Goal: Information Seeking & Learning: Check status

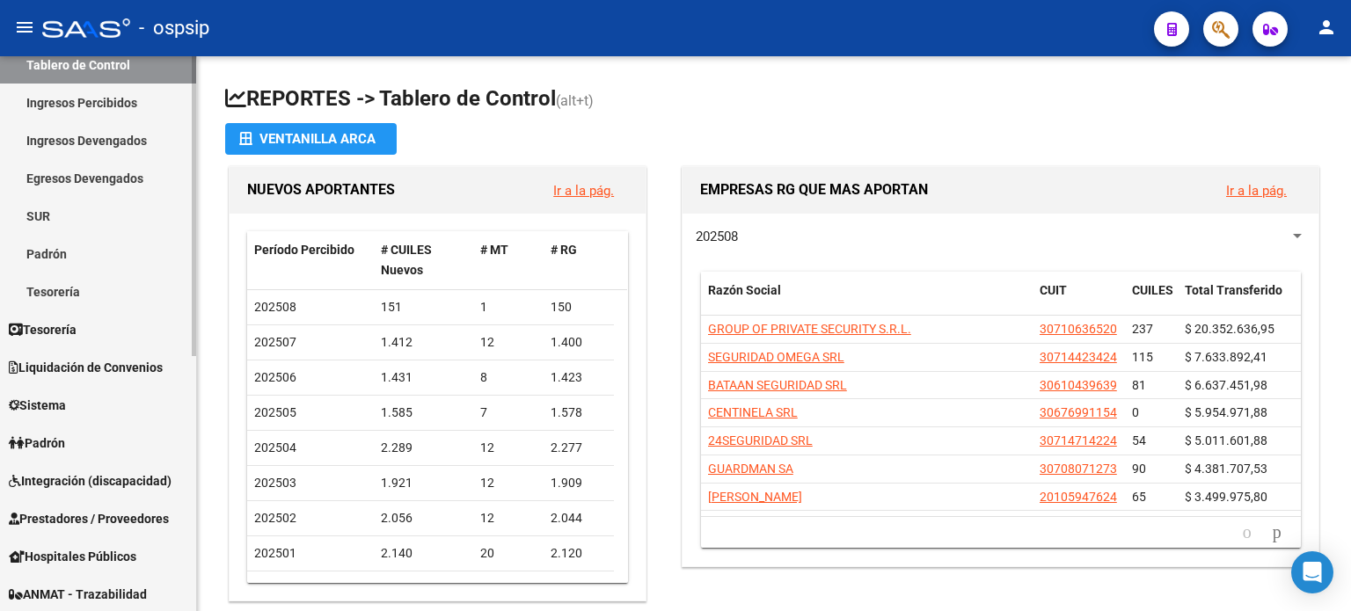
scroll to position [94, 0]
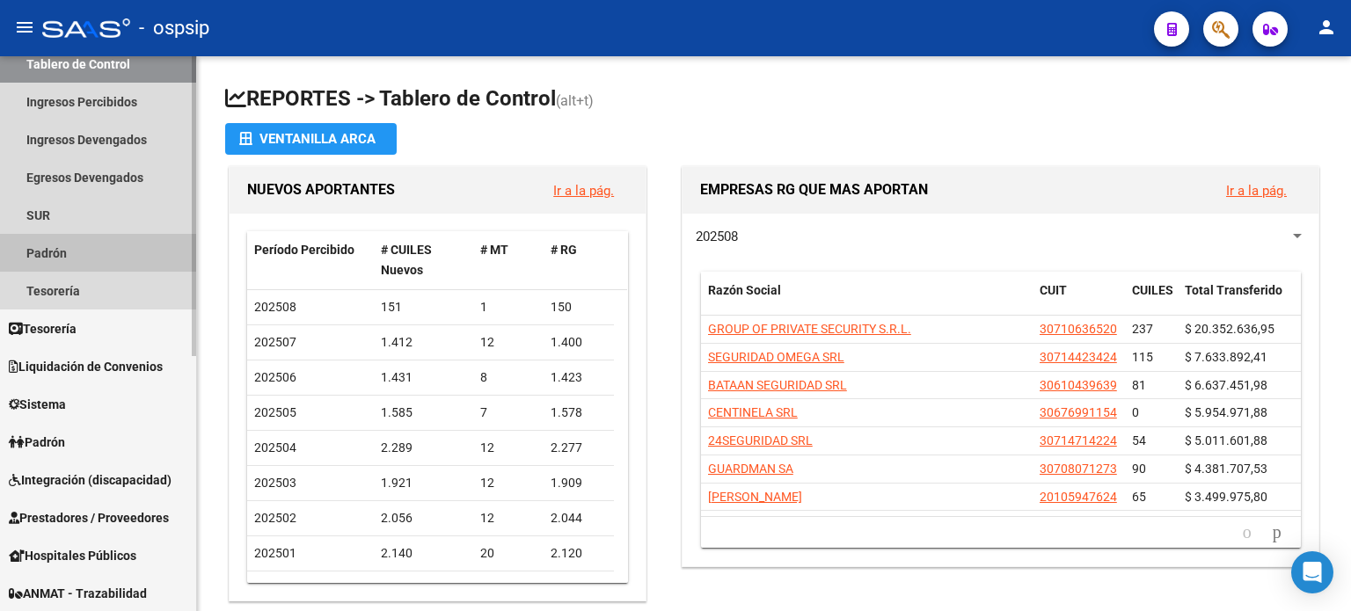
click at [54, 259] on link "Padrón" at bounding box center [98, 253] width 196 height 38
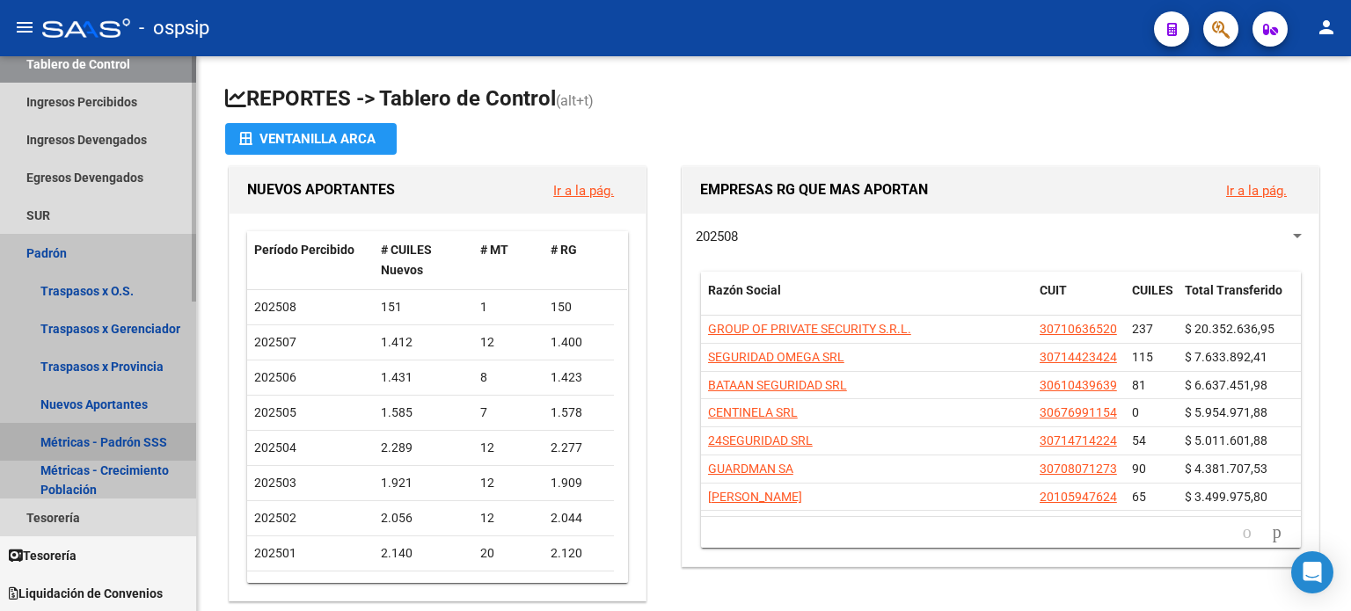
click at [101, 439] on link "Métricas - Padrón SSS" at bounding box center [98, 442] width 196 height 38
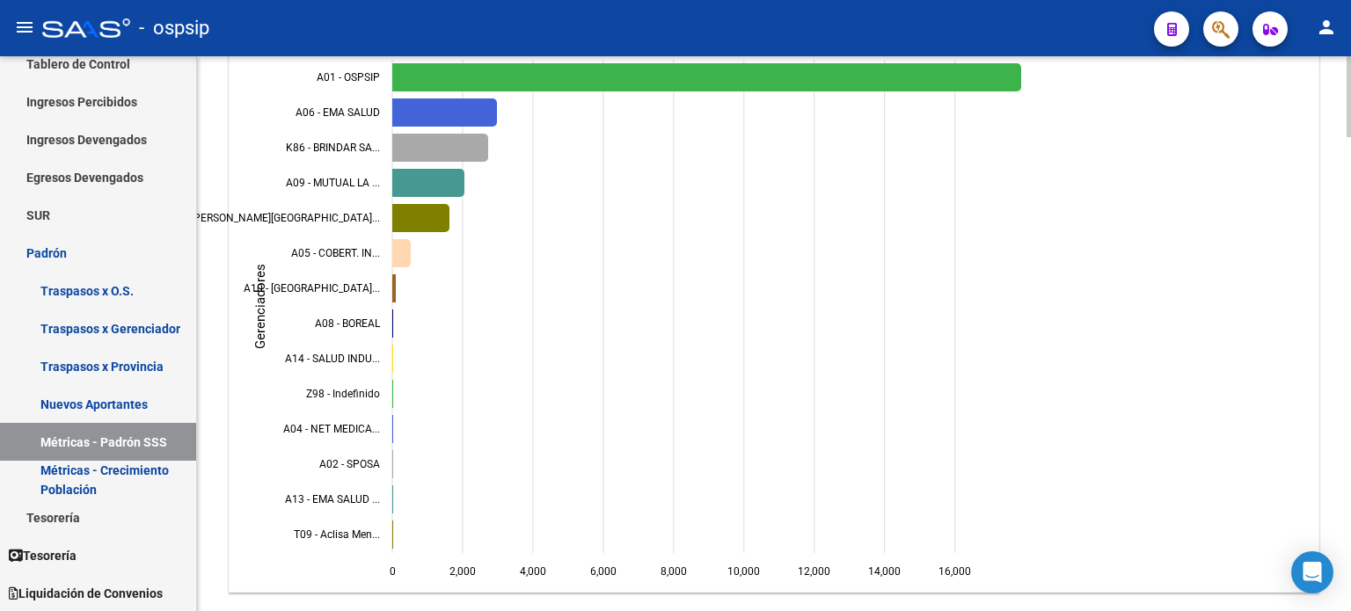
scroll to position [3259, 0]
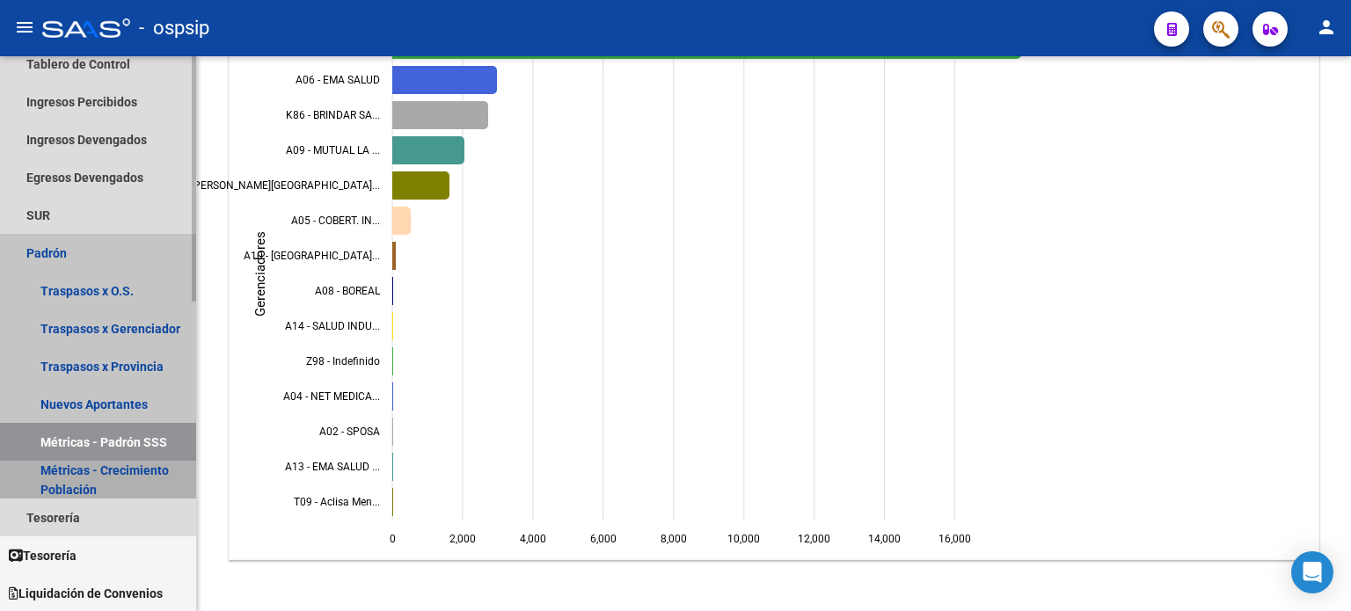
click at [91, 474] on link "Métricas - Crecimiento Población" at bounding box center [98, 480] width 196 height 38
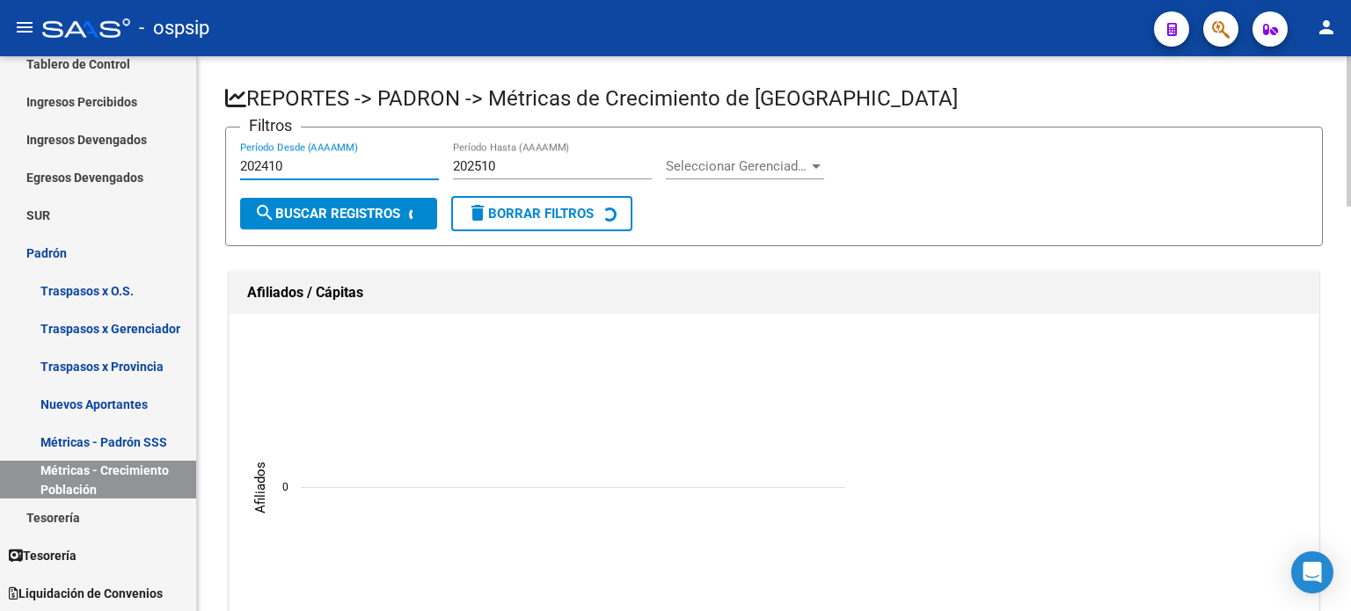
click at [348, 158] on input "202410" at bounding box center [339, 166] width 199 height 16
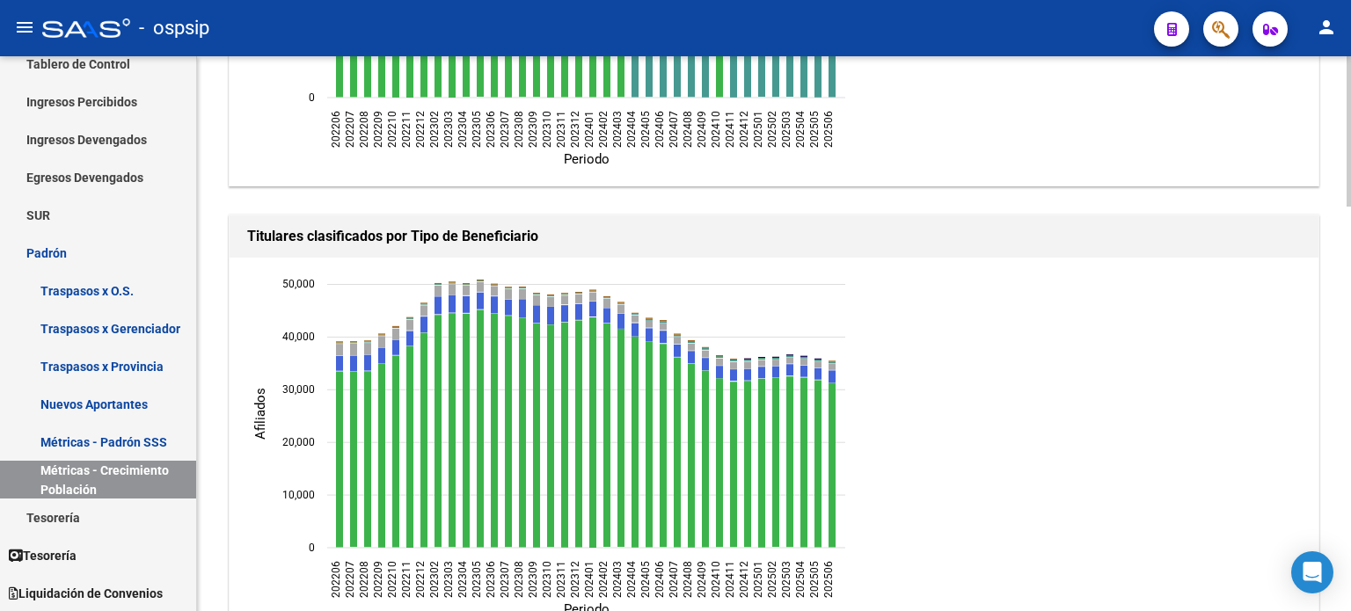
scroll to position [1496, 0]
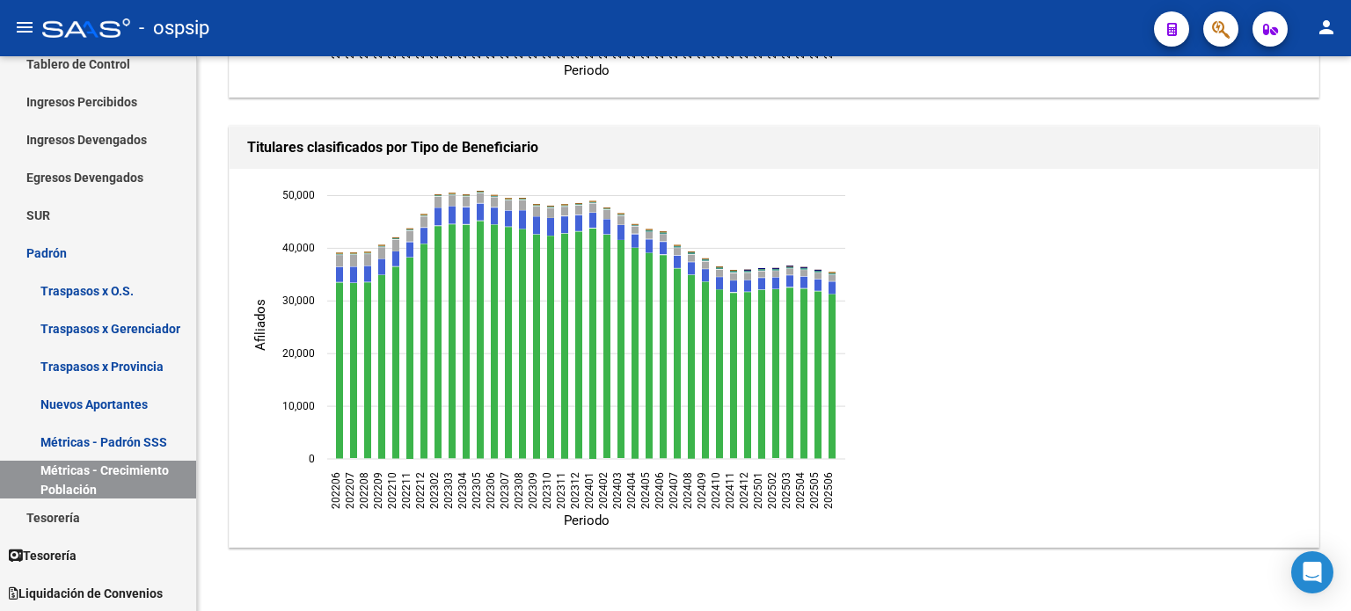
type input "202505"
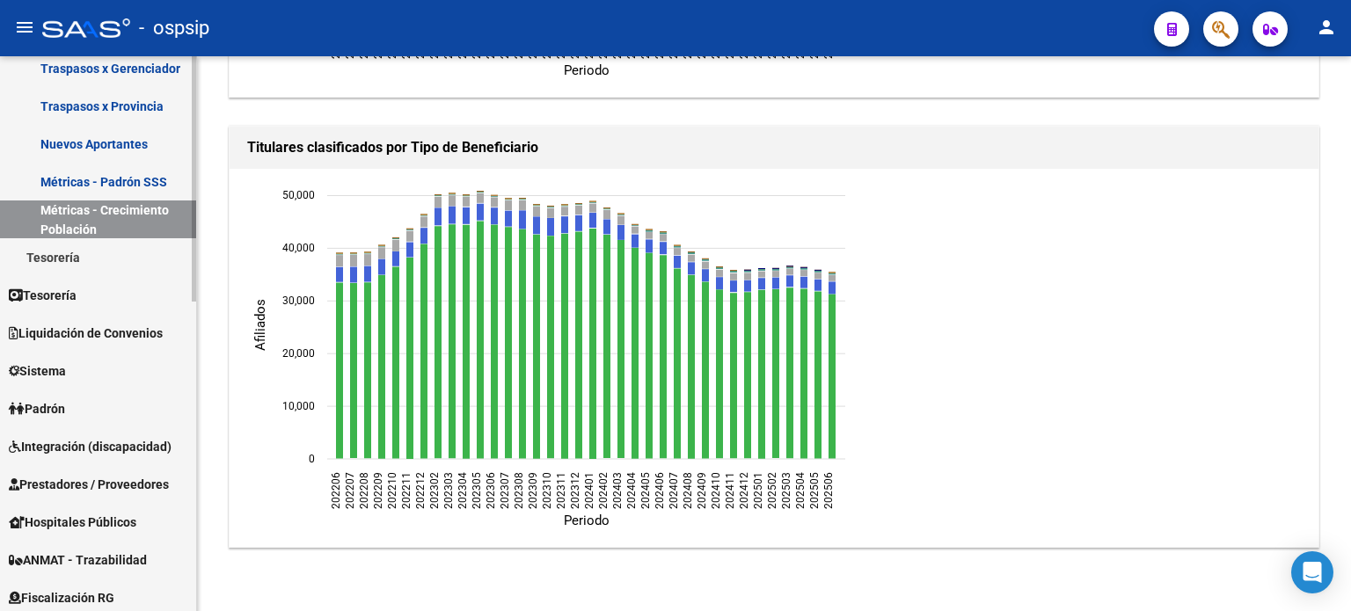
scroll to position [0, 0]
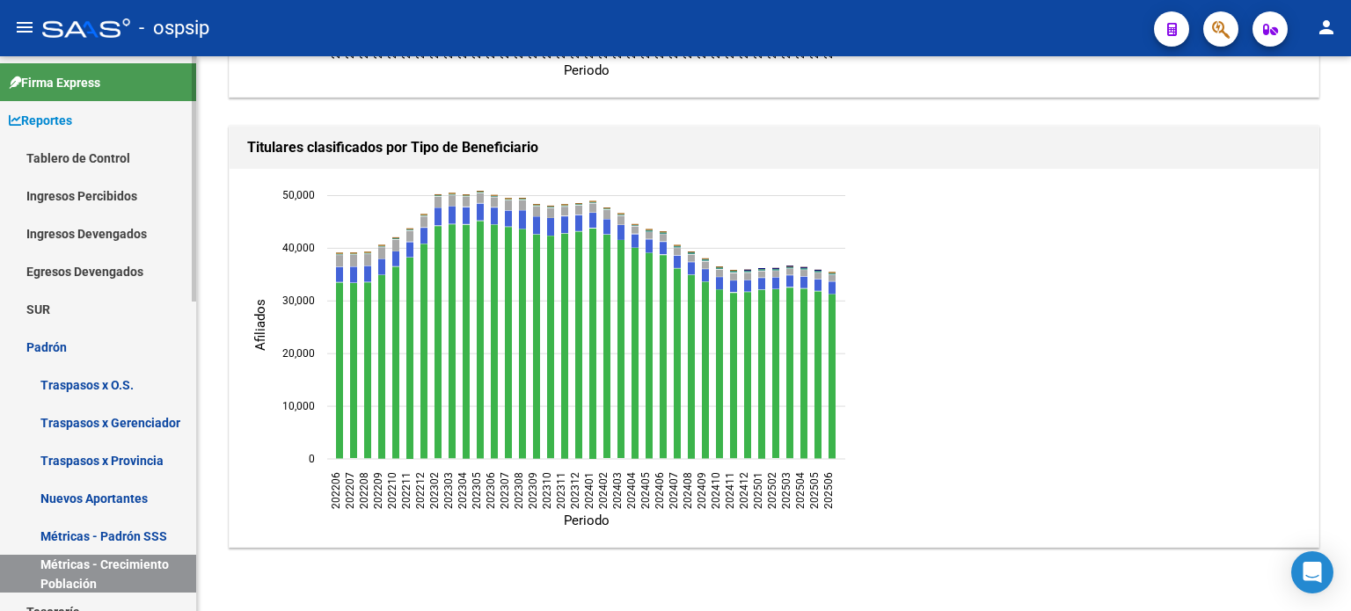
click at [106, 385] on link "Traspasos x O.S." at bounding box center [98, 385] width 196 height 38
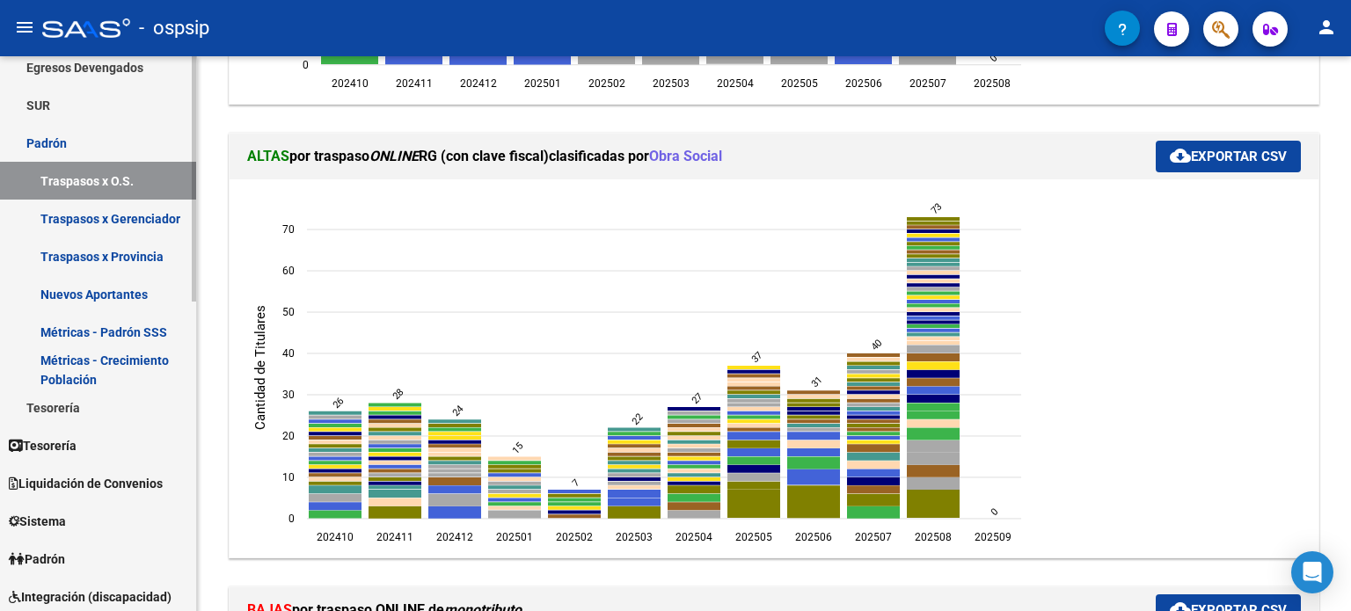
scroll to position [203, 0]
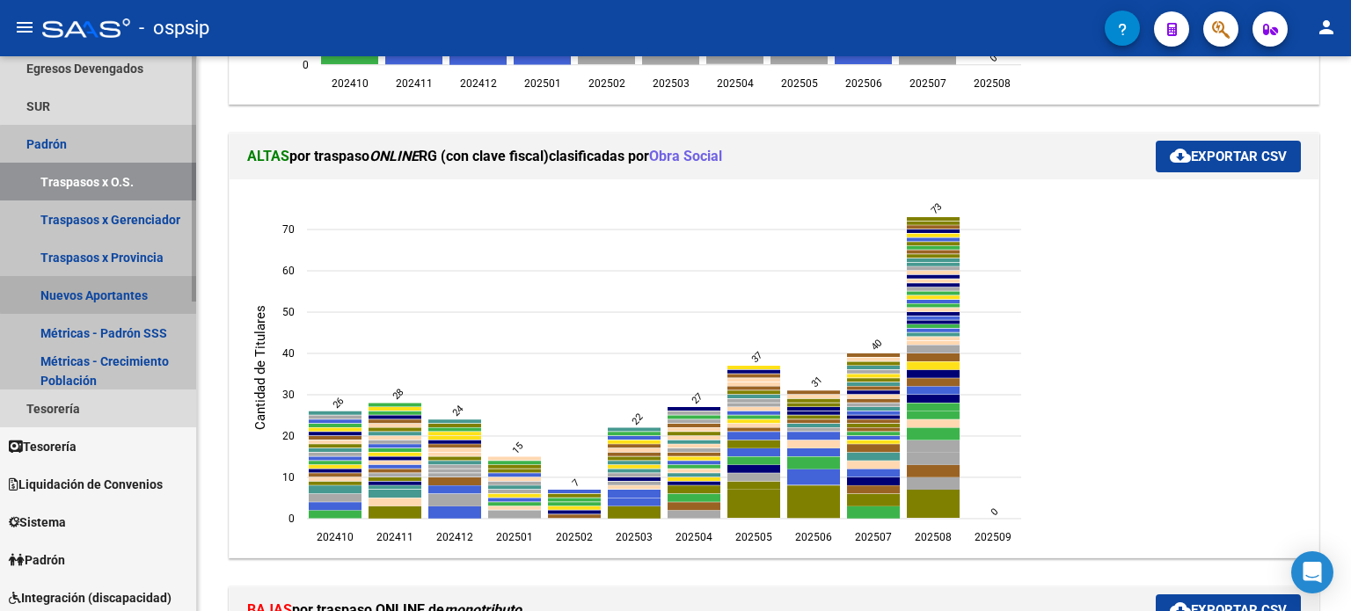
click at [142, 291] on link "Nuevos Aportantes" at bounding box center [98, 295] width 196 height 38
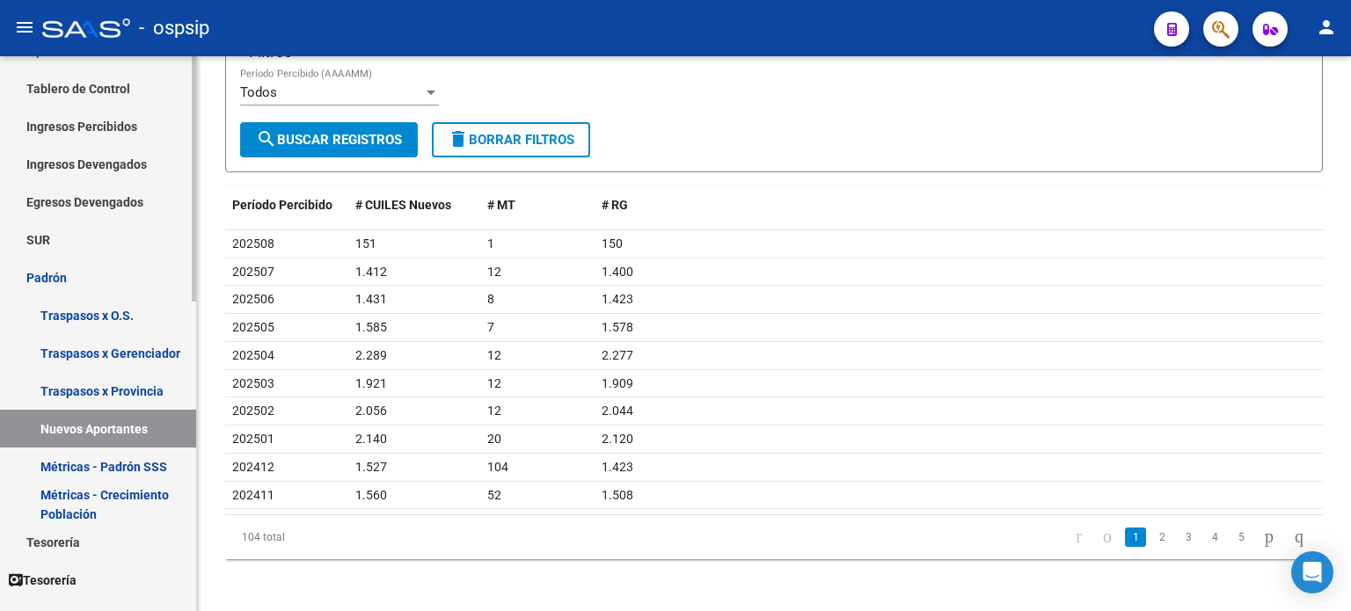
scroll to position [76, 0]
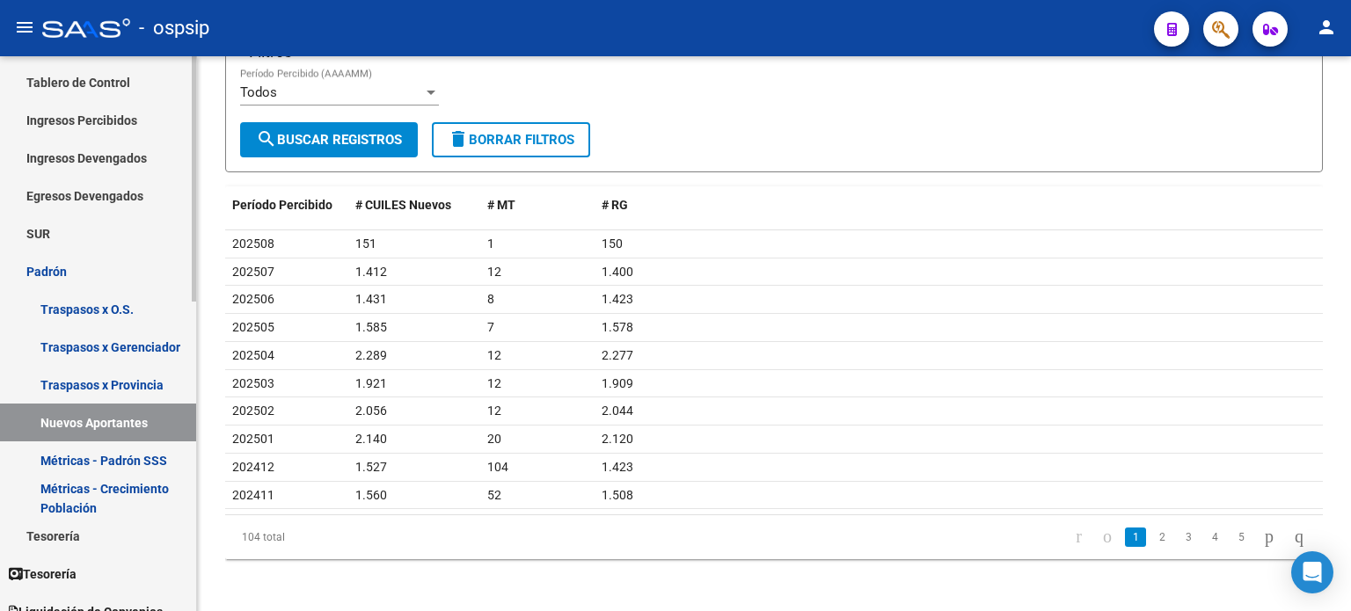
click at [93, 264] on link "Padrón" at bounding box center [98, 271] width 196 height 38
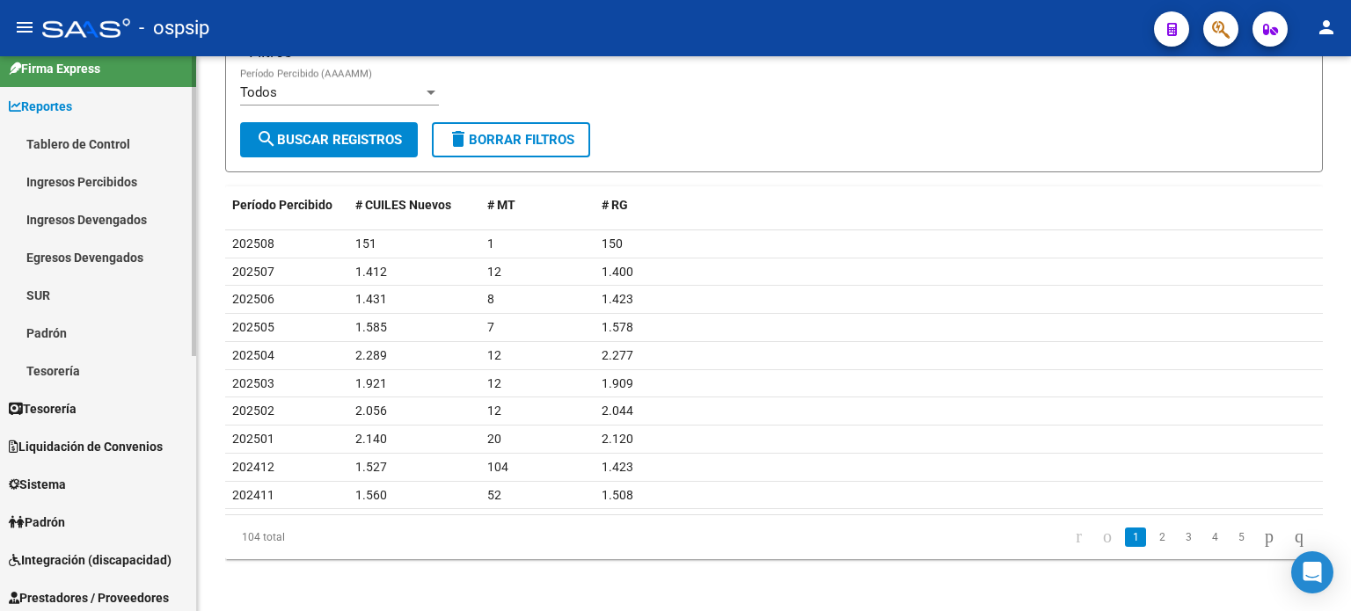
scroll to position [0, 0]
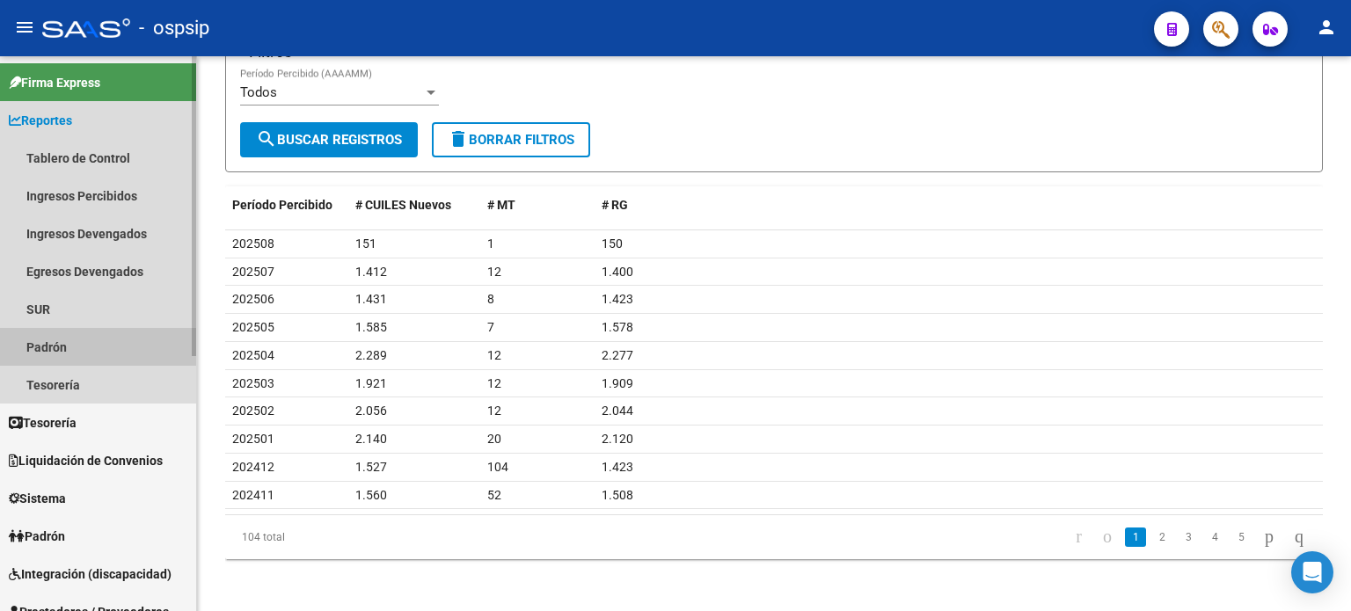
click at [55, 347] on link "Padrón" at bounding box center [98, 347] width 196 height 38
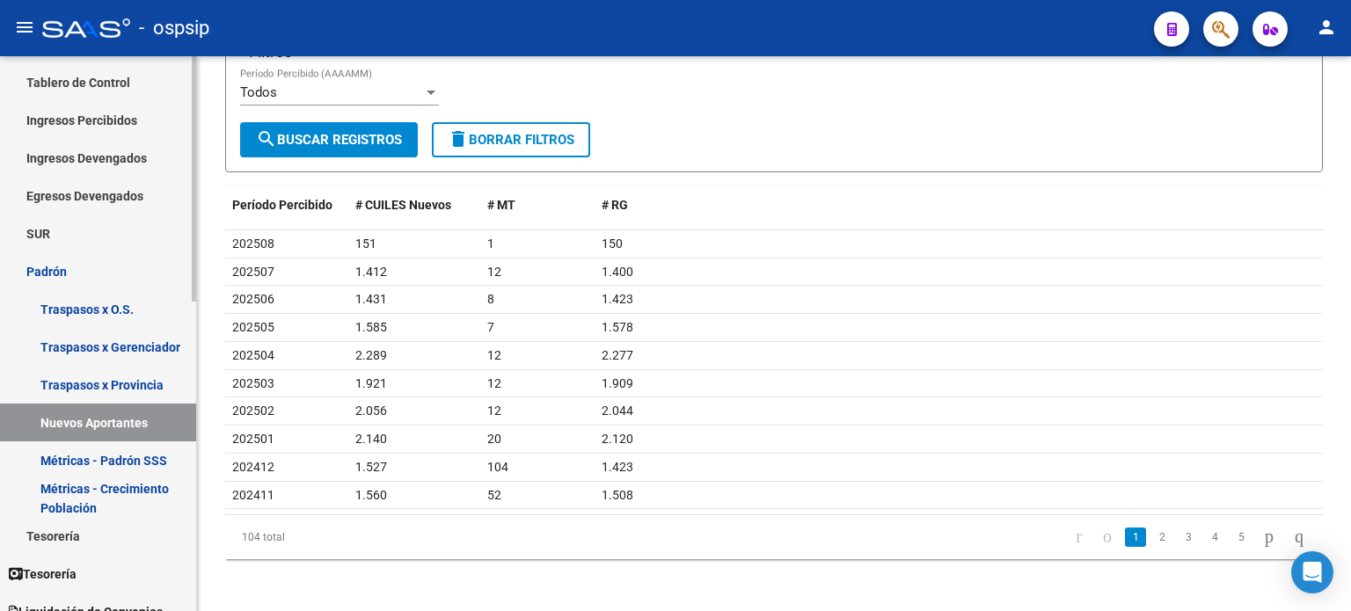
scroll to position [84, 0]
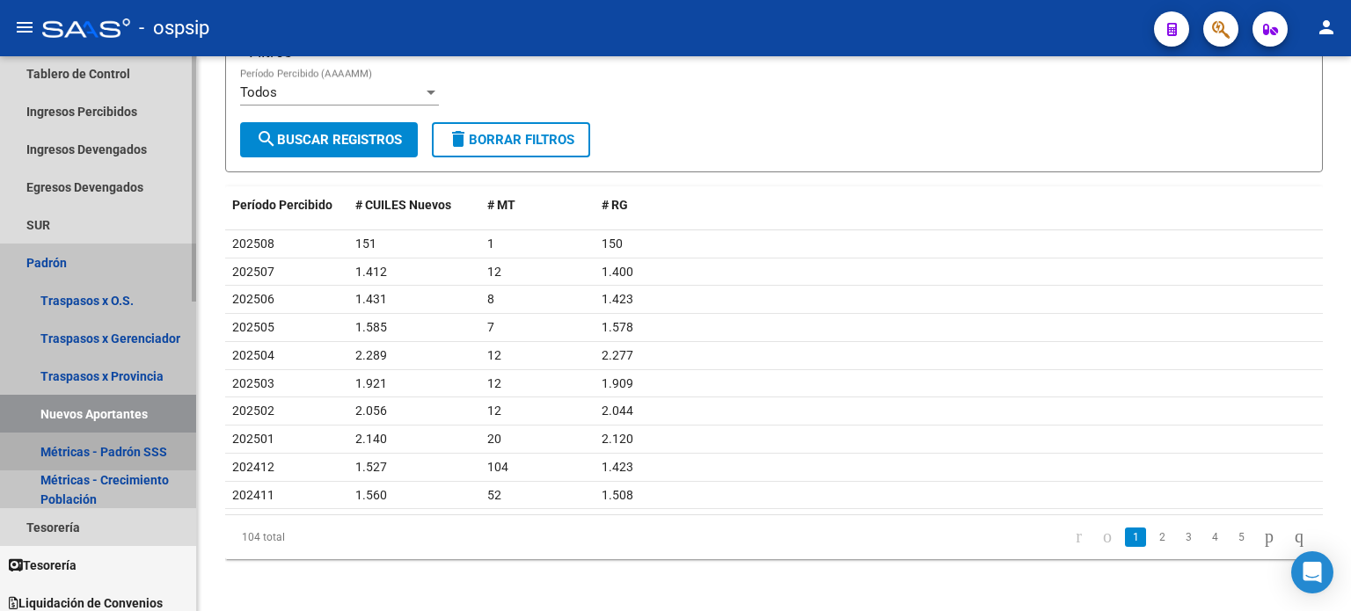
click at [69, 447] on link "Métricas - Padrón SSS" at bounding box center [98, 452] width 196 height 38
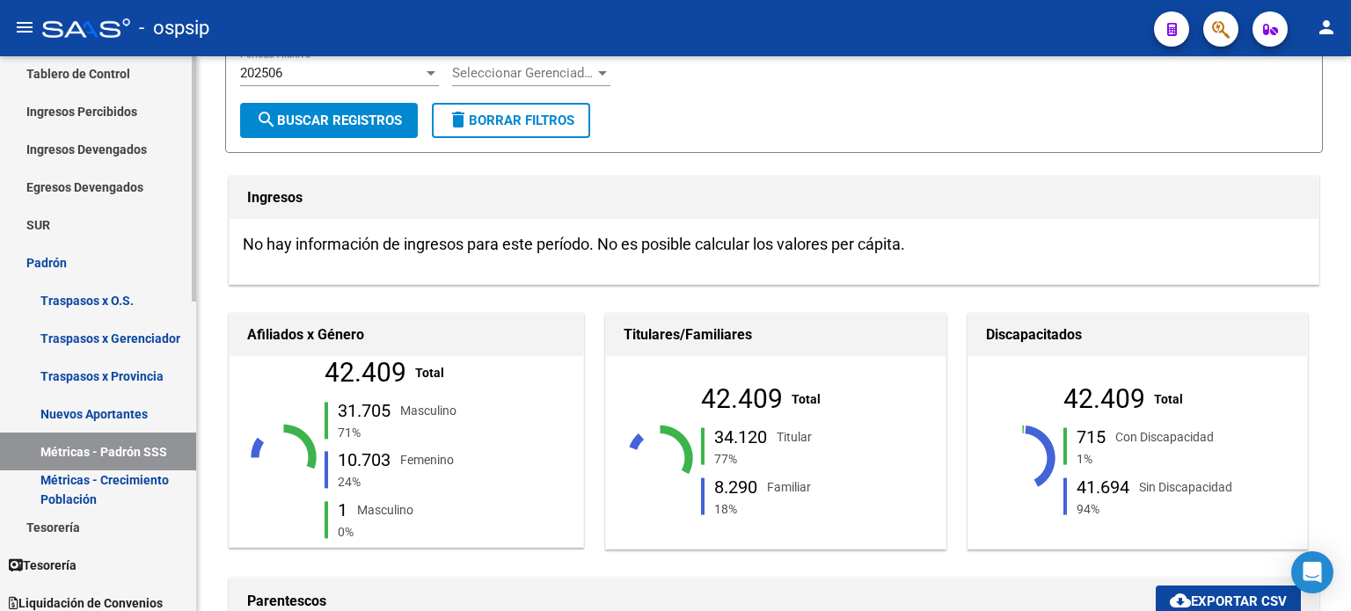
scroll to position [208, 0]
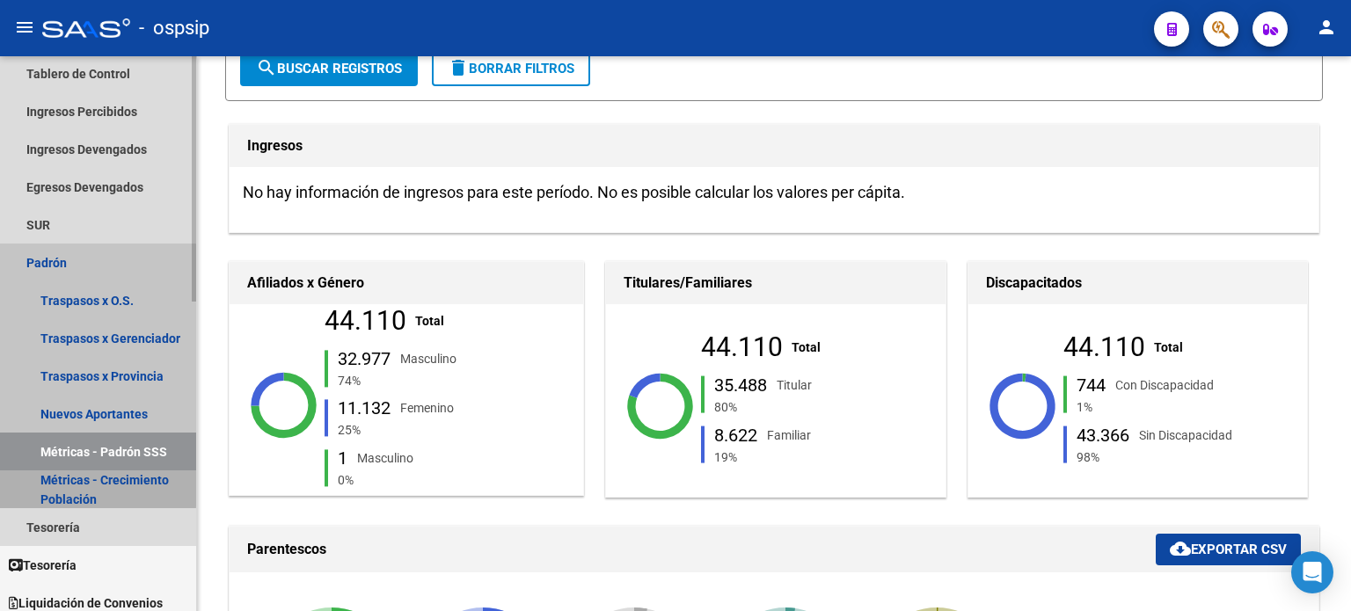
click at [69, 486] on link "Métricas - Crecimiento Población" at bounding box center [98, 490] width 196 height 38
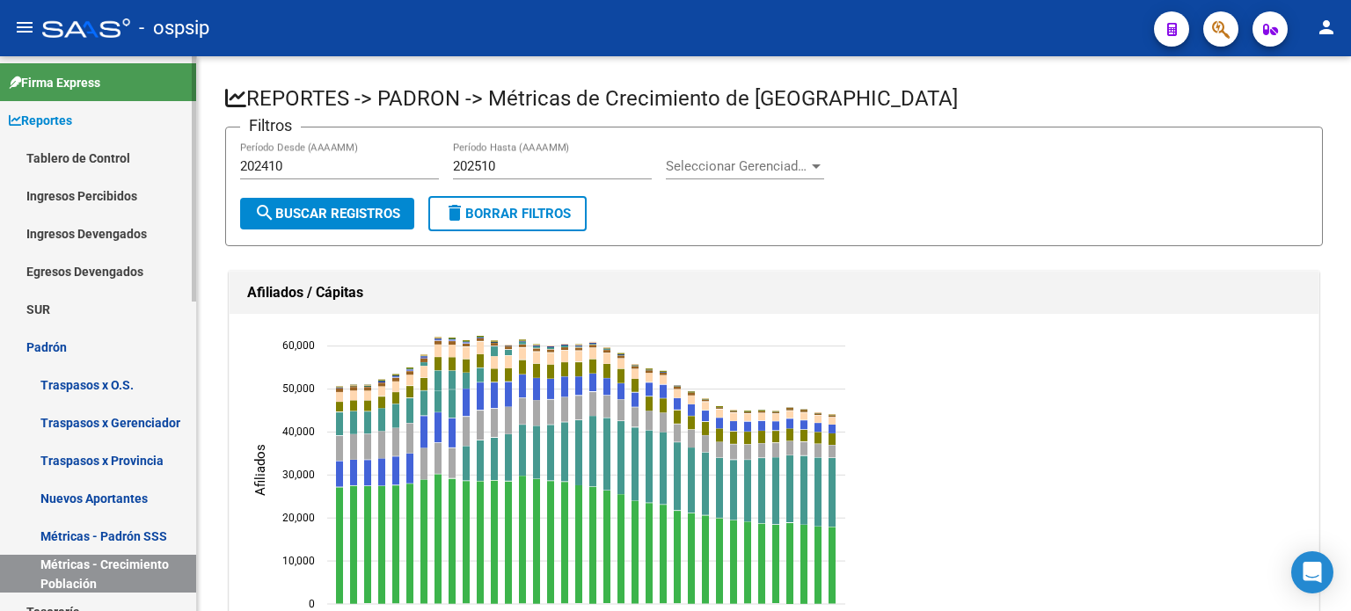
click at [56, 346] on link "Padrón" at bounding box center [98, 347] width 196 height 38
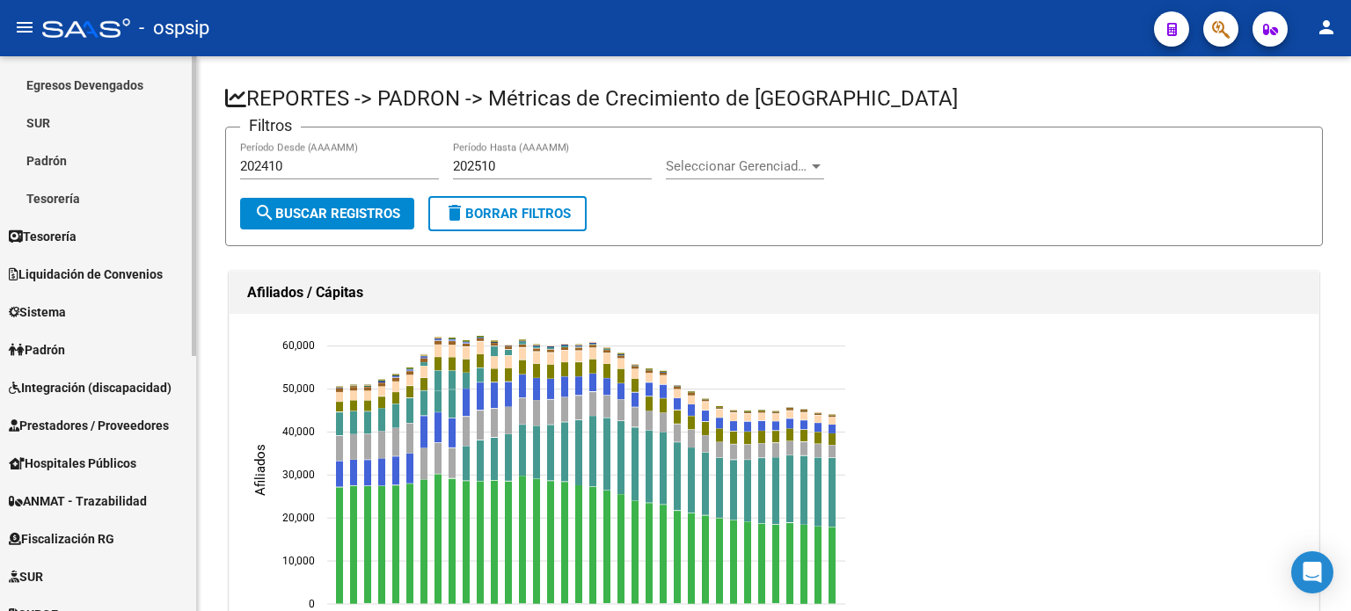
scroll to position [201, 0]
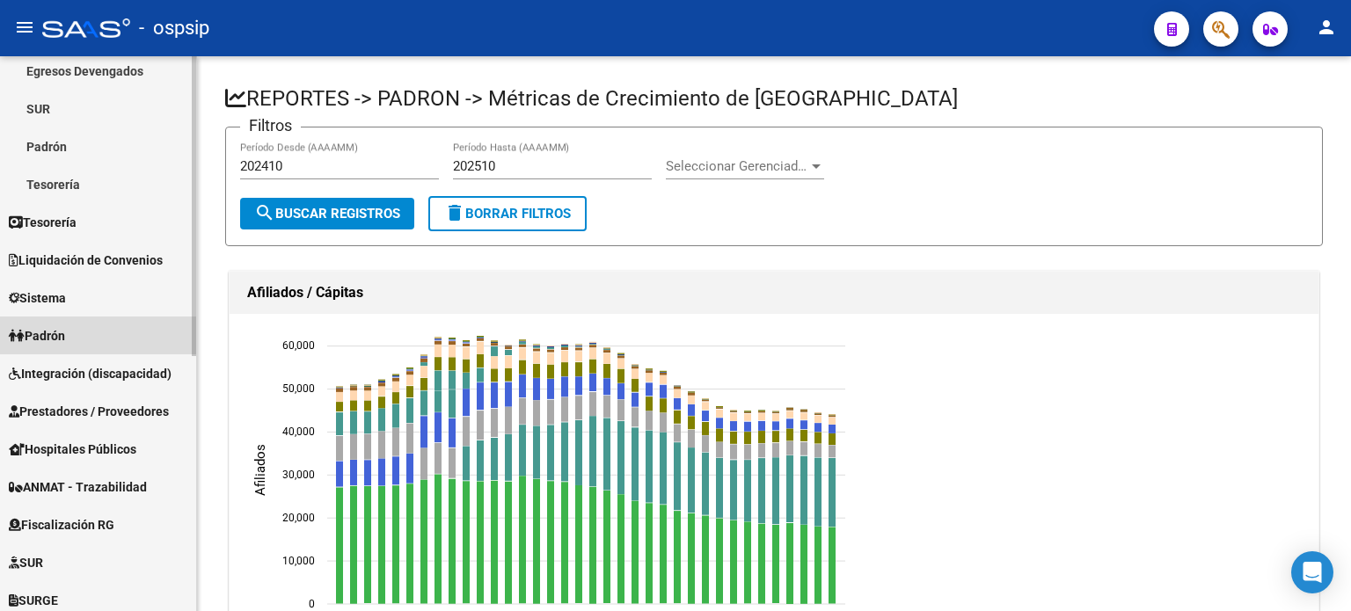
click at [56, 346] on link "Padrón" at bounding box center [98, 336] width 196 height 38
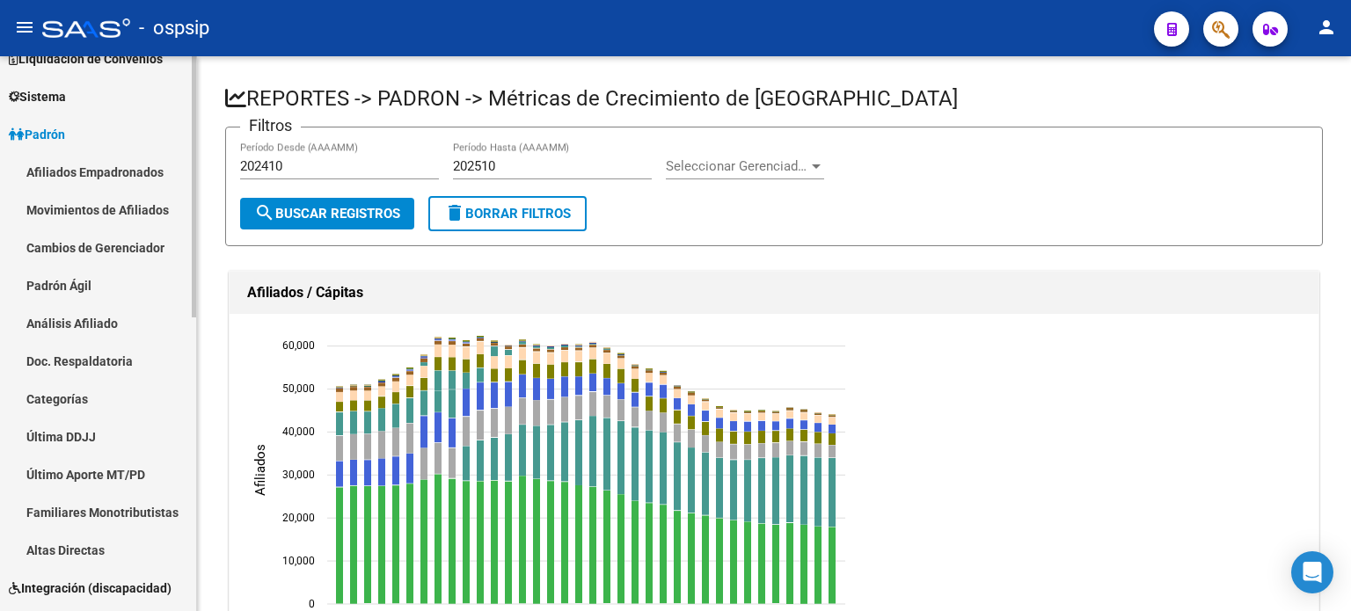
scroll to position [137, 0]
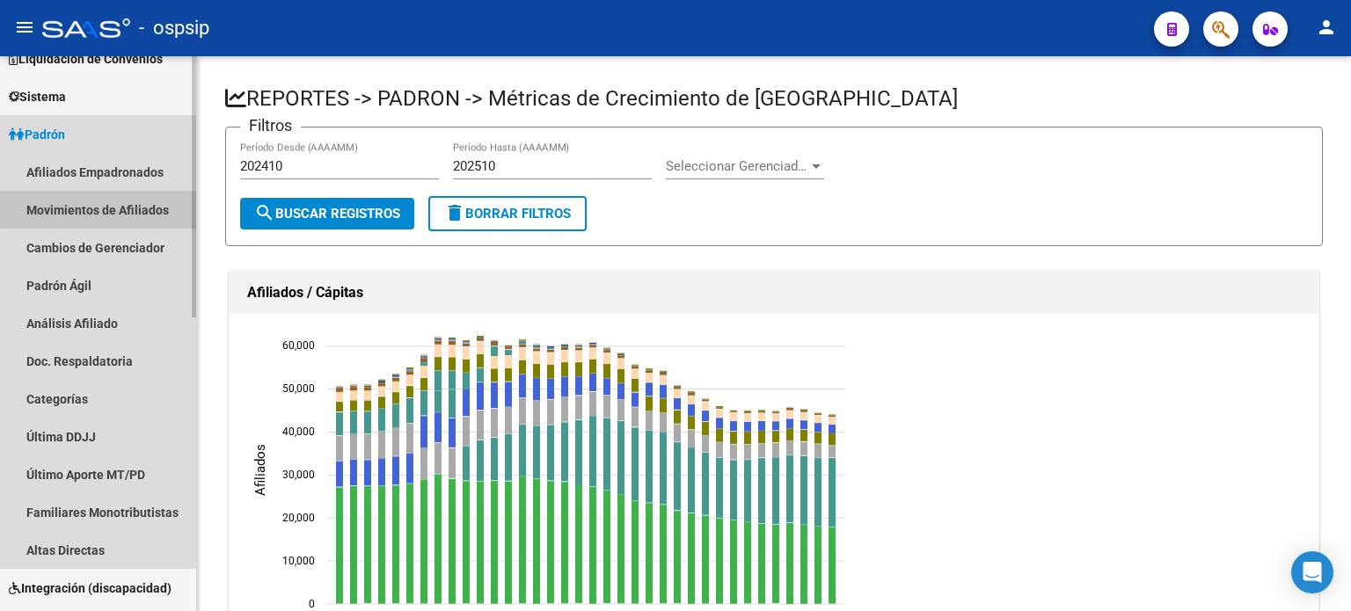
click at [120, 207] on link "Movimientos de Afiliados" at bounding box center [98, 210] width 196 height 38
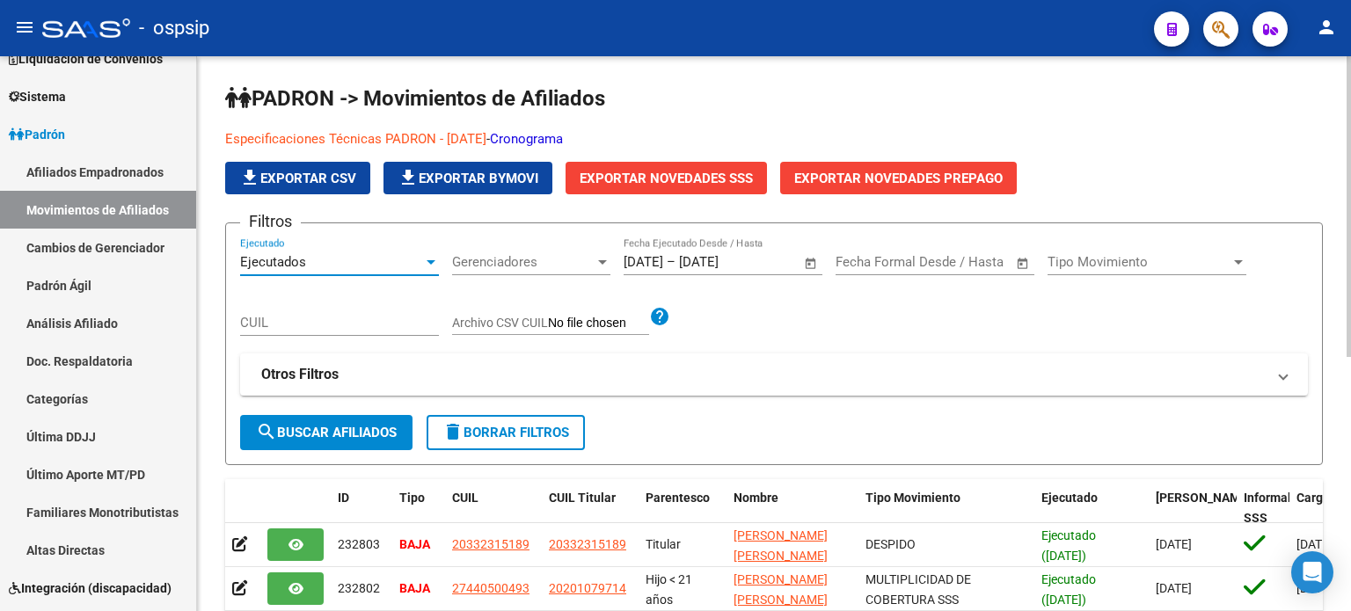
click at [408, 256] on div "Ejecutados" at bounding box center [331, 262] width 183 height 16
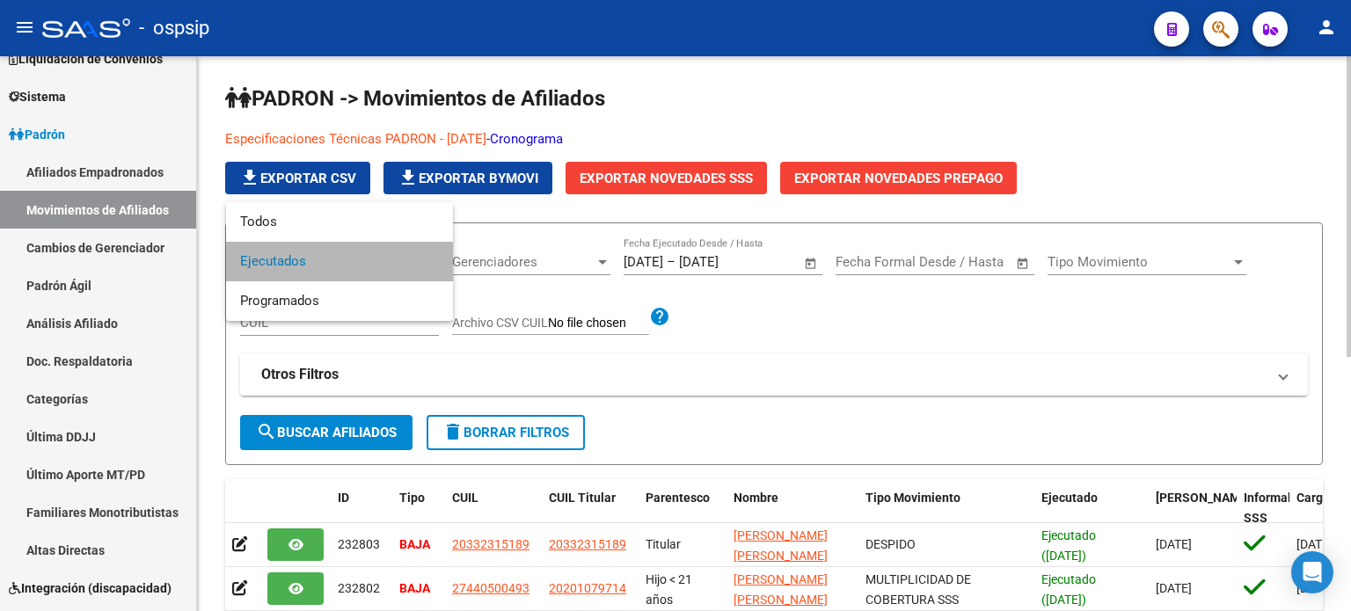
click at [408, 256] on span "Ejecutados" at bounding box center [339, 262] width 199 height 40
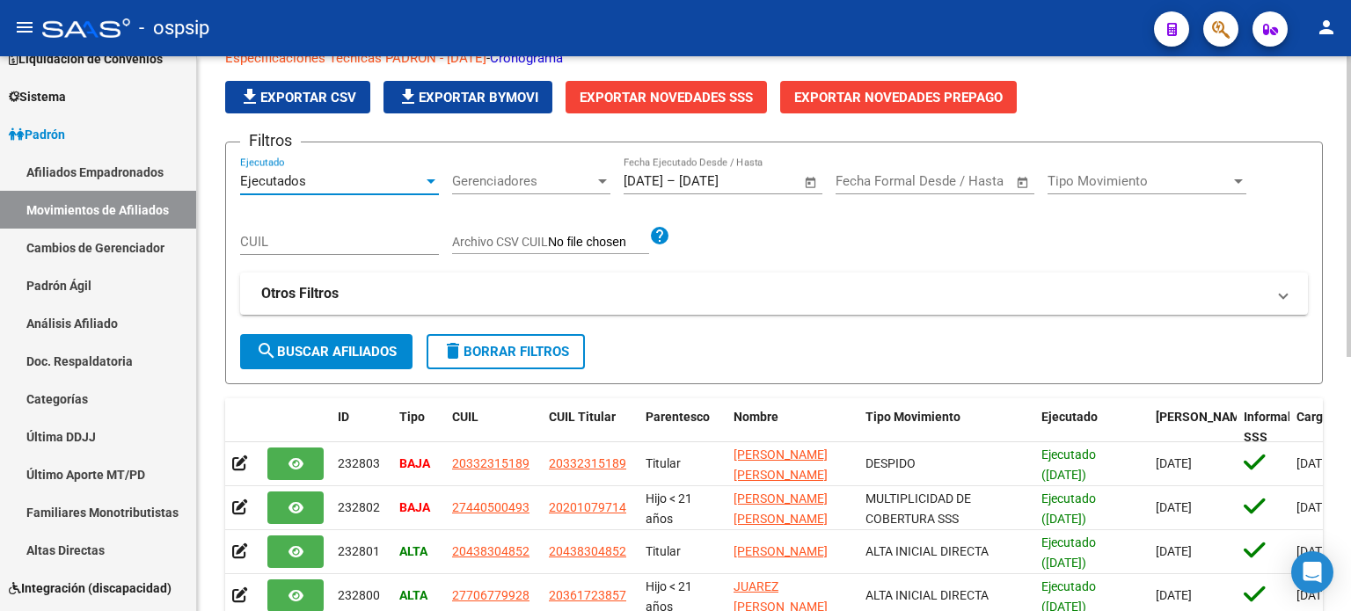
scroll to position [84, 0]
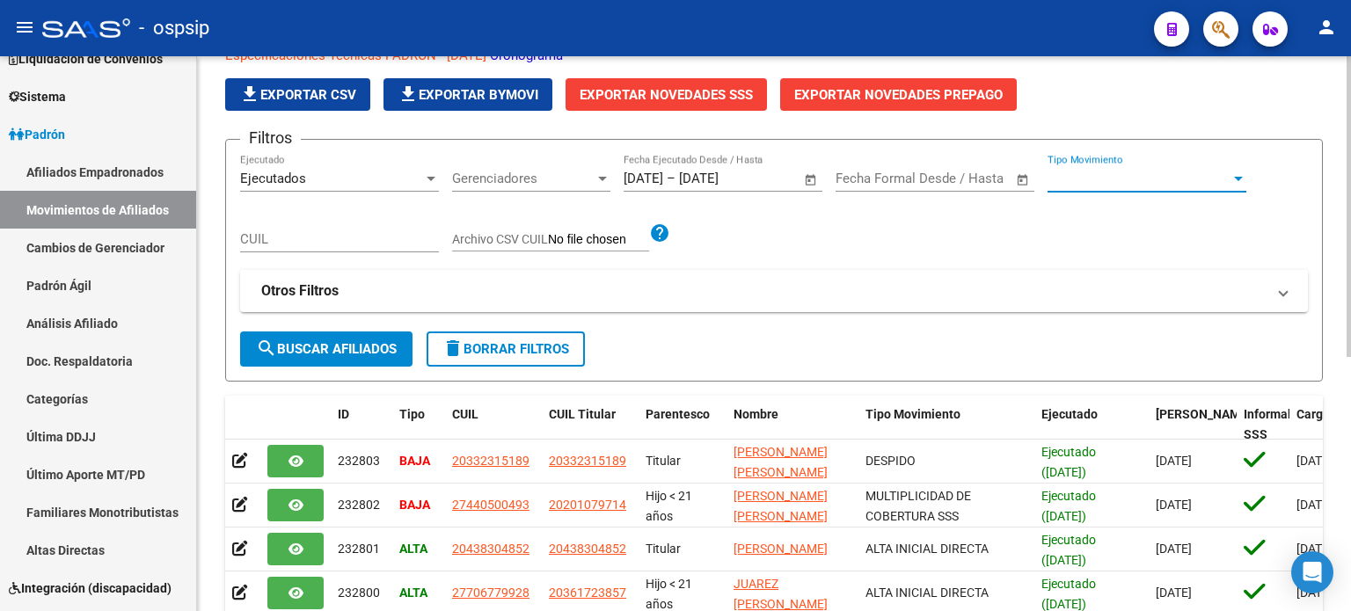
click at [1114, 181] on span "Tipo Movimiento" at bounding box center [1139, 179] width 183 height 16
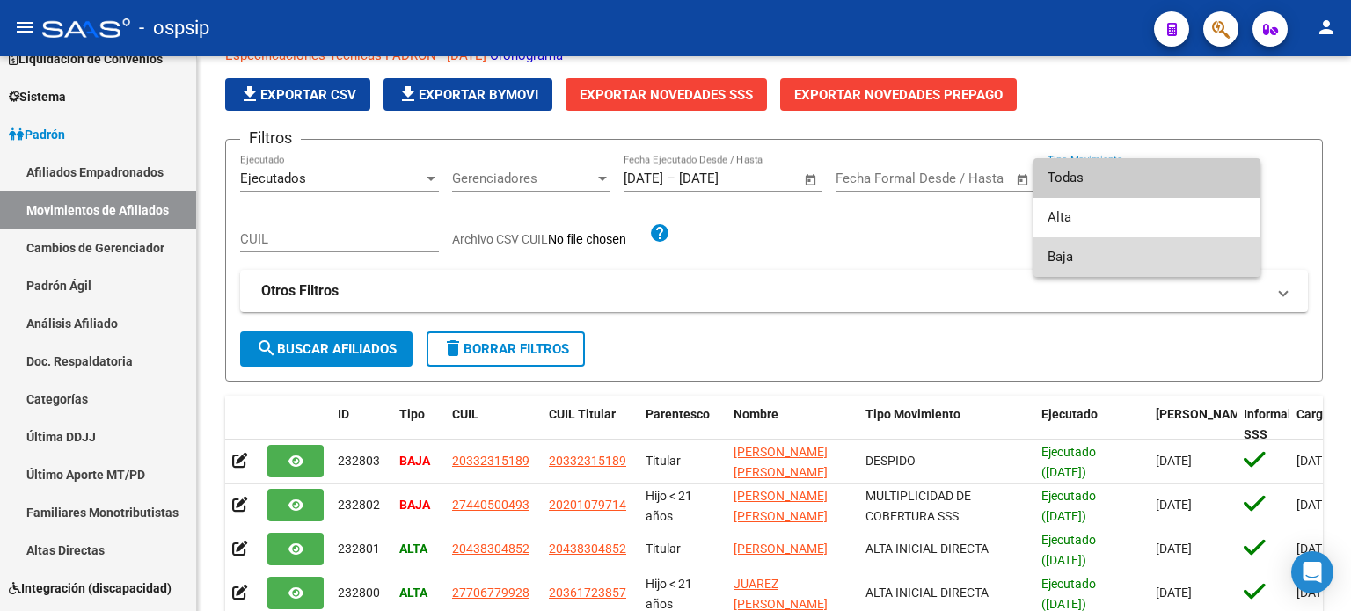
click at [1089, 255] on span "Baja" at bounding box center [1147, 257] width 199 height 40
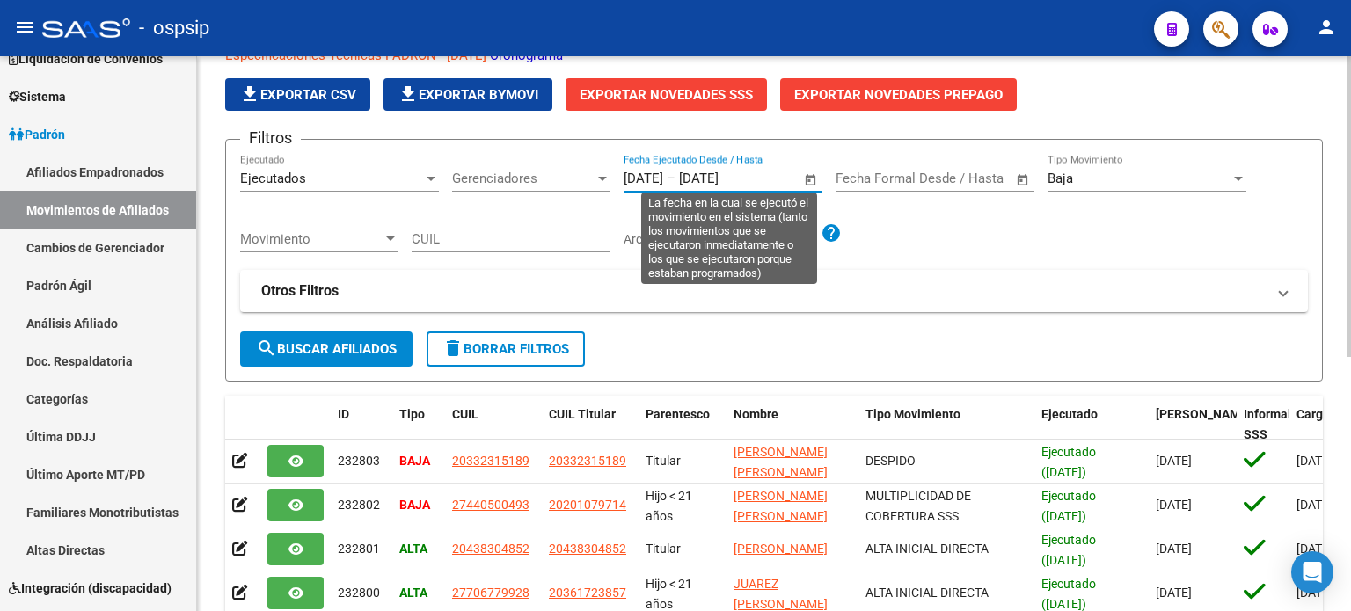
click at [764, 171] on input "[DATE]" at bounding box center [721, 179] width 85 height 16
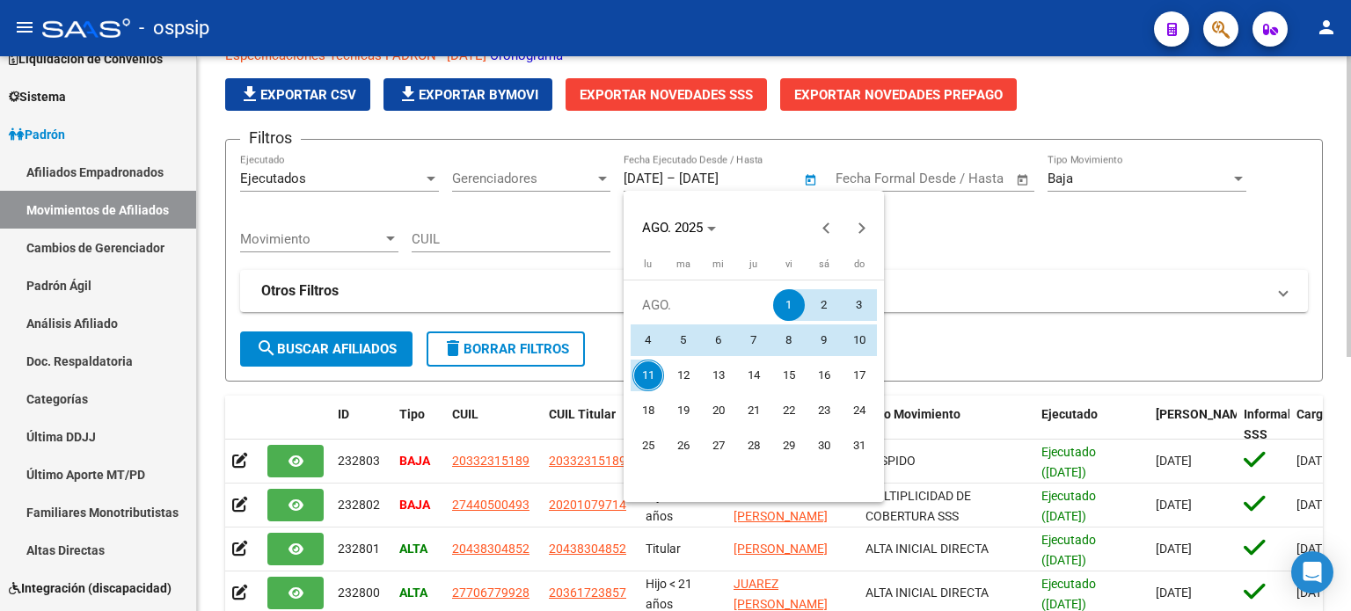
click at [773, 170] on div at bounding box center [675, 305] width 1351 height 611
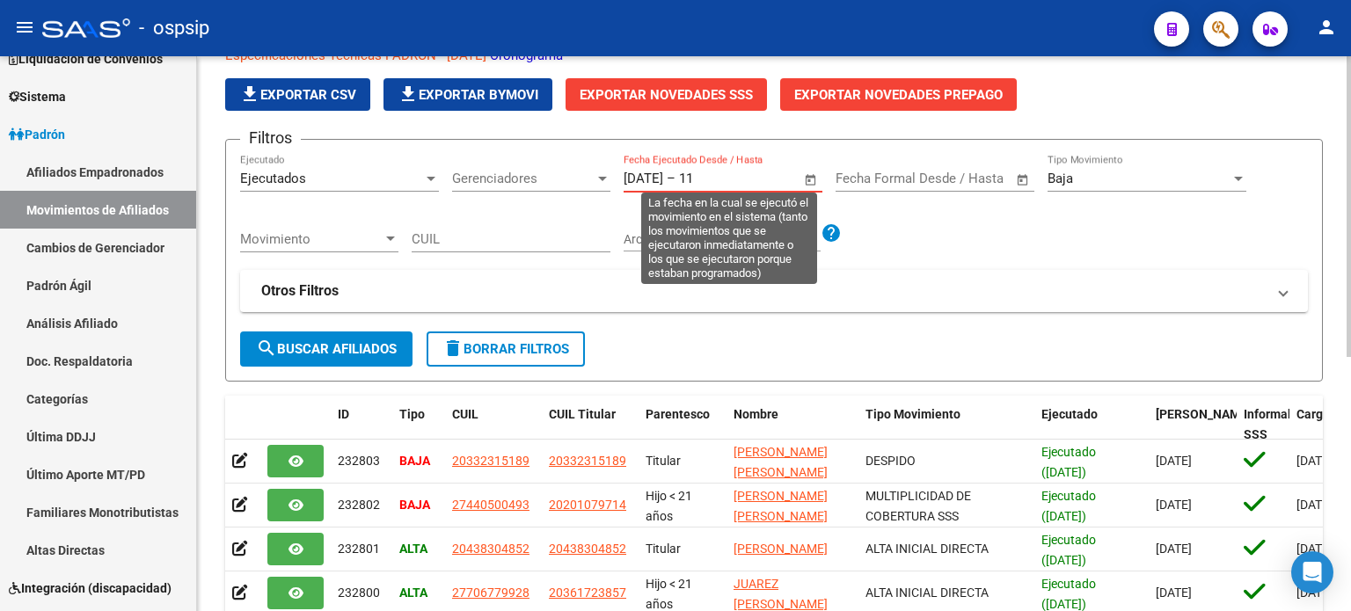
type input "1"
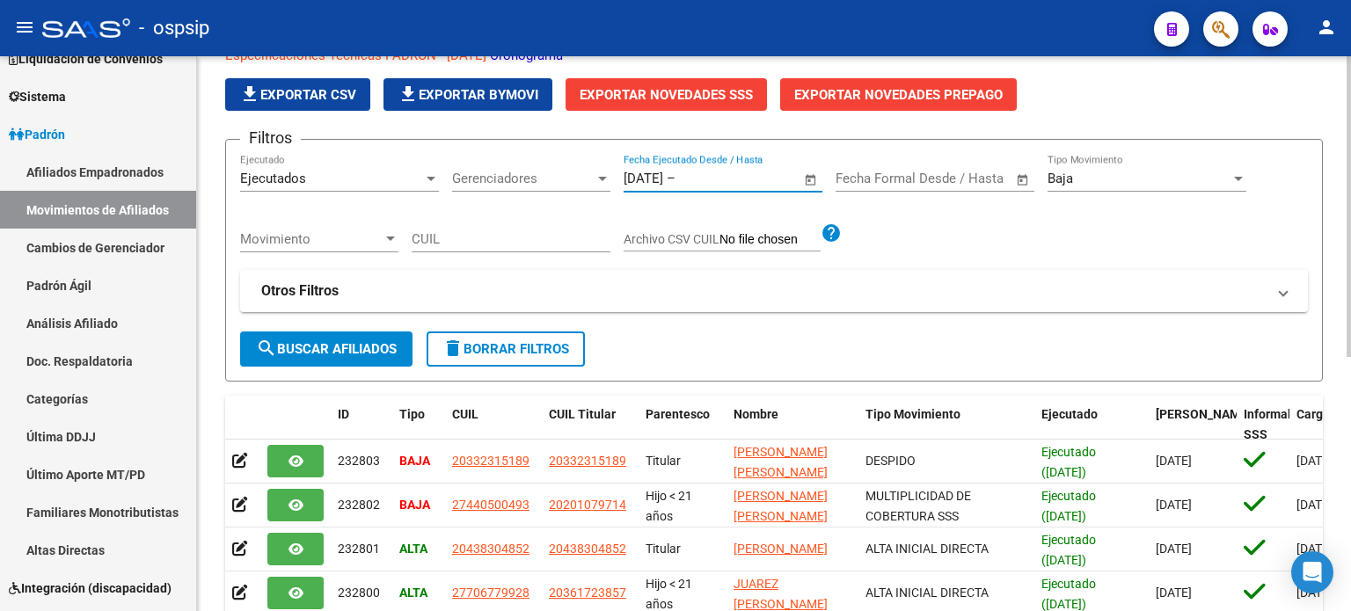
type input "[DATE]"
type input "0"
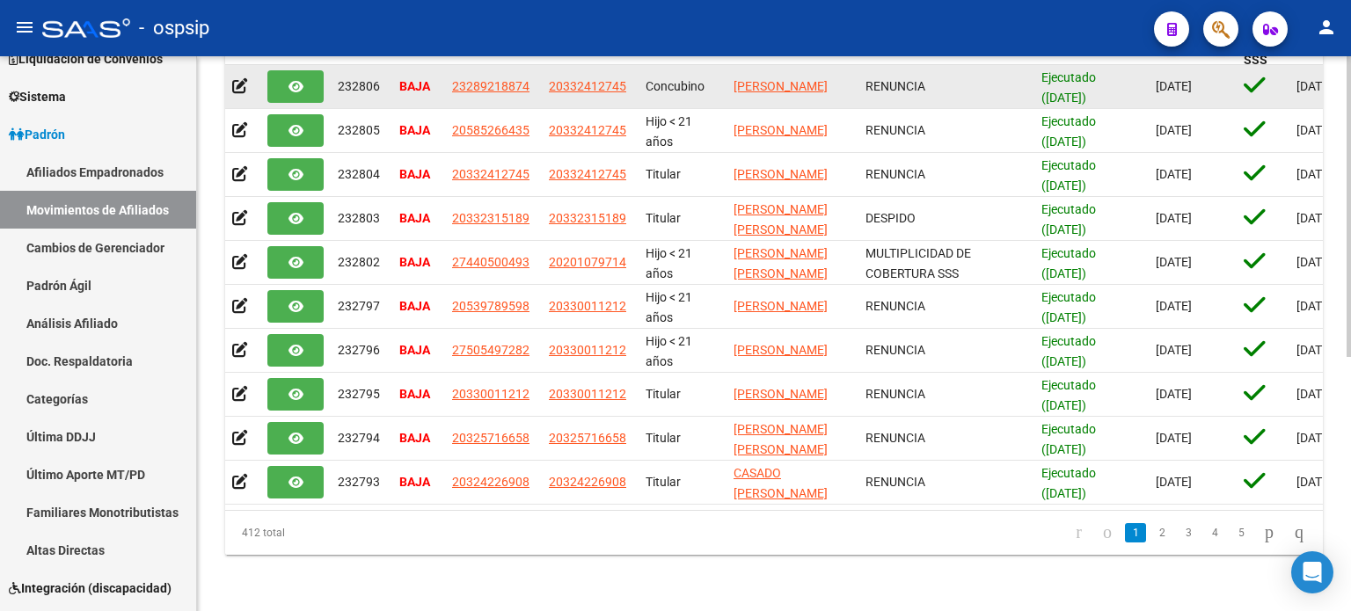
scroll to position [384, 0]
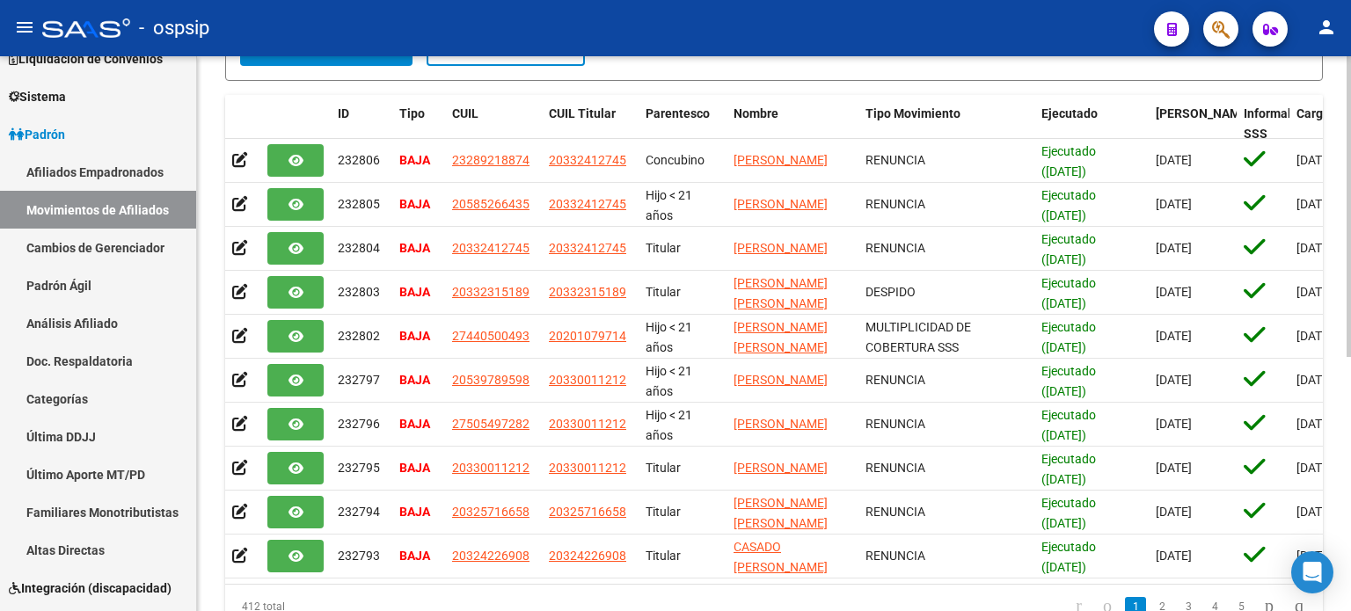
type input "[DATE]"
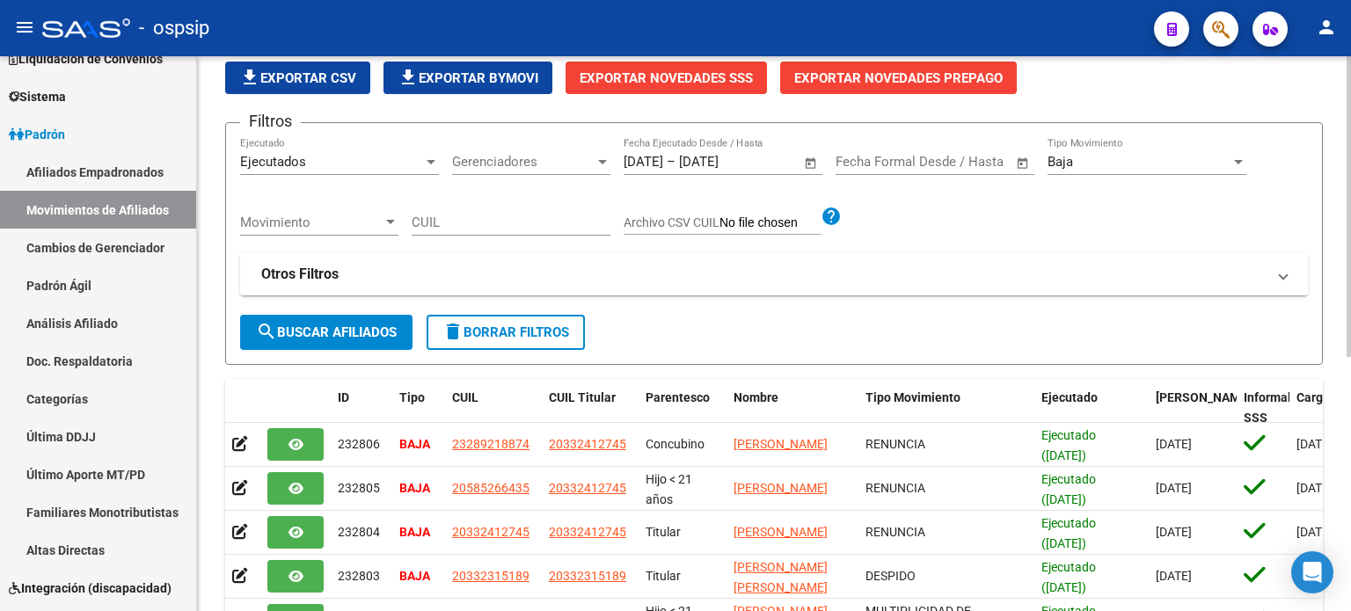
scroll to position [99, 0]
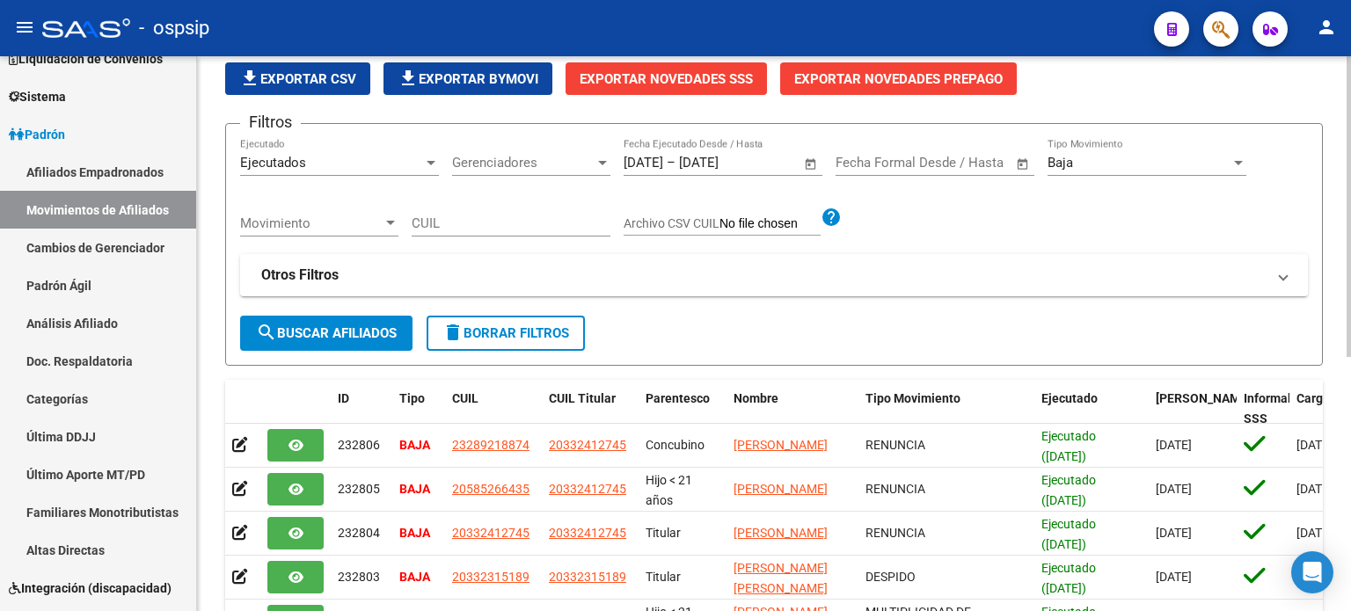
click at [647, 296] on div "Filtros Ejecutados Ejecutado Gerenciadores Gerenciadores [DATE] [DATE] – [DATE]…" at bounding box center [774, 227] width 1068 height 178
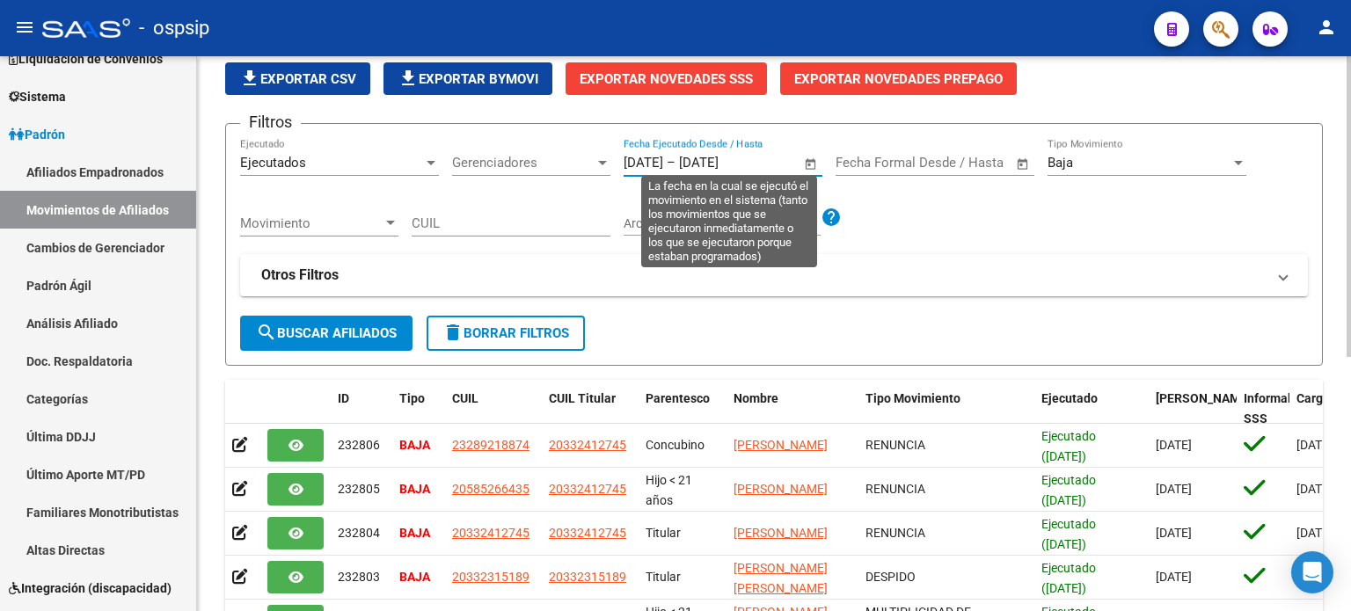
click at [642, 157] on input "[DATE]" at bounding box center [644, 163] width 40 height 16
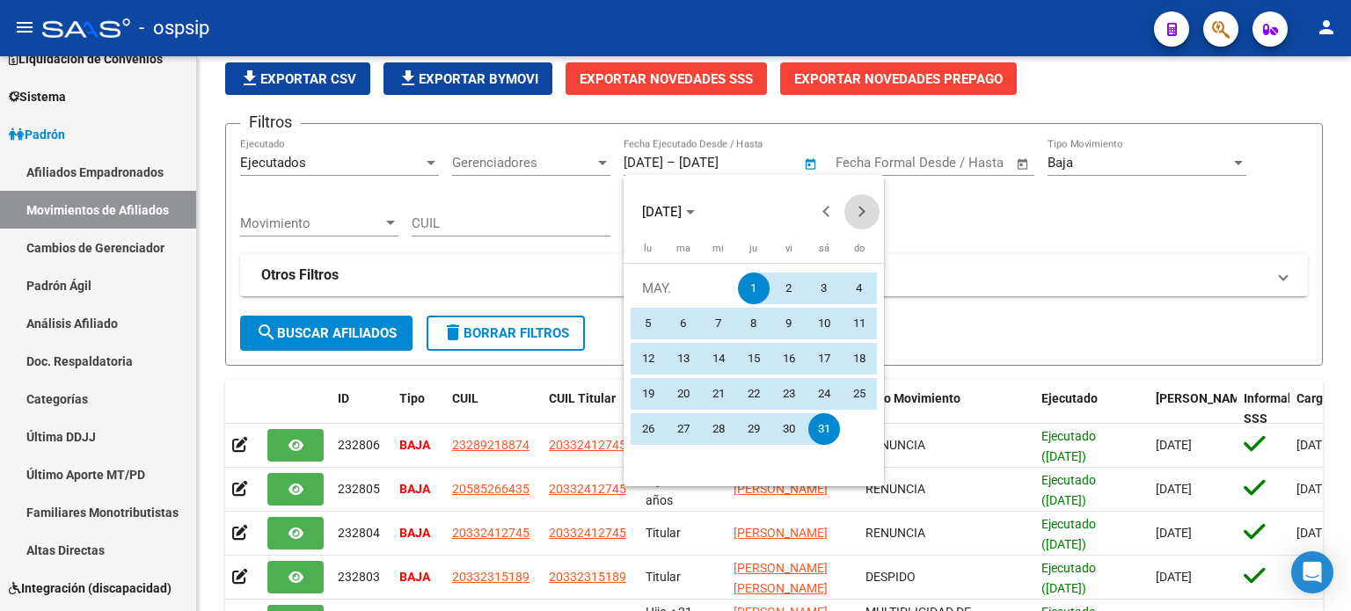
click at [865, 207] on span "Next month" at bounding box center [861, 211] width 35 height 35
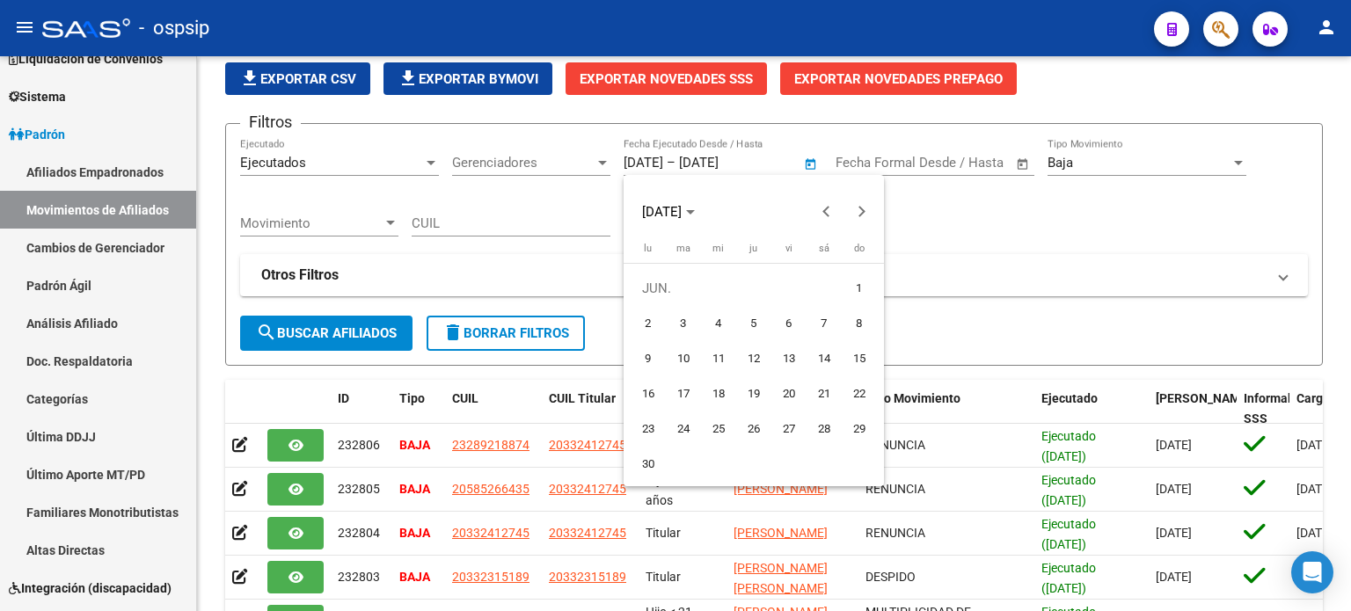
click at [861, 298] on span "1" at bounding box center [860, 289] width 32 height 32
type input "[DATE]"
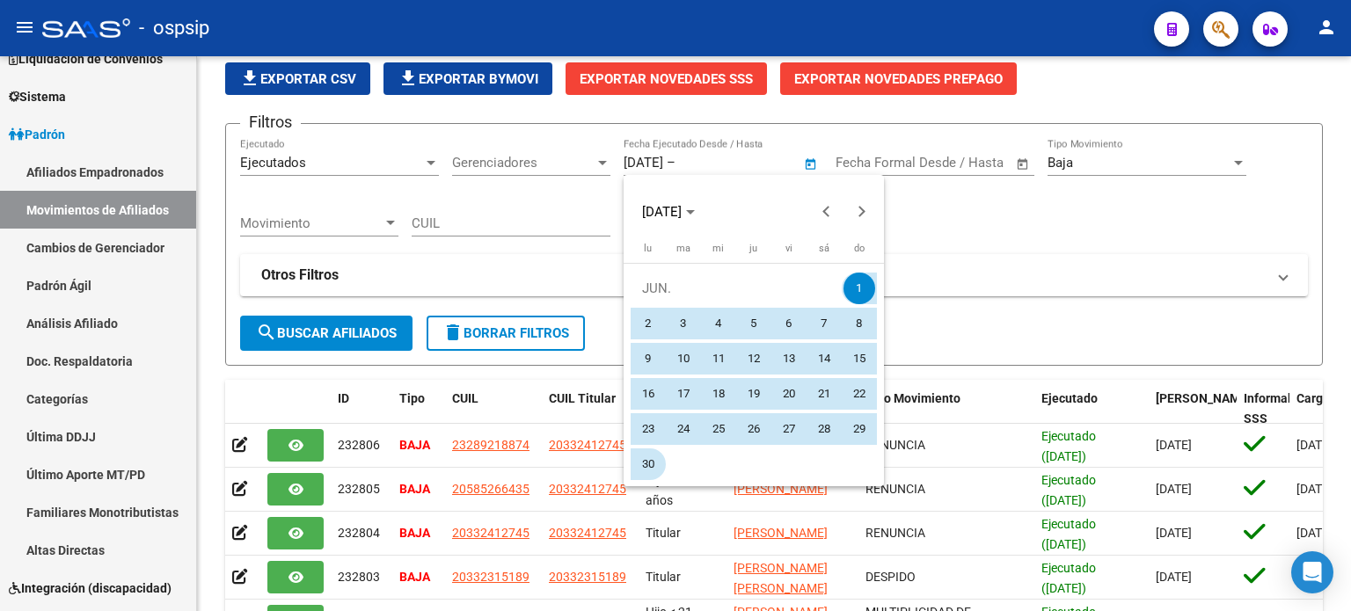
click at [655, 461] on span "30" at bounding box center [648, 465] width 32 height 32
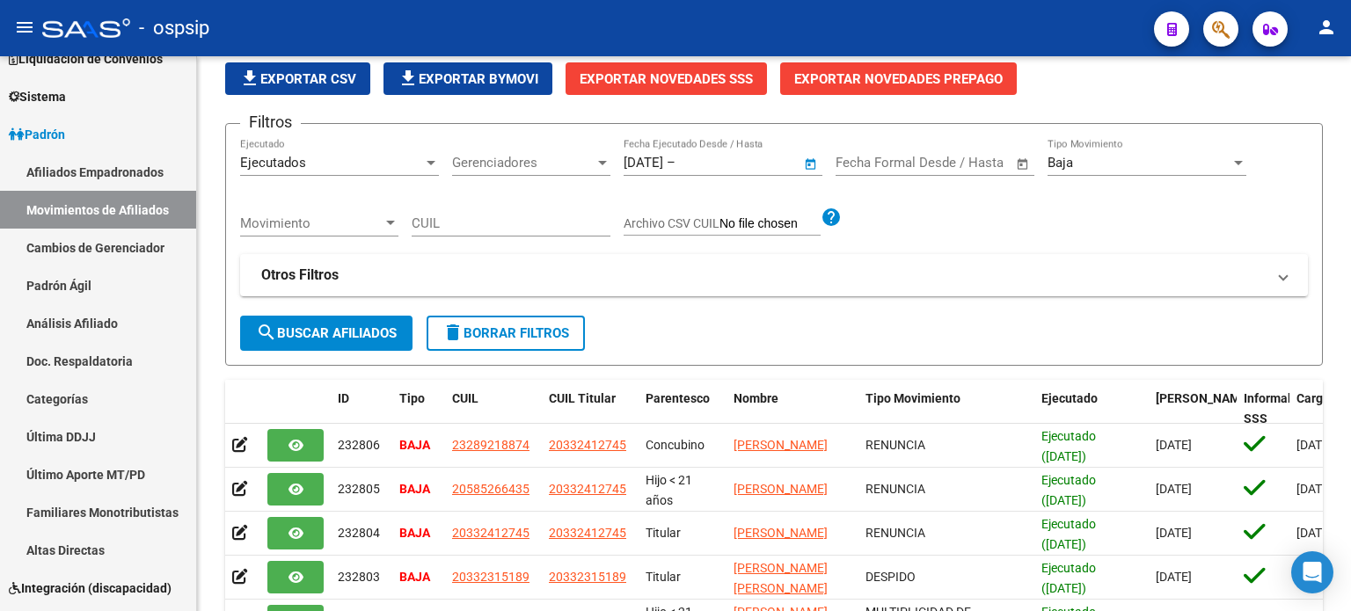
type input "[DATE]"
click at [310, 325] on span "search Buscar Afiliados" at bounding box center [326, 333] width 141 height 16
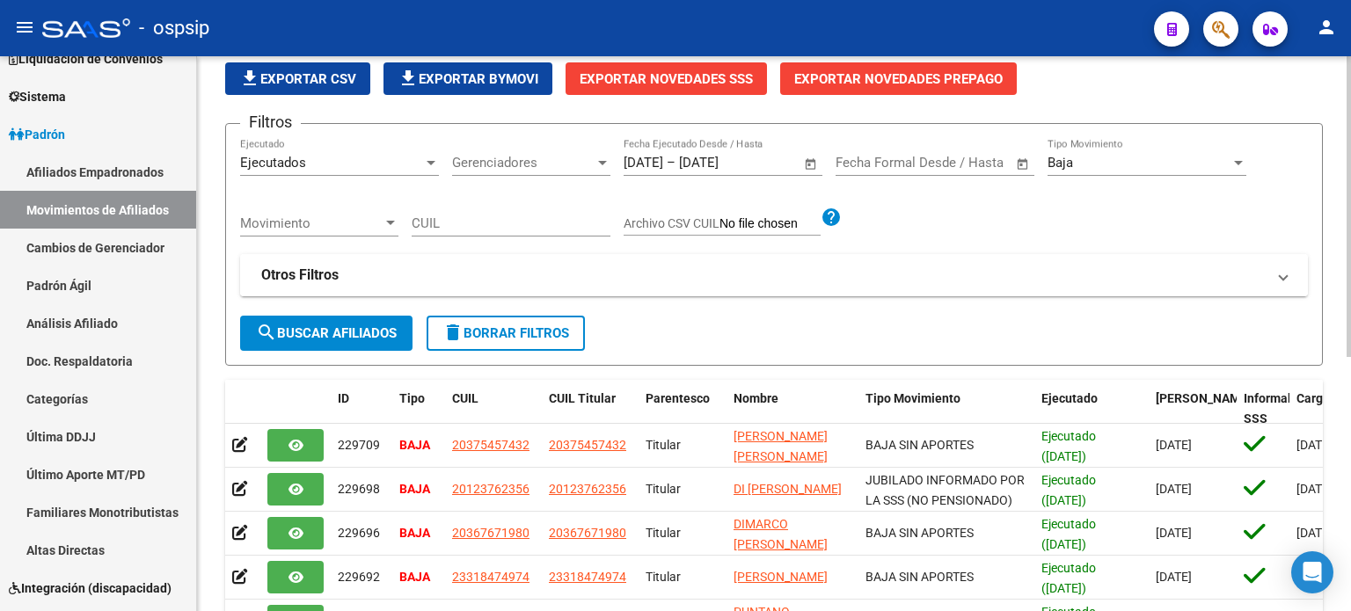
scroll to position [469, 0]
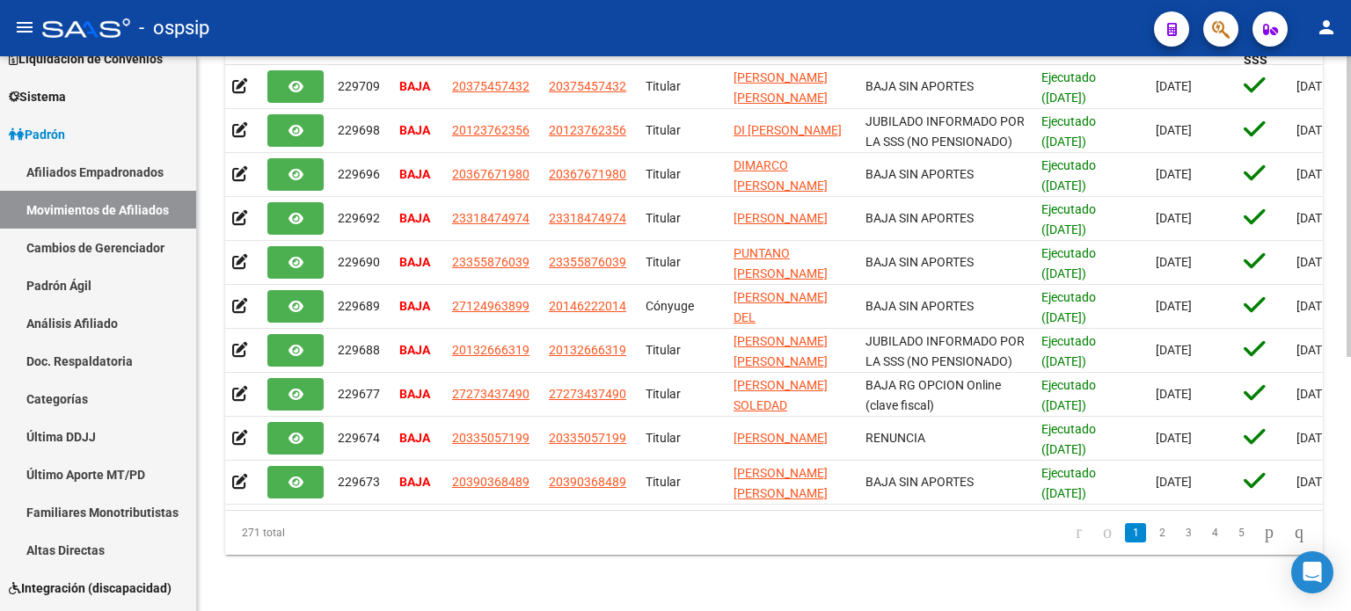
click at [468, 518] on datatable-pager "1 2 3 4 5" at bounding box center [882, 533] width 864 height 30
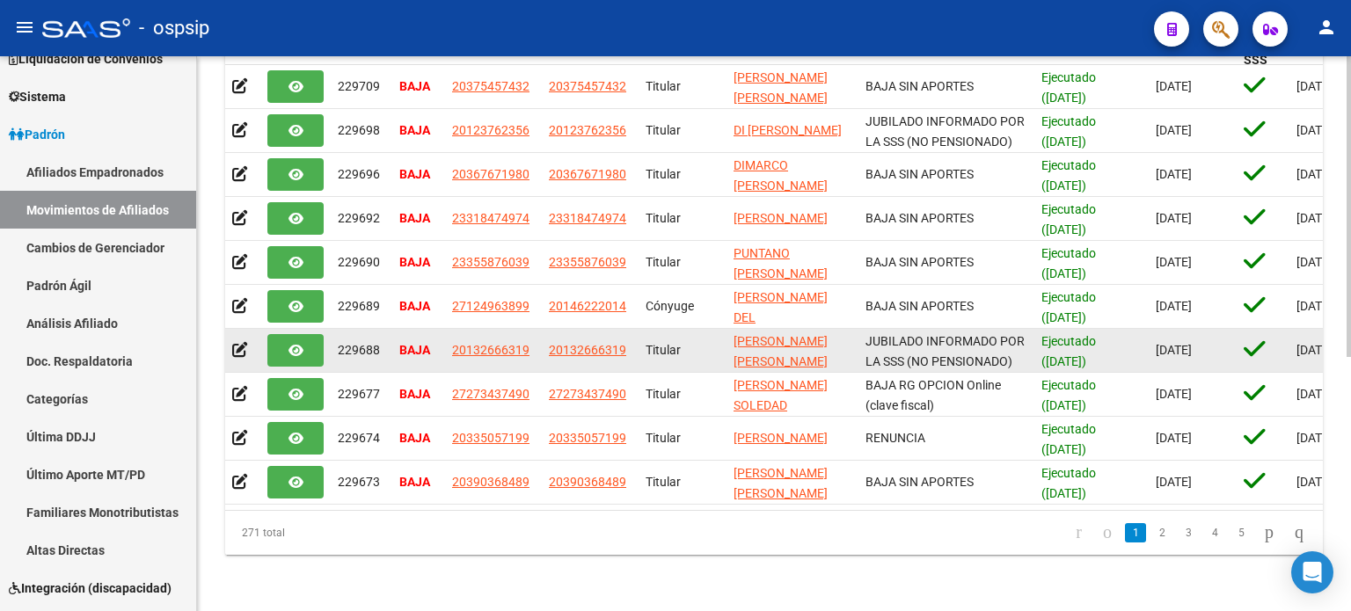
scroll to position [0, 0]
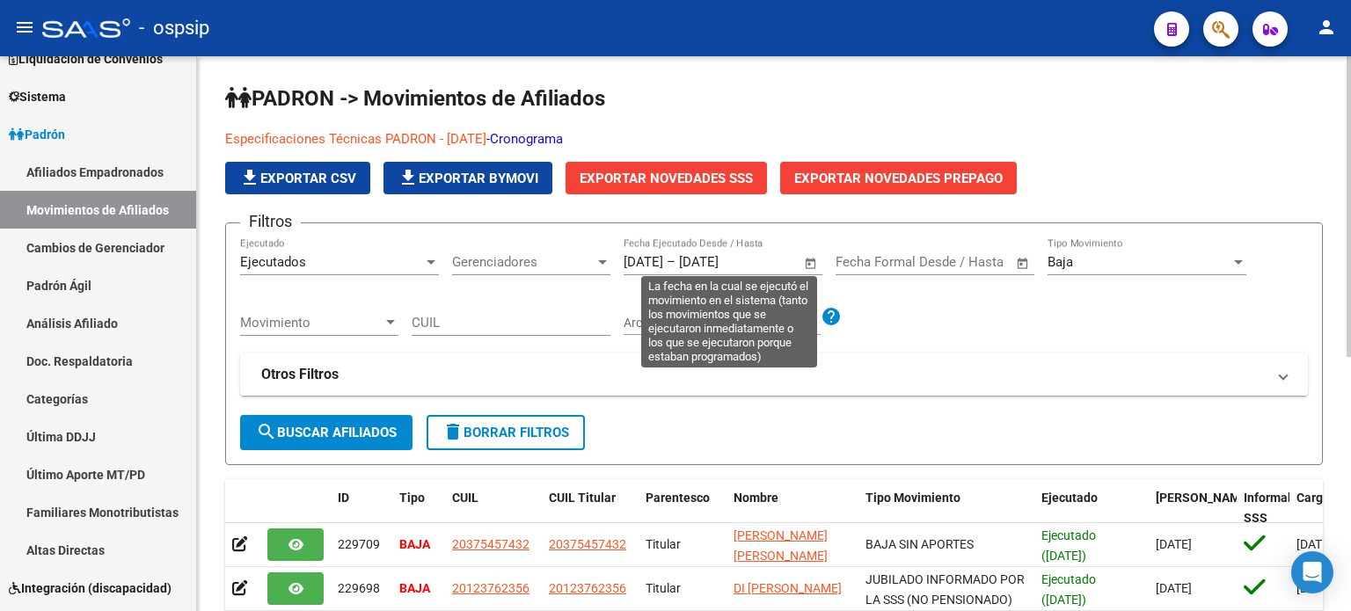
click at [813, 270] on span "Open calendar" at bounding box center [811, 263] width 42 height 42
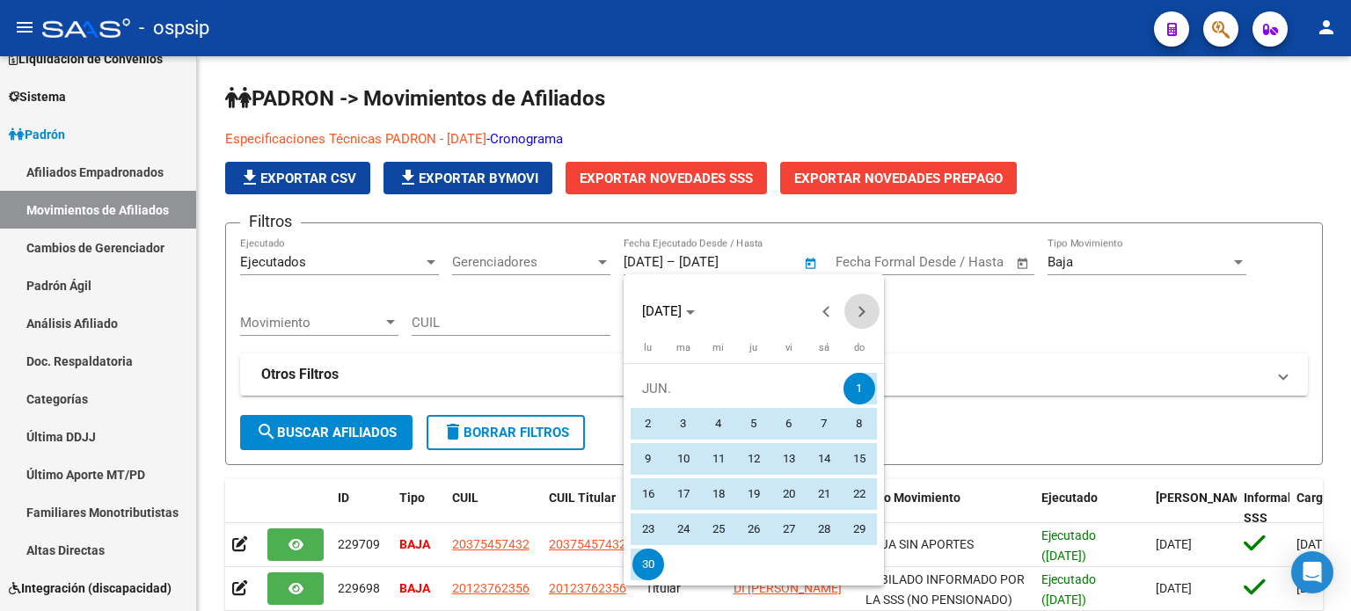
click at [873, 311] on span "Next month" at bounding box center [861, 311] width 35 height 35
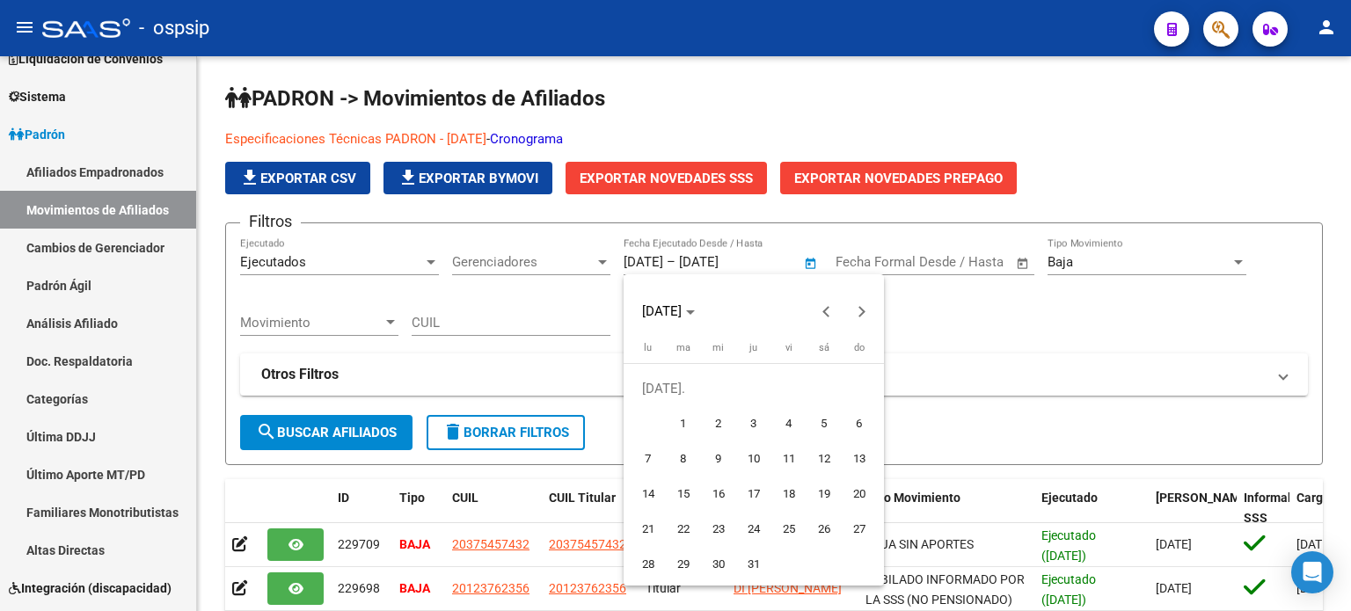
click at [685, 422] on span "1" at bounding box center [684, 424] width 32 height 32
type input "[DATE]"
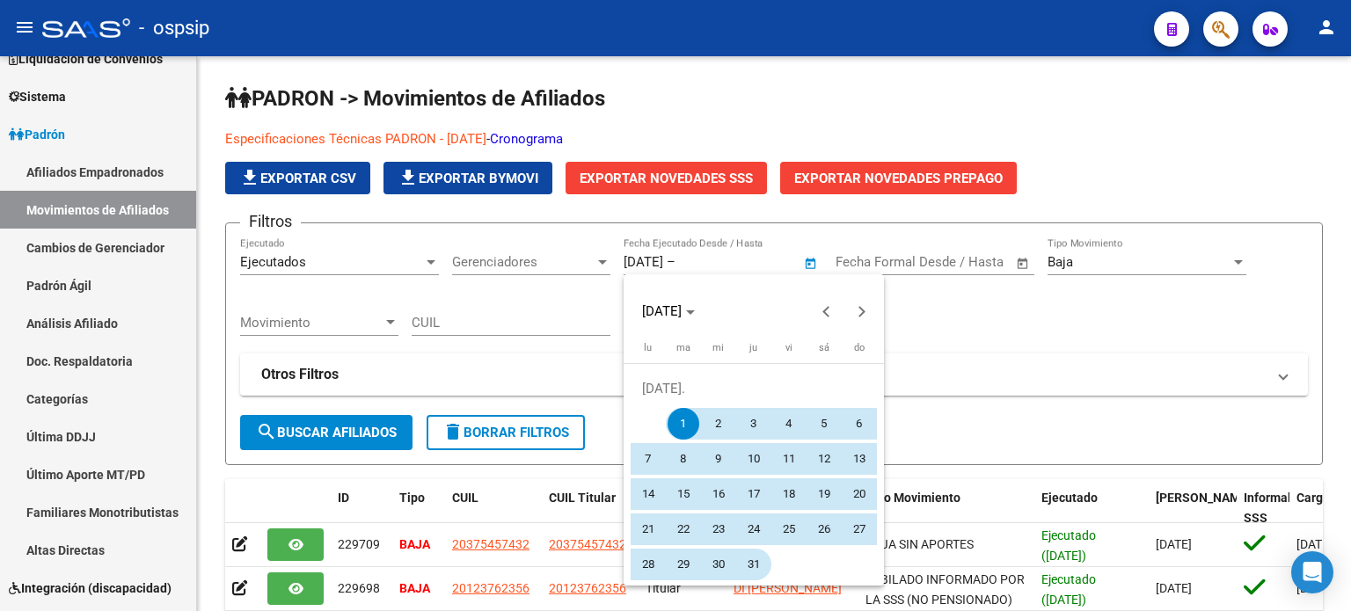
click at [750, 566] on span "31" at bounding box center [754, 565] width 32 height 32
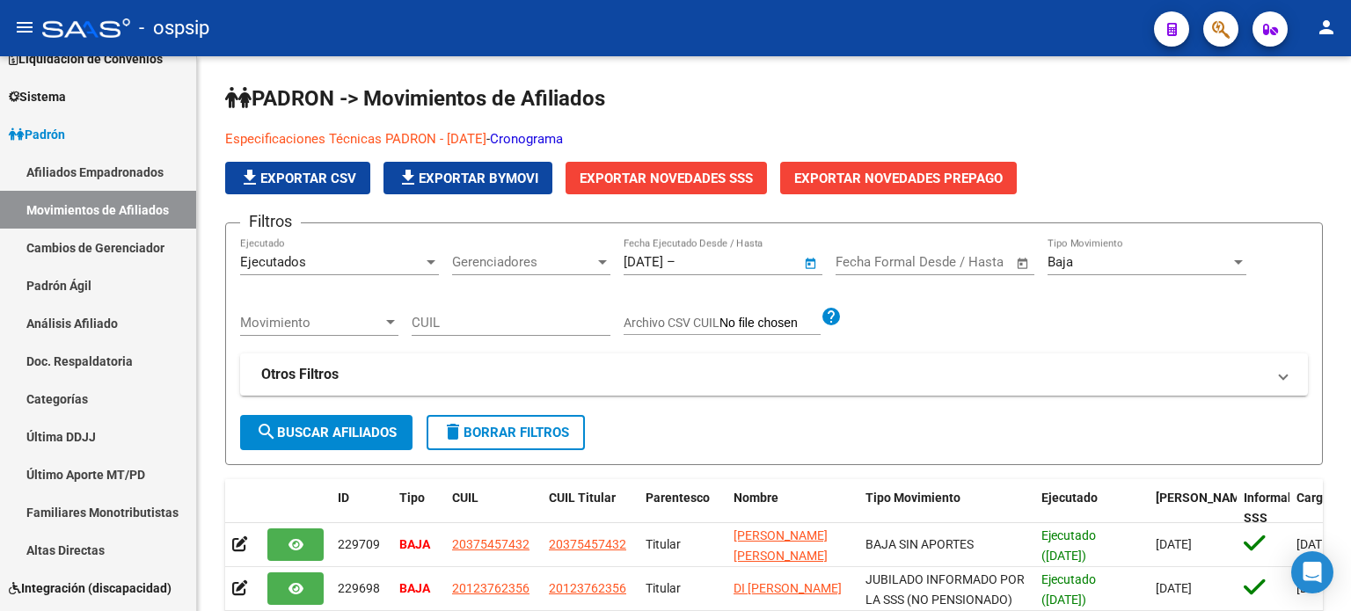
type input "[DATE]"
click at [269, 437] on mat-icon "search" at bounding box center [266, 431] width 21 height 21
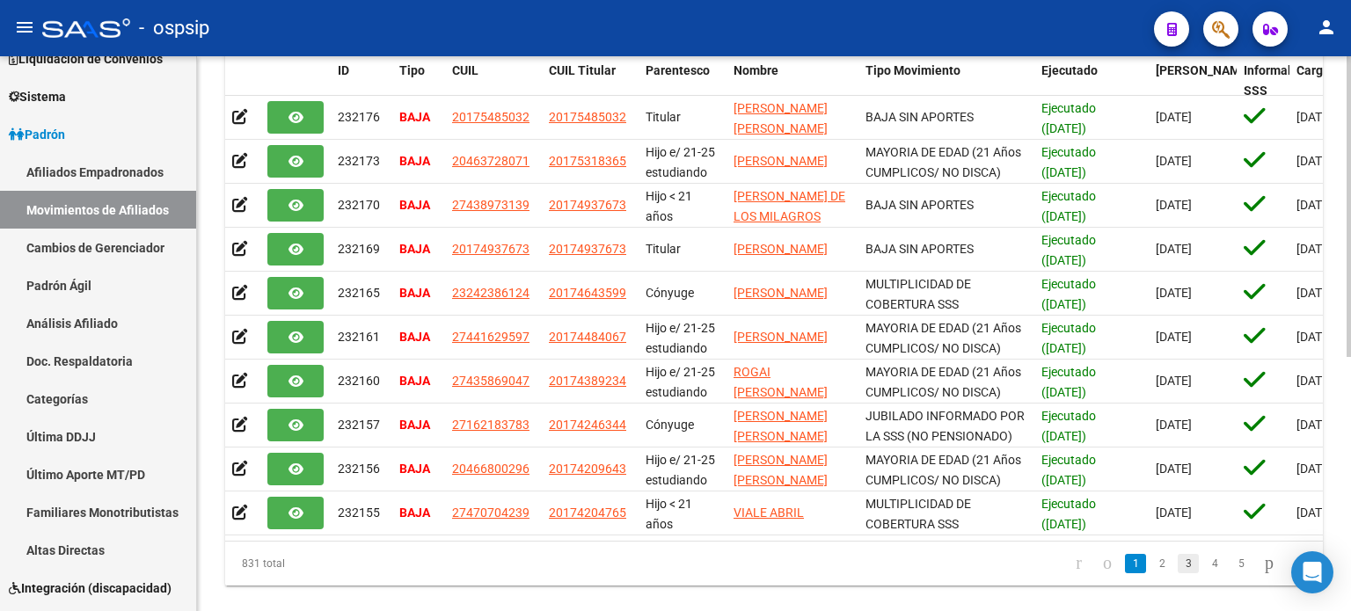
click at [1178, 573] on link "3" at bounding box center [1188, 563] width 21 height 19
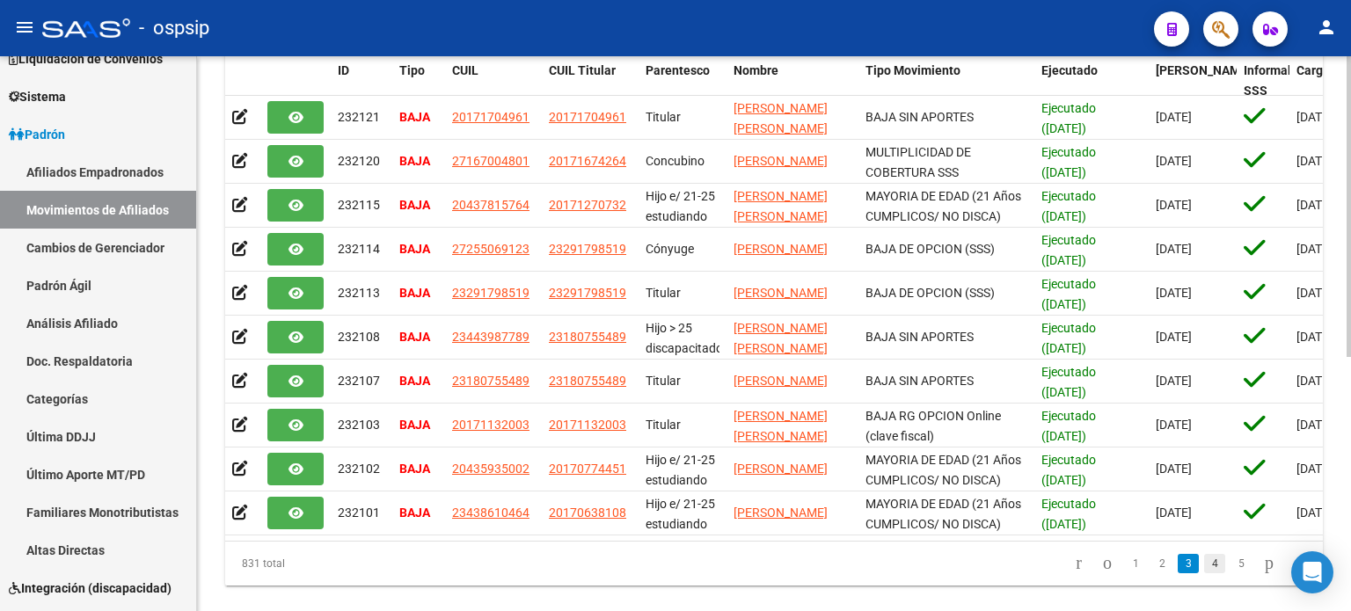
click at [1204, 573] on link "4" at bounding box center [1214, 563] width 21 height 19
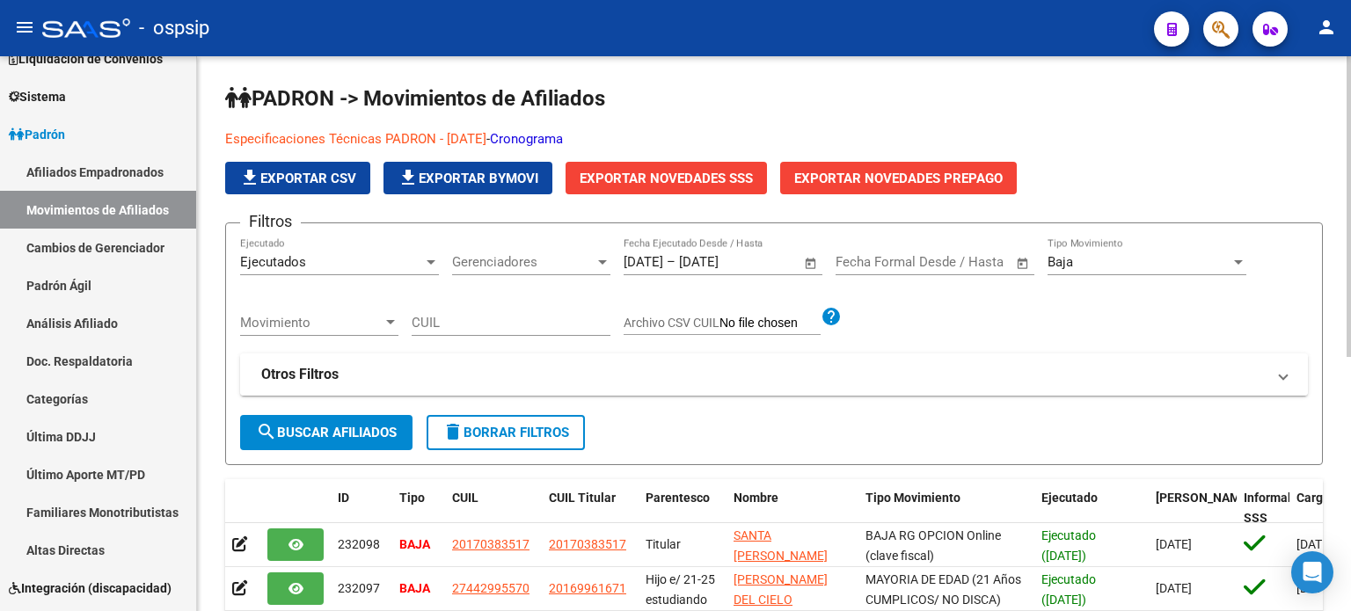
click at [594, 387] on mat-expansion-panel-header "Otros Filtros" at bounding box center [774, 375] width 1068 height 42
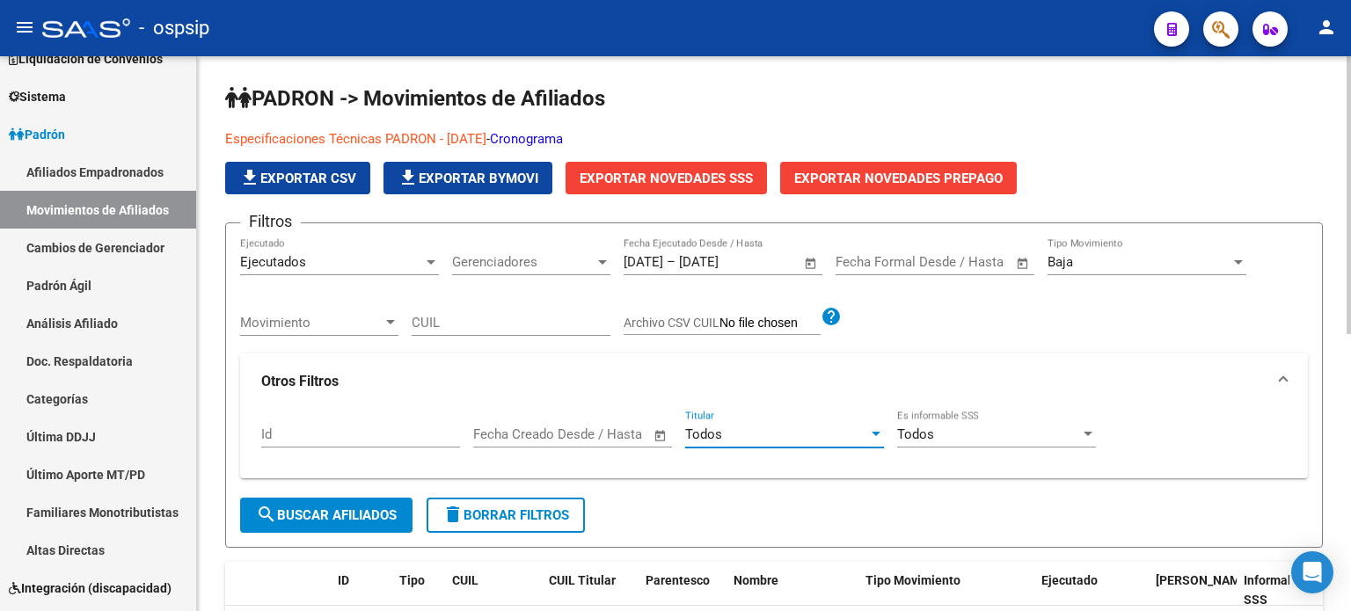
click at [803, 432] on div "Todos" at bounding box center [776, 435] width 183 height 16
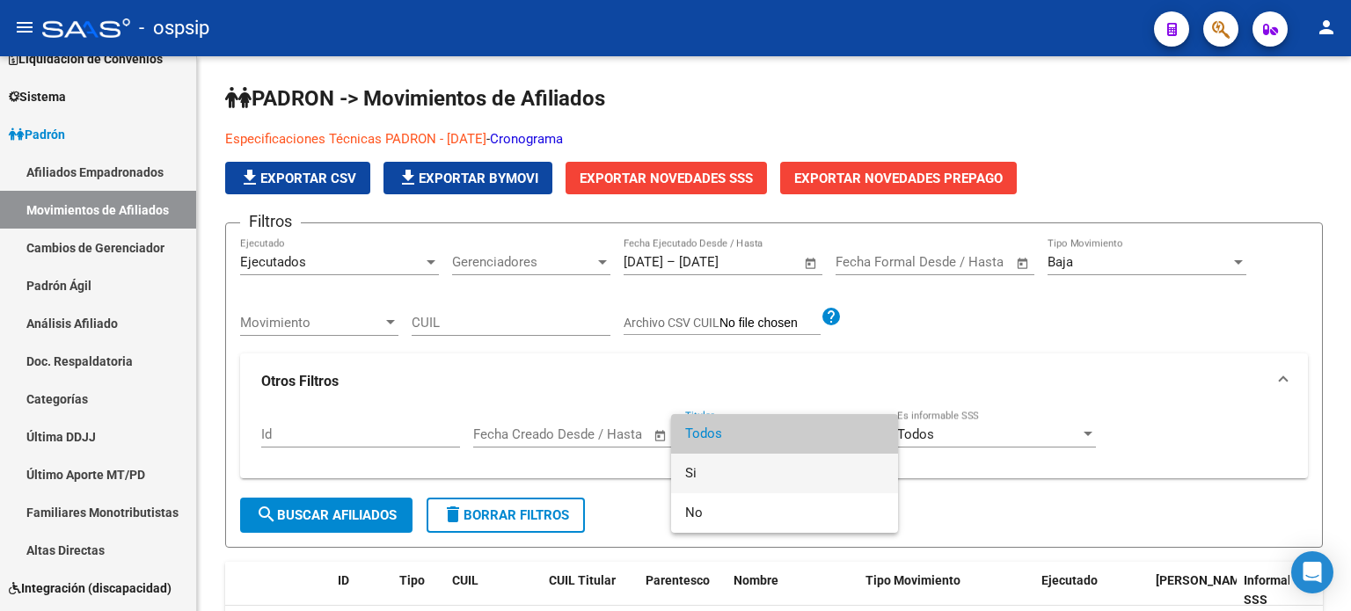
click at [724, 476] on span "Si" at bounding box center [784, 474] width 199 height 40
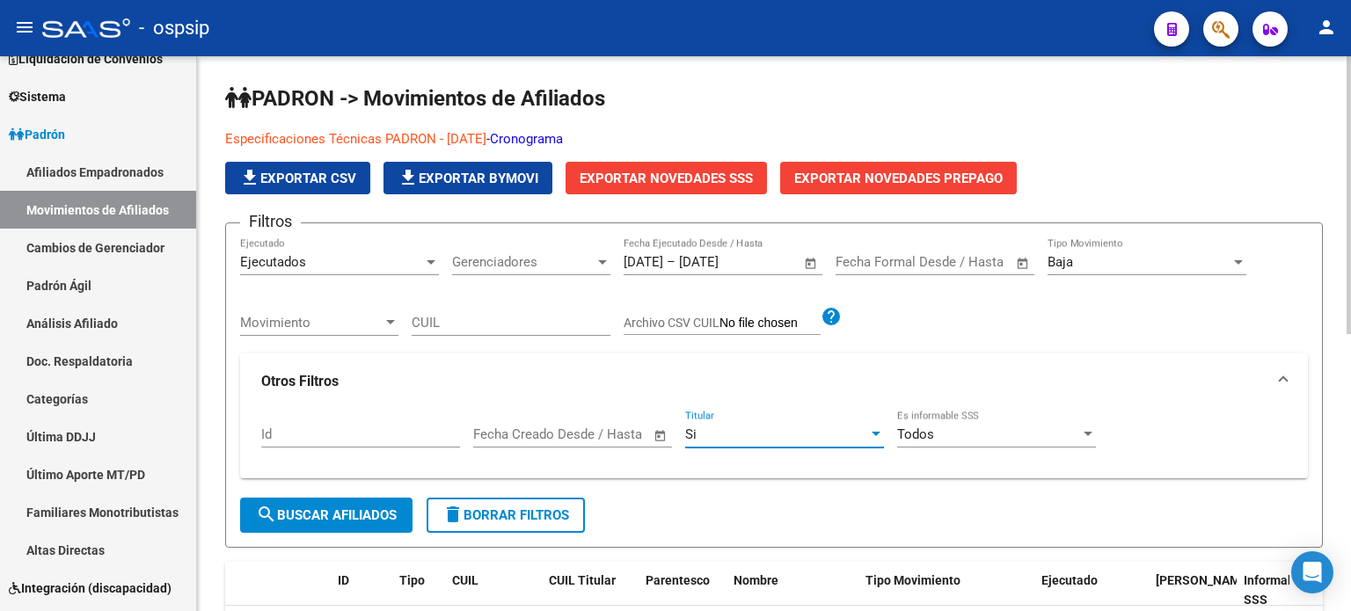
click at [334, 510] on span "search Buscar Afiliados" at bounding box center [326, 516] width 141 height 16
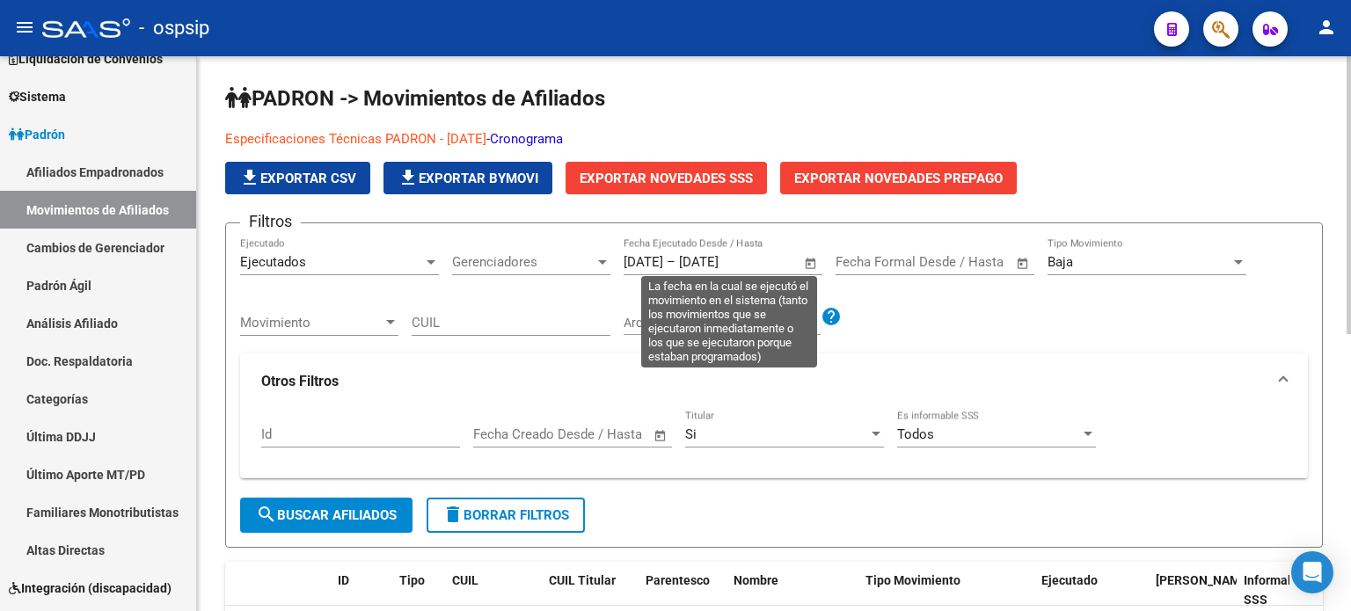
click at [632, 267] on input "[DATE]" at bounding box center [644, 262] width 40 height 16
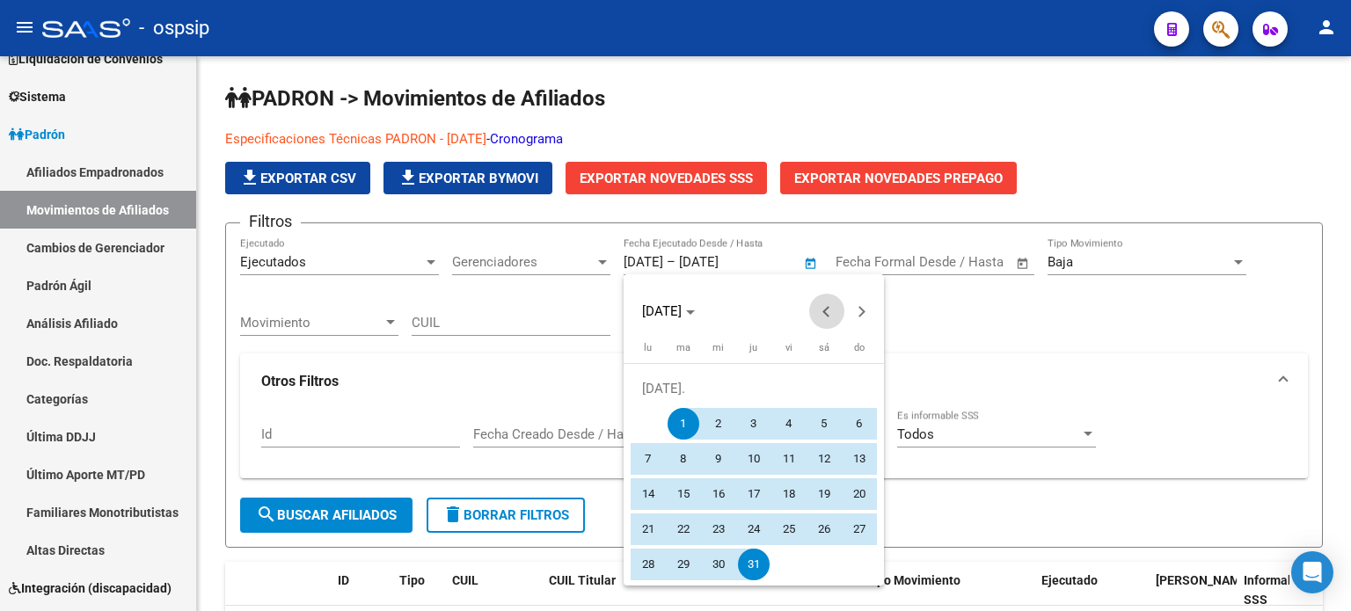
click at [834, 318] on span "Previous month" at bounding box center [826, 311] width 35 height 35
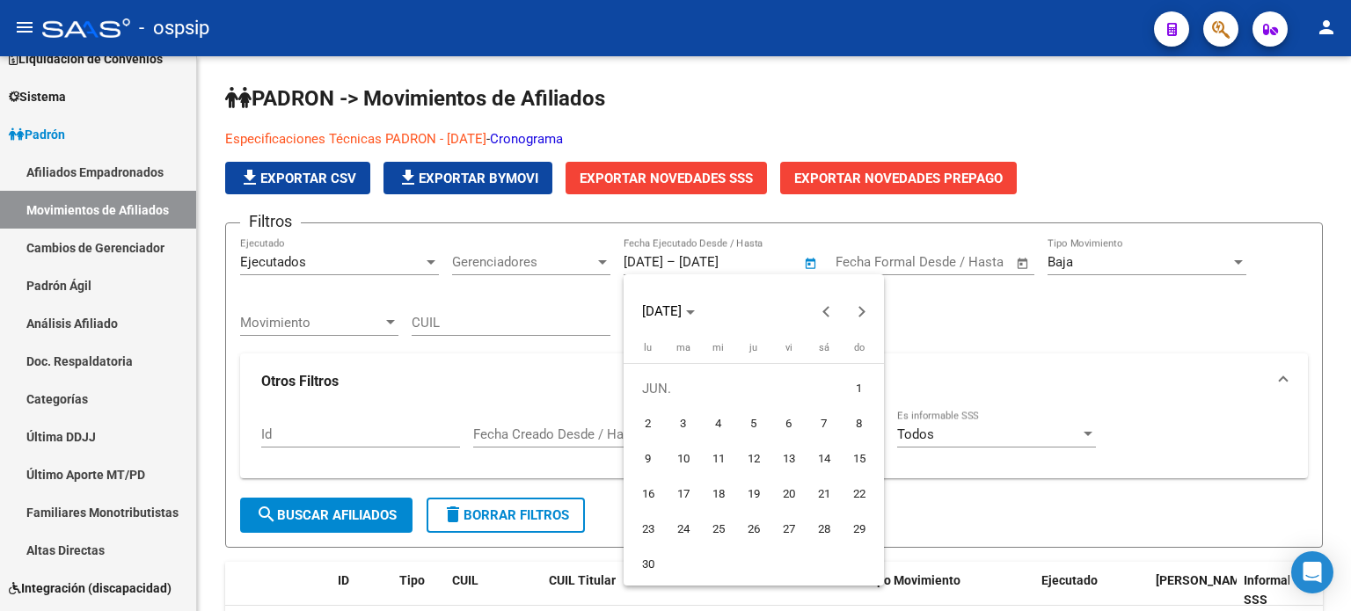
click at [870, 379] on span "1" at bounding box center [860, 389] width 32 height 32
type input "[DATE]"
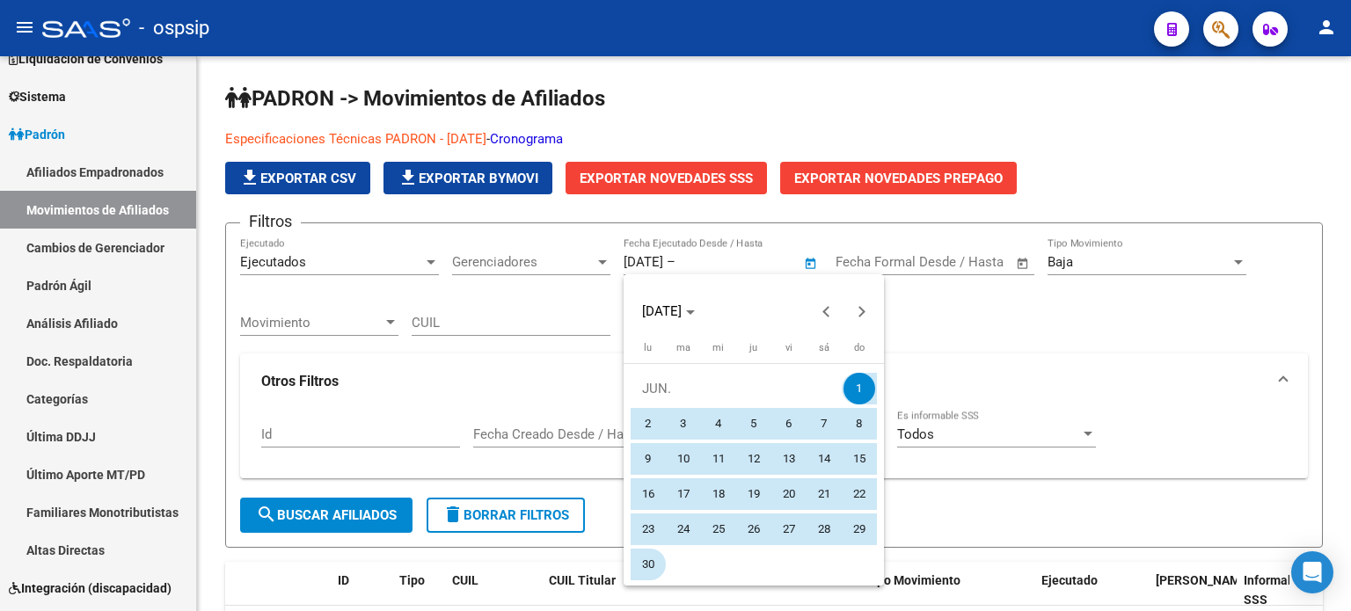
click at [646, 566] on span "30" at bounding box center [648, 565] width 32 height 32
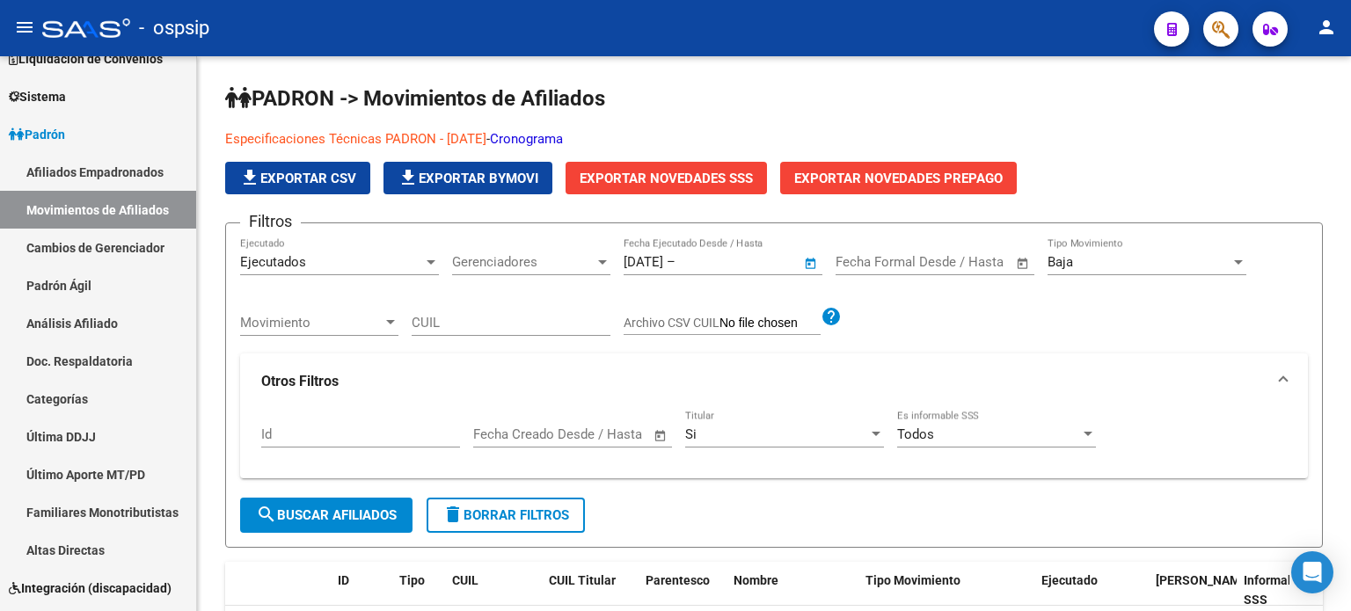
type input "[DATE]"
click at [347, 503] on button "search Buscar Afiliados" at bounding box center [326, 515] width 172 height 35
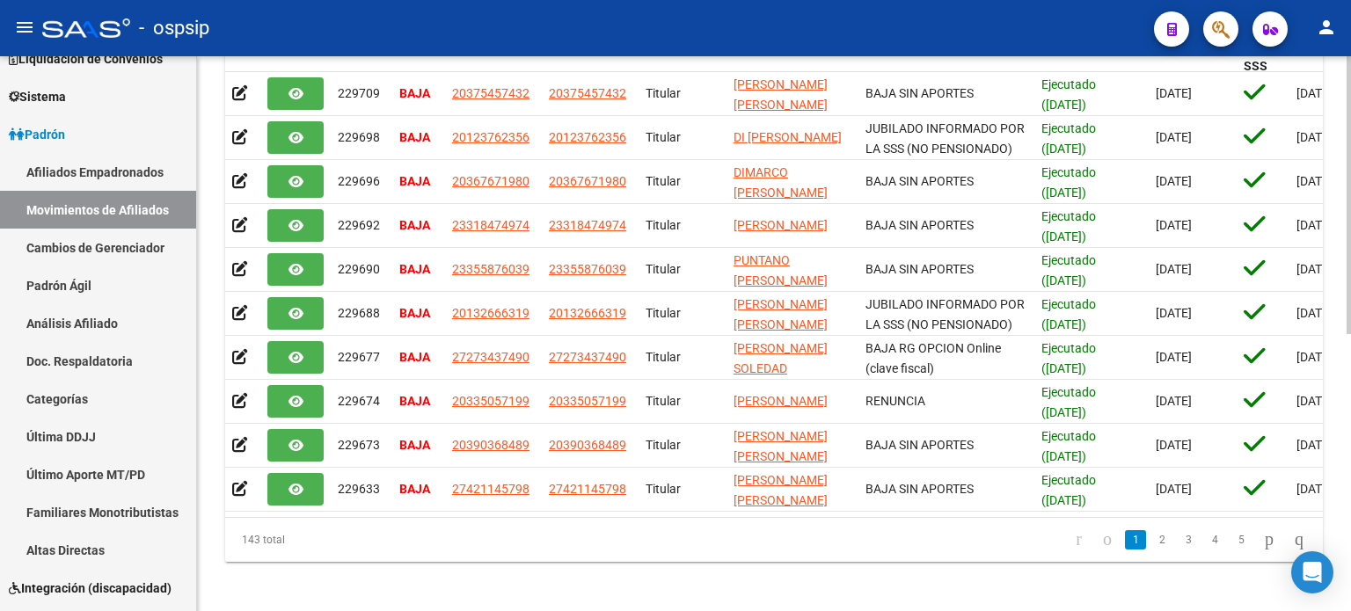
scroll to position [552, 0]
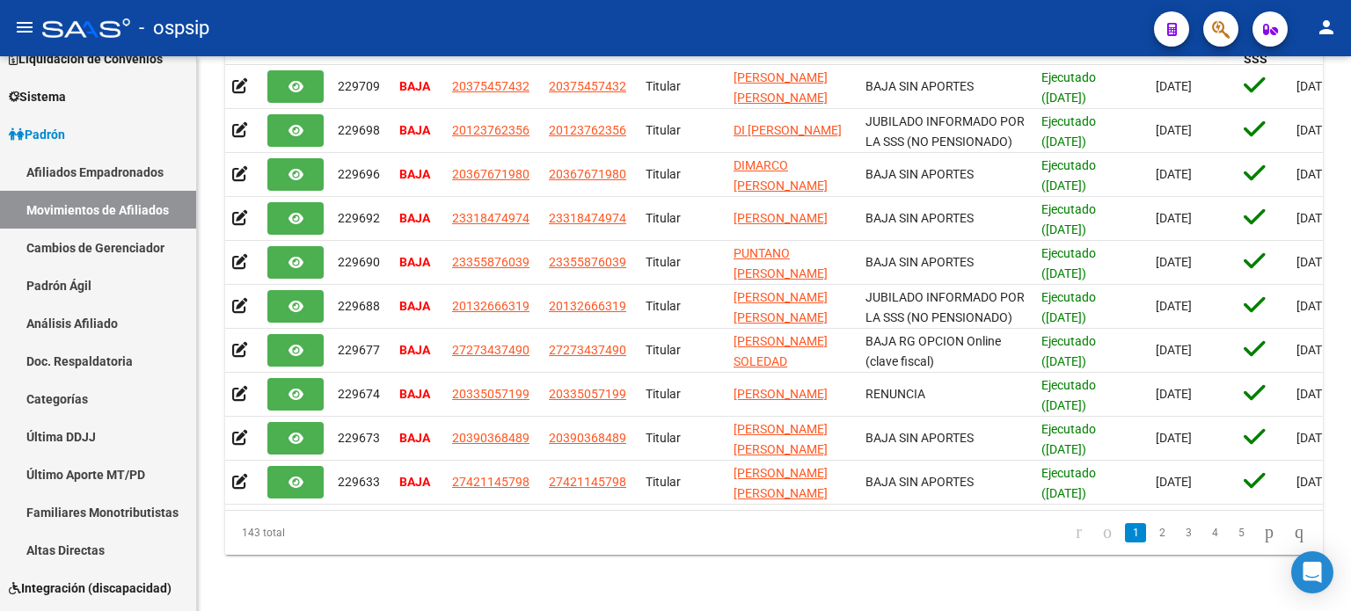
click at [460, 523] on datatable-pager "1 2 3 4 5" at bounding box center [882, 533] width 864 height 30
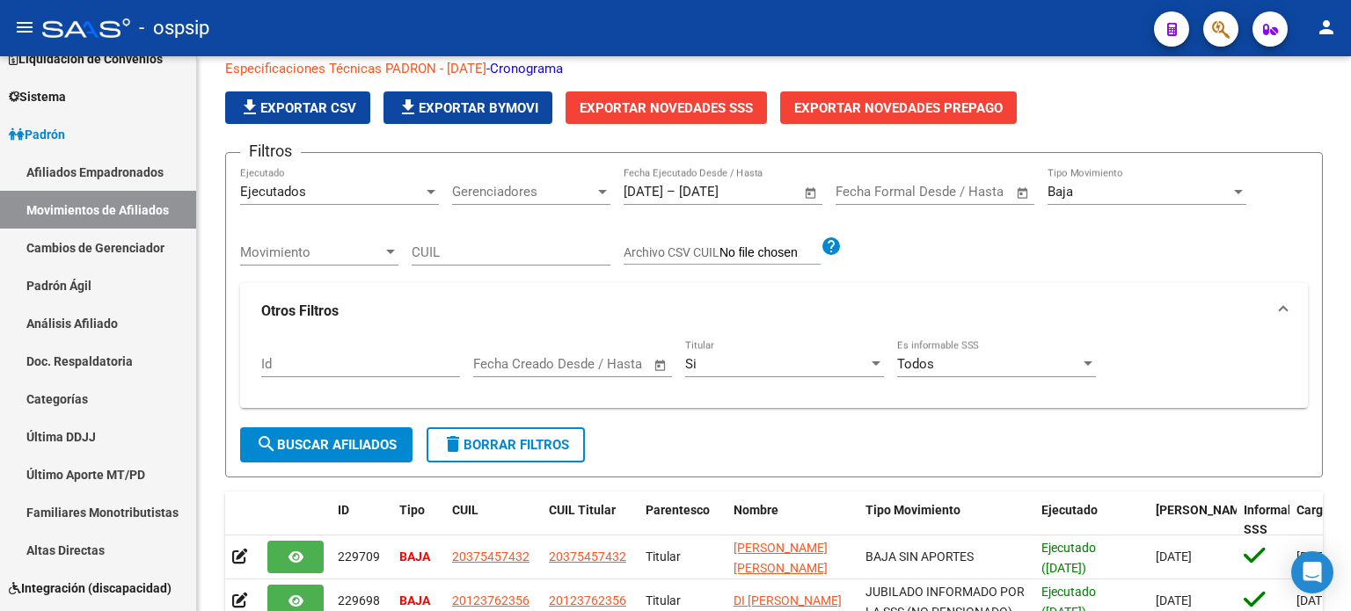
scroll to position [0, 0]
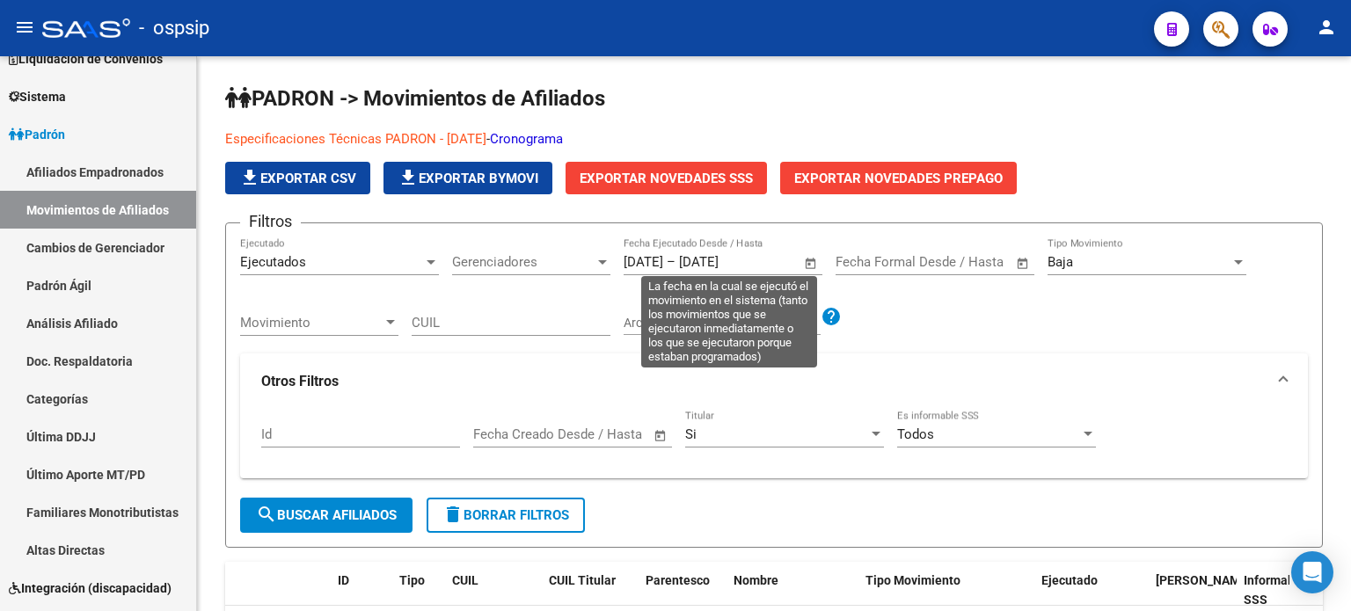
click at [803, 267] on span "Open calendar" at bounding box center [811, 263] width 42 height 42
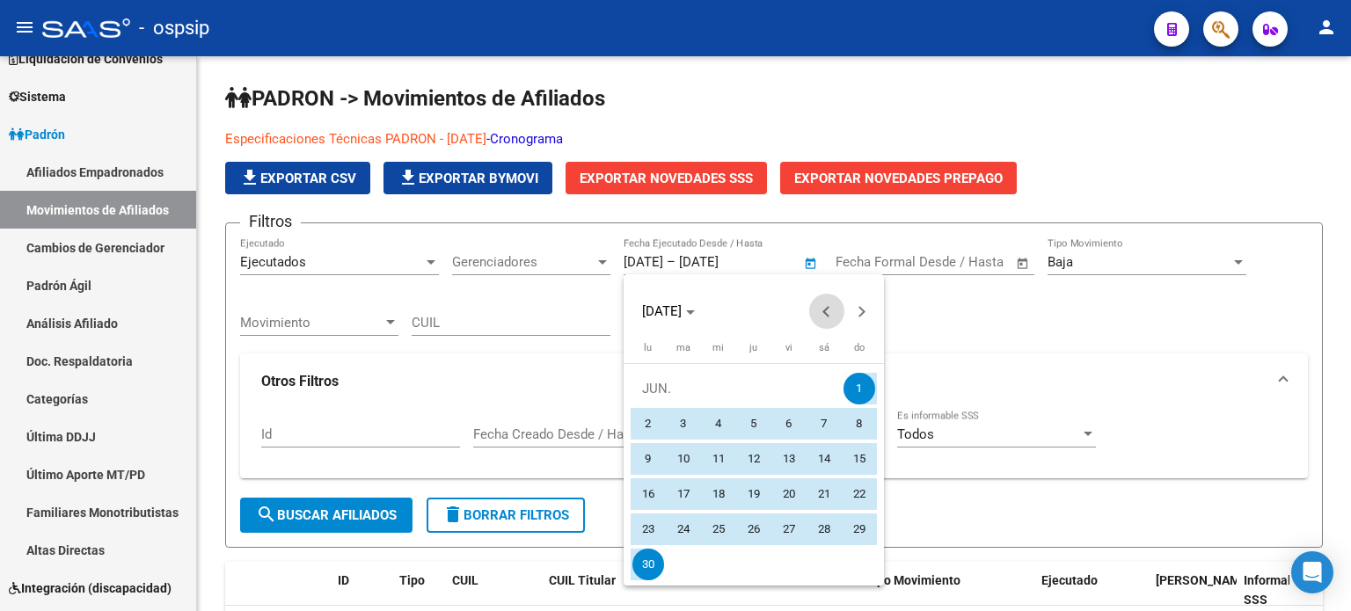
click at [827, 305] on span "Previous month" at bounding box center [826, 311] width 35 height 35
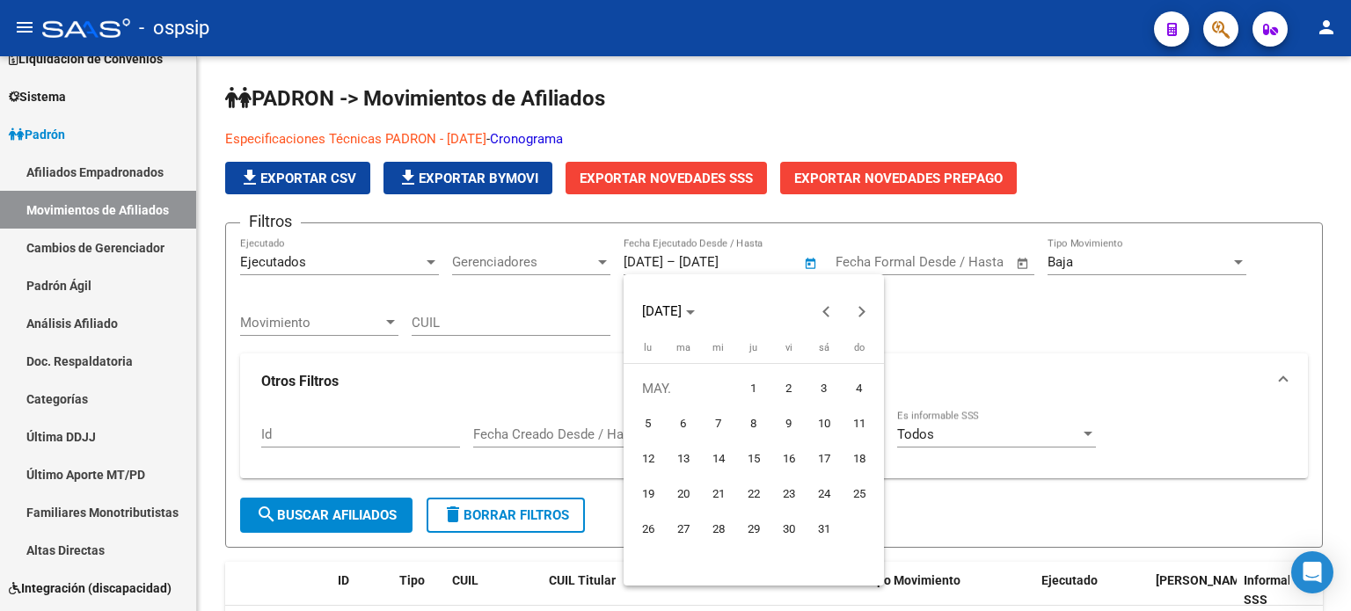
click at [752, 391] on span "1" at bounding box center [754, 389] width 32 height 32
type input "[DATE]"
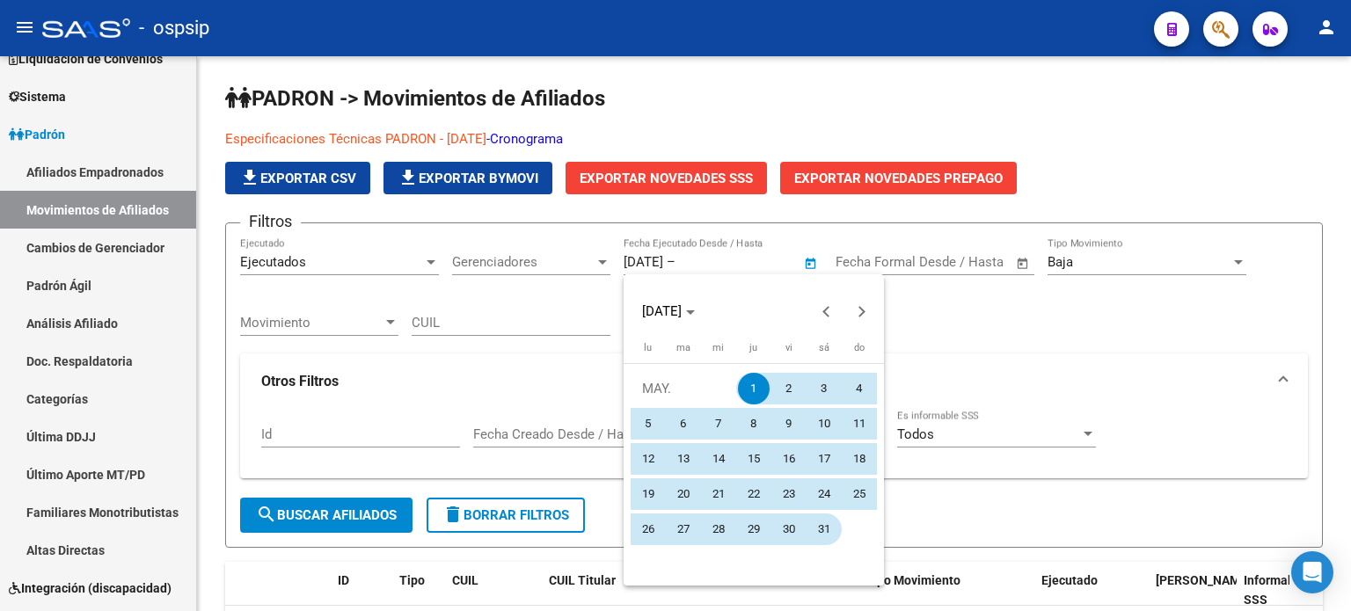
click at [822, 530] on span "31" at bounding box center [824, 530] width 32 height 32
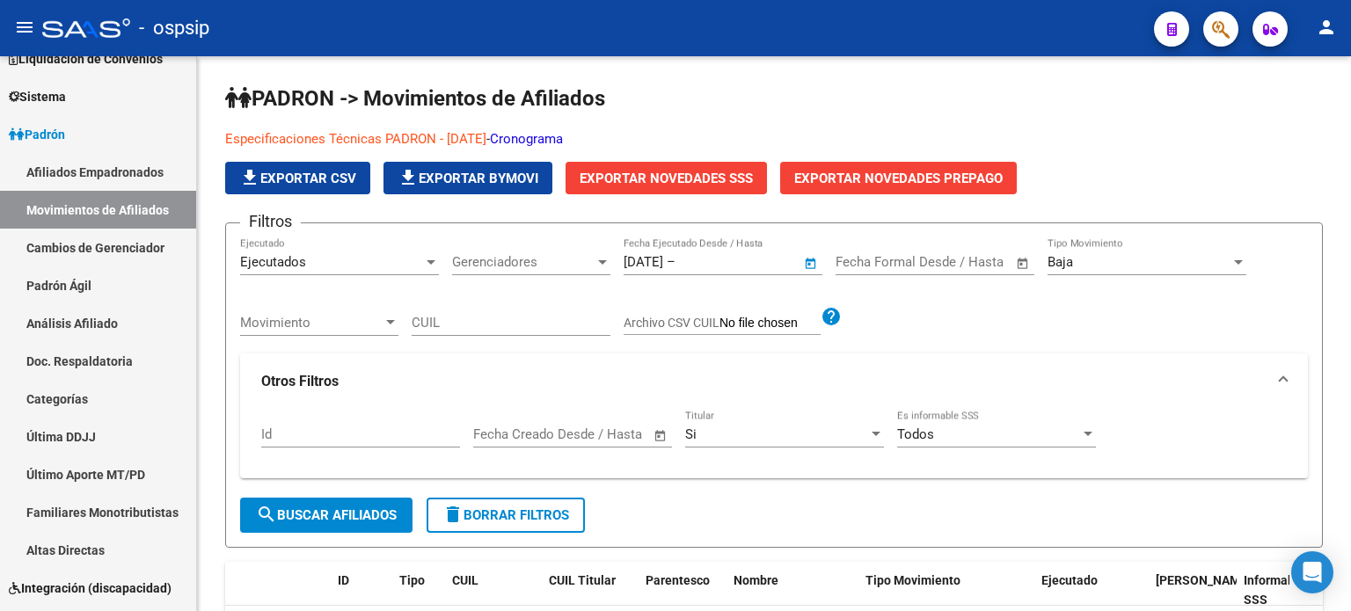
type input "[DATE]"
click at [321, 528] on button "search Buscar Afiliados" at bounding box center [326, 515] width 172 height 35
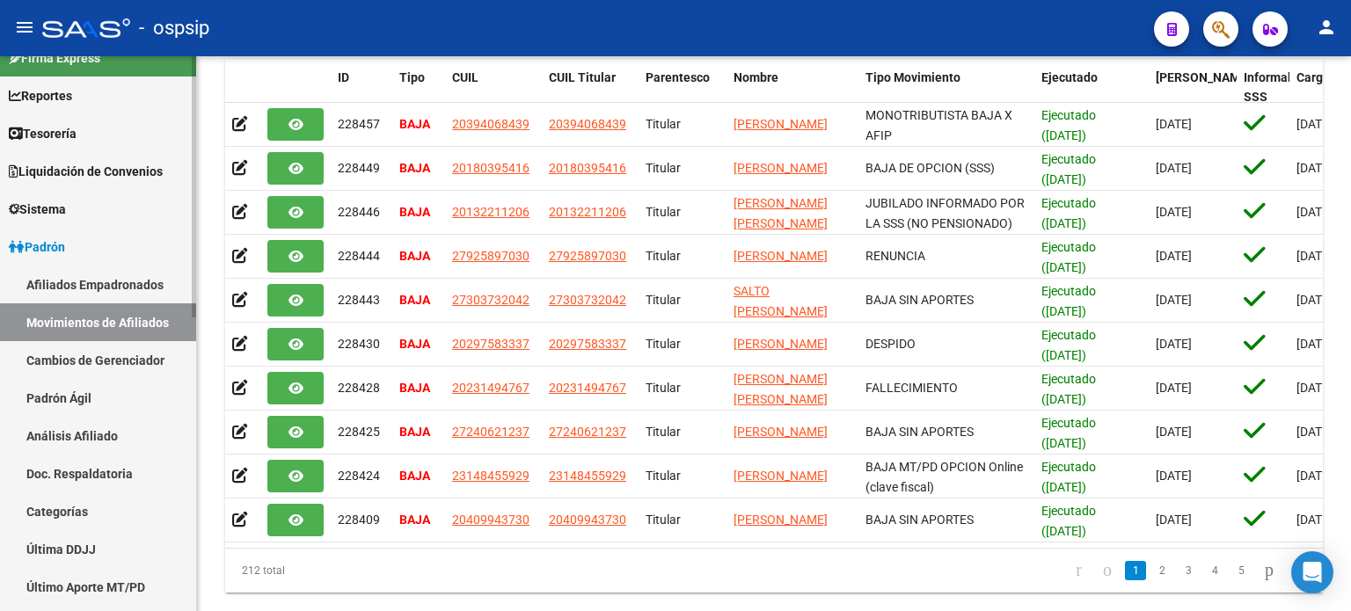
scroll to position [25, 0]
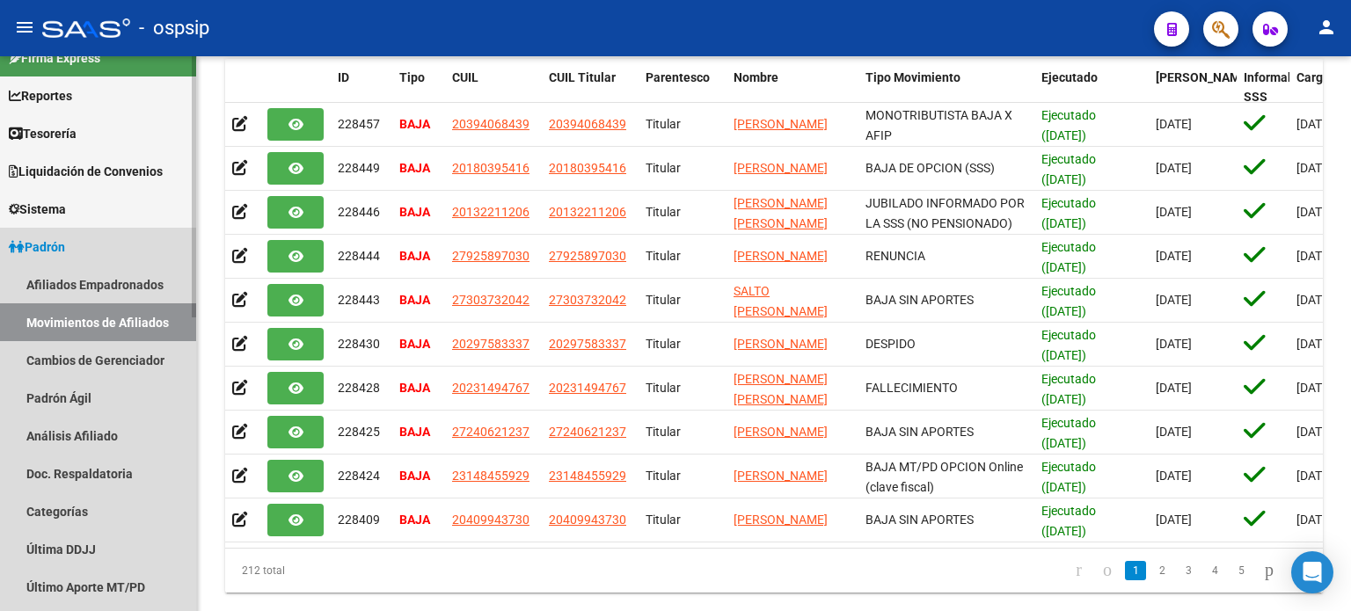
click at [51, 247] on span "Padrón" at bounding box center [37, 246] width 56 height 19
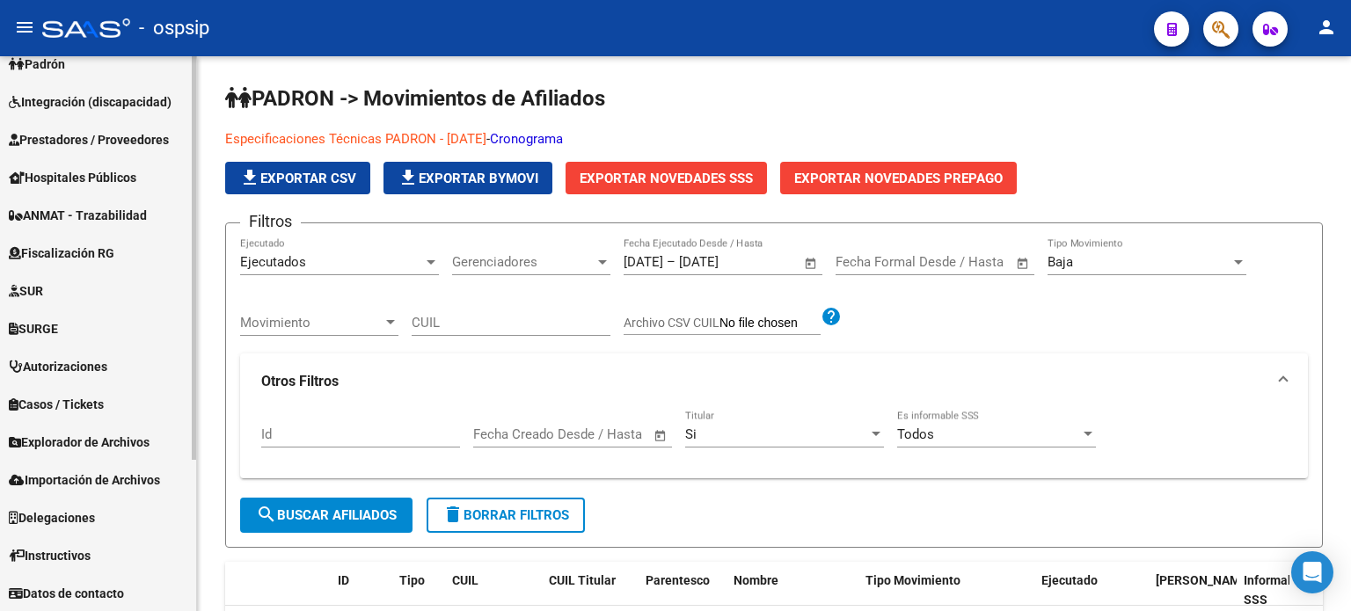
scroll to position [0, 0]
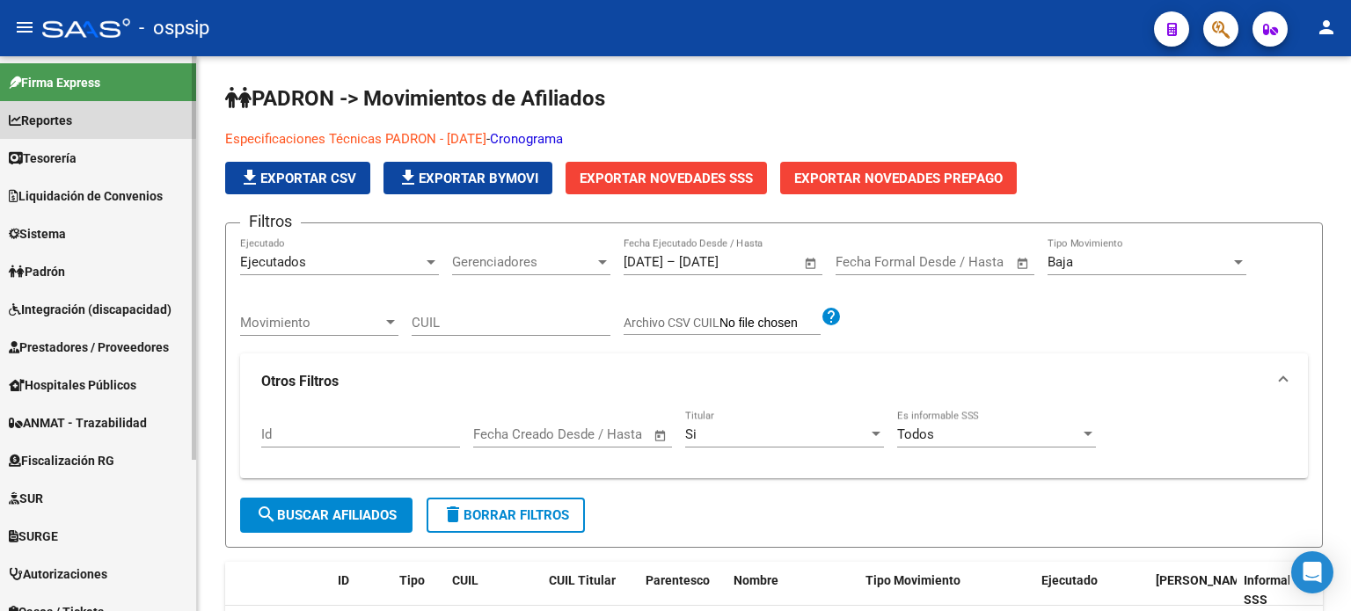
click at [61, 117] on span "Reportes" at bounding box center [40, 120] width 63 height 19
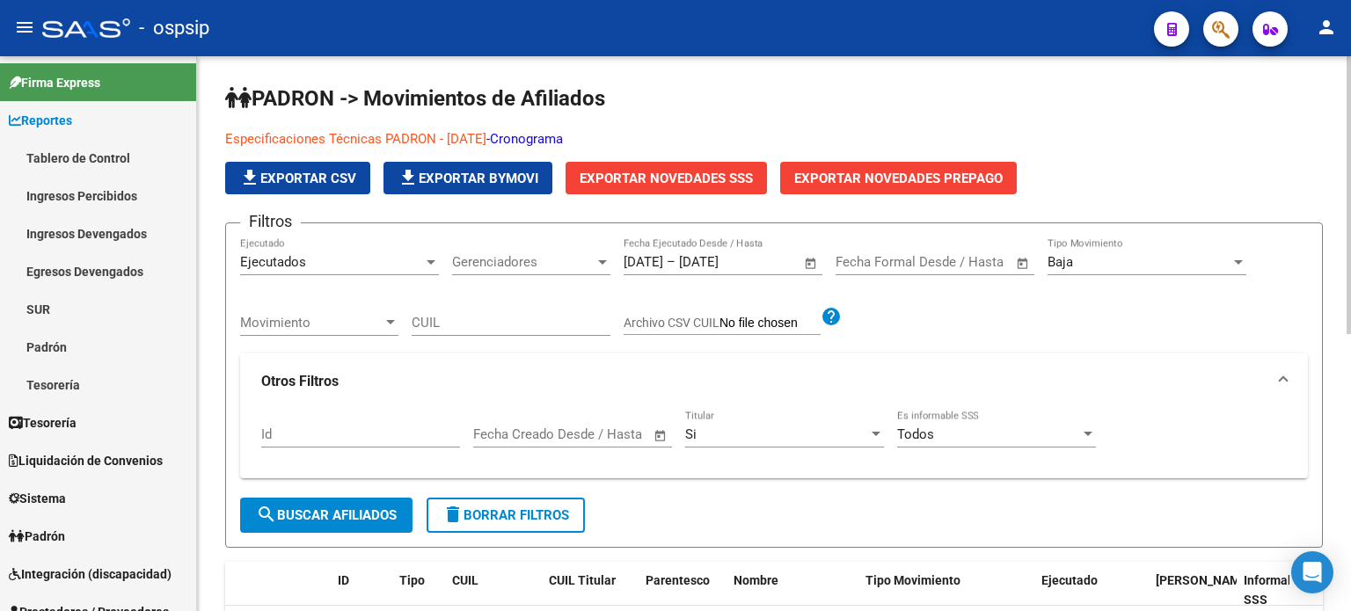
click at [365, 131] on link "Especificaciones Técnicas PADRON - [DATE]" at bounding box center [355, 139] width 261 height 16
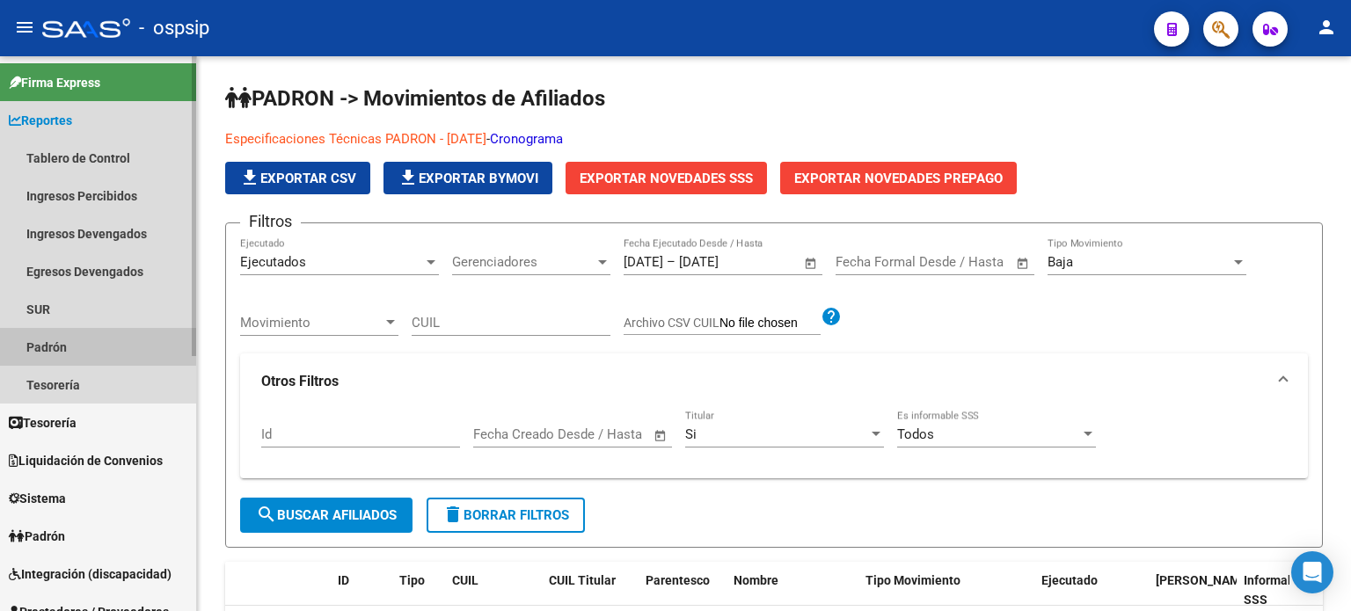
click at [57, 344] on link "Padrón" at bounding box center [98, 347] width 196 height 38
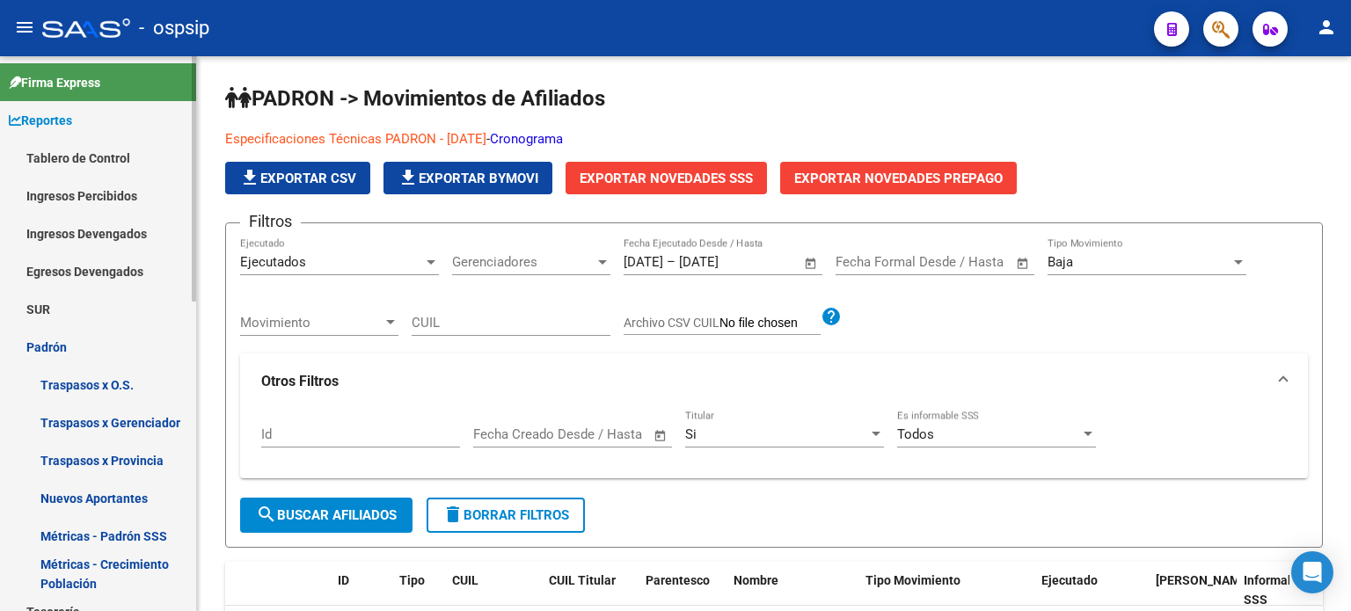
scroll to position [151, 0]
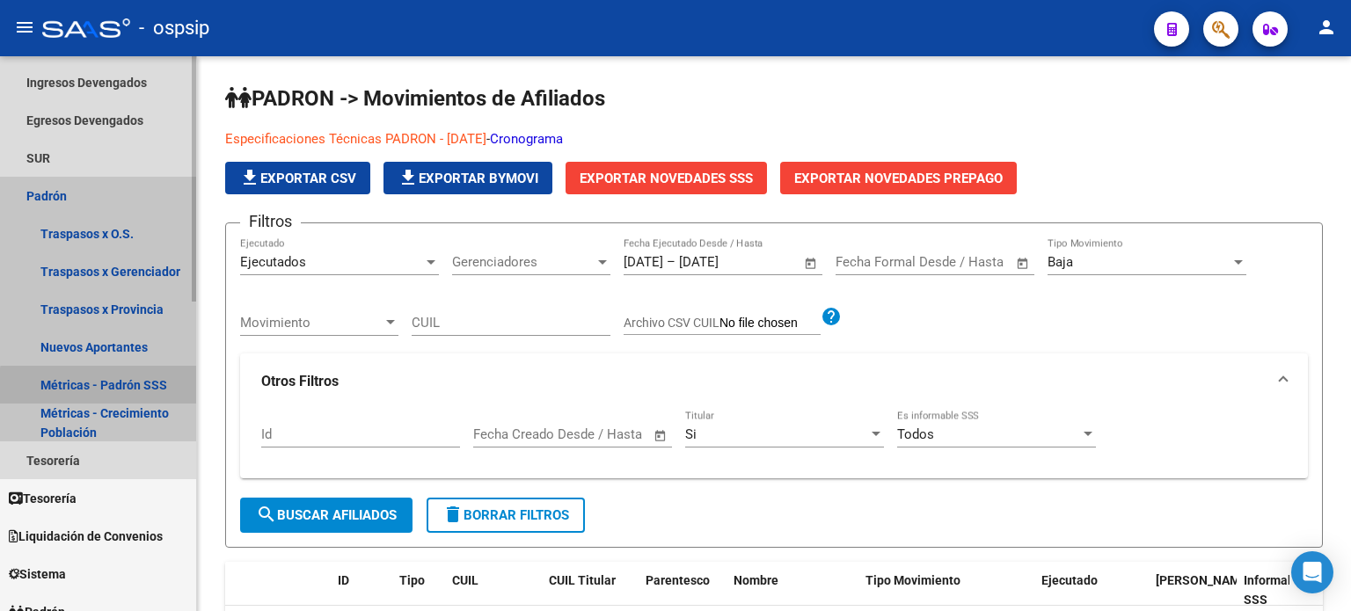
click at [109, 391] on link "Métricas - Padrón SSS" at bounding box center [98, 385] width 196 height 38
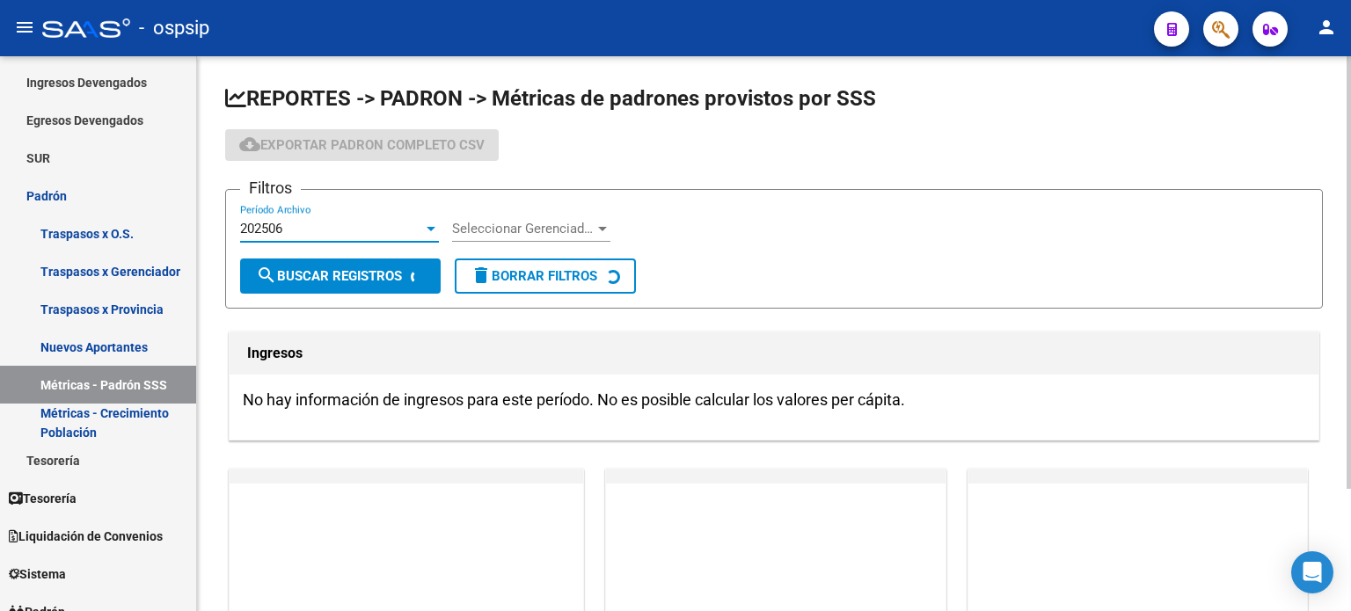
click at [360, 226] on div "202506" at bounding box center [331, 229] width 183 height 16
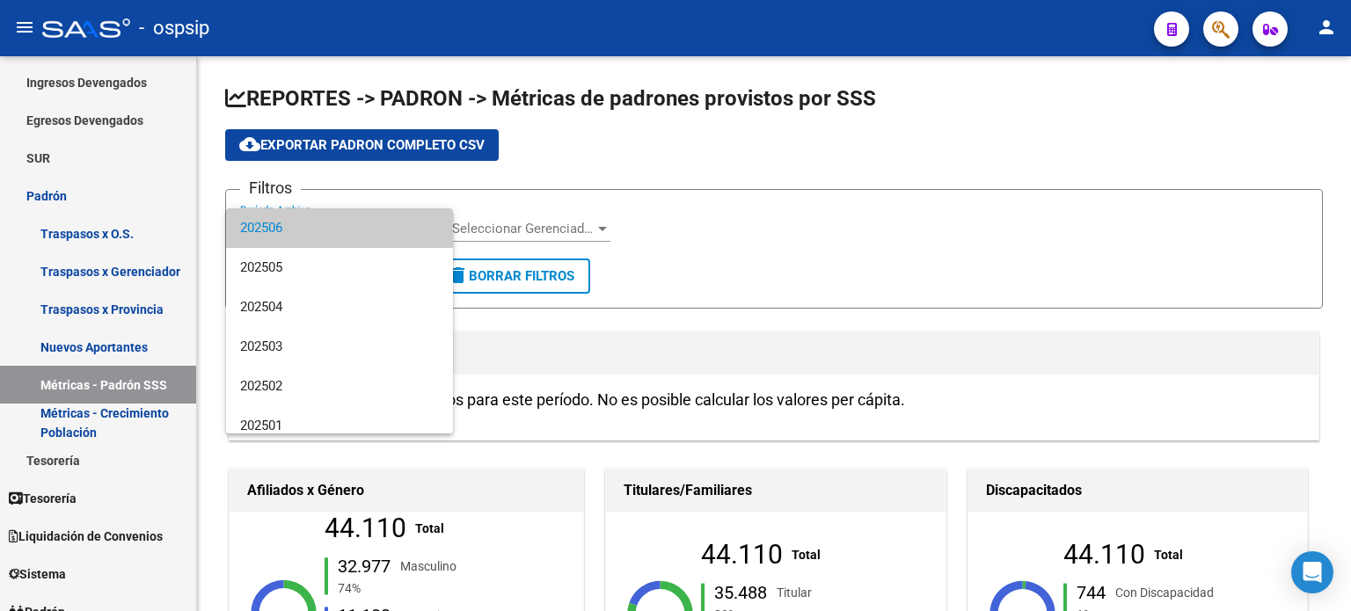
click at [722, 168] on div at bounding box center [675, 305] width 1351 height 611
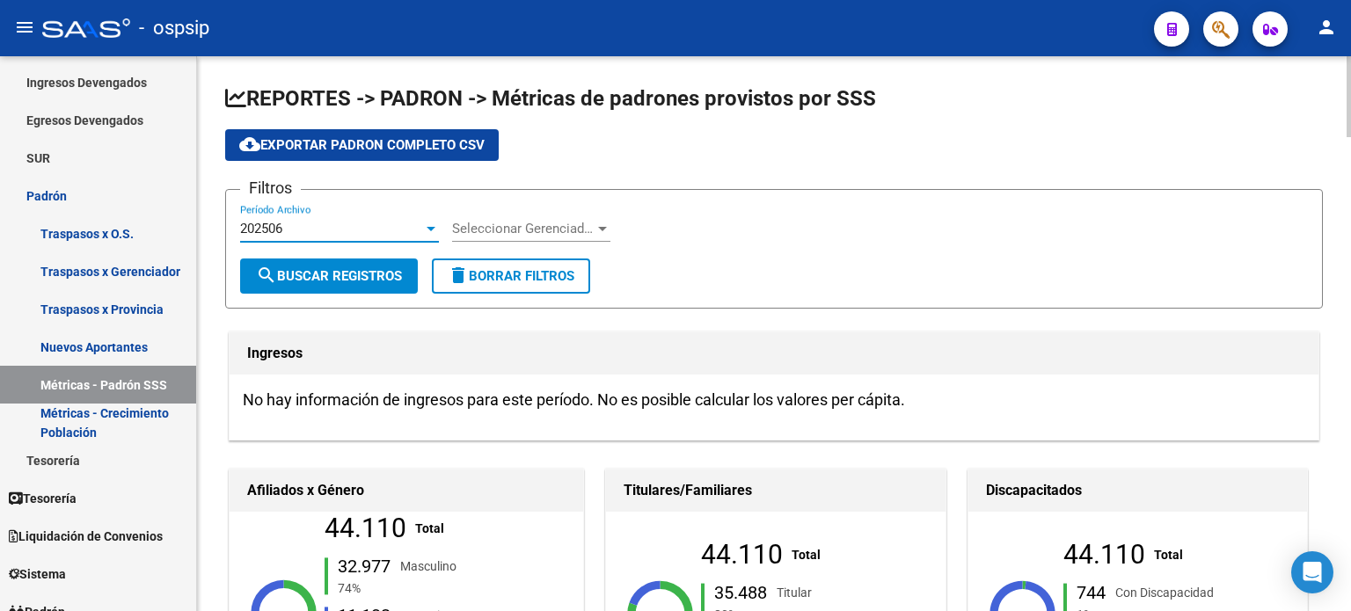
click at [318, 222] on div "202506" at bounding box center [331, 229] width 183 height 16
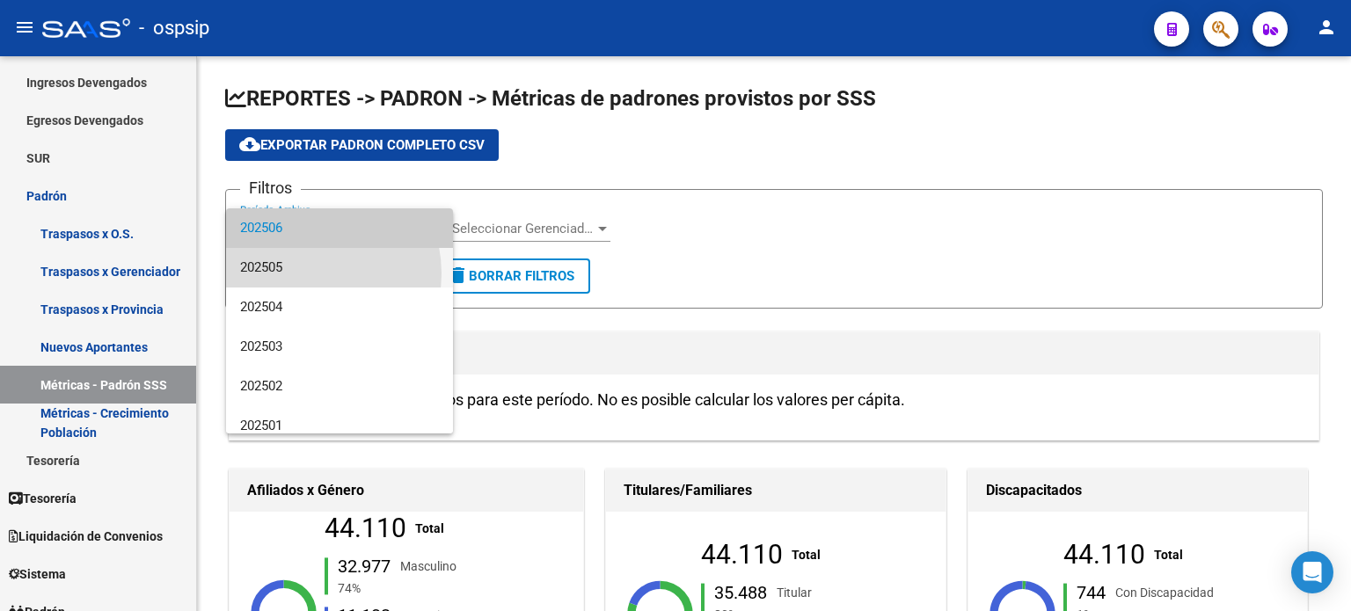
click at [299, 274] on span "202505" at bounding box center [339, 268] width 199 height 40
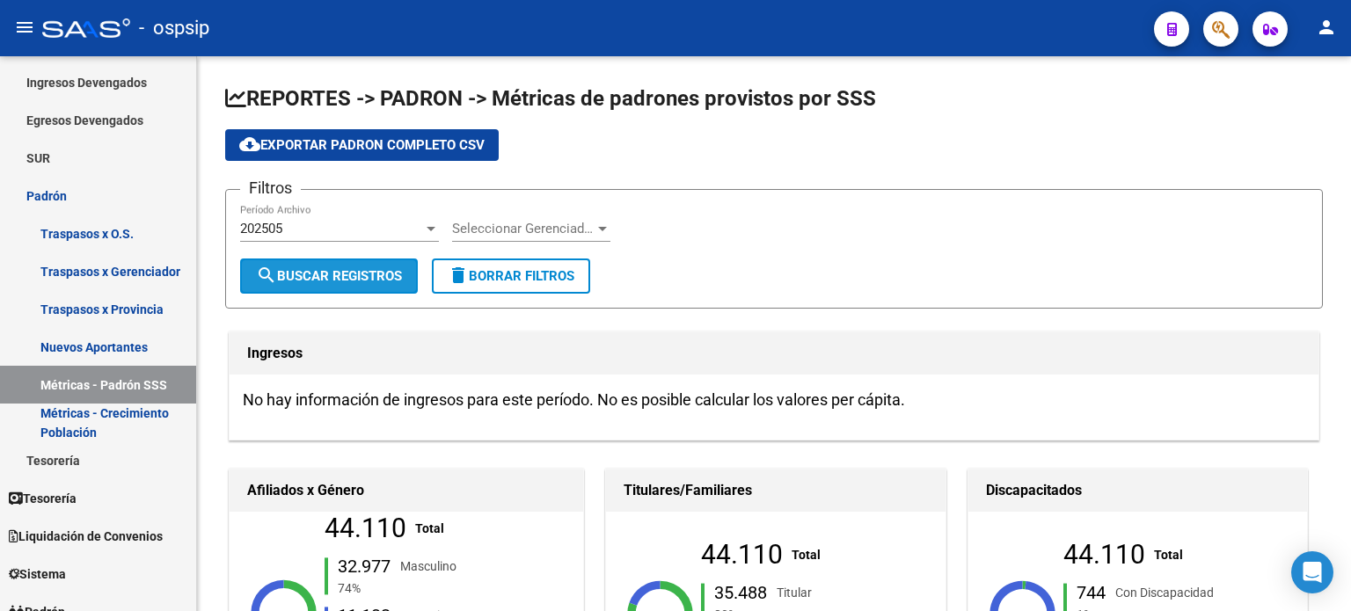
click at [299, 274] on span "search Buscar Registros" at bounding box center [329, 276] width 146 height 16
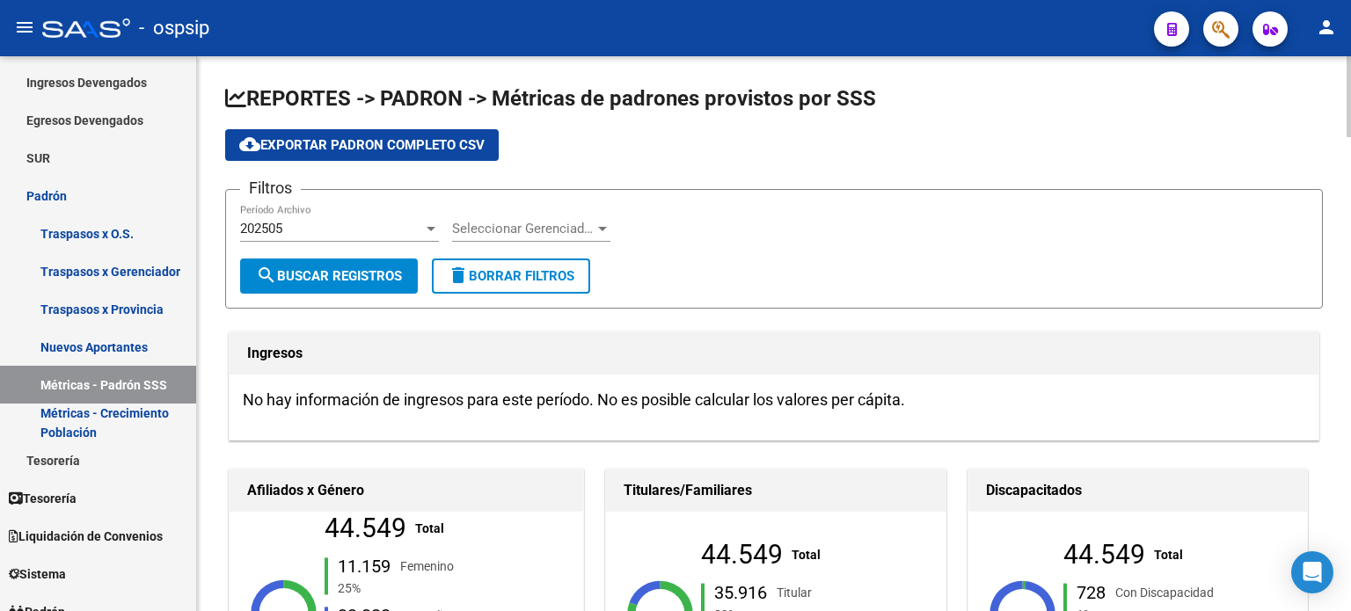
click at [304, 217] on div "202505 Período Archivo" at bounding box center [339, 223] width 199 height 38
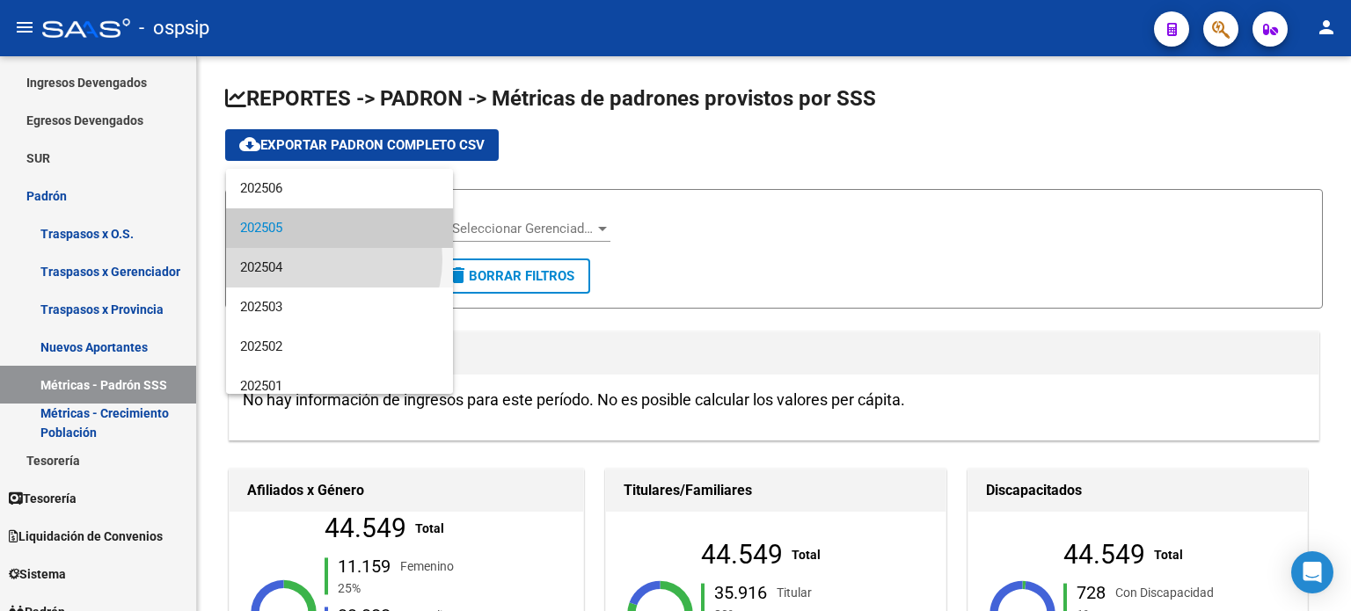
click at [315, 259] on span "202504" at bounding box center [339, 268] width 199 height 40
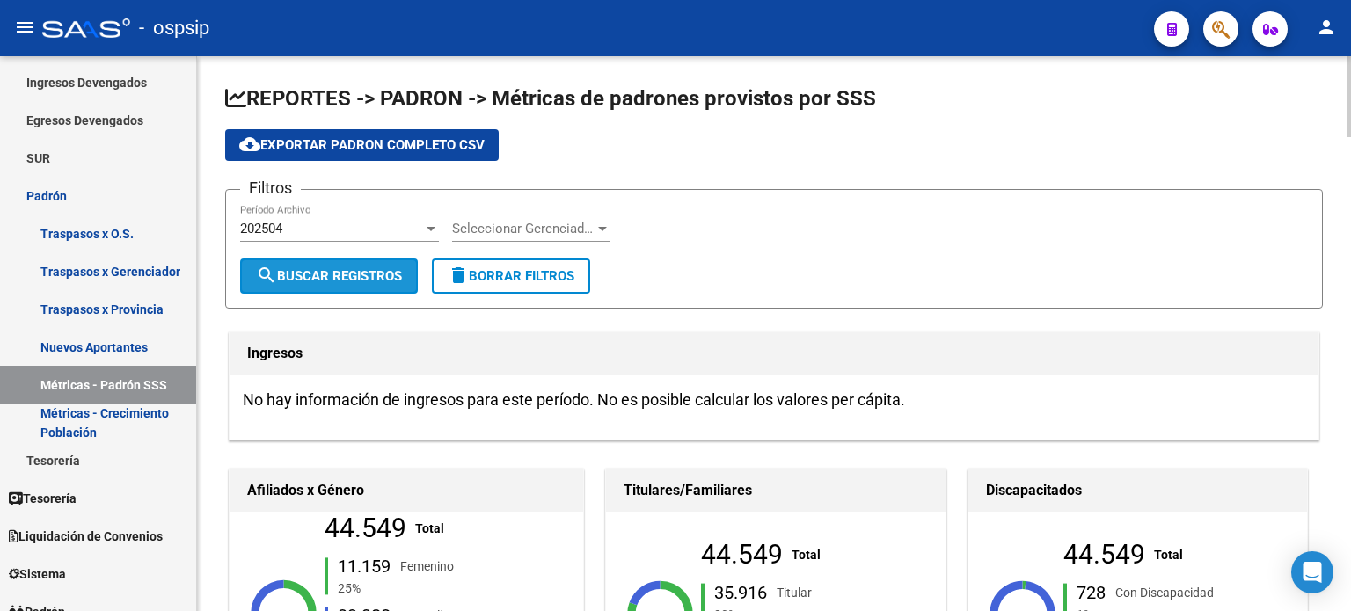
click at [304, 273] on span "search Buscar Registros" at bounding box center [329, 276] width 146 height 16
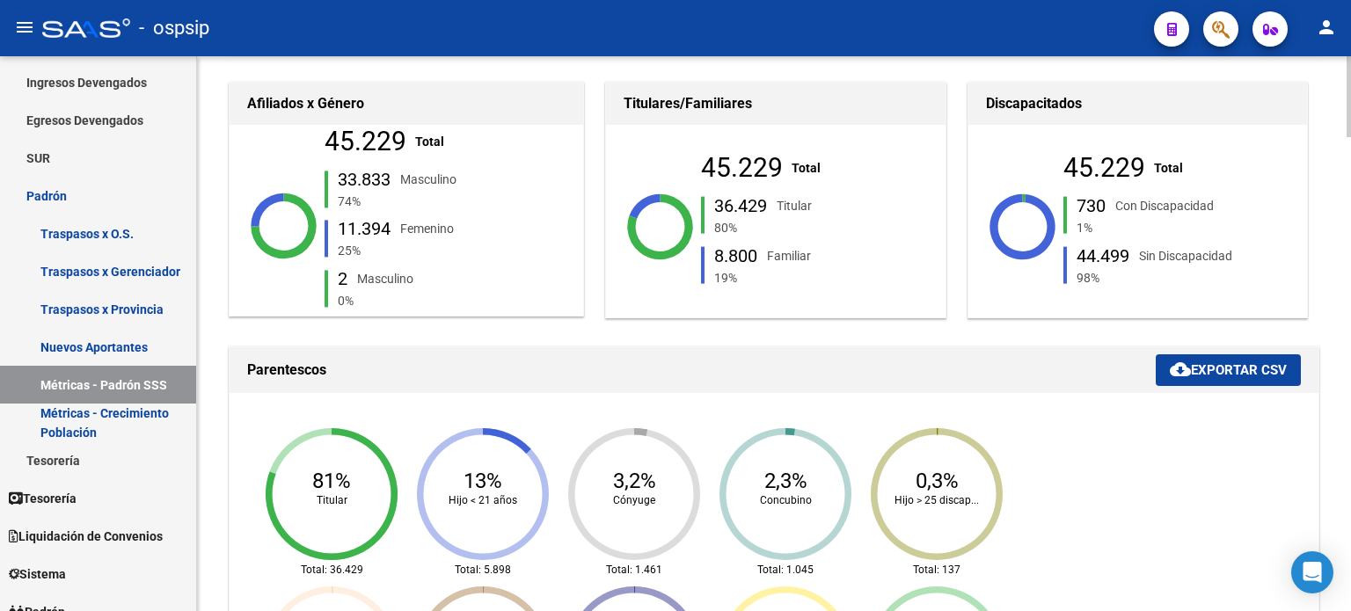
scroll to position [361, 0]
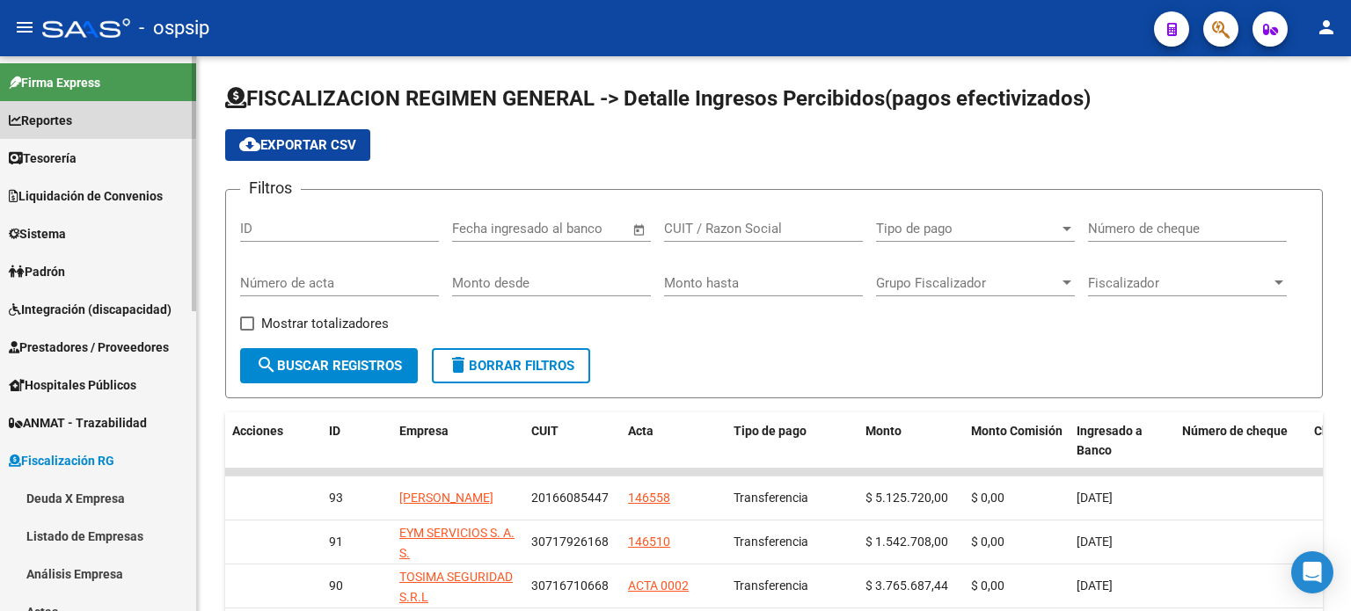
click at [71, 117] on span "Reportes" at bounding box center [40, 120] width 63 height 19
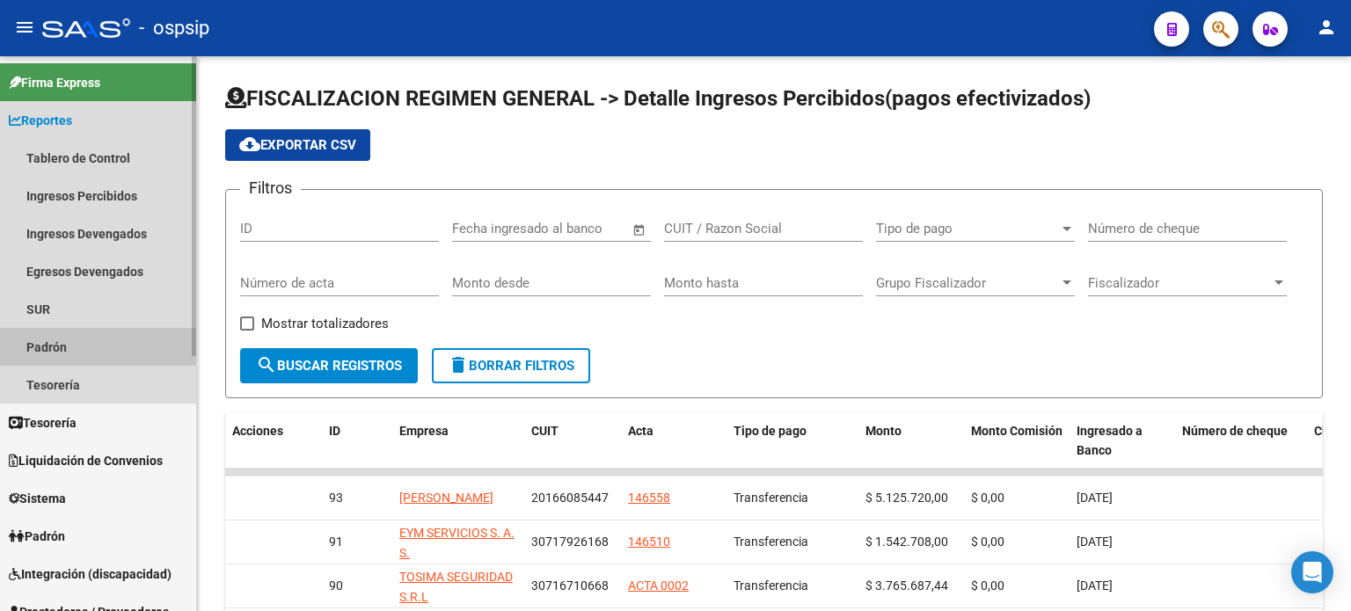
click at [69, 343] on link "Padrón" at bounding box center [98, 347] width 196 height 38
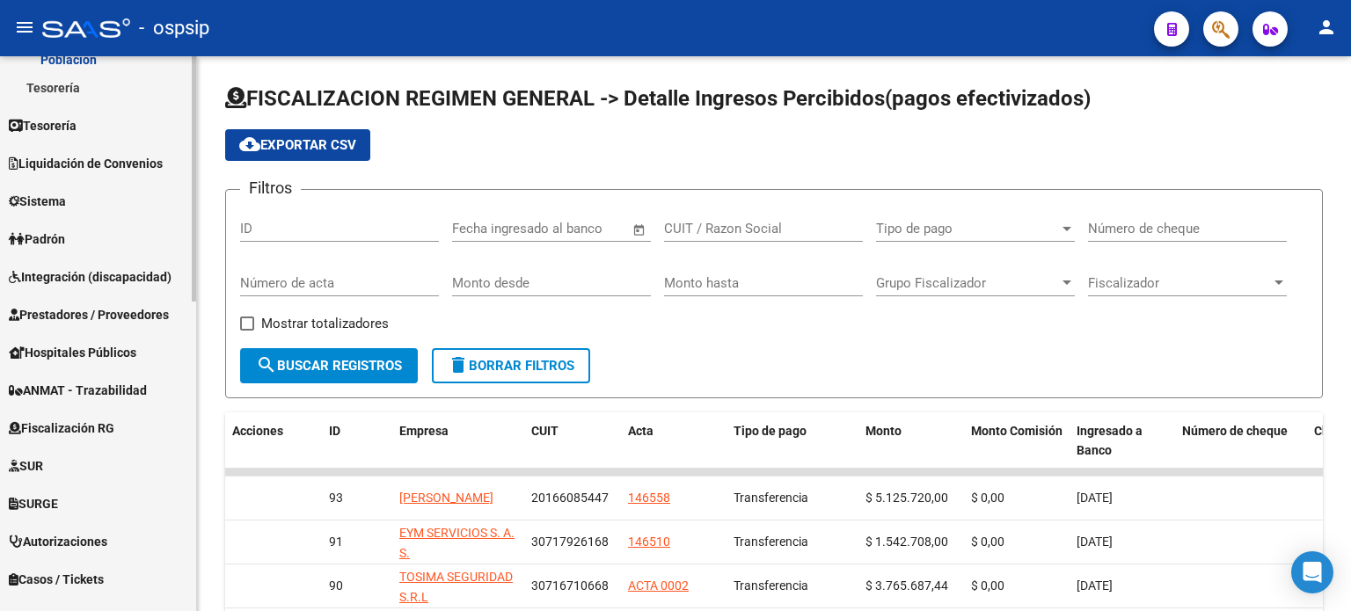
scroll to position [700, 0]
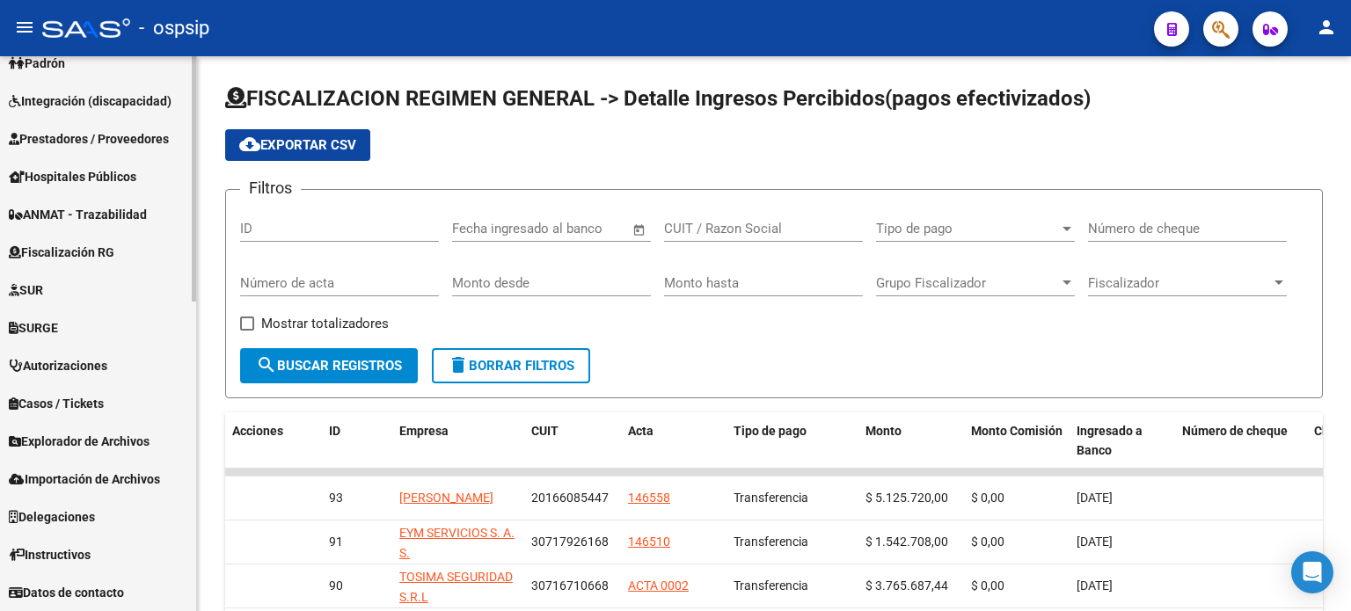
click at [102, 449] on span "Explorador de Archivos" at bounding box center [79, 441] width 141 height 19
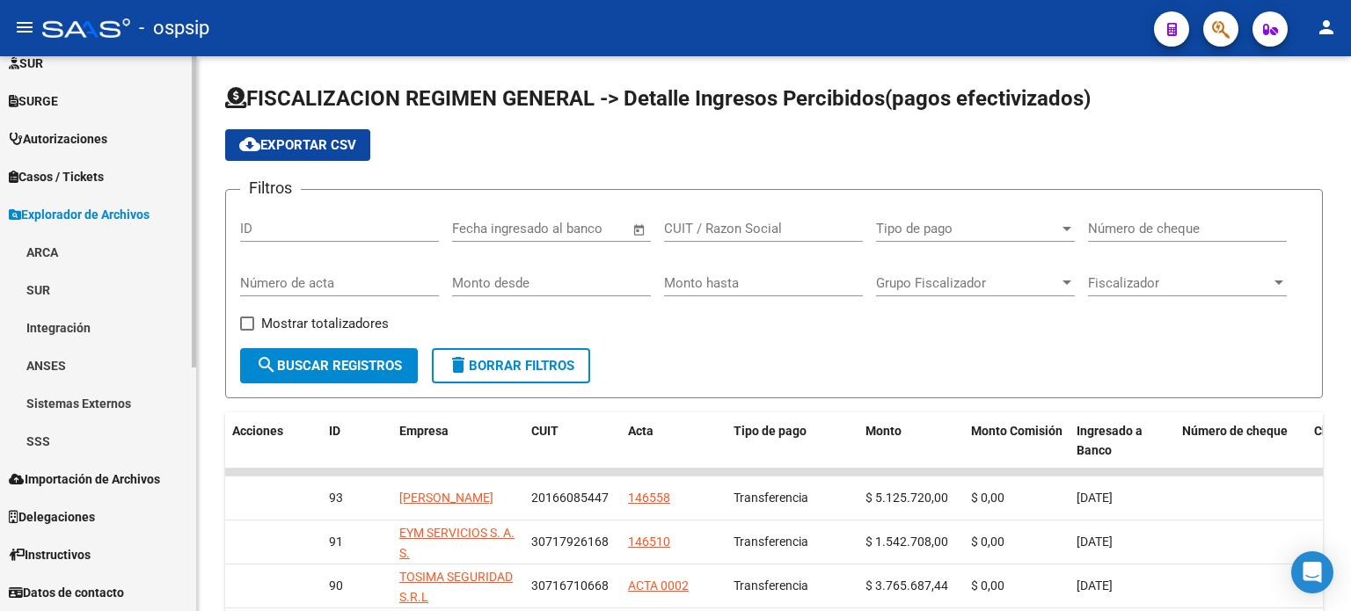
scroll to position [0, 0]
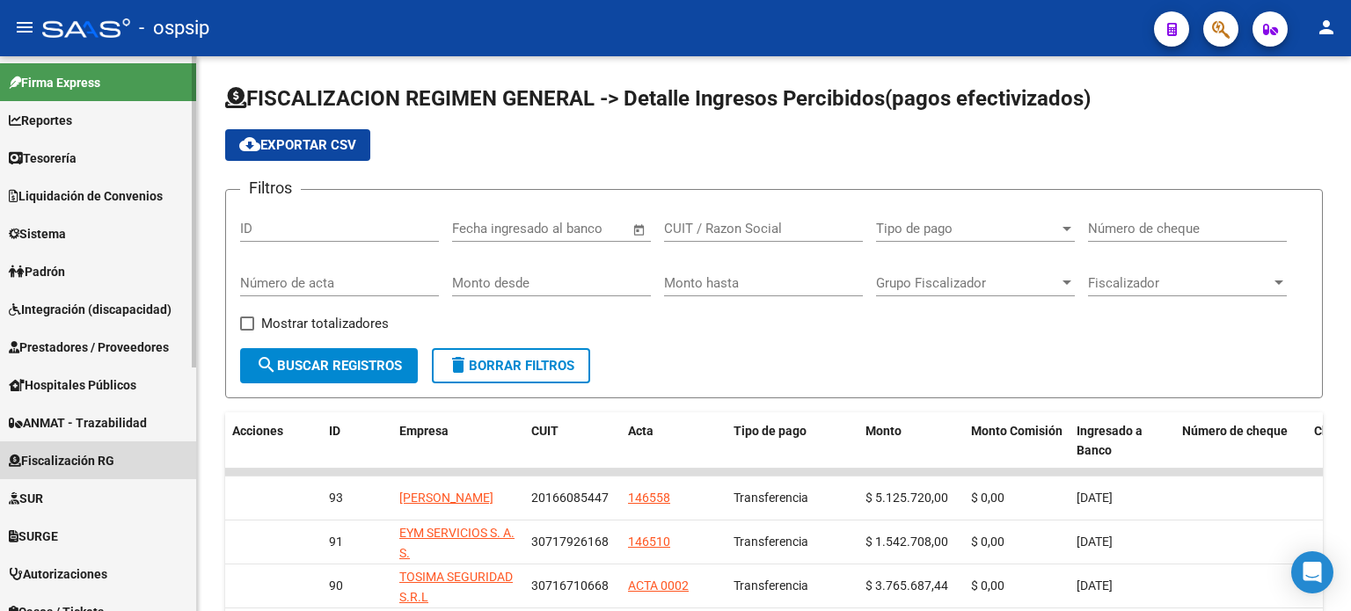
click at [91, 469] on span "Fiscalización RG" at bounding box center [62, 460] width 106 height 19
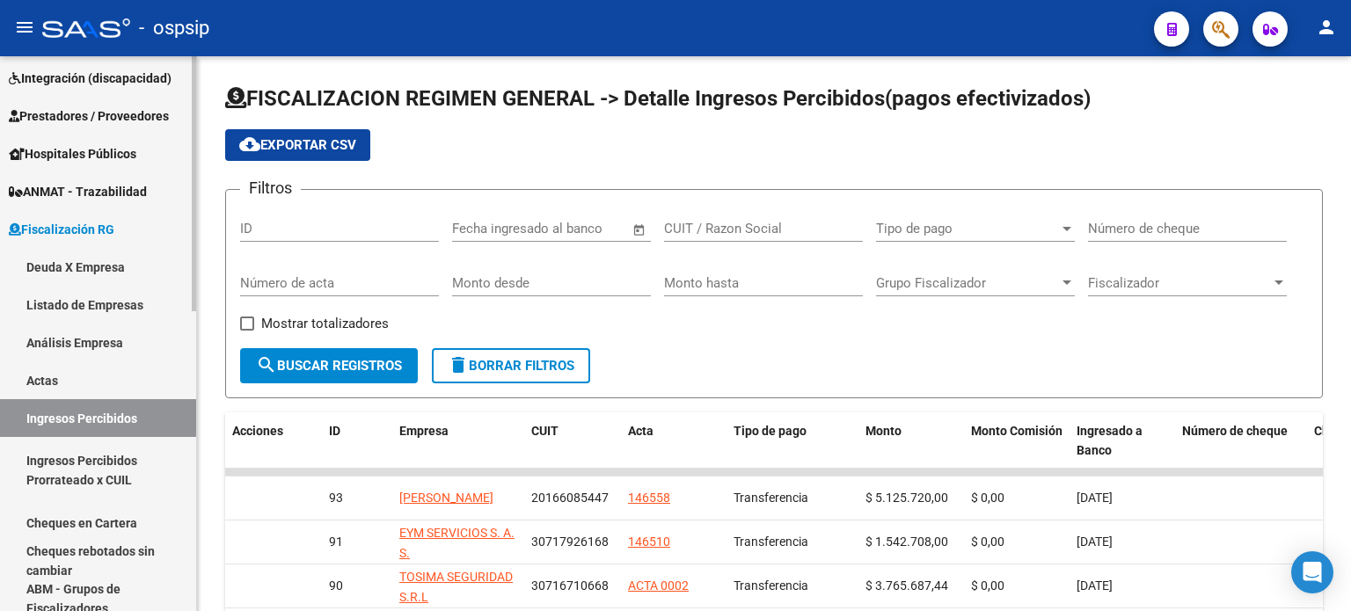
scroll to position [222, 0]
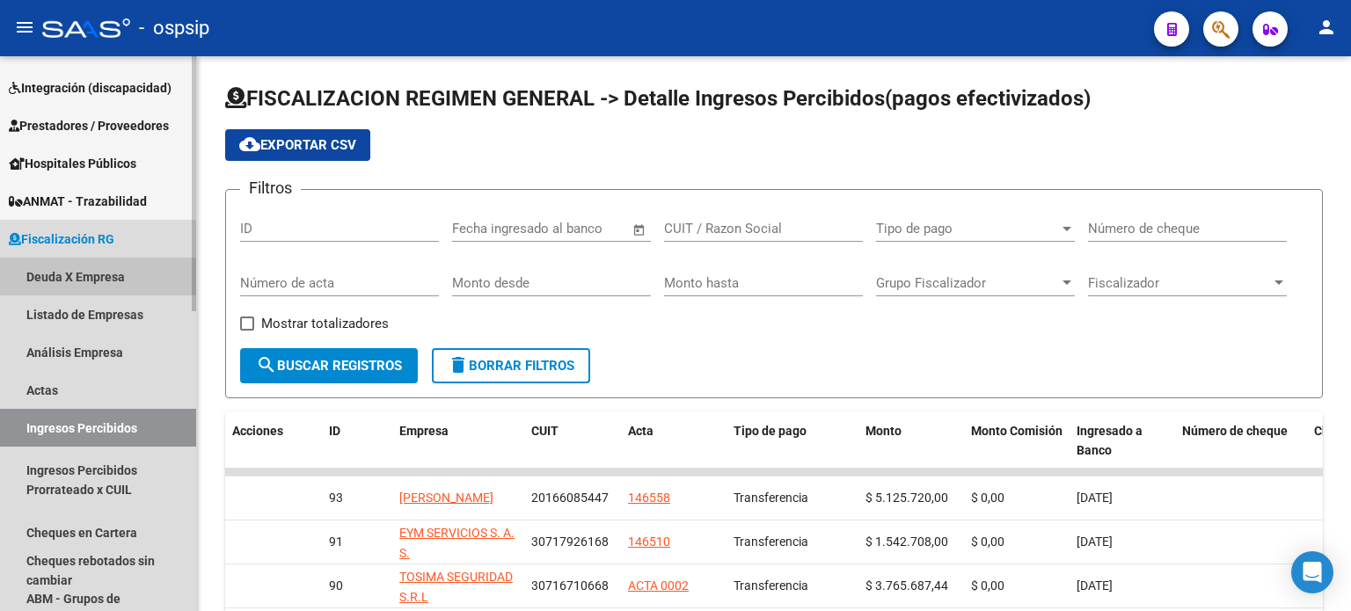
click at [77, 261] on link "Deuda X Empresa" at bounding box center [98, 277] width 196 height 38
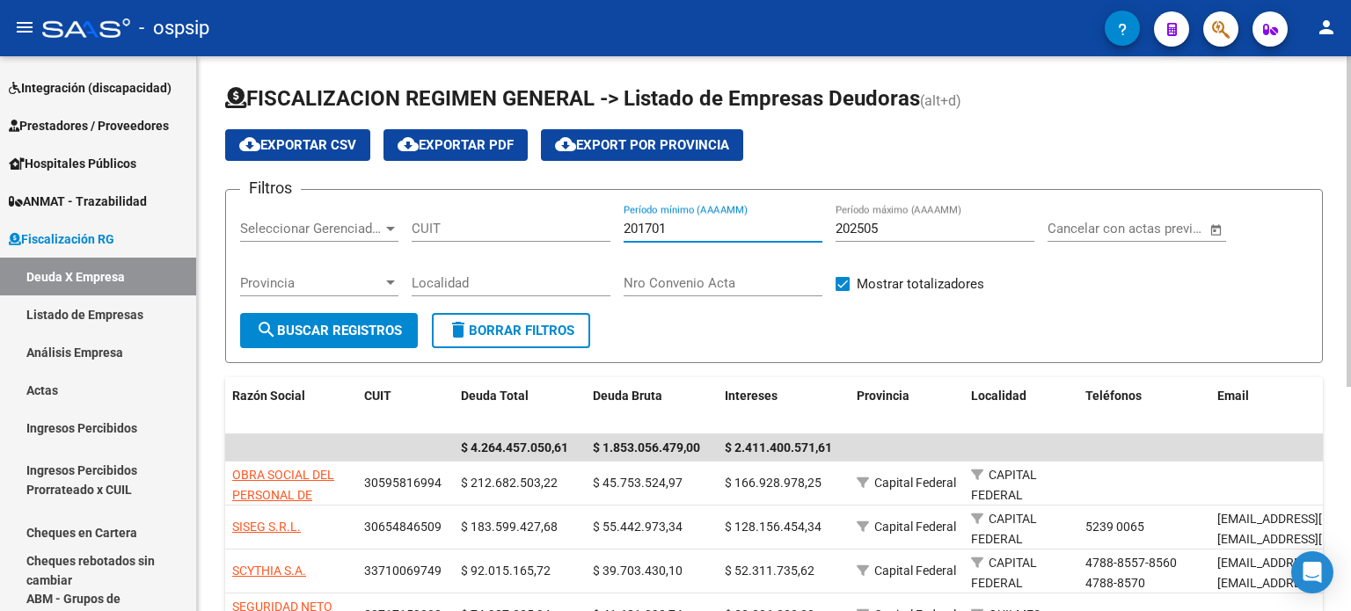
click at [686, 224] on input "201701" at bounding box center [723, 229] width 199 height 16
type input "202505"
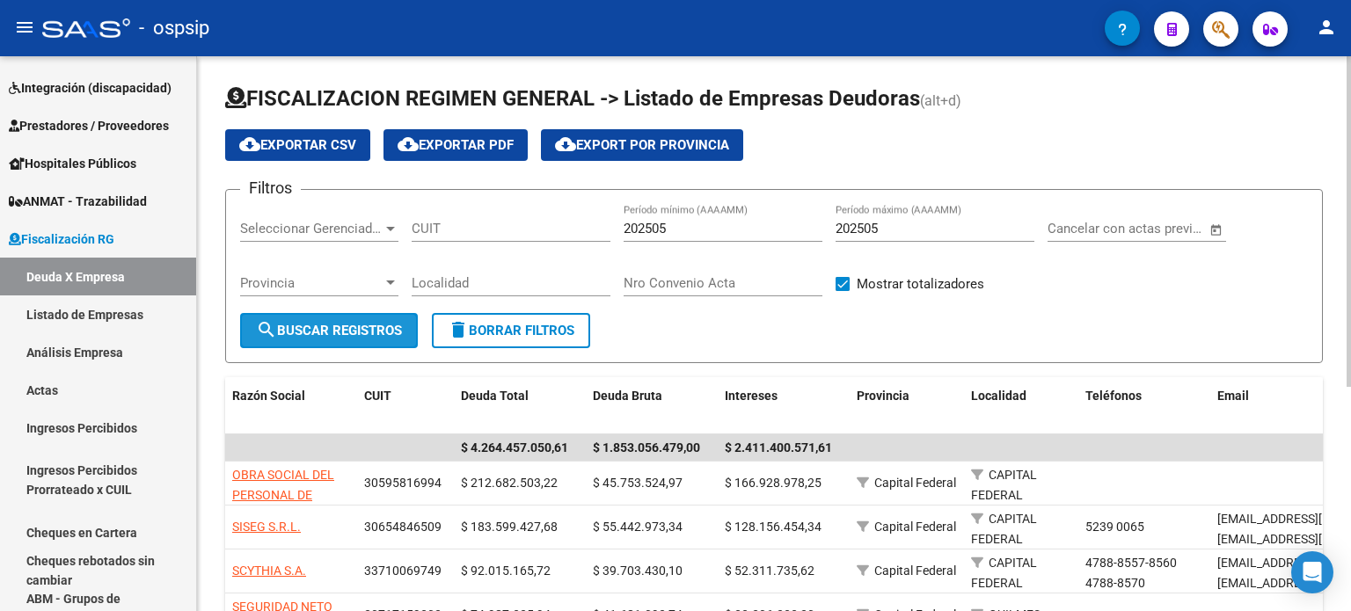
click at [263, 342] on button "search Buscar Registros" at bounding box center [329, 330] width 178 height 35
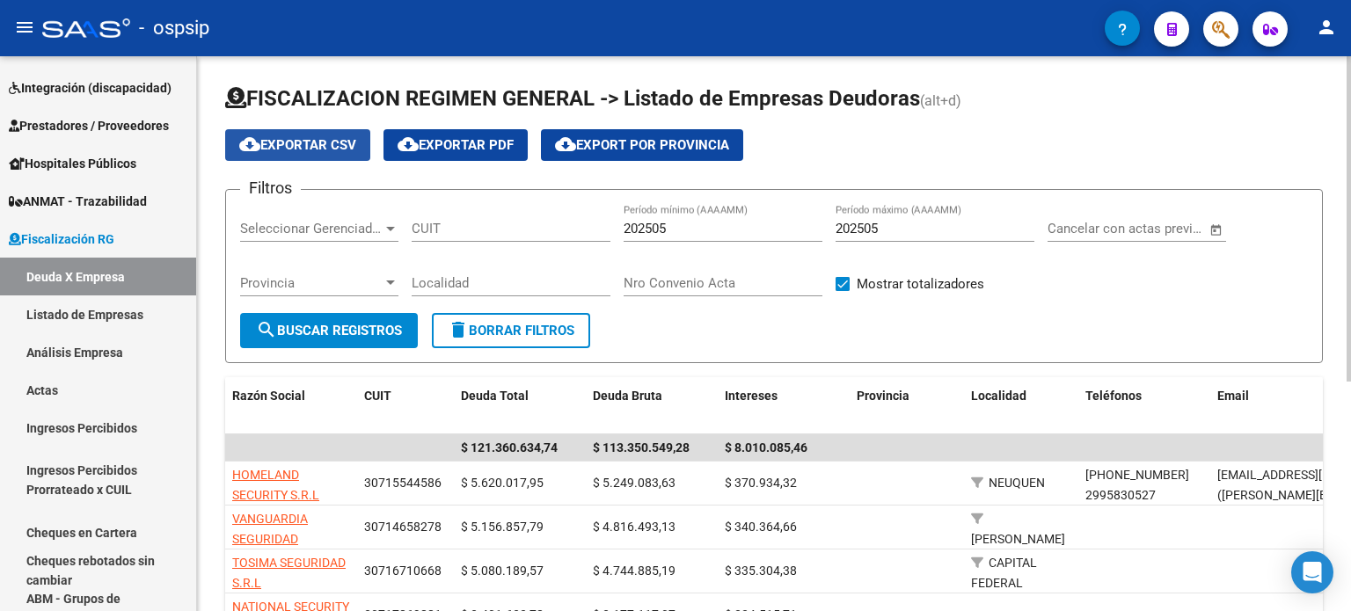
click at [326, 140] on span "cloud_download Exportar CSV" at bounding box center [297, 145] width 117 height 16
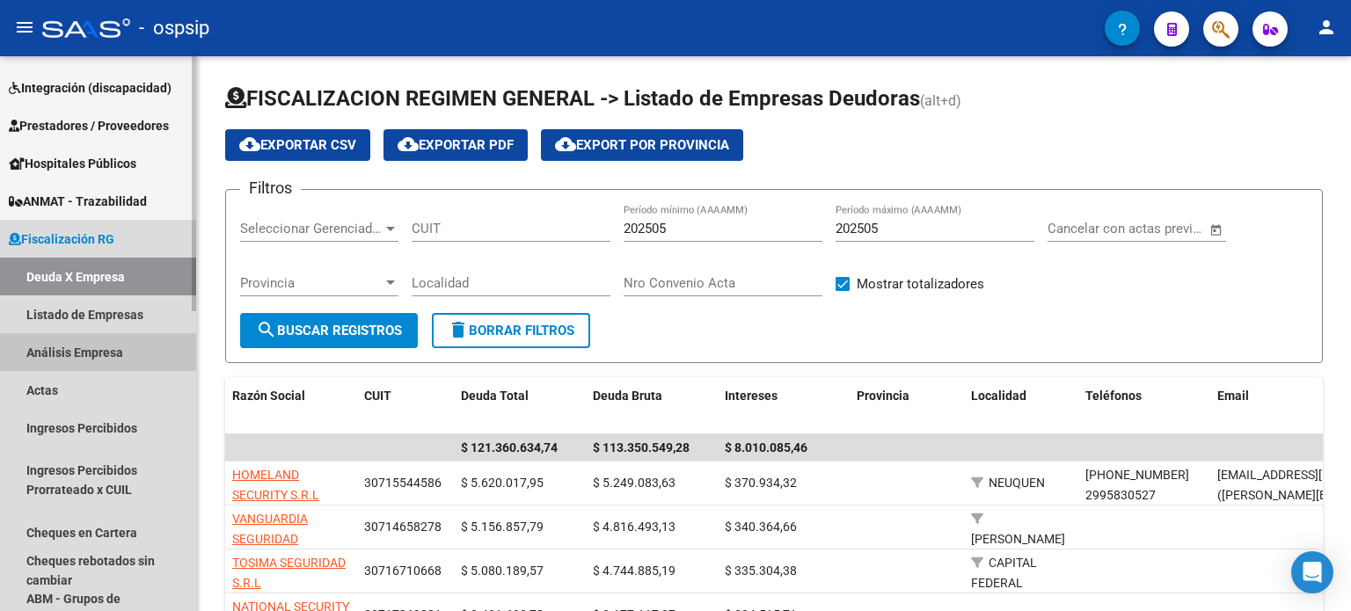
click at [74, 344] on link "Análisis Empresa" at bounding box center [98, 352] width 196 height 38
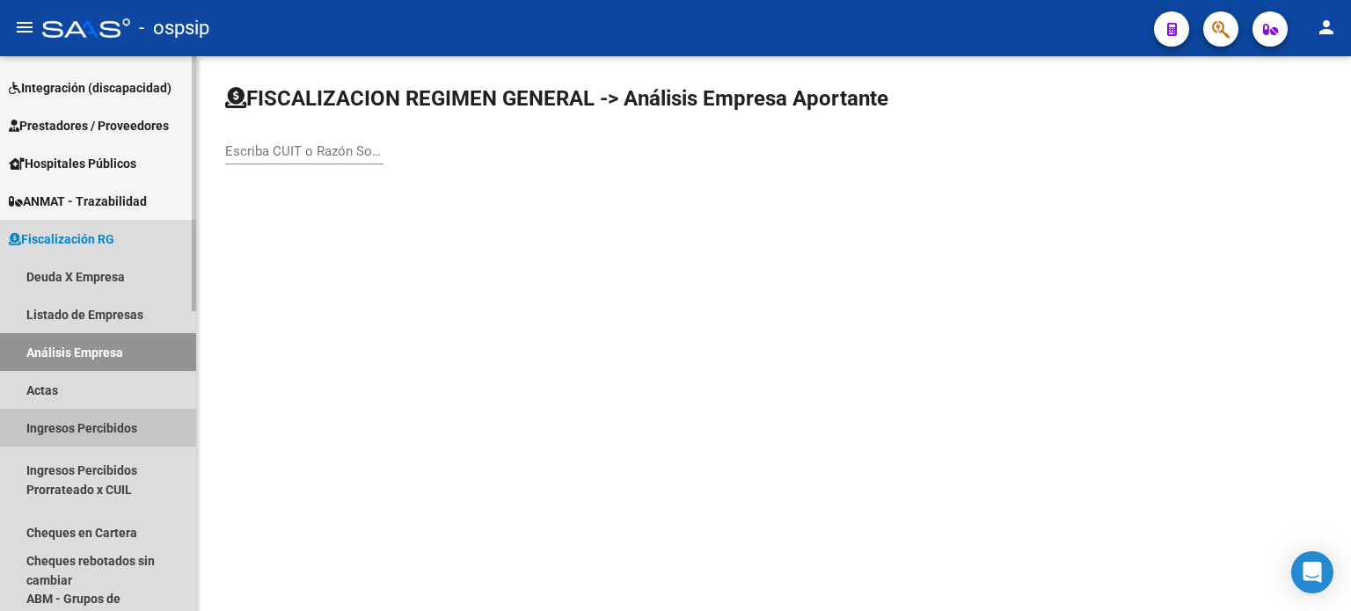
click at [93, 422] on link "Ingresos Percibidos" at bounding box center [98, 428] width 196 height 38
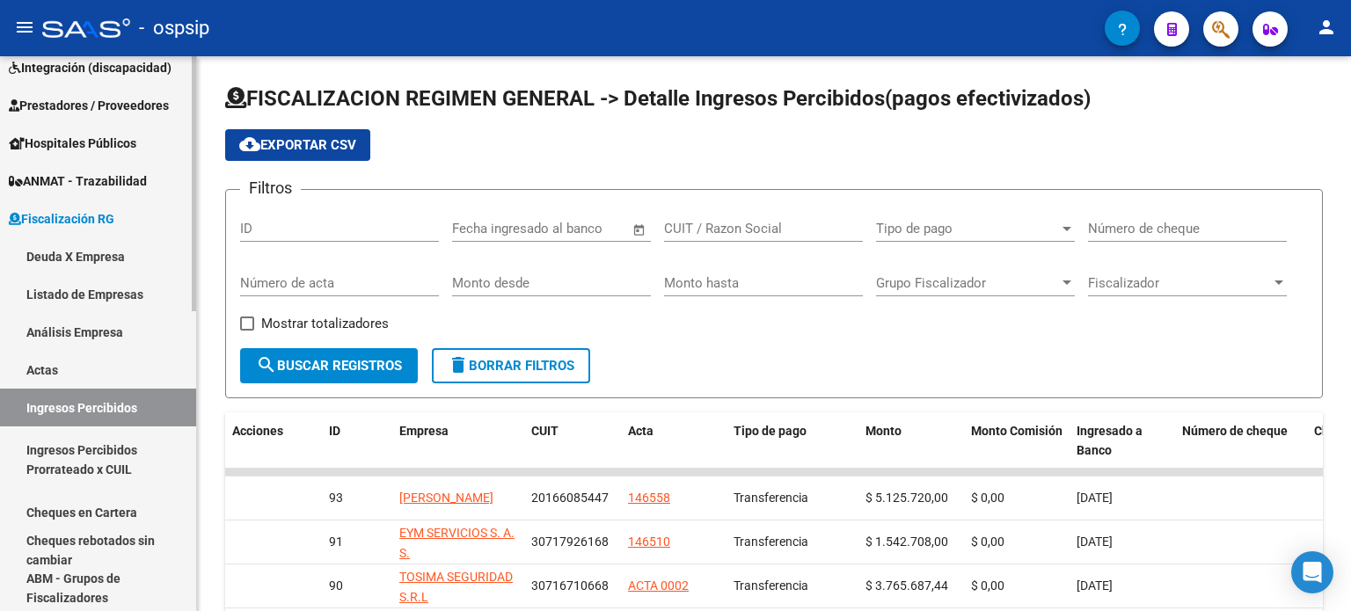
scroll to position [241, 0]
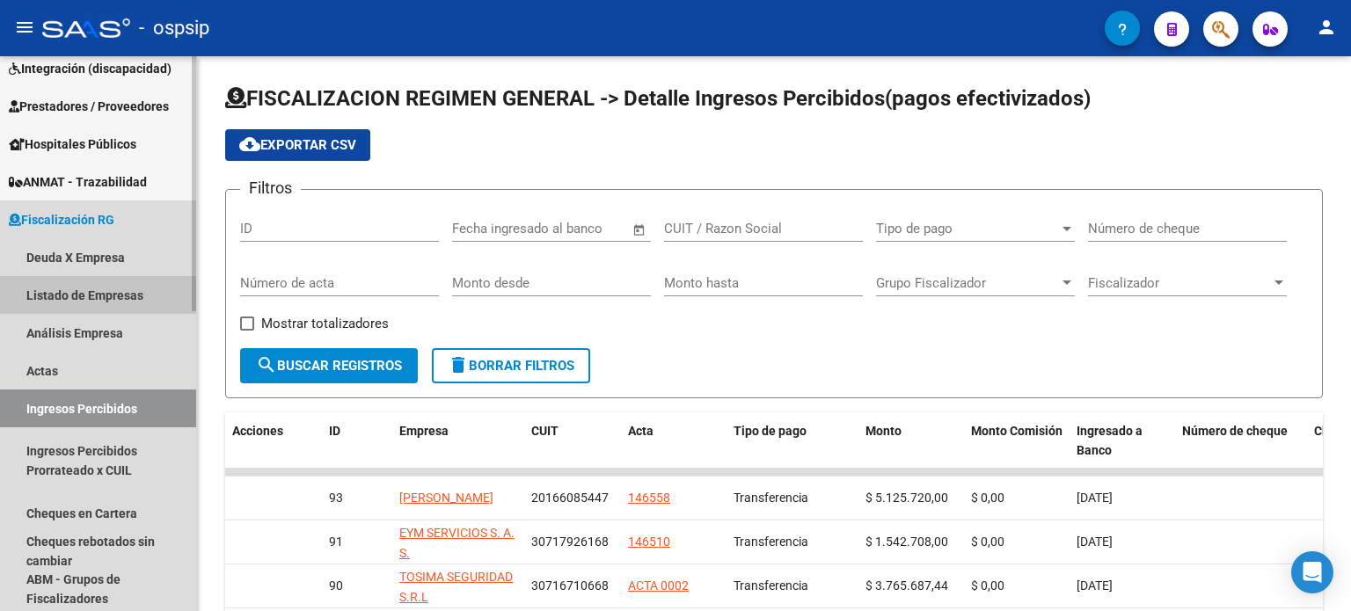
click at [76, 284] on link "Listado de Empresas" at bounding box center [98, 295] width 196 height 38
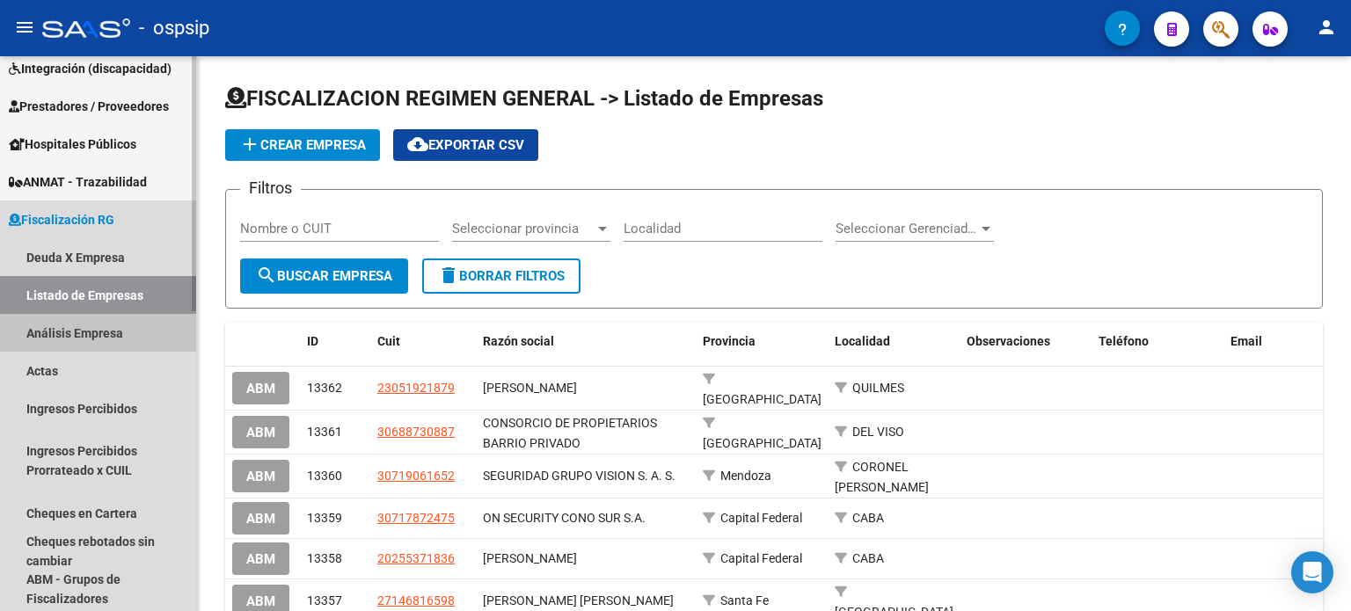
click at [82, 319] on link "Análisis Empresa" at bounding box center [98, 333] width 196 height 38
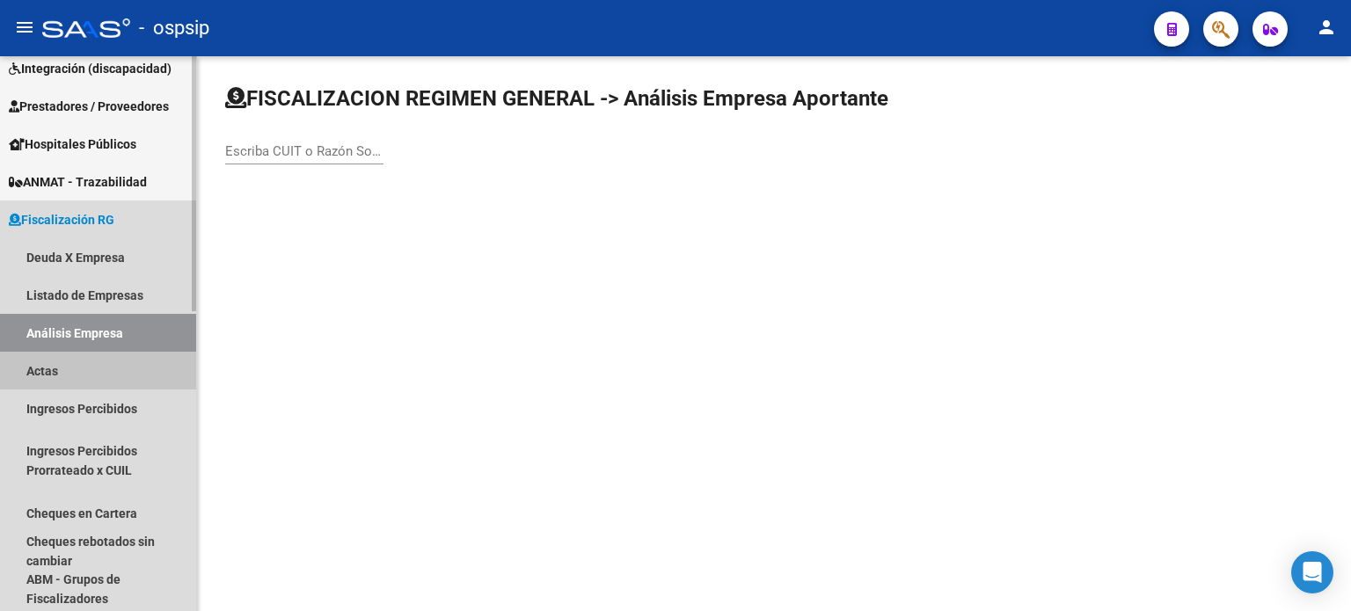
click at [71, 362] on link "Actas" at bounding box center [98, 371] width 196 height 38
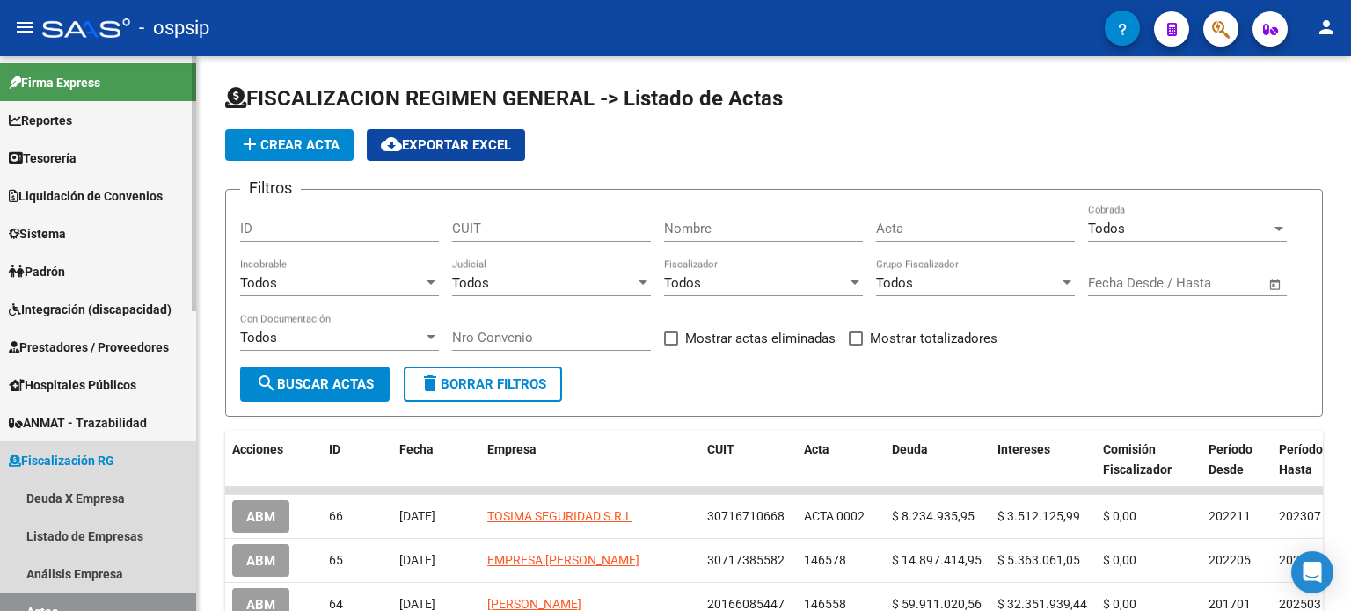
click at [48, 453] on span "Fiscalización RG" at bounding box center [62, 460] width 106 height 19
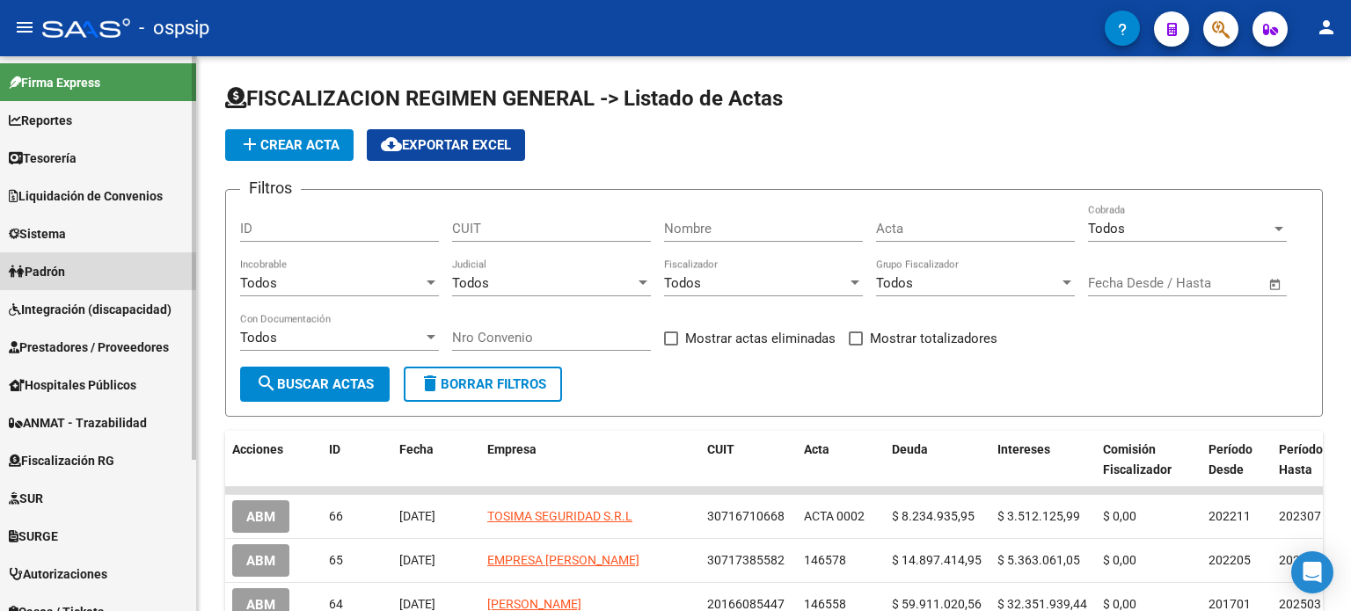
click at [79, 265] on link "Padrón" at bounding box center [98, 271] width 196 height 38
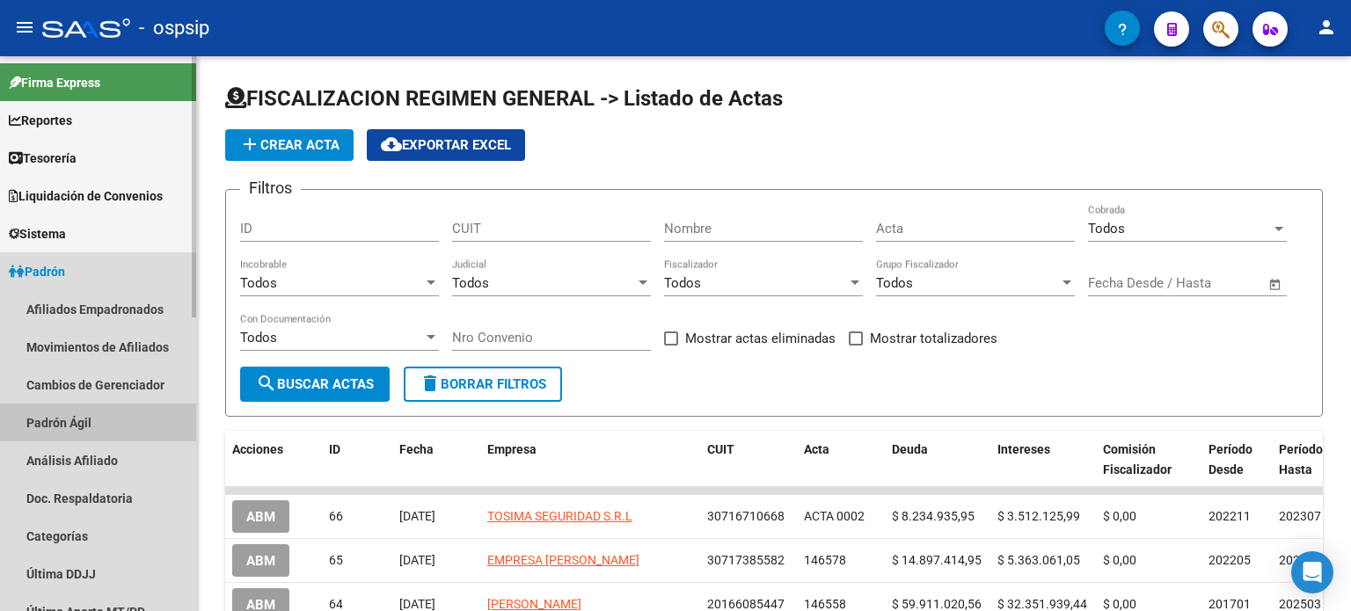
click at [75, 418] on link "Padrón Ágil" at bounding box center [98, 423] width 196 height 38
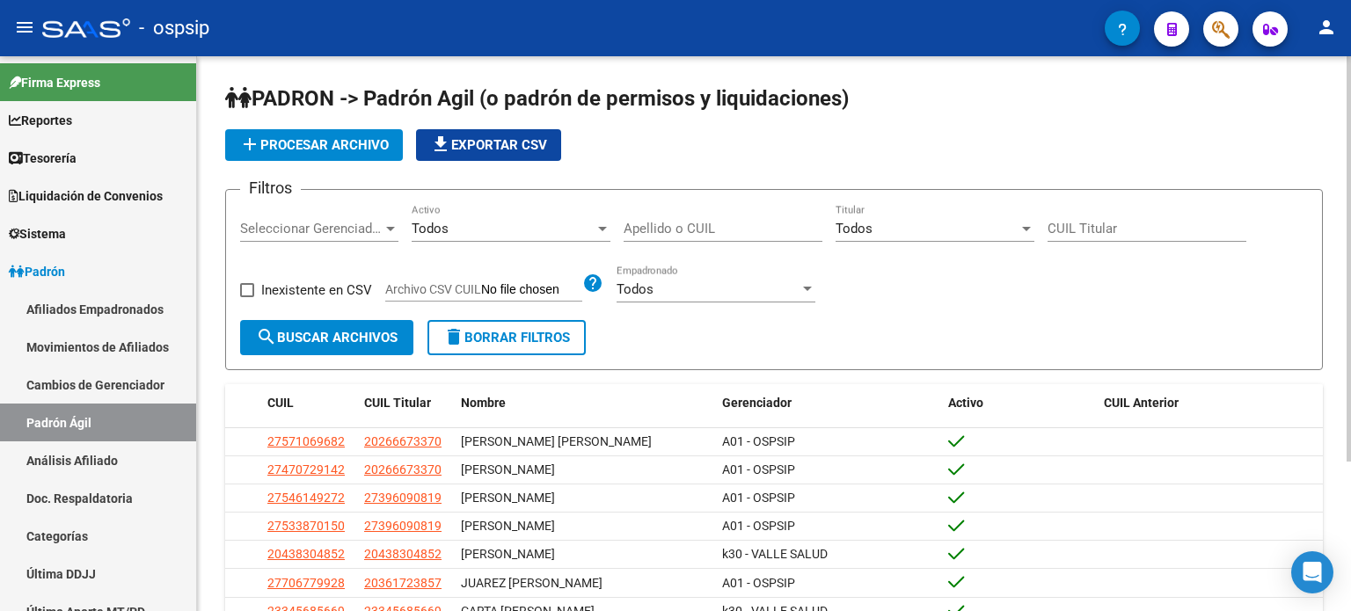
scroll to position [69, 0]
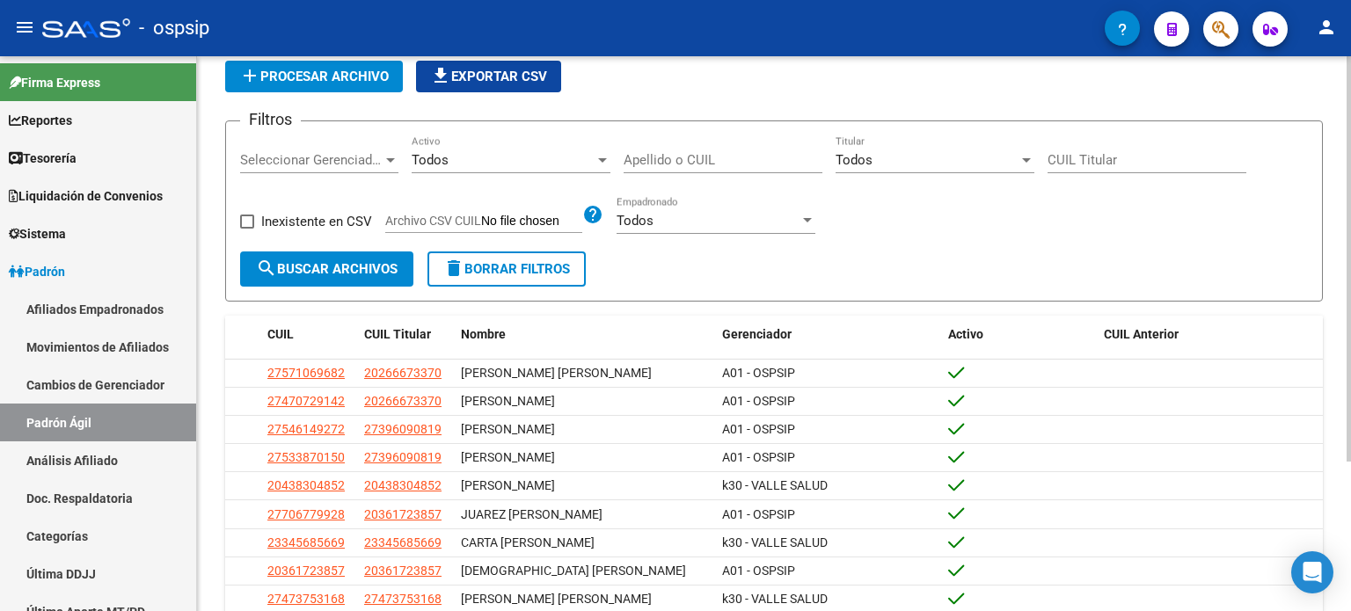
click at [535, 168] on div "Todos Activo" at bounding box center [511, 154] width 199 height 38
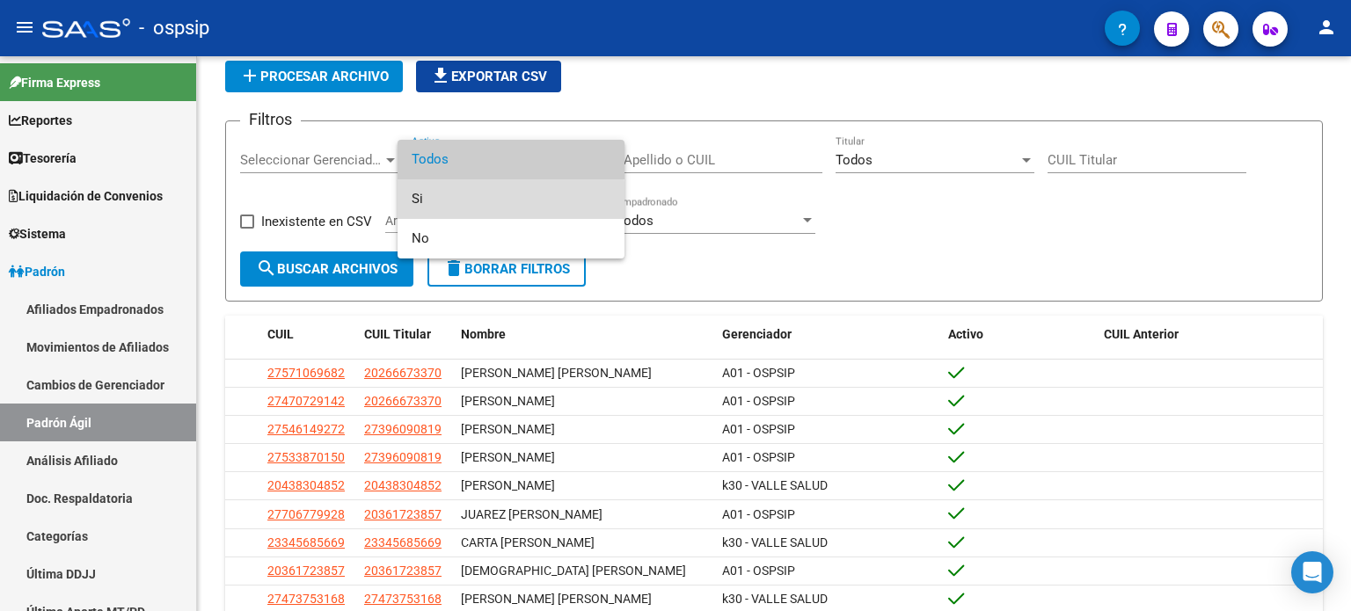
click at [466, 204] on span "Si" at bounding box center [511, 199] width 199 height 40
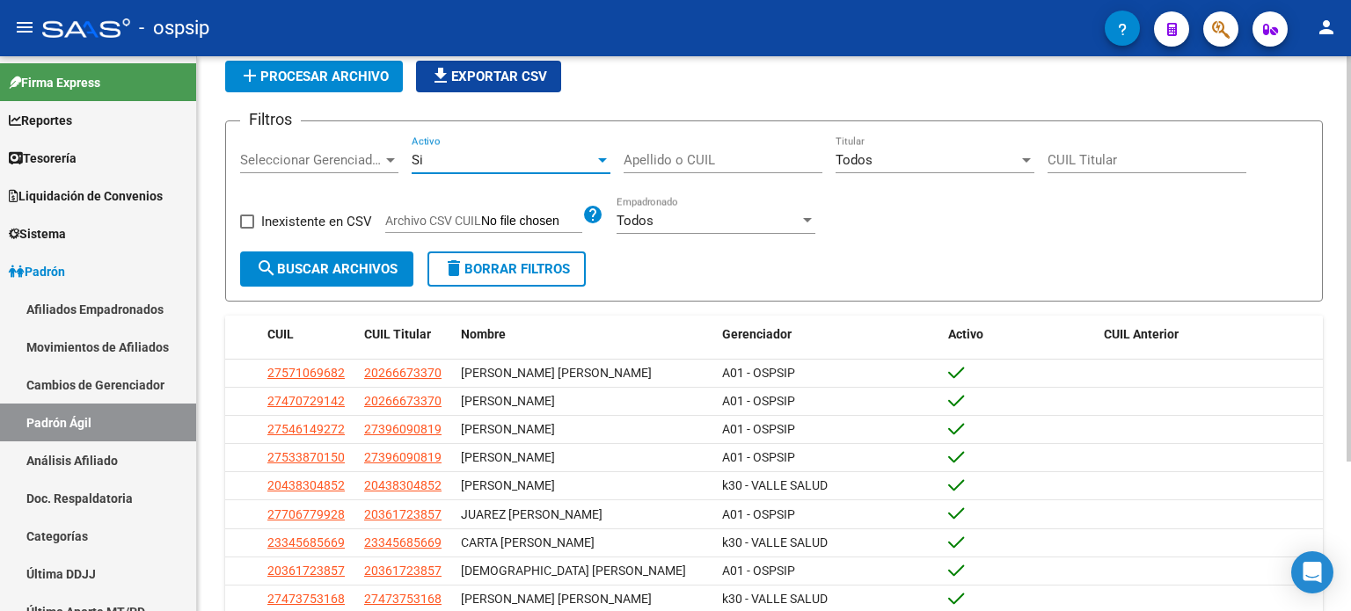
click at [355, 273] on span "search Buscar Archivos" at bounding box center [327, 269] width 142 height 16
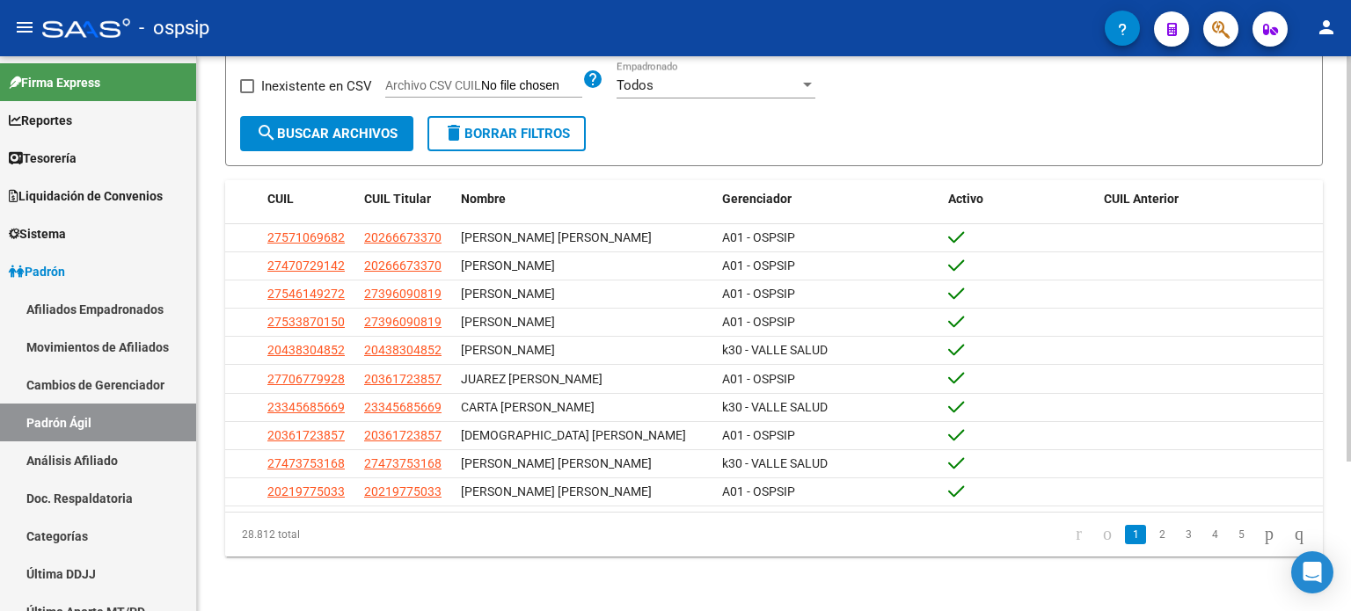
scroll to position [0, 0]
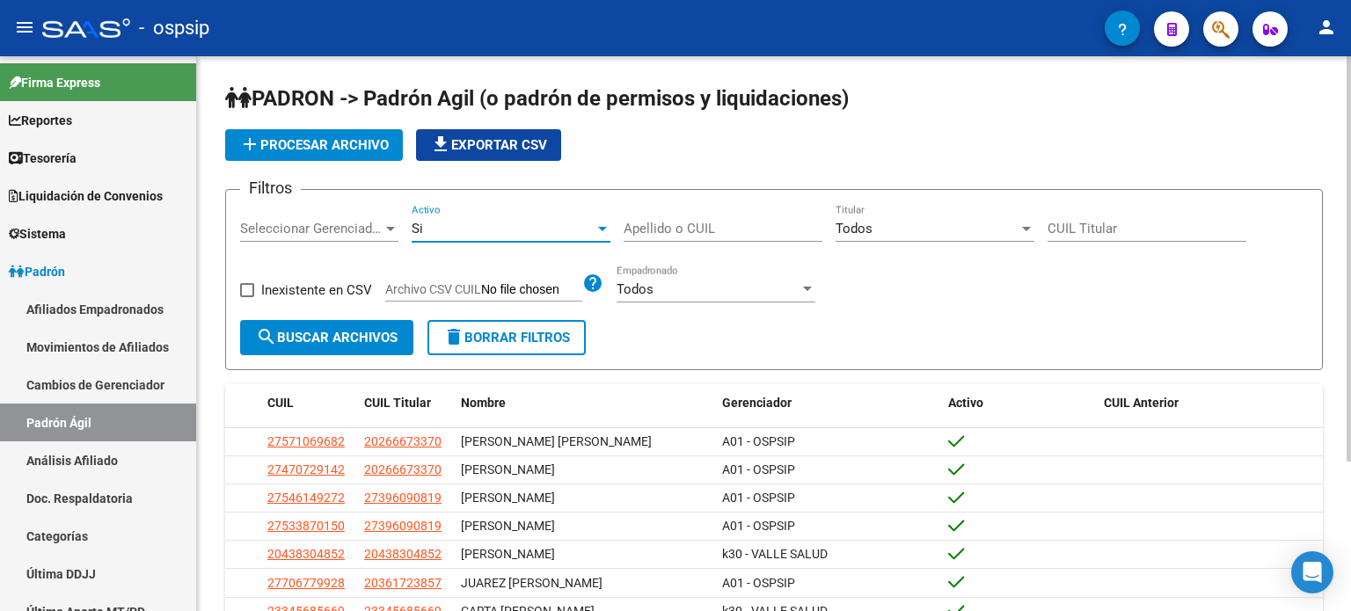
click at [564, 227] on div "Si" at bounding box center [503, 229] width 183 height 16
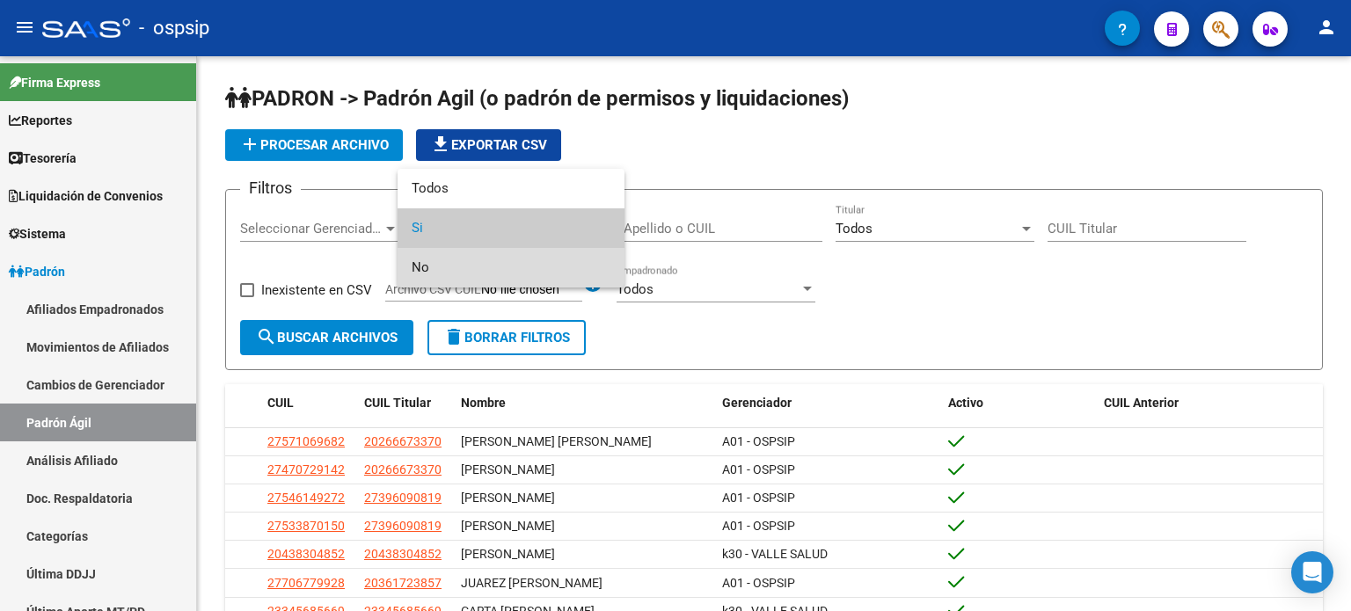
click at [500, 260] on span "No" at bounding box center [511, 268] width 199 height 40
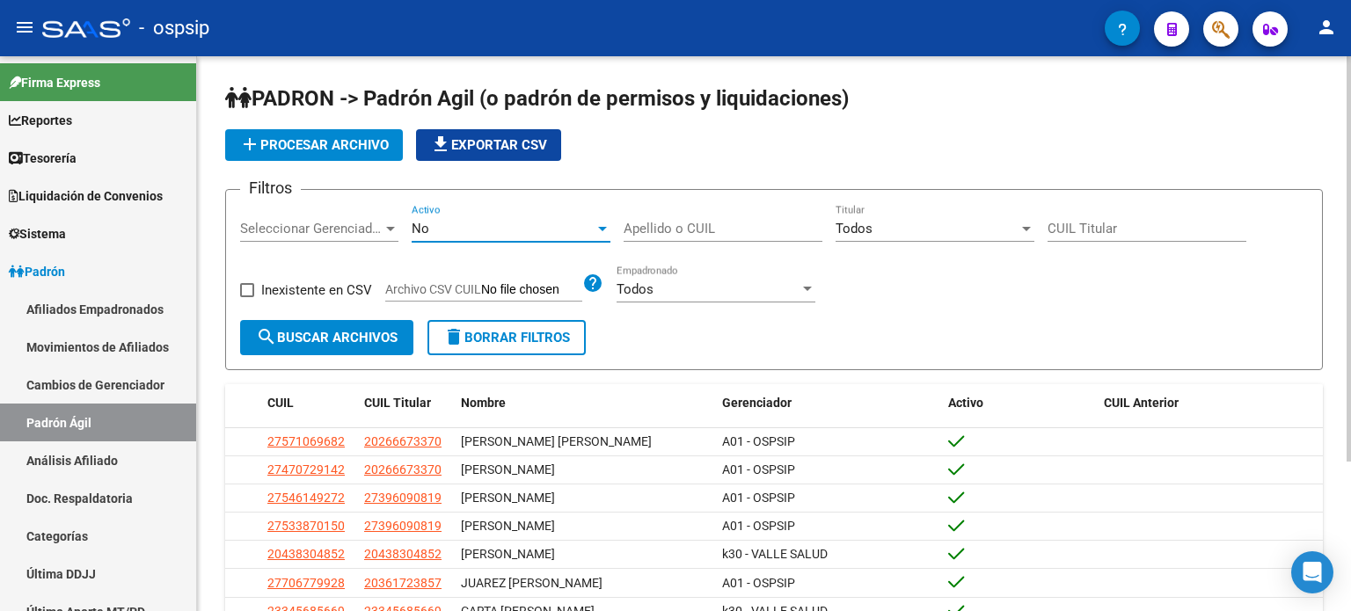
click at [331, 336] on span "search Buscar Archivos" at bounding box center [327, 338] width 142 height 16
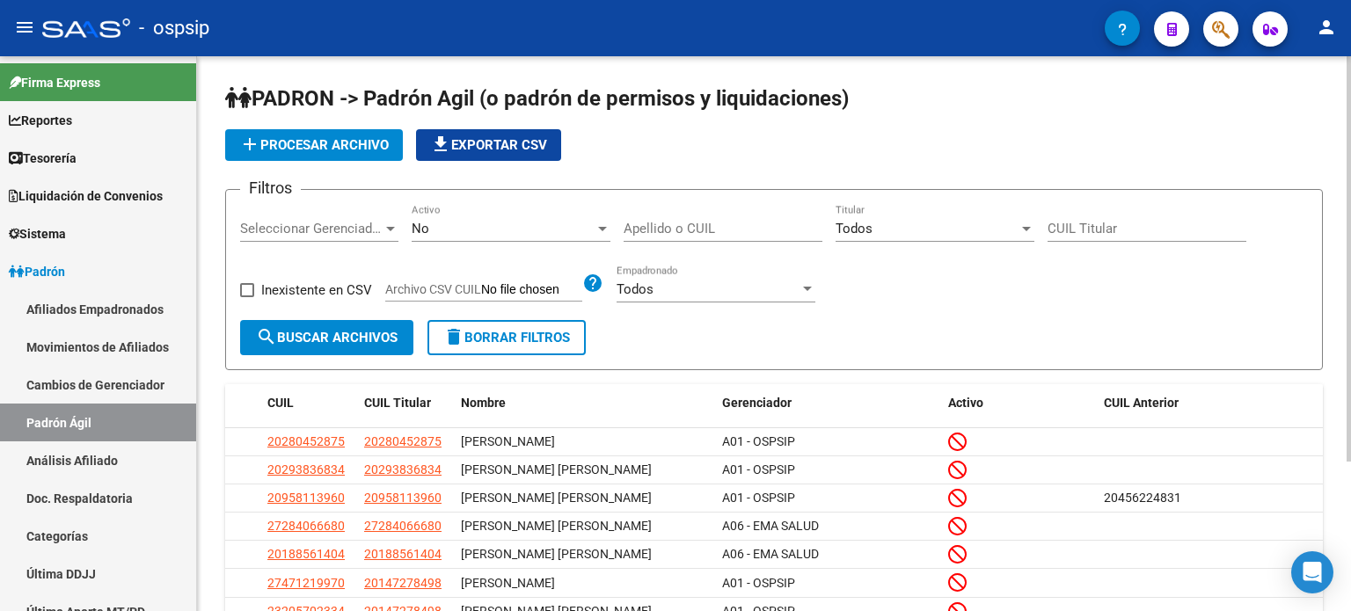
click at [481, 230] on div "No" at bounding box center [503, 229] width 183 height 16
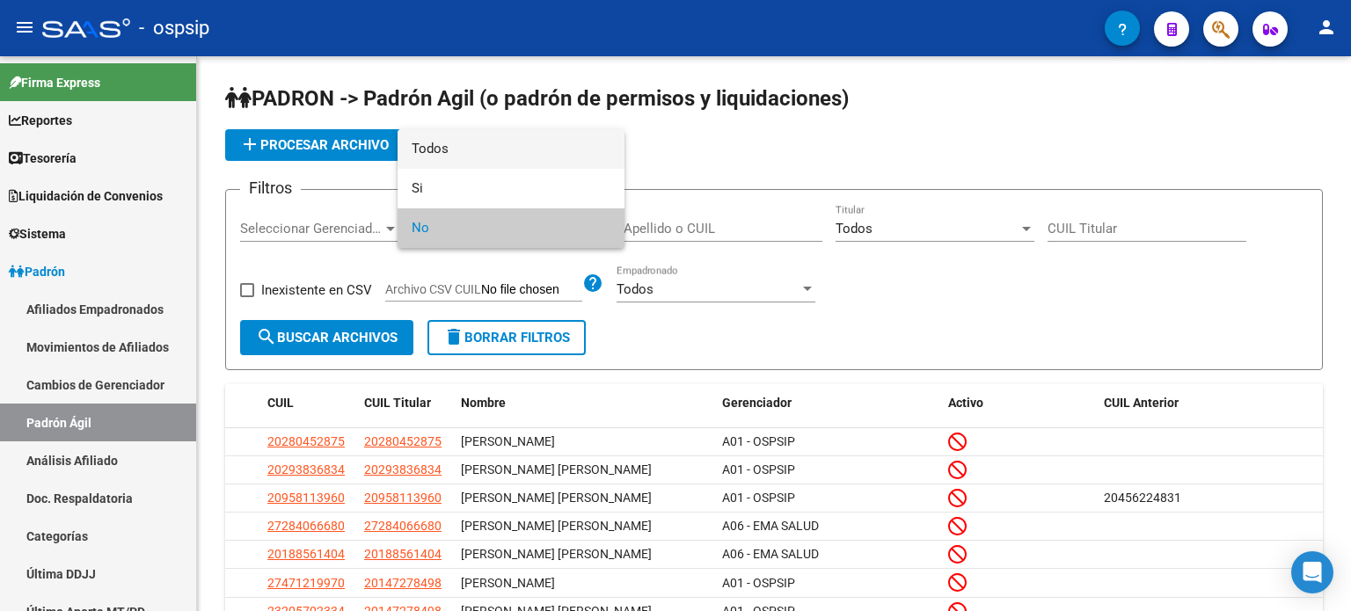
click at [463, 140] on span "Todos" at bounding box center [511, 149] width 199 height 40
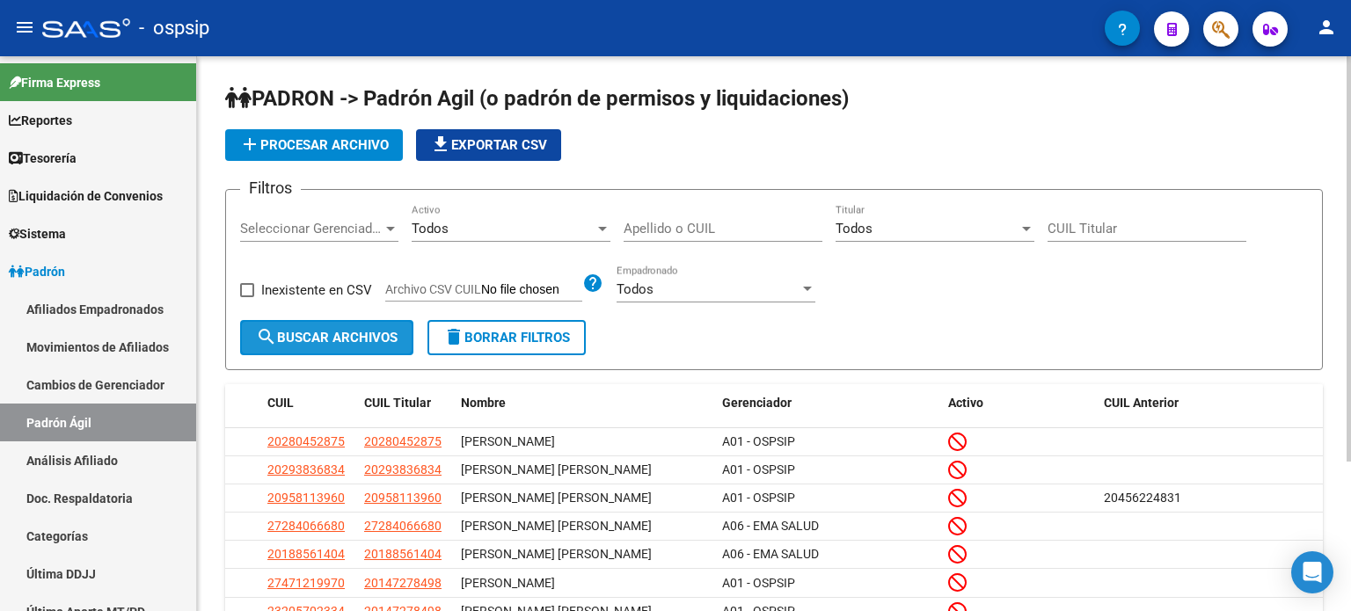
click at [337, 326] on button "search Buscar Archivos" at bounding box center [326, 337] width 173 height 35
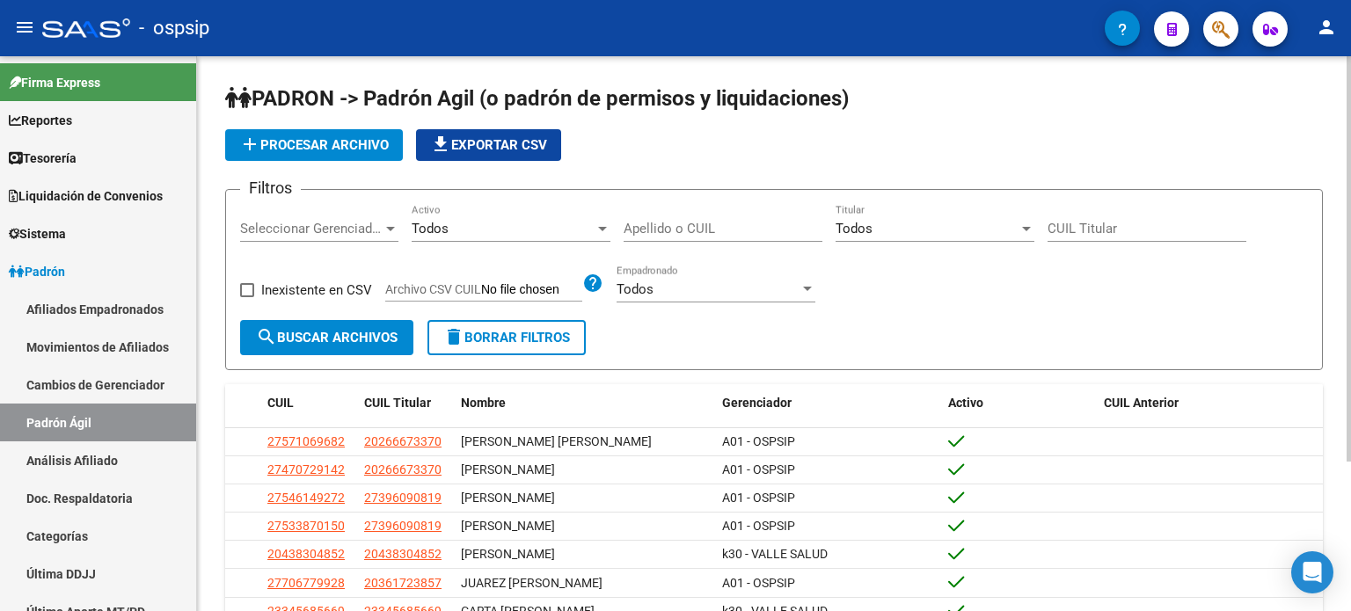
scroll to position [204, 0]
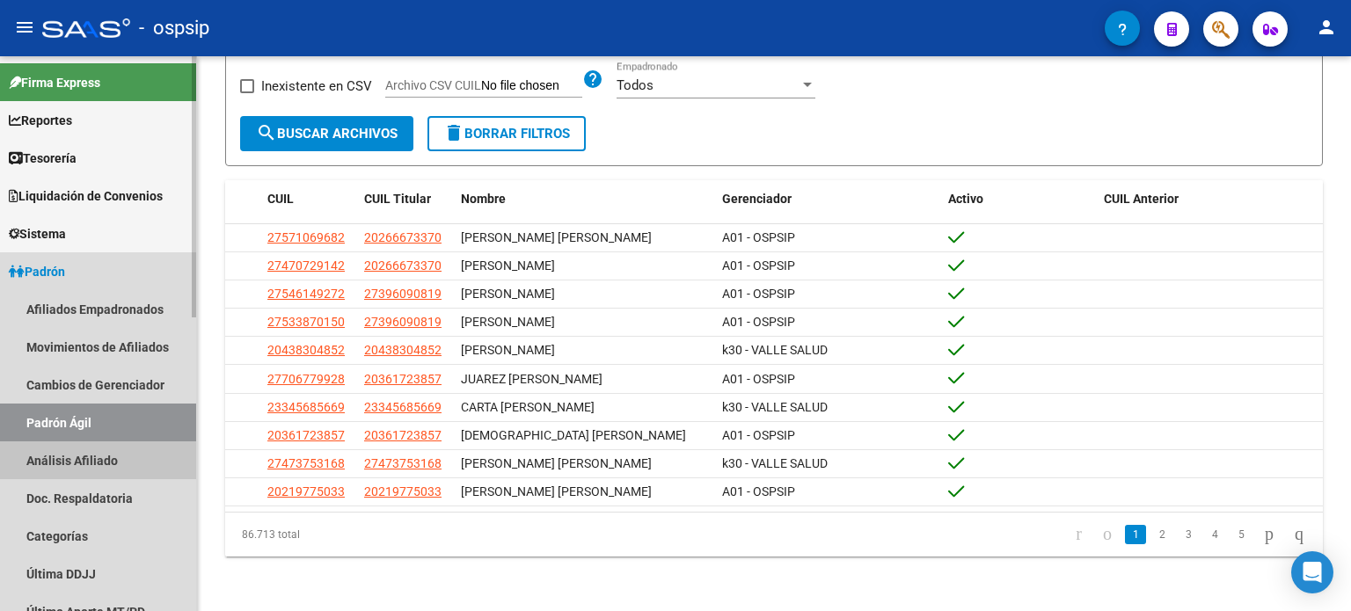
click at [97, 459] on link "Análisis Afiliado" at bounding box center [98, 461] width 196 height 38
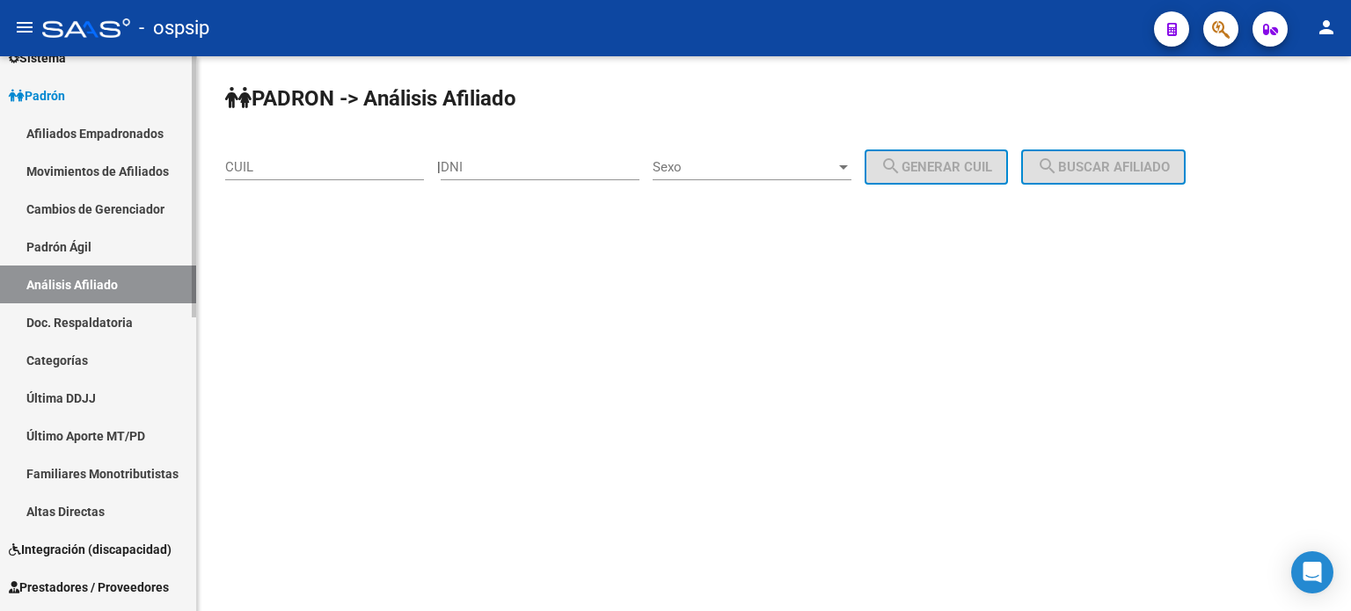
scroll to position [182, 0]
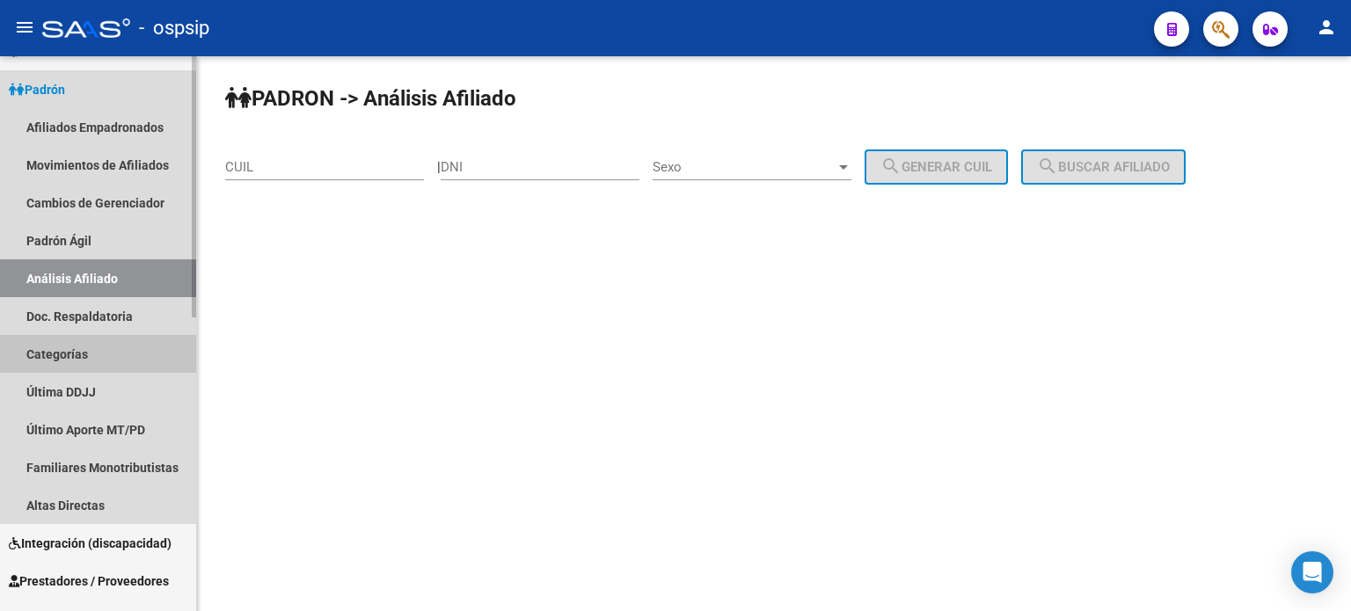
click at [77, 354] on link "Categorías" at bounding box center [98, 354] width 196 height 38
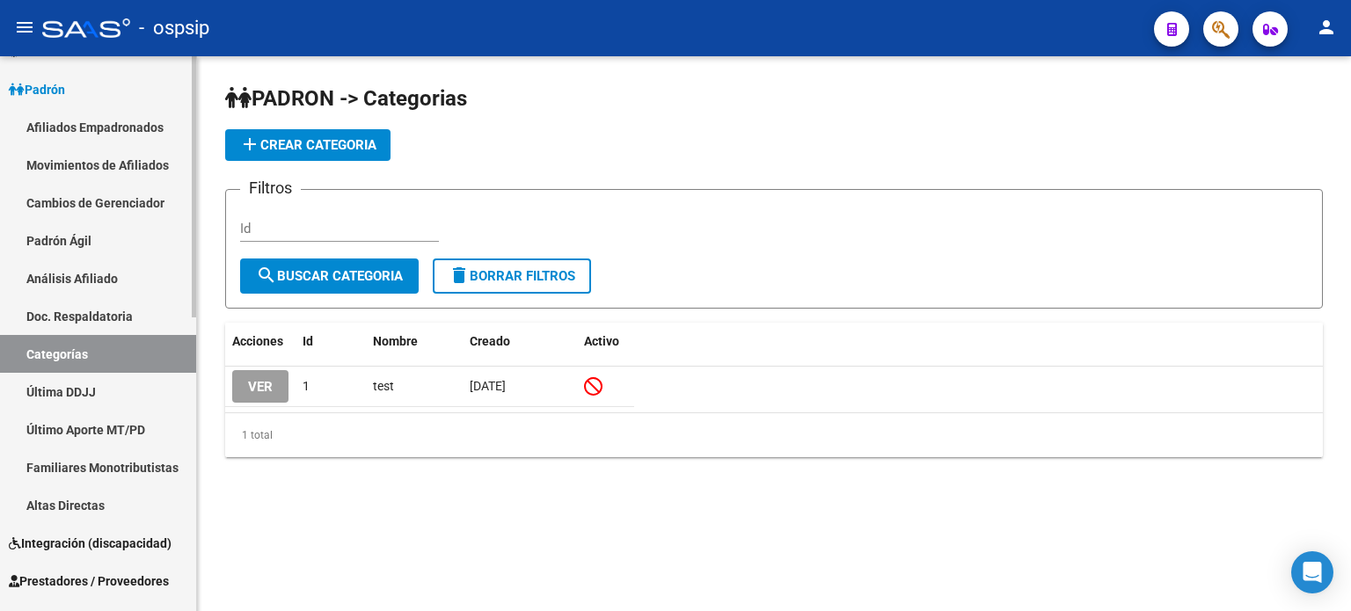
click at [77, 398] on link "Última DDJJ" at bounding box center [98, 392] width 196 height 38
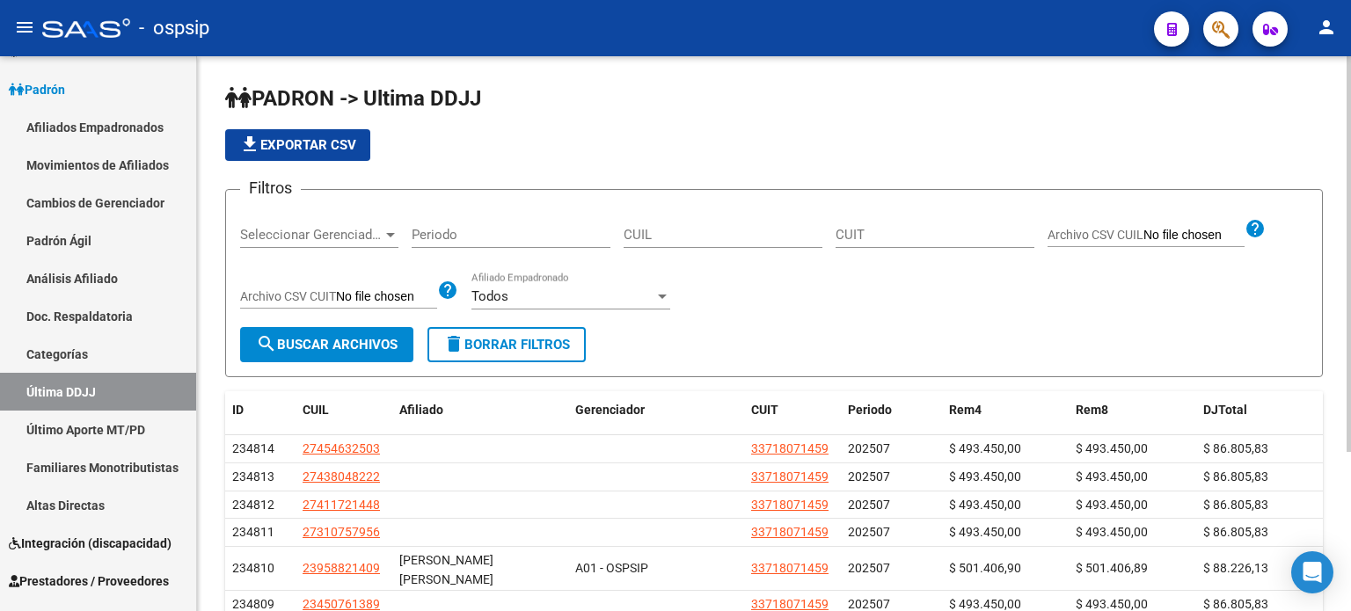
click at [442, 219] on div "Periodo" at bounding box center [511, 229] width 199 height 38
click at [449, 229] on input "Periodo" at bounding box center [511, 235] width 199 height 16
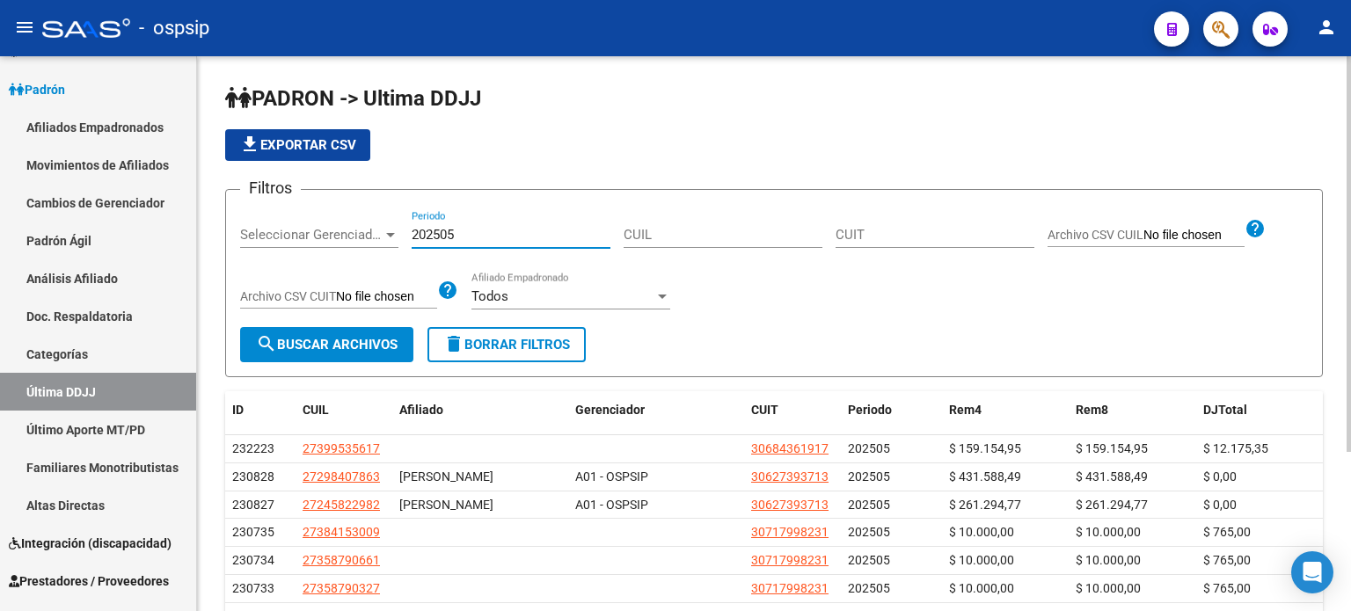
scroll to position [222, 0]
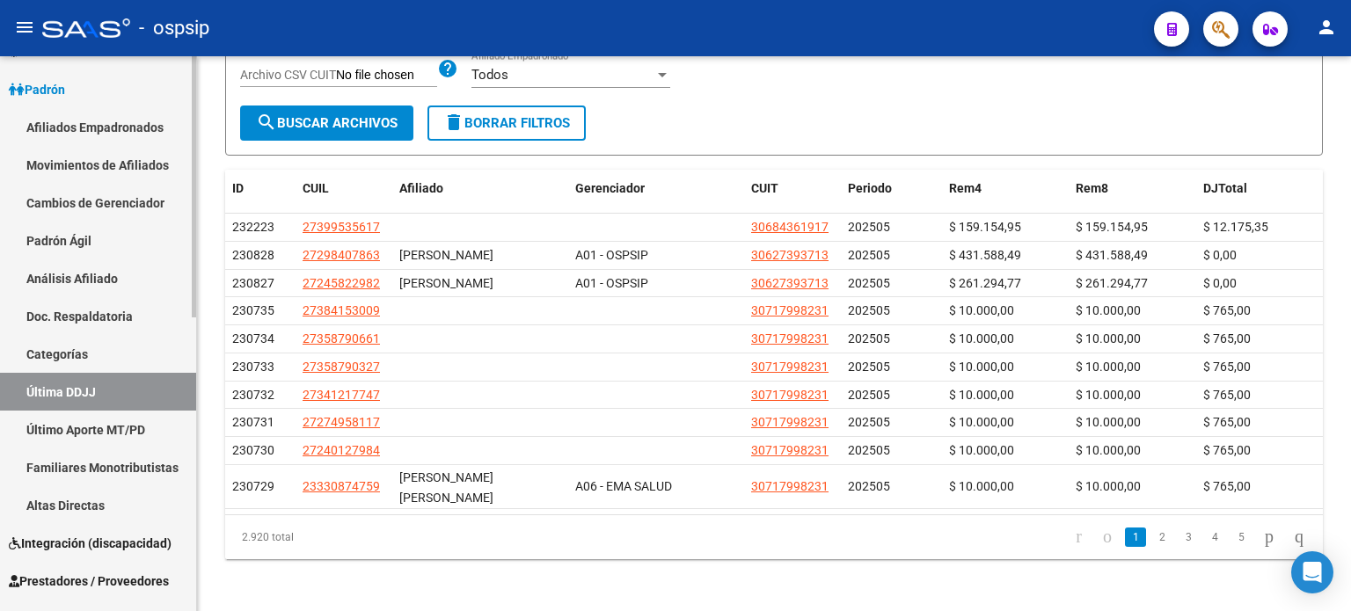
type input "202505"
click at [104, 502] on link "Altas Directas" at bounding box center [98, 505] width 196 height 38
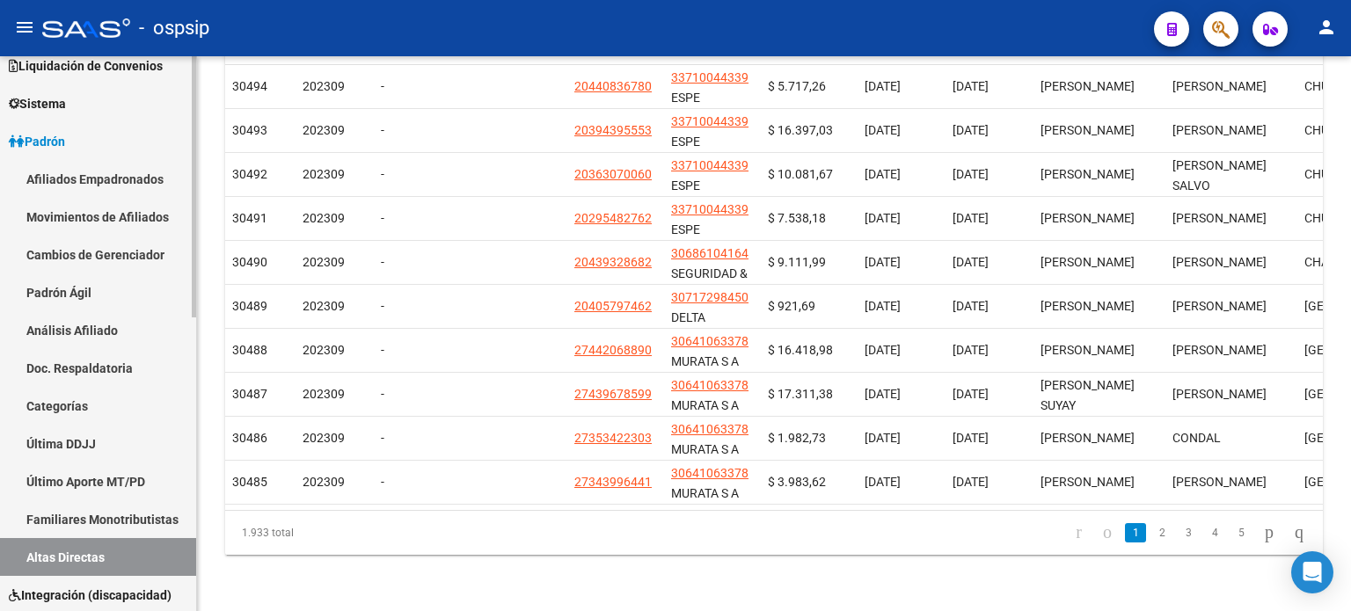
scroll to position [130, 0]
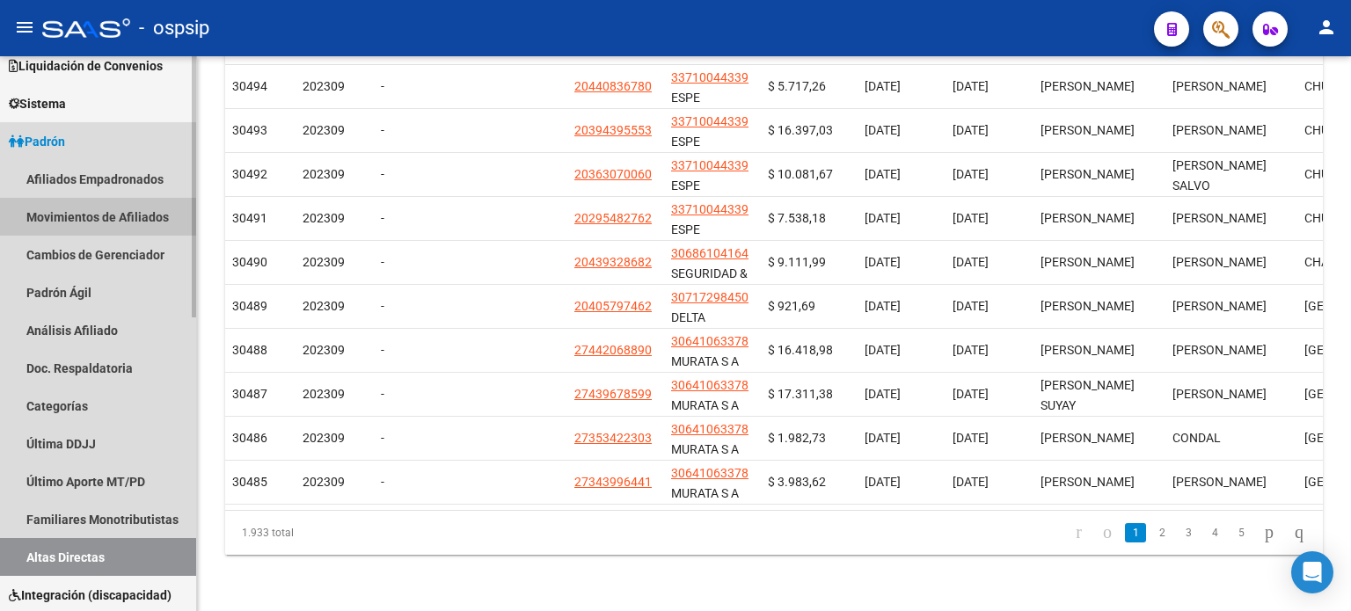
click at [113, 213] on link "Movimientos de Afiliados" at bounding box center [98, 217] width 196 height 38
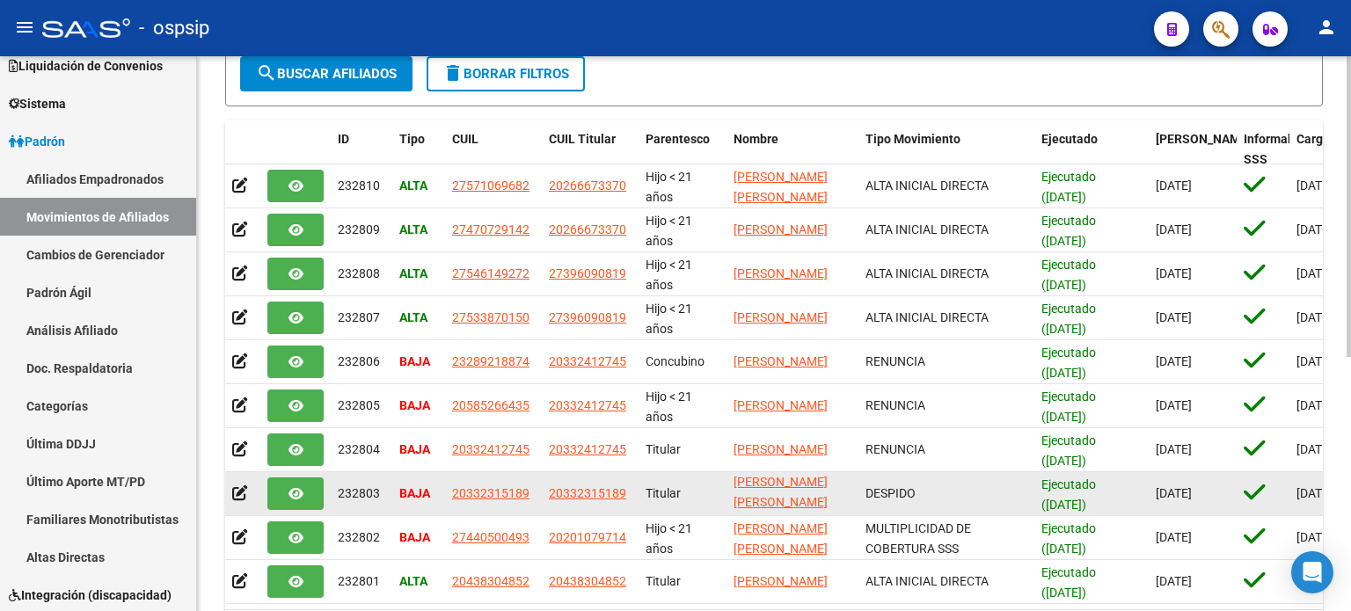
scroll to position [469, 0]
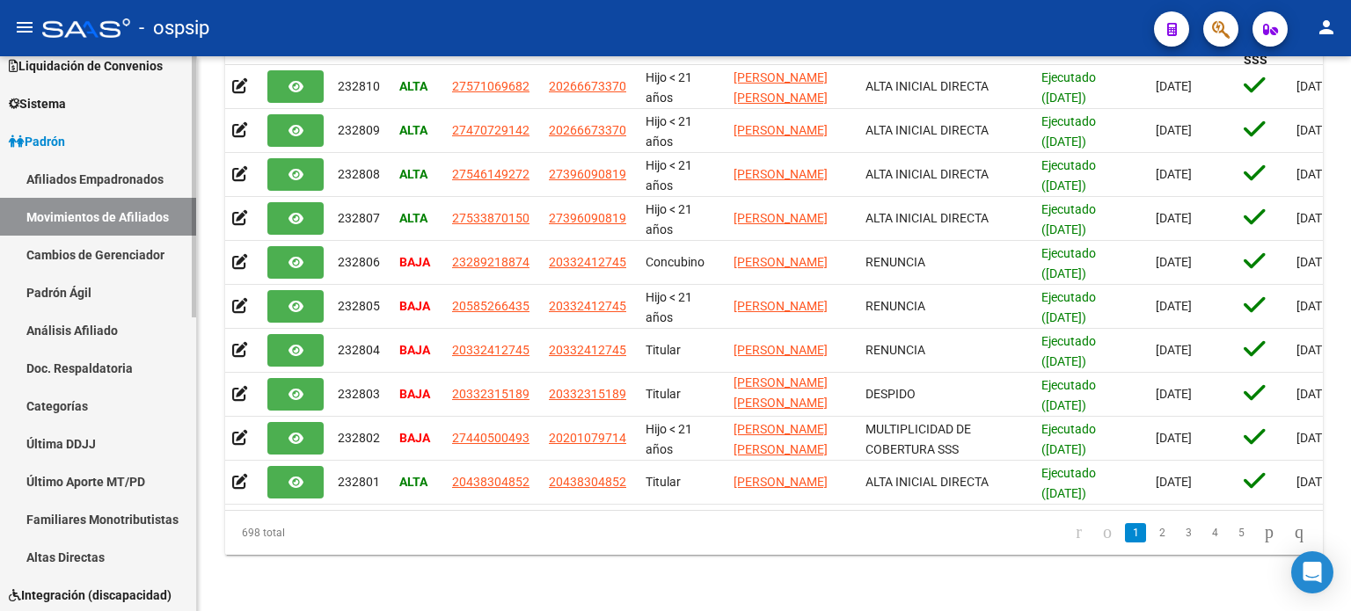
click at [114, 332] on link "Análisis Afiliado" at bounding box center [98, 330] width 196 height 38
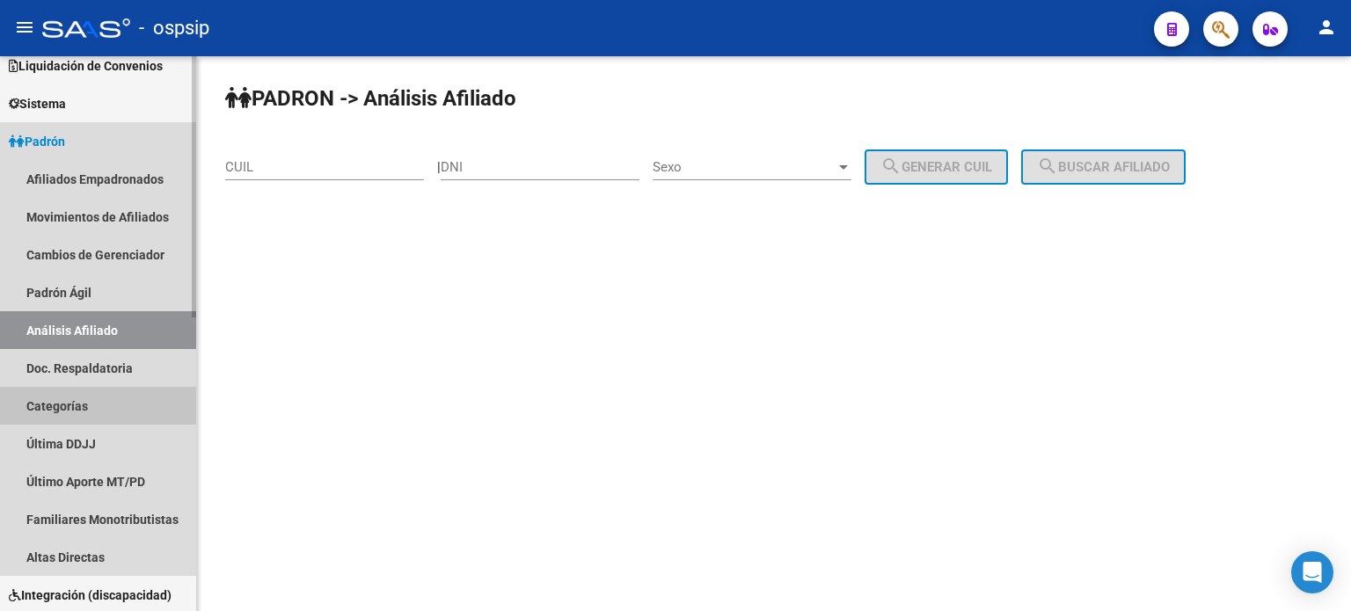
click at [82, 396] on link "Categorías" at bounding box center [98, 406] width 196 height 38
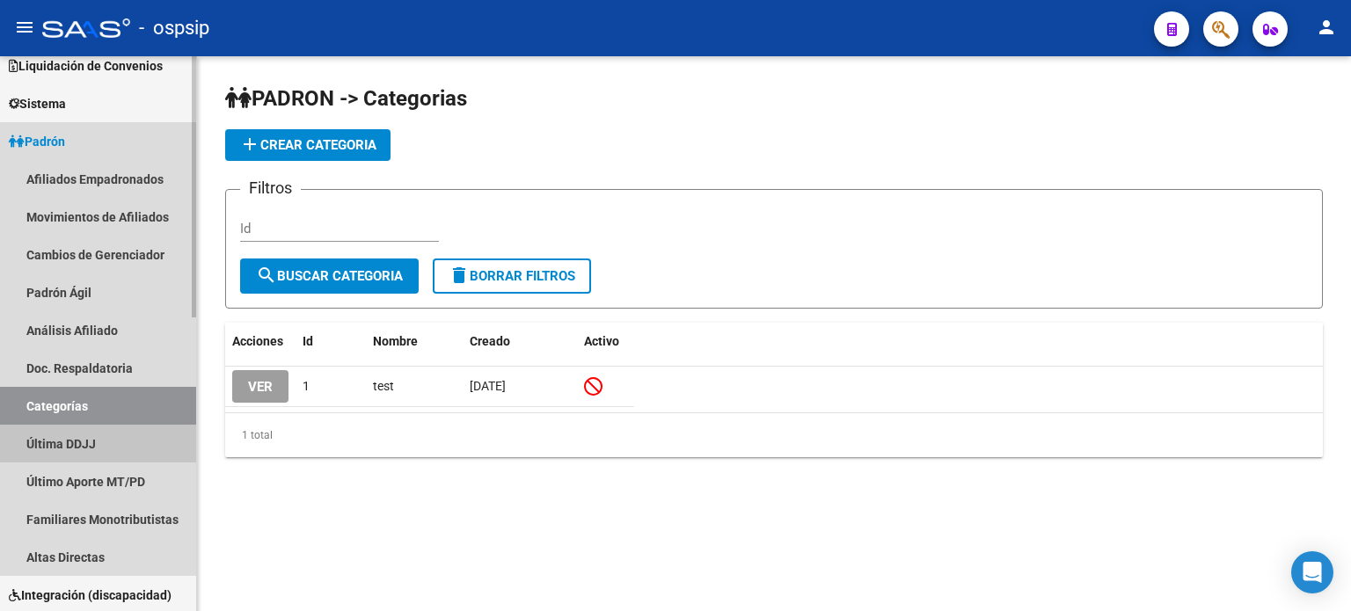
click at [84, 449] on link "Última DDJJ" at bounding box center [98, 444] width 196 height 38
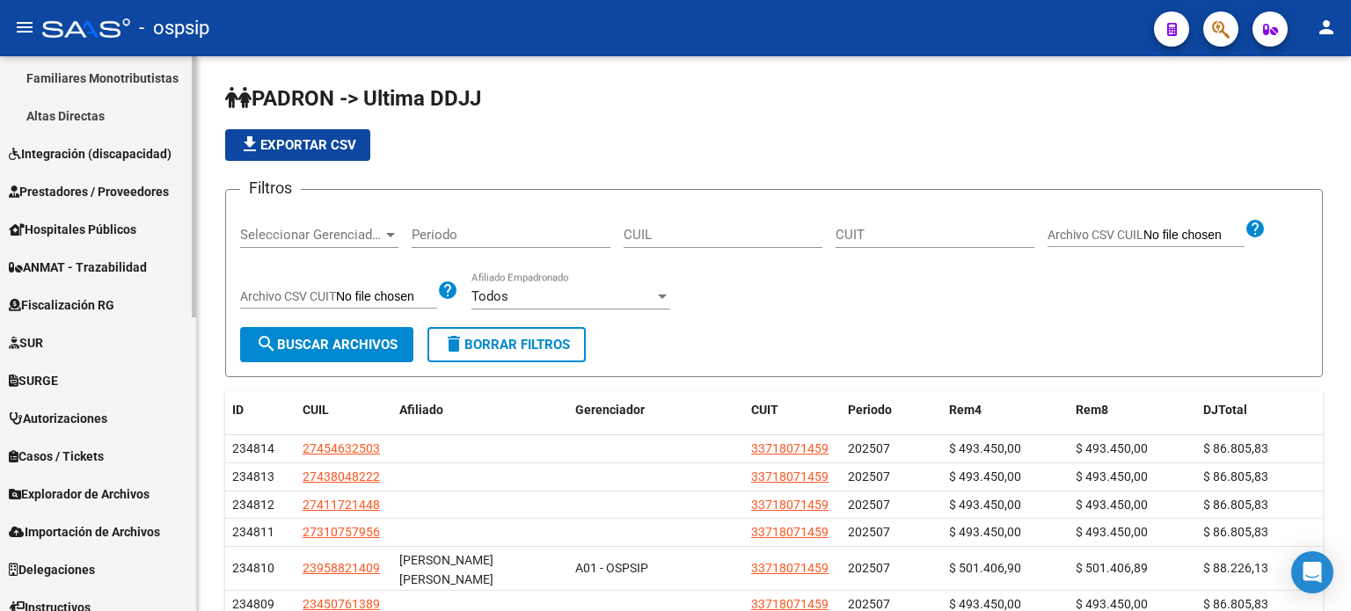
scroll to position [624, 0]
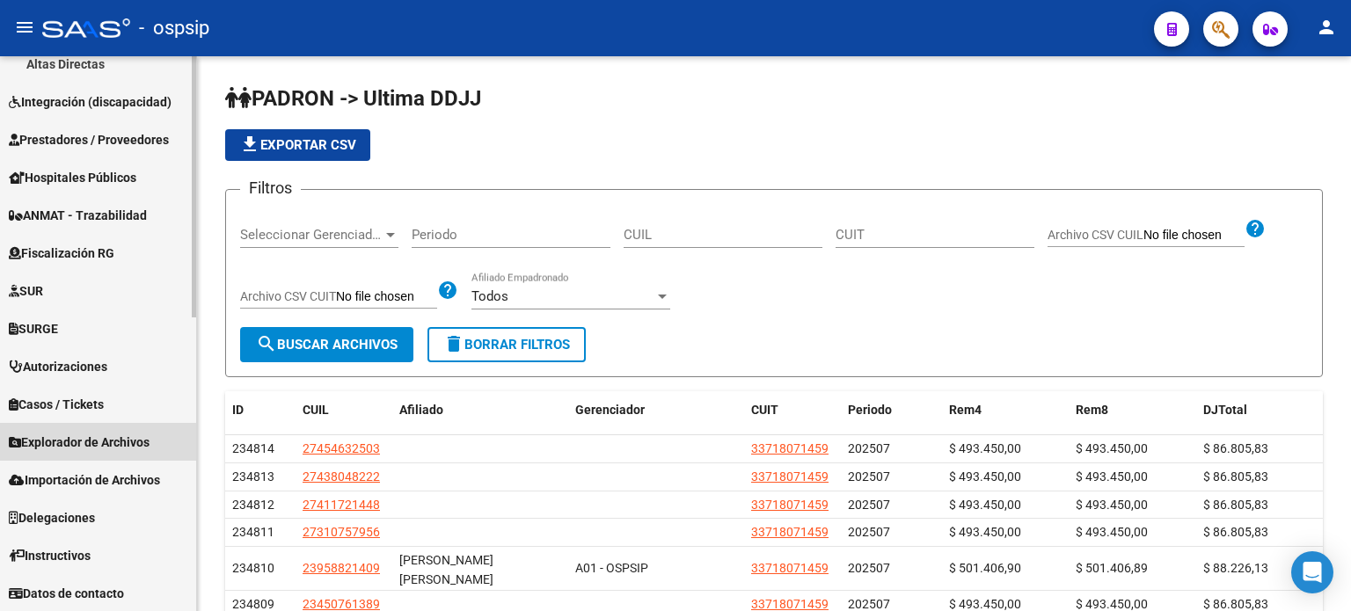
click at [92, 450] on span "Explorador de Archivos" at bounding box center [79, 442] width 141 height 19
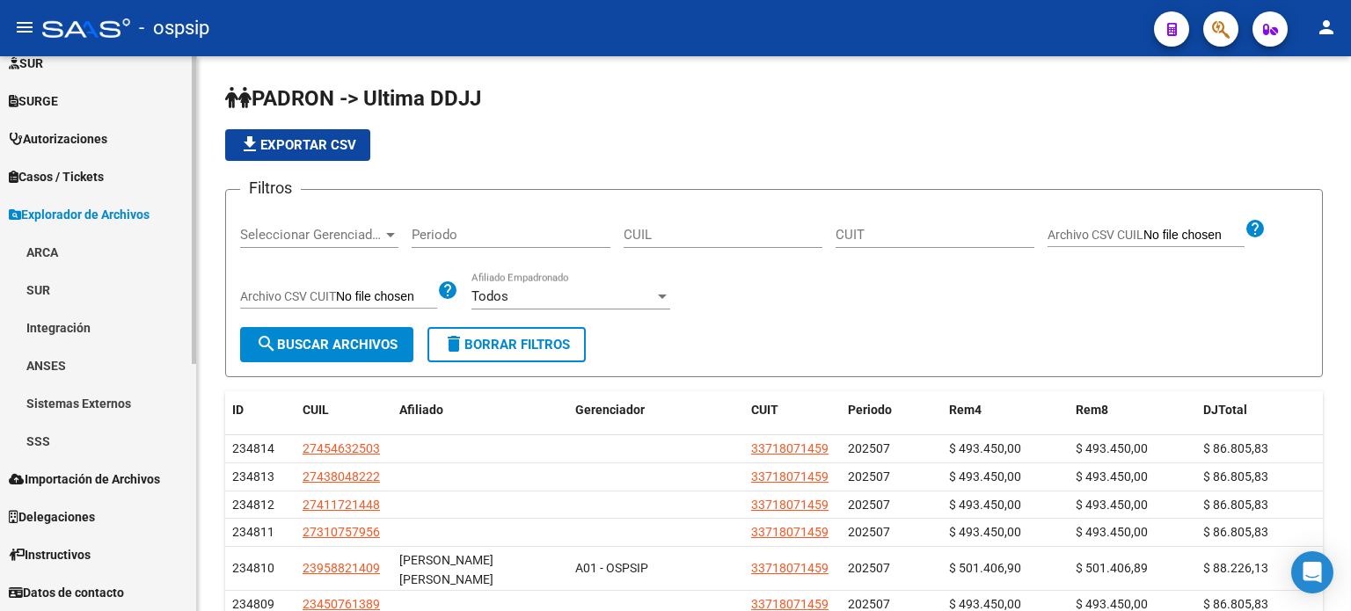
scroll to position [435, 0]
click at [56, 267] on link "ARCA" at bounding box center [98, 252] width 196 height 38
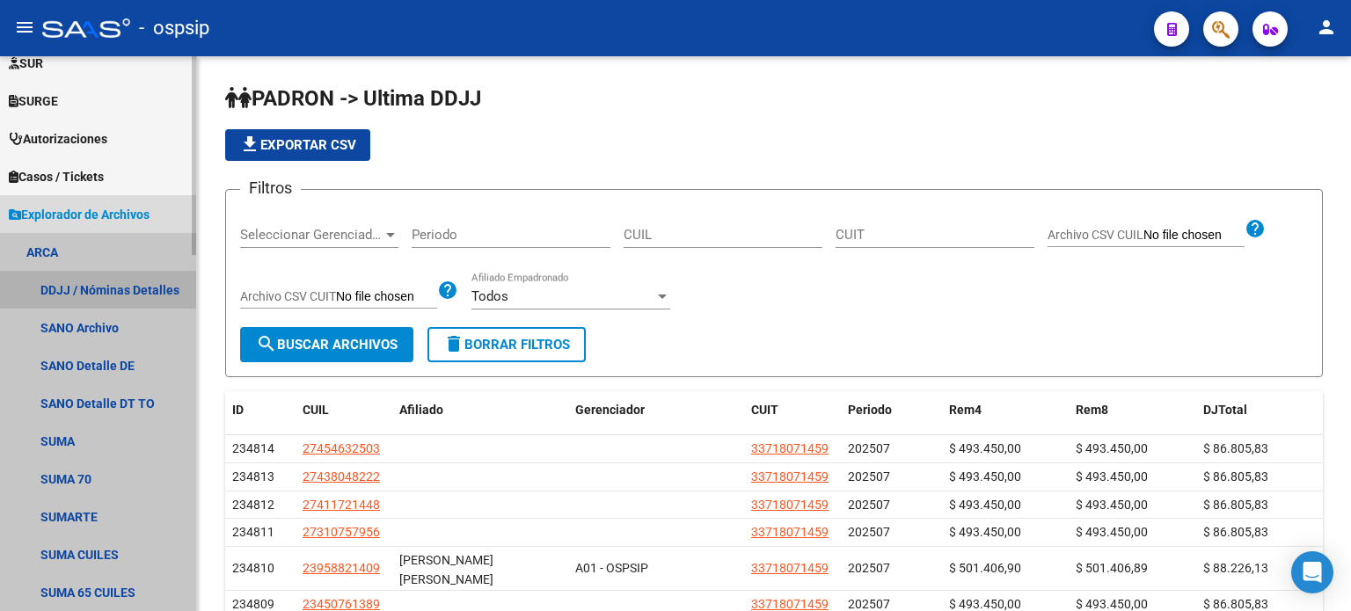
click at [96, 297] on link "DDJJ / Nóminas Detalles" at bounding box center [98, 290] width 196 height 38
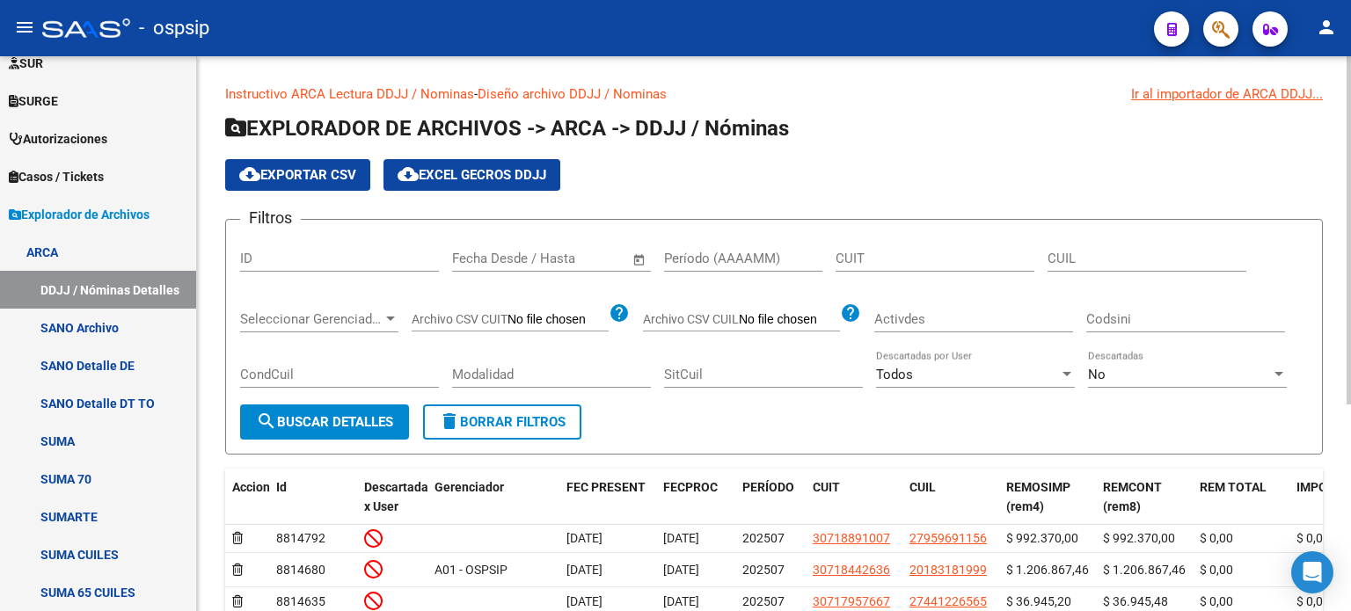
click at [531, 267] on div "Start date – End date Fecha Desde / Hasta" at bounding box center [541, 253] width 178 height 38
click at [644, 259] on span "Open calendar" at bounding box center [639, 259] width 42 height 42
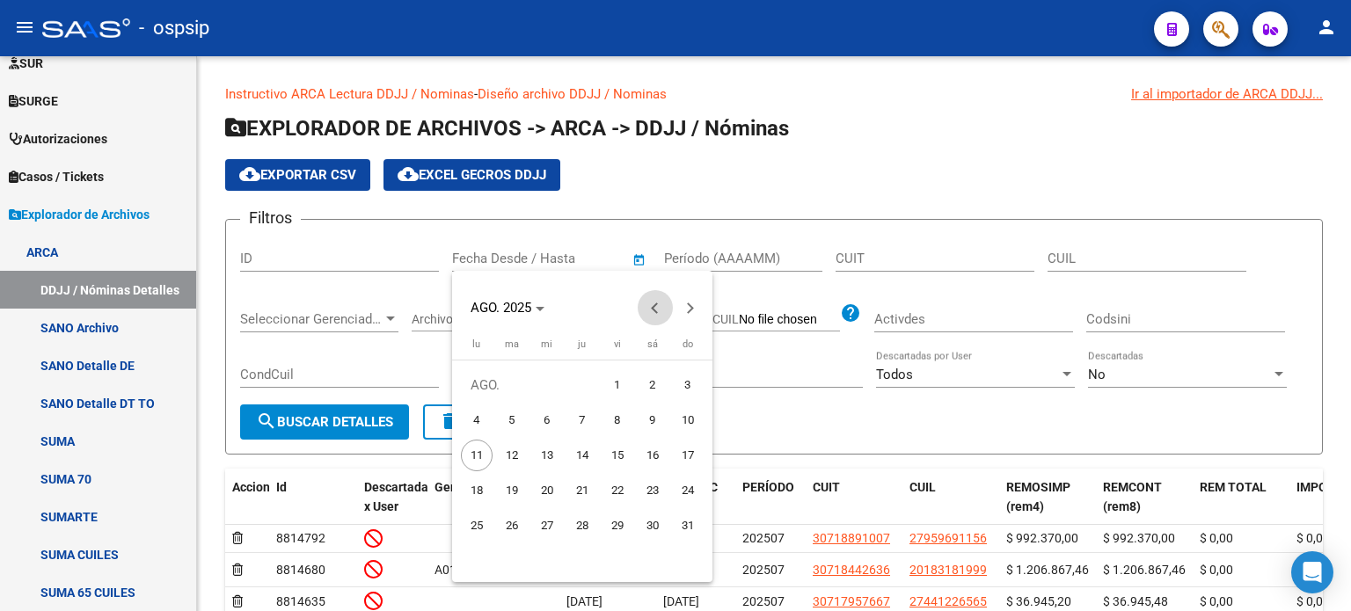
click at [651, 309] on button "Previous month" at bounding box center [655, 307] width 35 height 35
click at [653, 309] on button "Previous month" at bounding box center [655, 307] width 35 height 35
click at [579, 384] on span "1" at bounding box center [582, 385] width 32 height 32
type input "[DATE]"
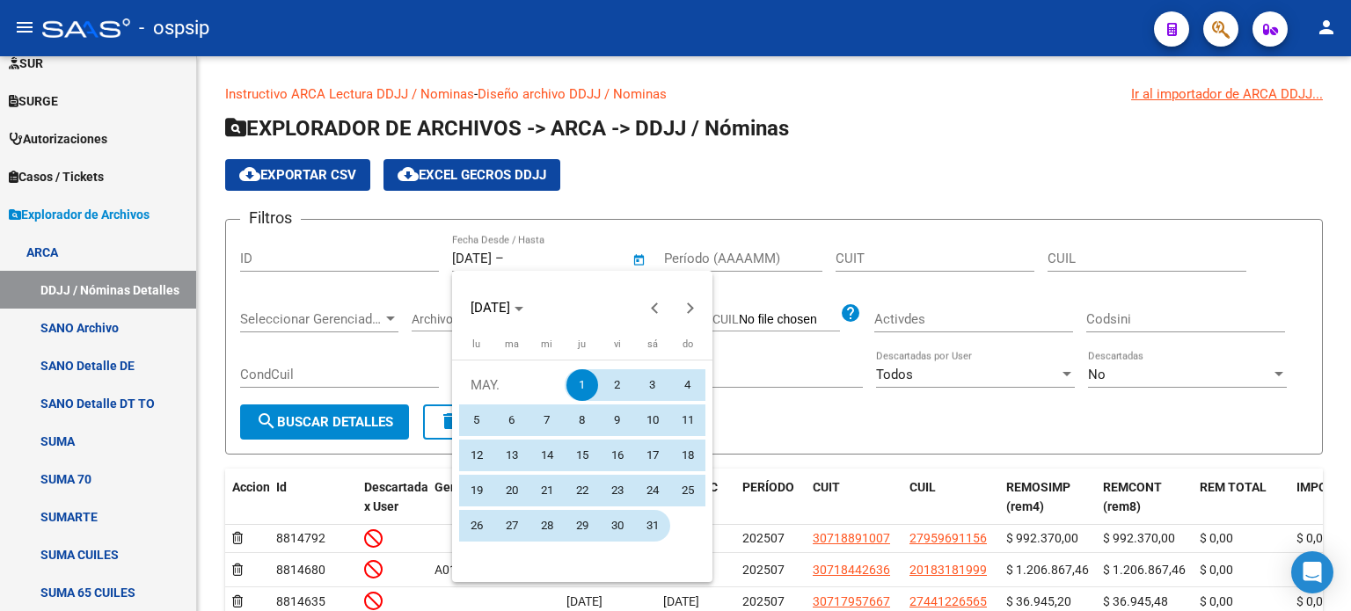
click at [645, 522] on span "31" at bounding box center [653, 526] width 32 height 32
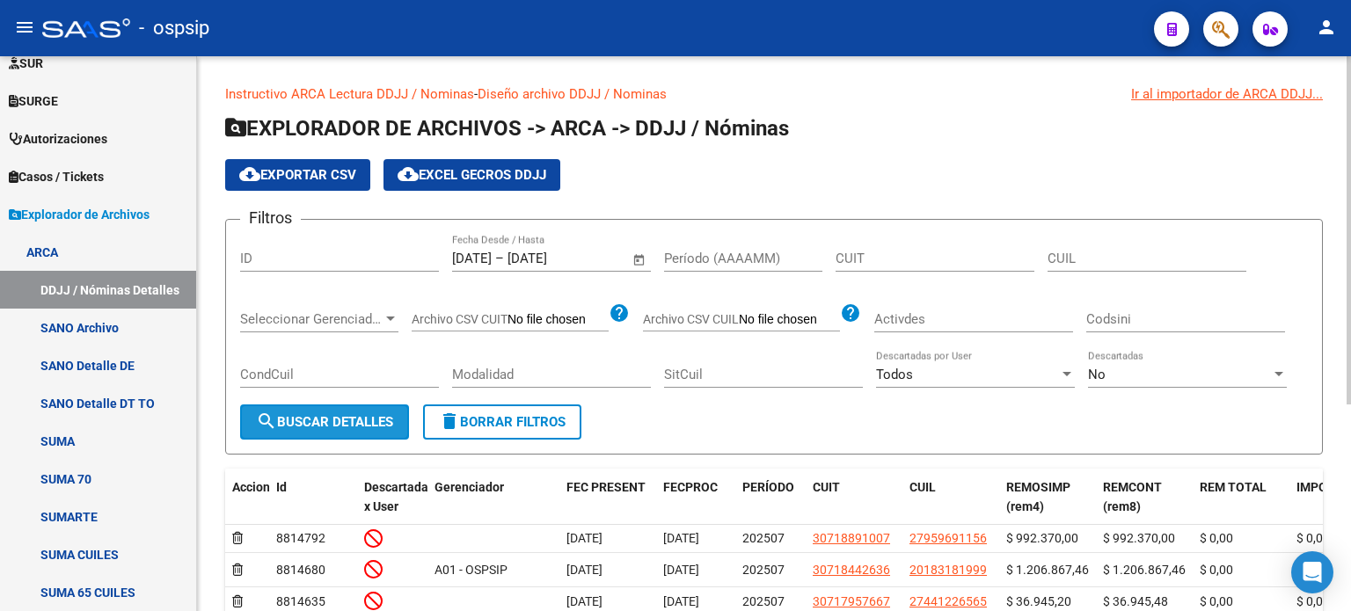
click at [307, 425] on span "search Buscar Detalles" at bounding box center [324, 422] width 137 height 16
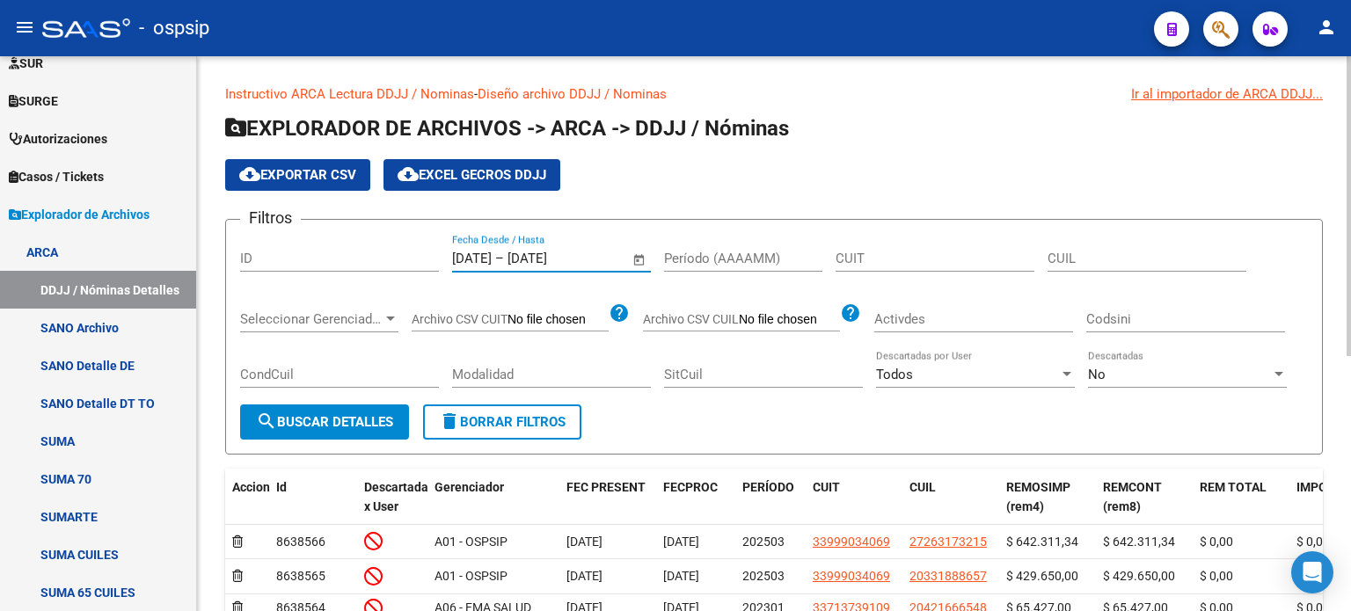
click at [593, 258] on input "[DATE]" at bounding box center [550, 259] width 85 height 16
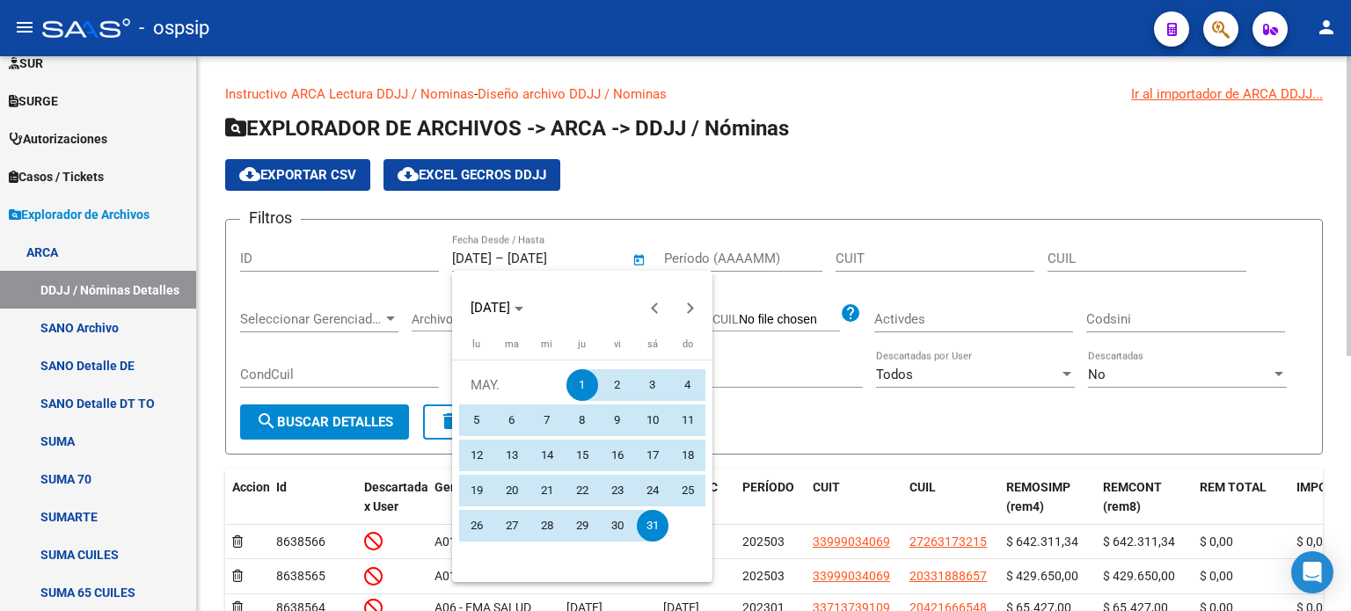
click at [608, 258] on div at bounding box center [675, 305] width 1351 height 611
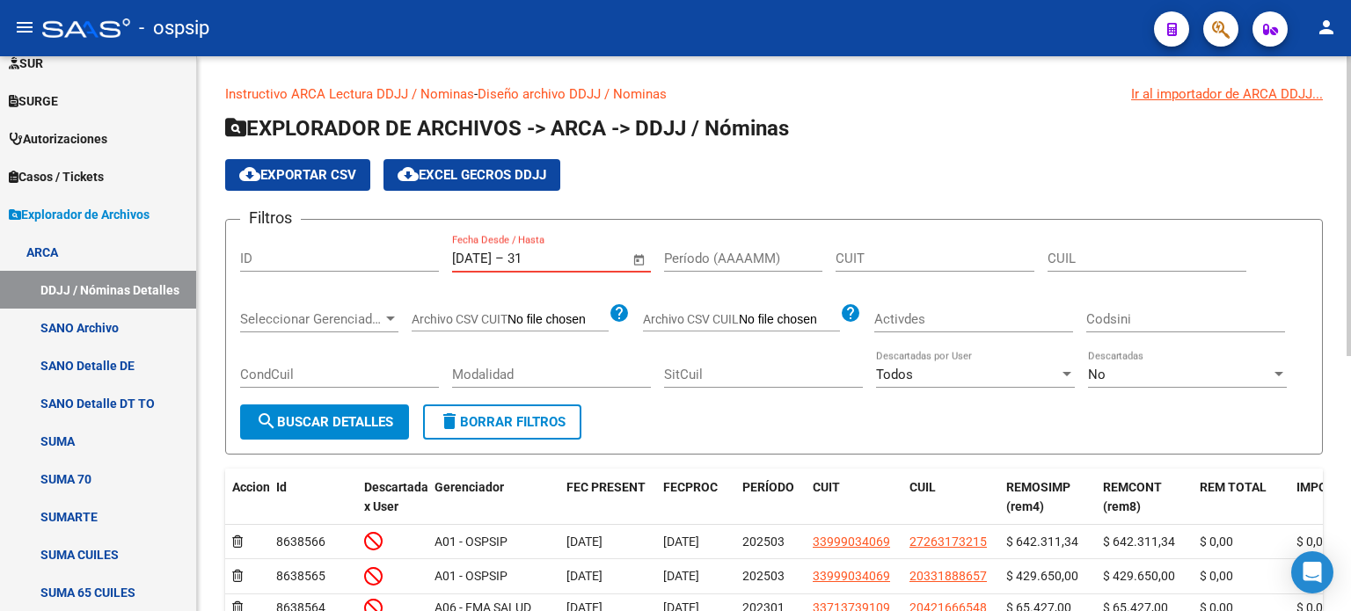
type input "3"
click at [593, 258] on input "text" at bounding box center [550, 259] width 85 height 16
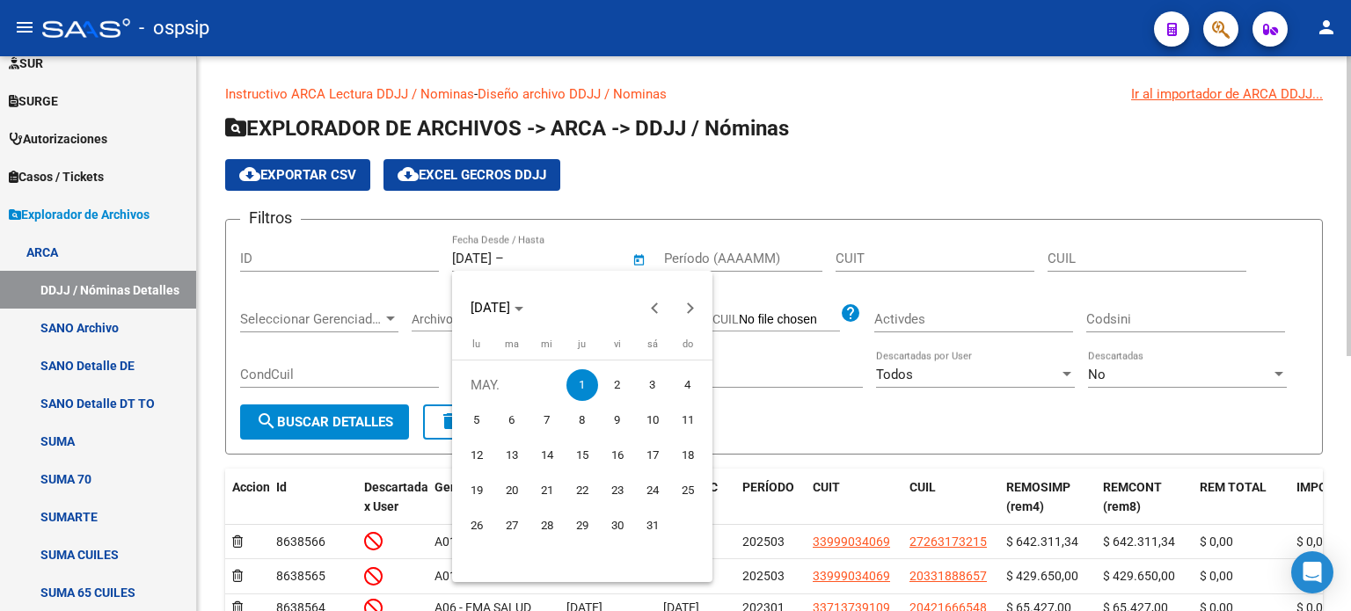
click at [608, 258] on div at bounding box center [675, 305] width 1351 height 611
click at [510, 257] on div at bounding box center [675, 305] width 1351 height 611
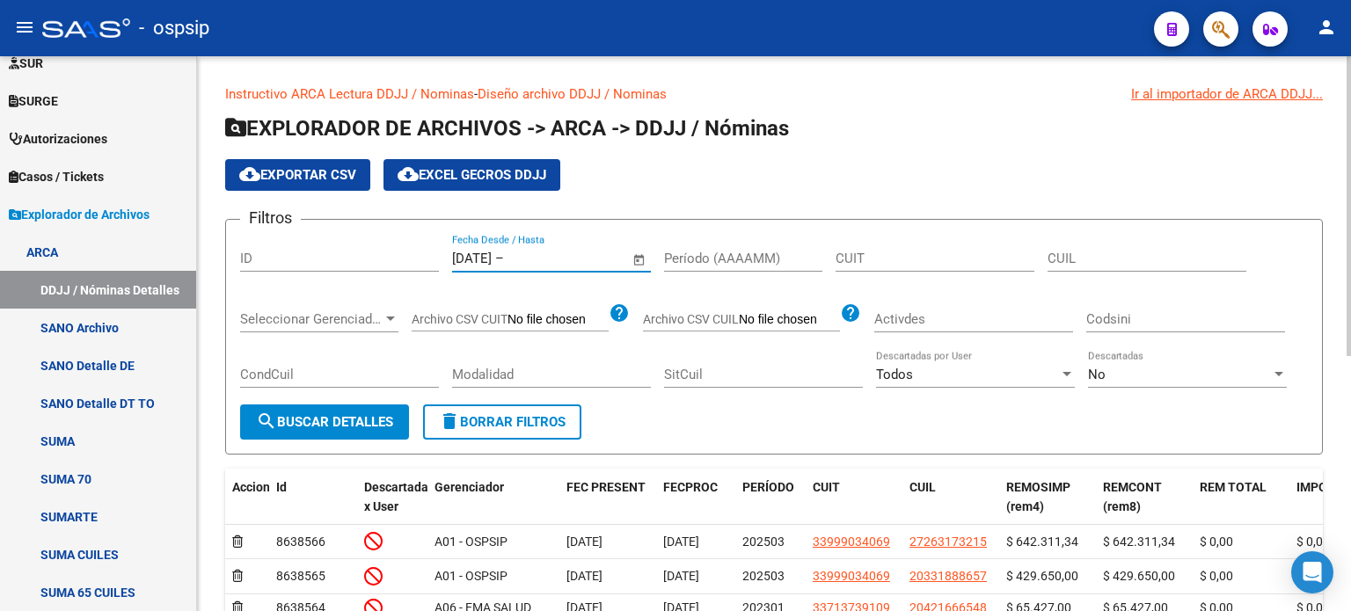
click at [514, 267] on div "1/5/2025 1/5/2025 – End date Fecha Desde / Hasta" at bounding box center [541, 253] width 178 height 38
click at [492, 256] on input "[DATE]" at bounding box center [472, 259] width 40 height 16
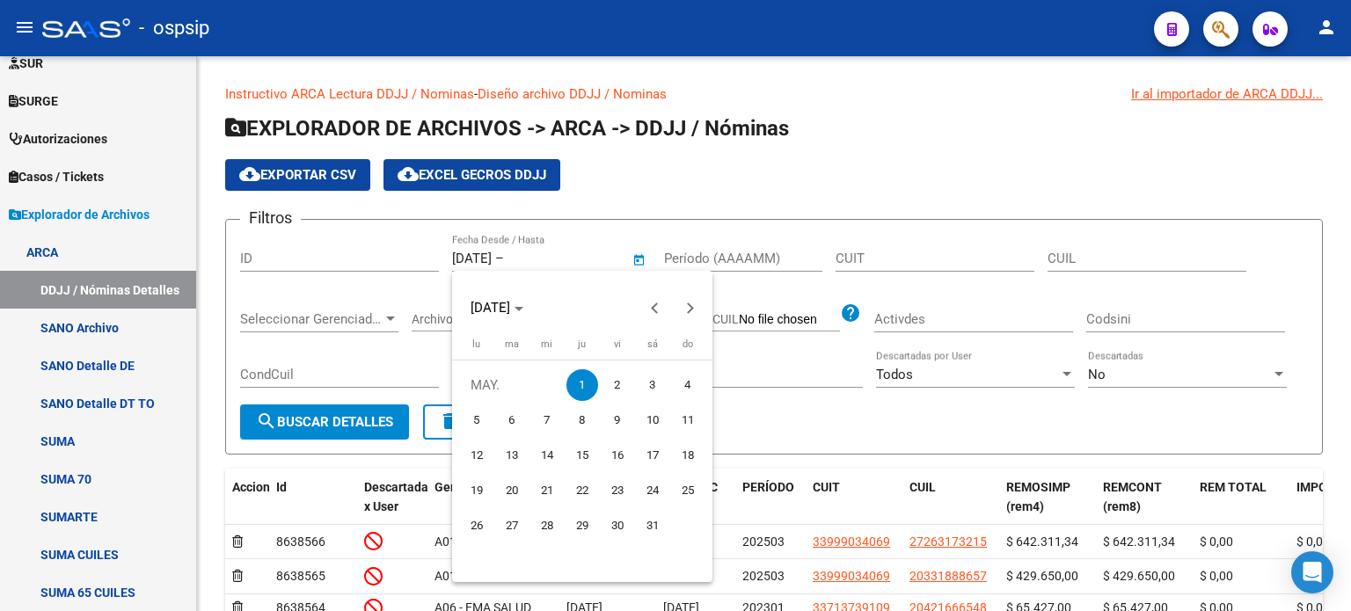
click at [68, 326] on div at bounding box center [675, 305] width 1351 height 611
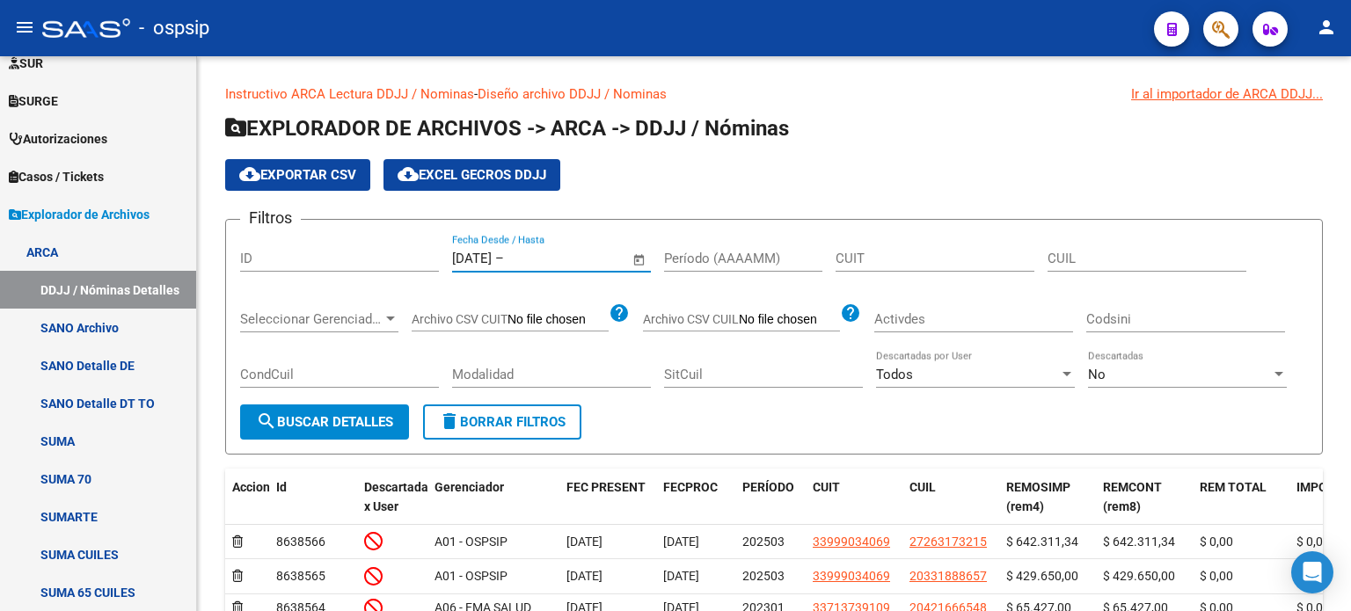
click at [68, 326] on link "SANO Archivo" at bounding box center [98, 328] width 196 height 38
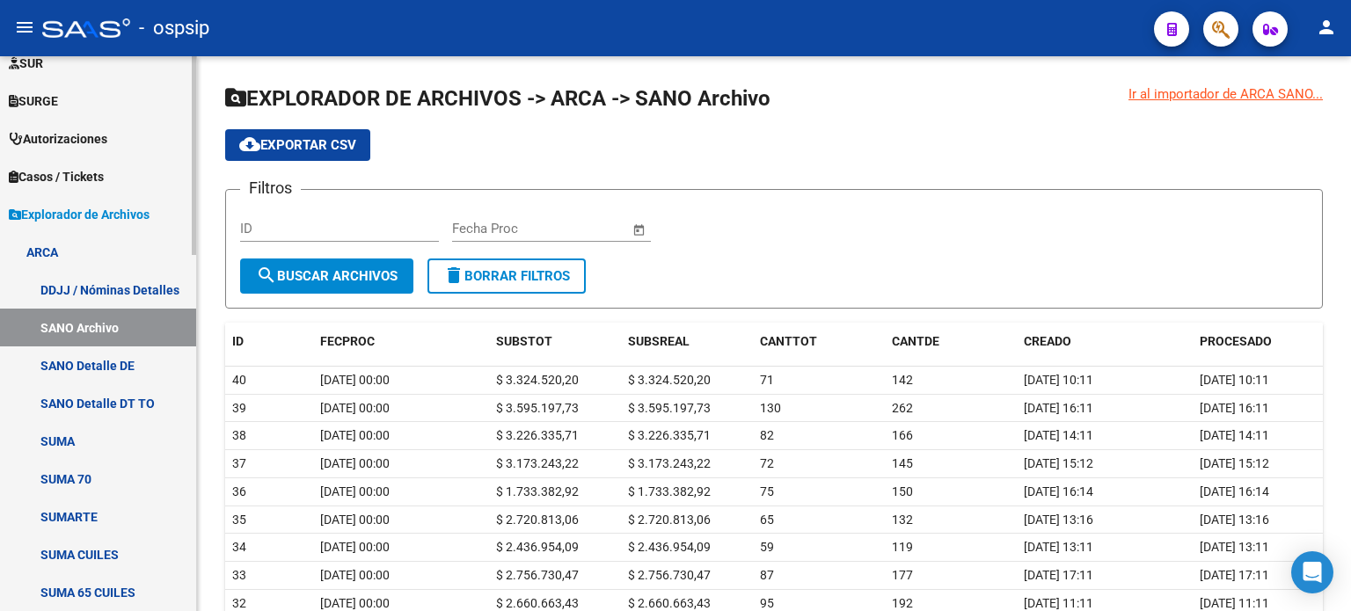
click at [109, 292] on link "DDJJ / Nóminas Detalles" at bounding box center [98, 290] width 196 height 38
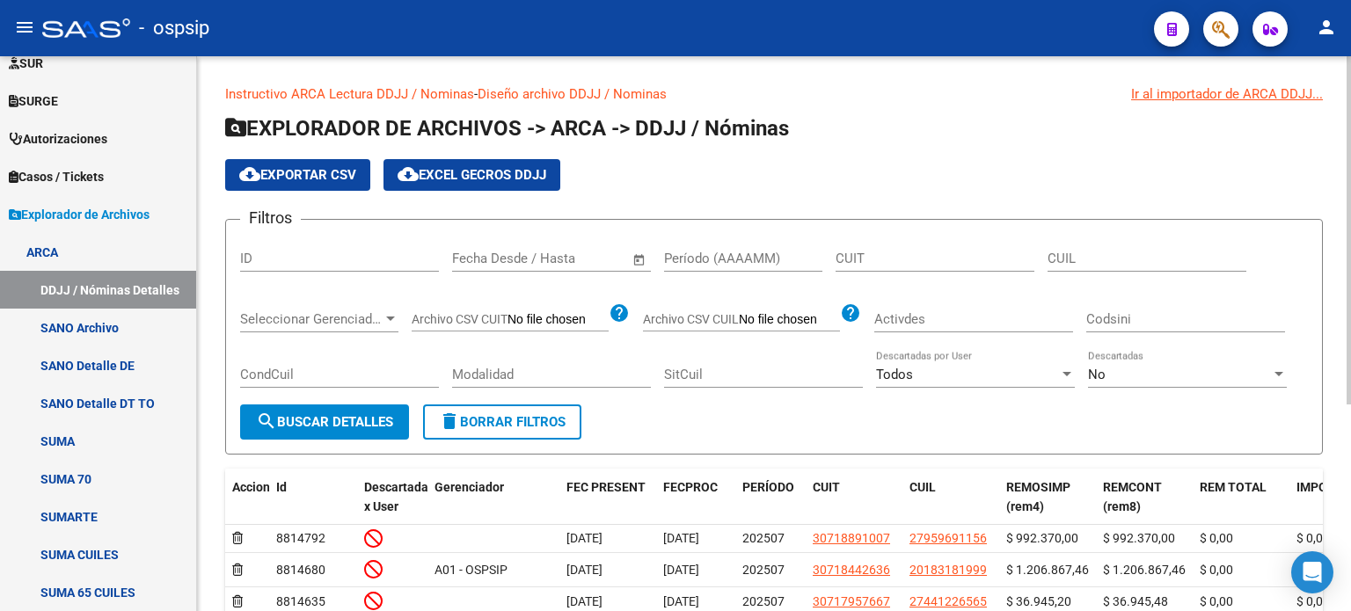
click at [739, 259] on input "Período (AAAAMM)" at bounding box center [743, 259] width 158 height 16
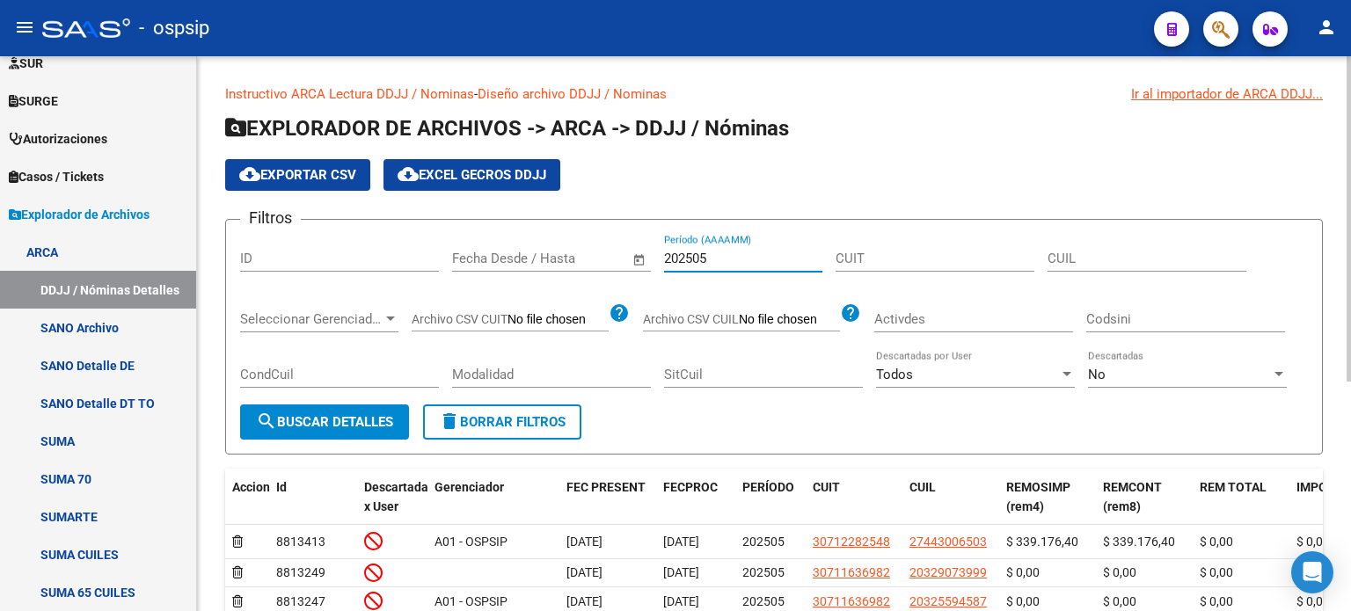
type input "202505"
click at [302, 182] on span "cloud_download Exportar CSV" at bounding box center [297, 175] width 117 height 16
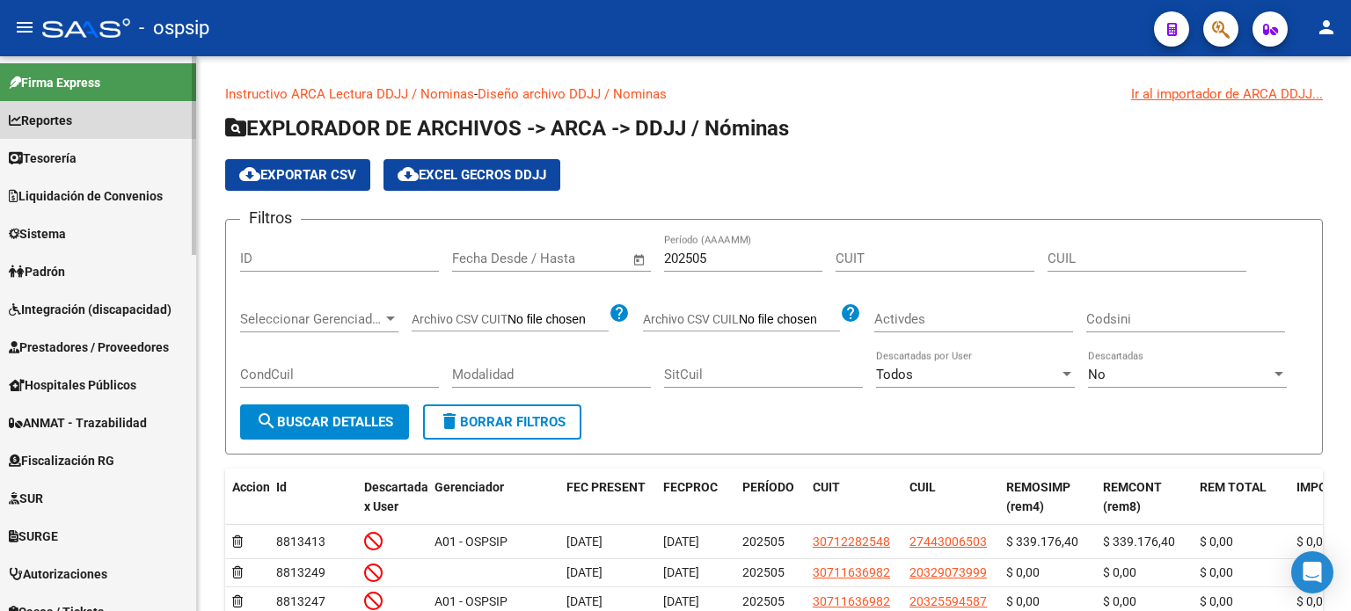
click at [67, 129] on span "Reportes" at bounding box center [40, 120] width 63 height 19
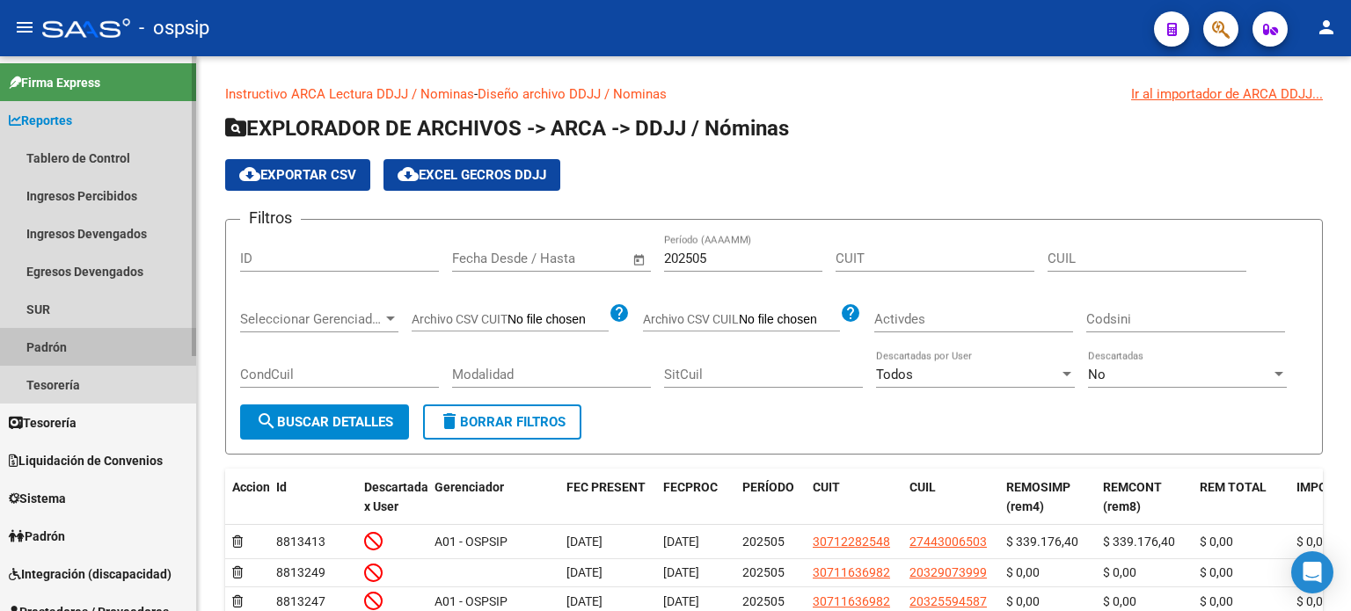
click at [80, 343] on link "Padrón" at bounding box center [98, 347] width 196 height 38
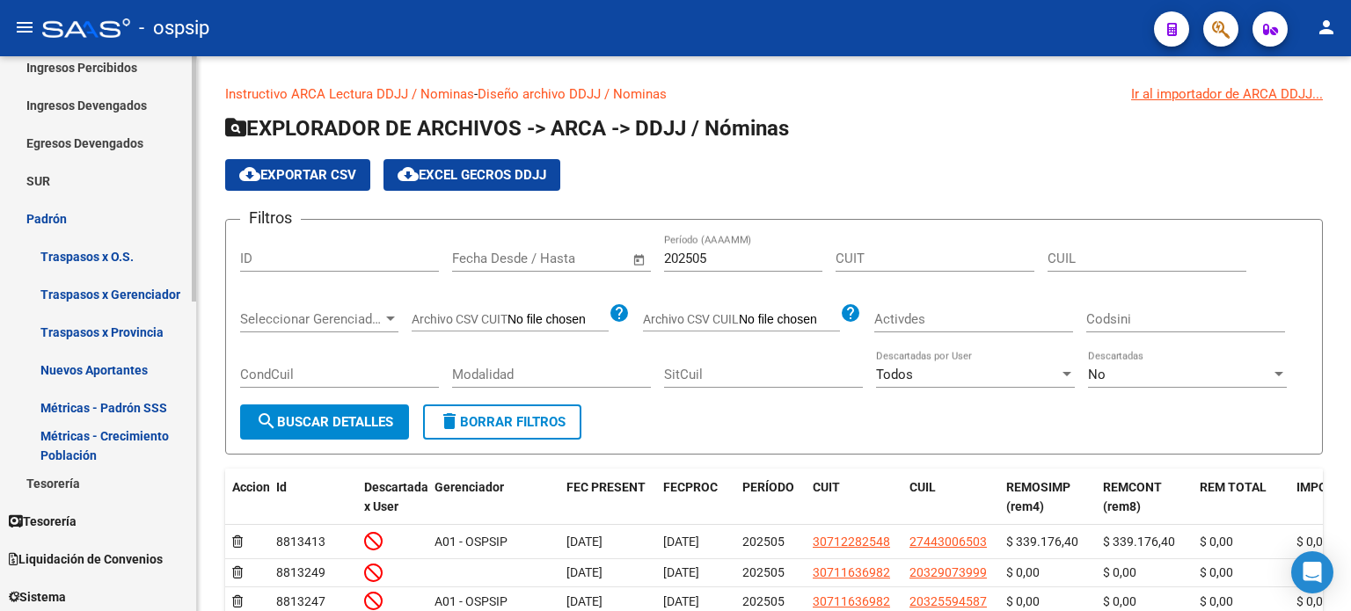
scroll to position [129, 0]
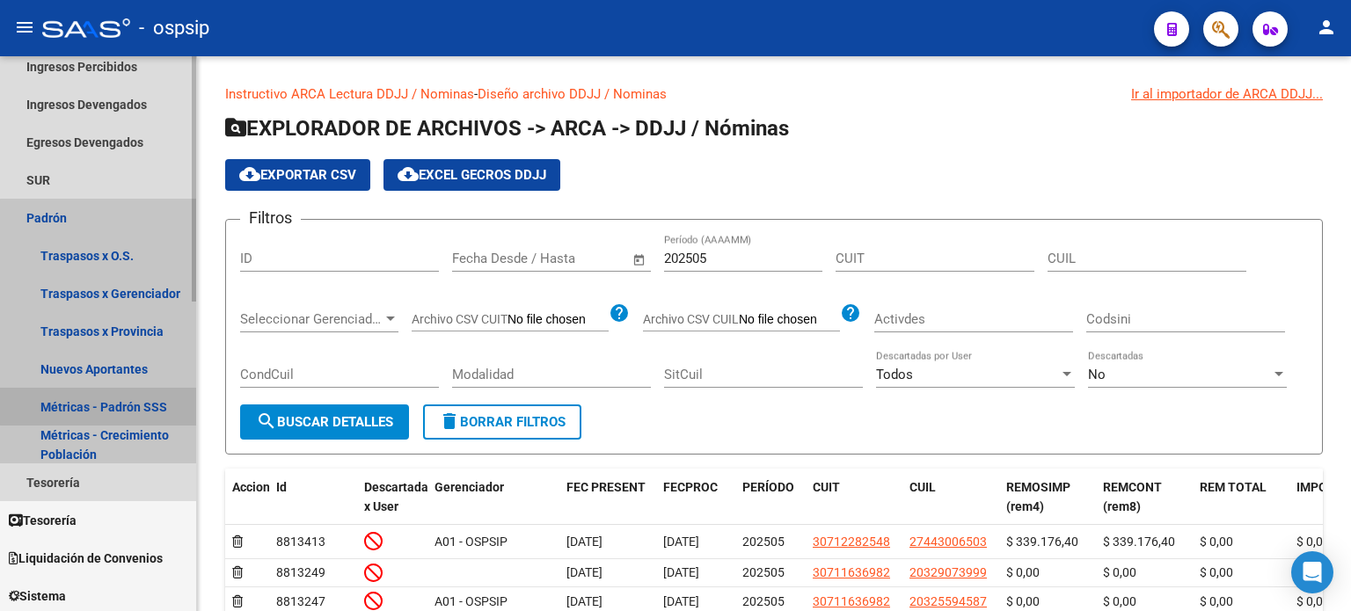
click at [110, 406] on link "Métricas - Padrón SSS" at bounding box center [98, 407] width 196 height 38
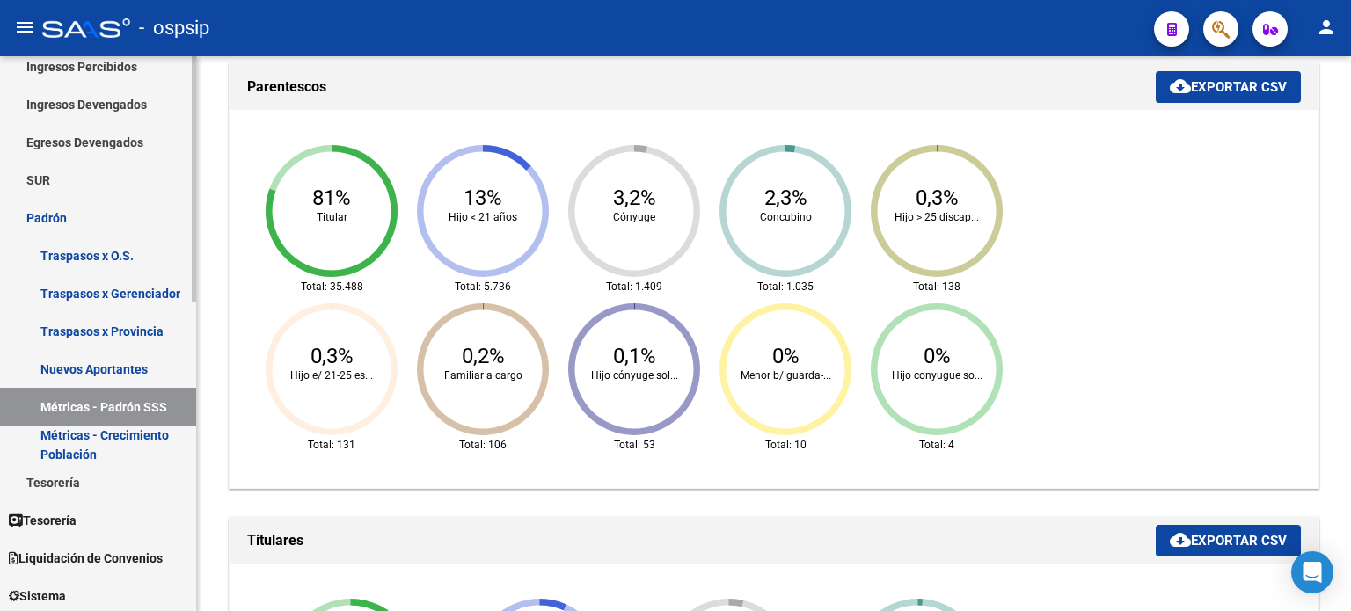
scroll to position [660, 0]
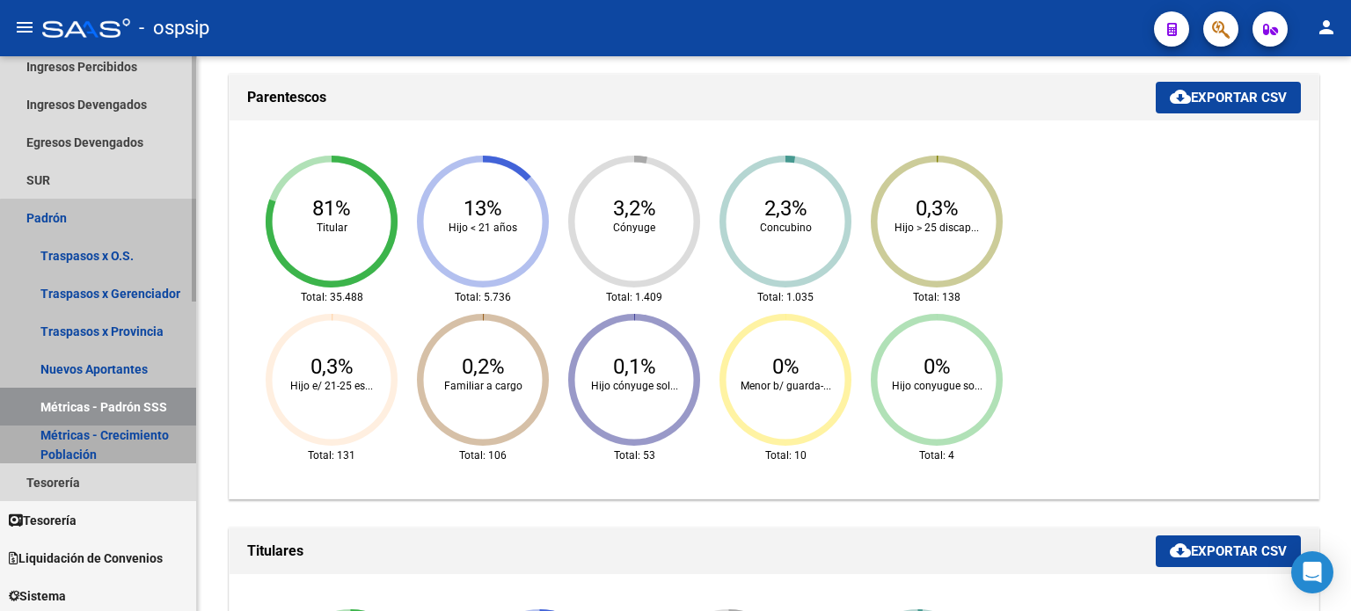
click at [105, 433] on link "Métricas - Crecimiento Población" at bounding box center [98, 445] width 196 height 38
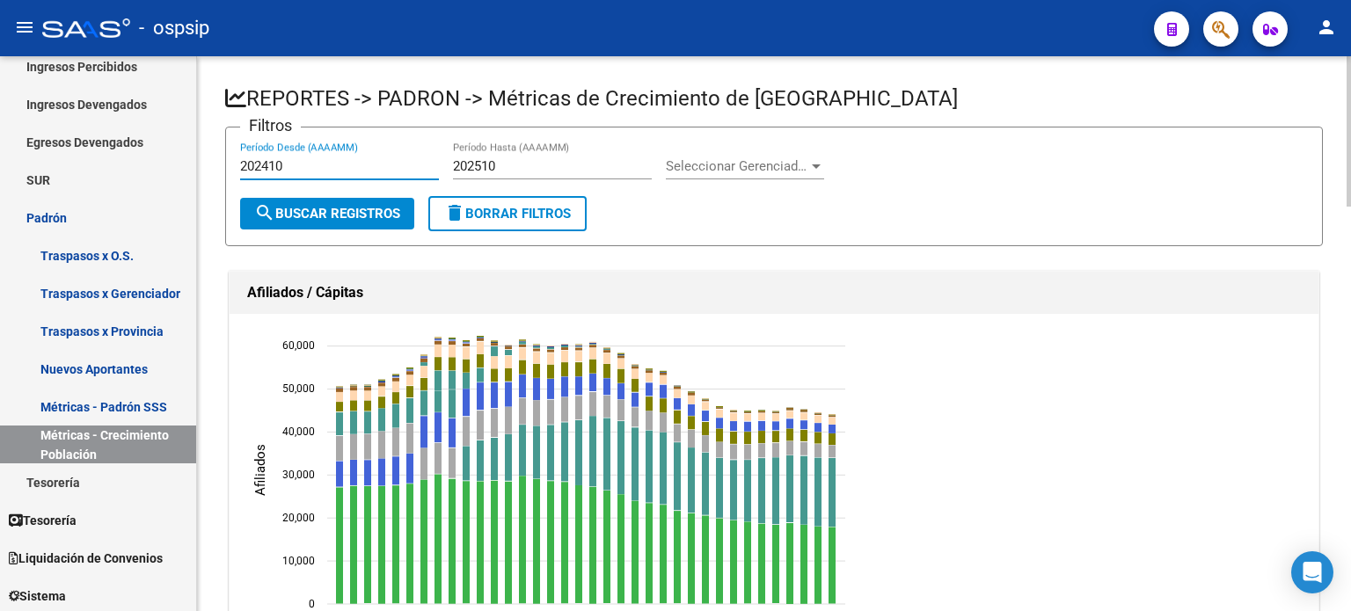
click at [313, 172] on input "202410" at bounding box center [339, 166] width 199 height 16
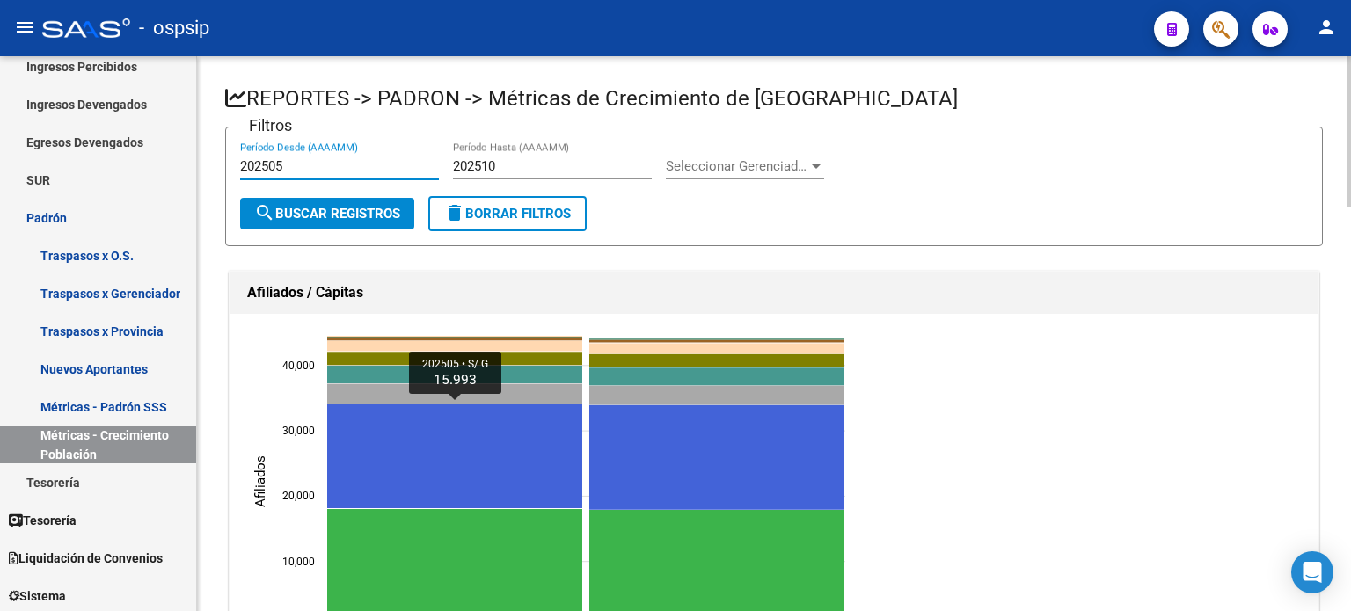
type input "202505"
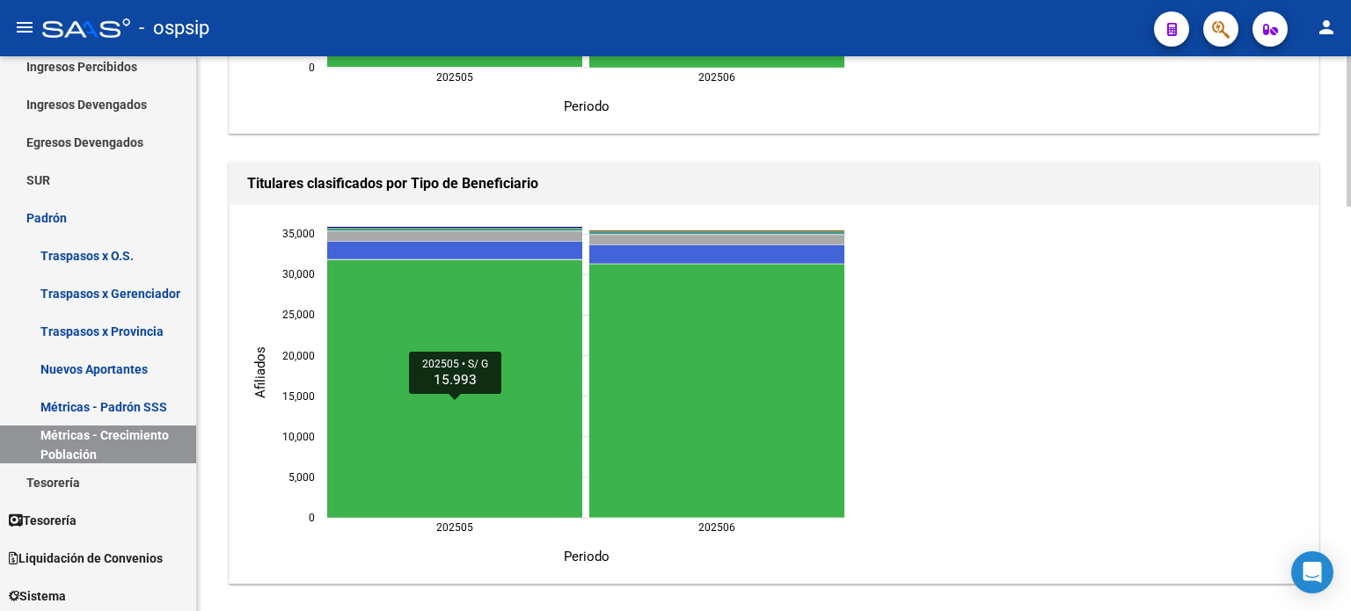
scroll to position [1496, 0]
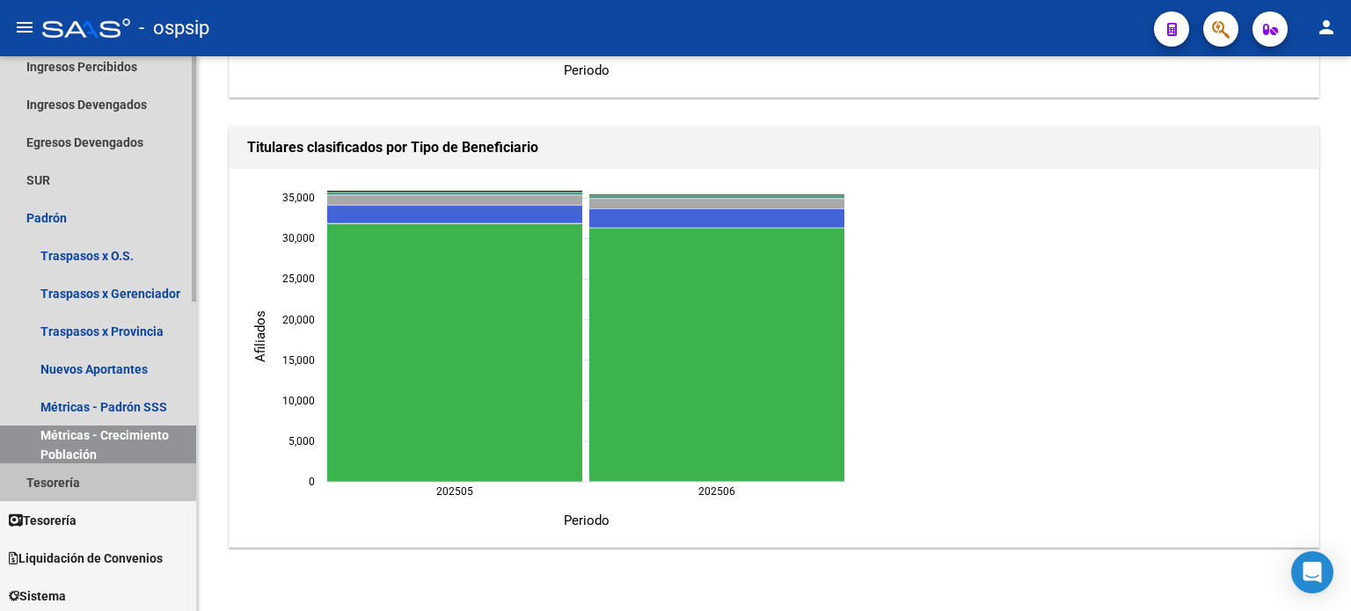
click at [70, 483] on link "Tesorería" at bounding box center [98, 483] width 196 height 38
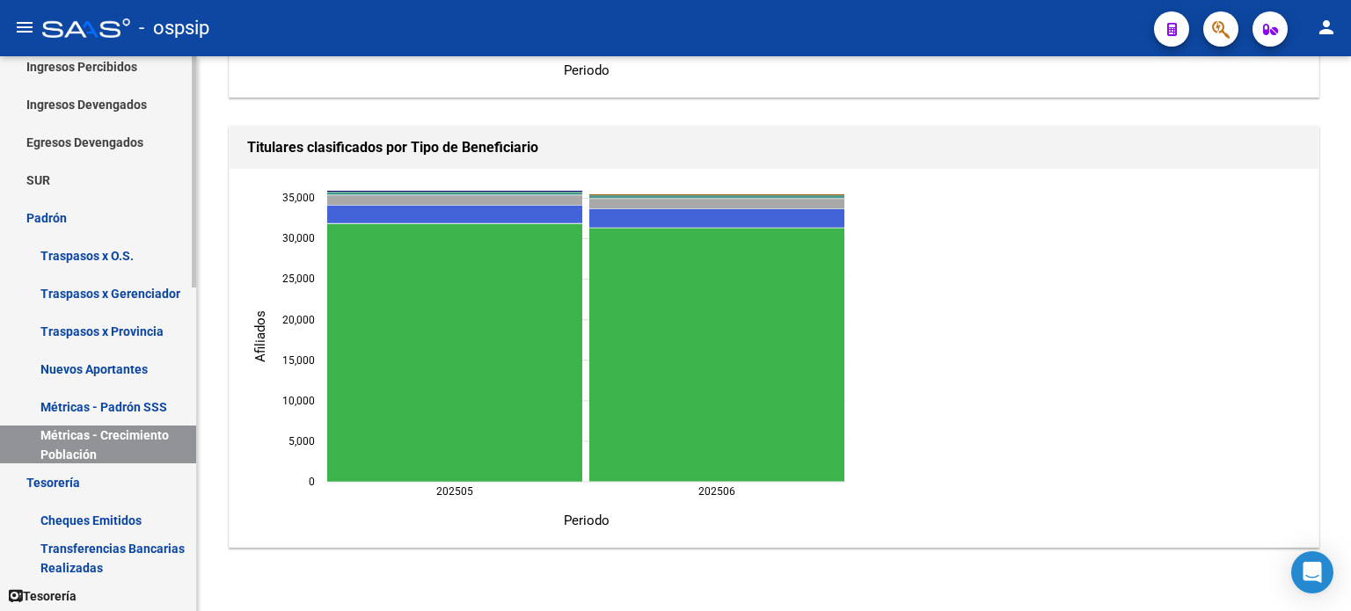
scroll to position [0, 0]
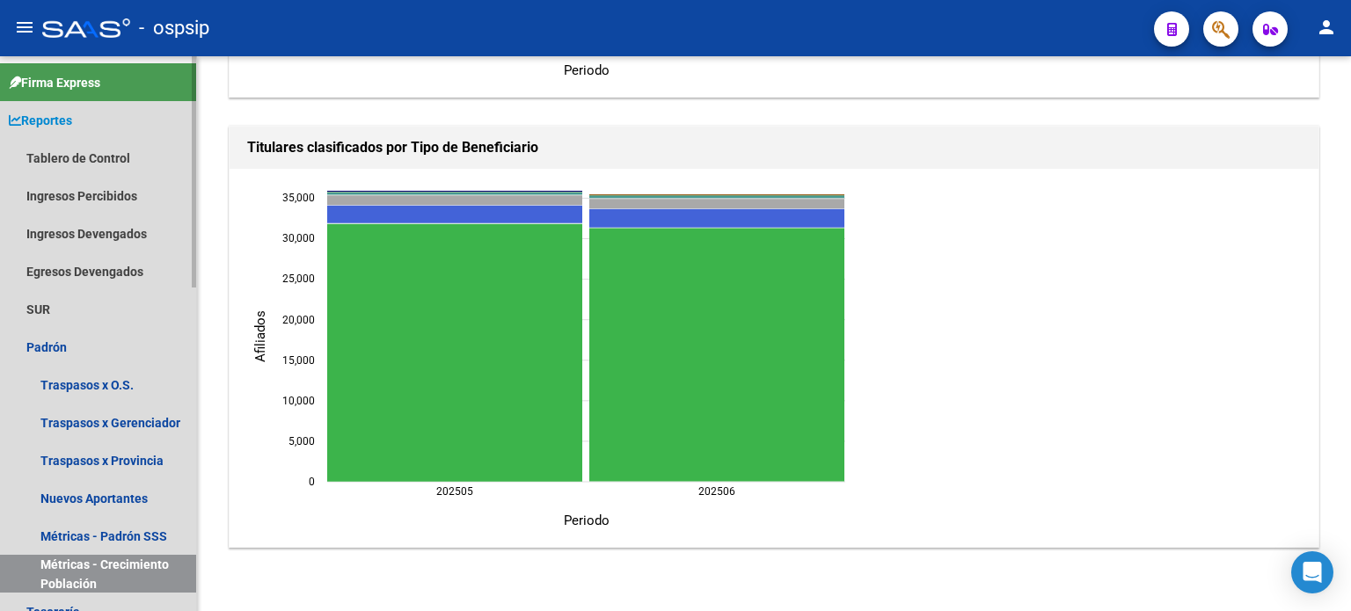
click at [26, 114] on span "Reportes" at bounding box center [40, 120] width 63 height 19
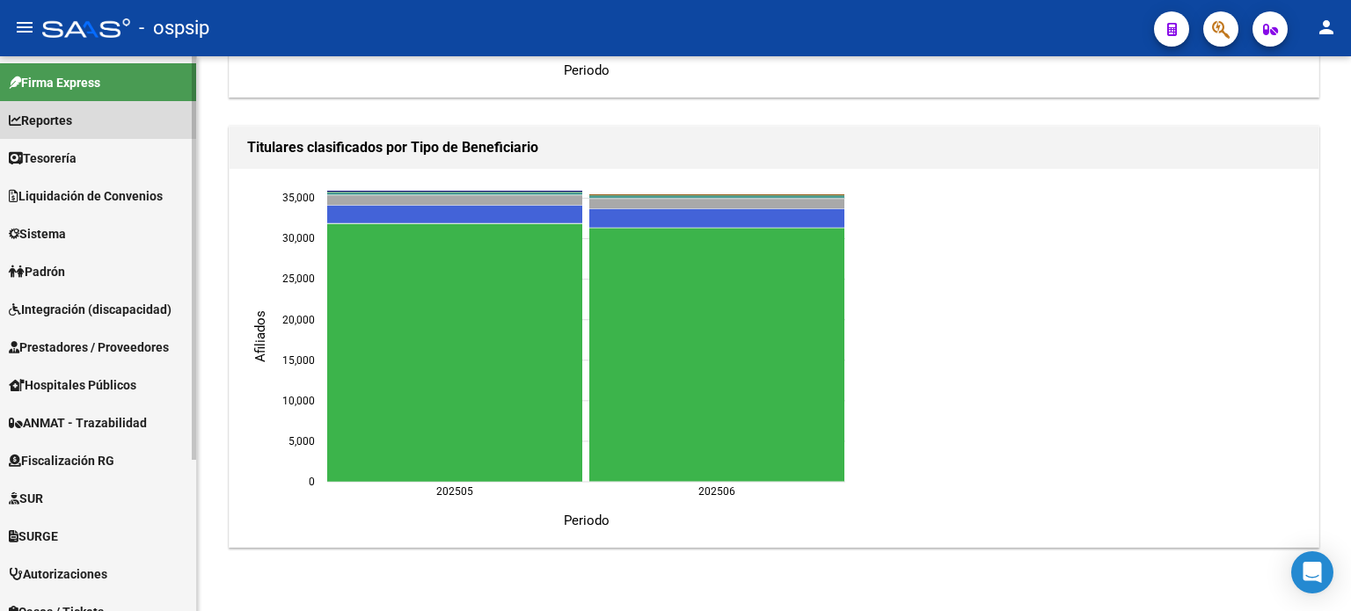
click at [108, 120] on link "Reportes" at bounding box center [98, 120] width 196 height 38
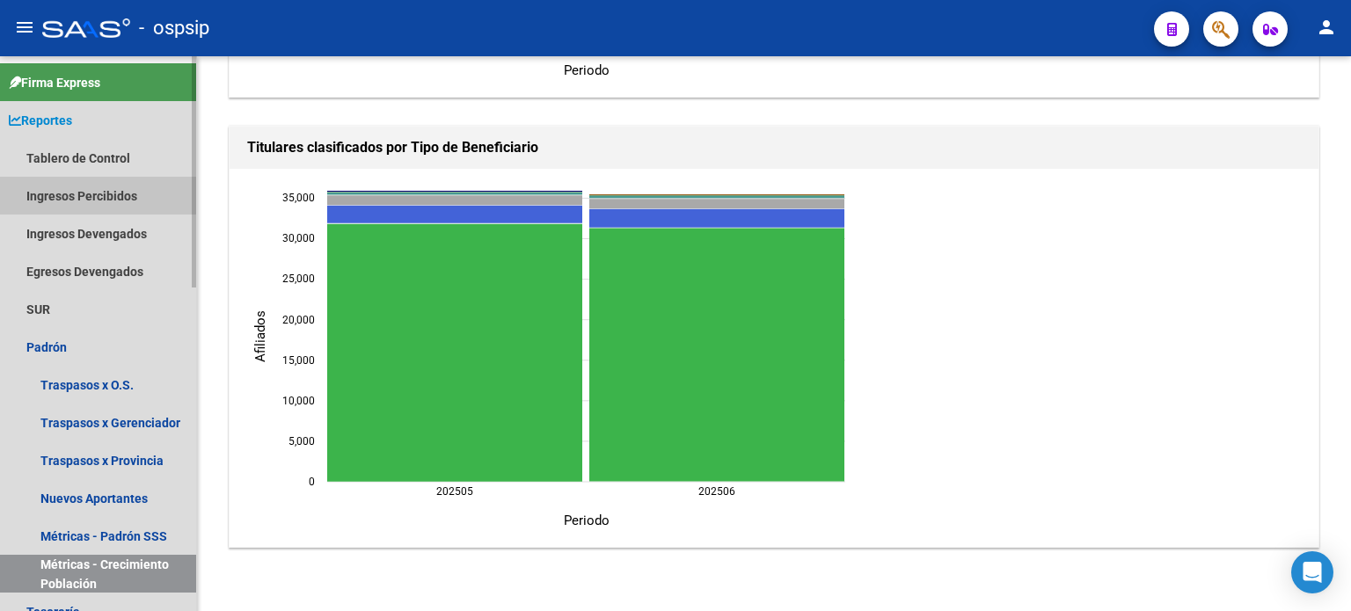
click at [87, 184] on link "Ingresos Percibidos" at bounding box center [98, 196] width 196 height 38
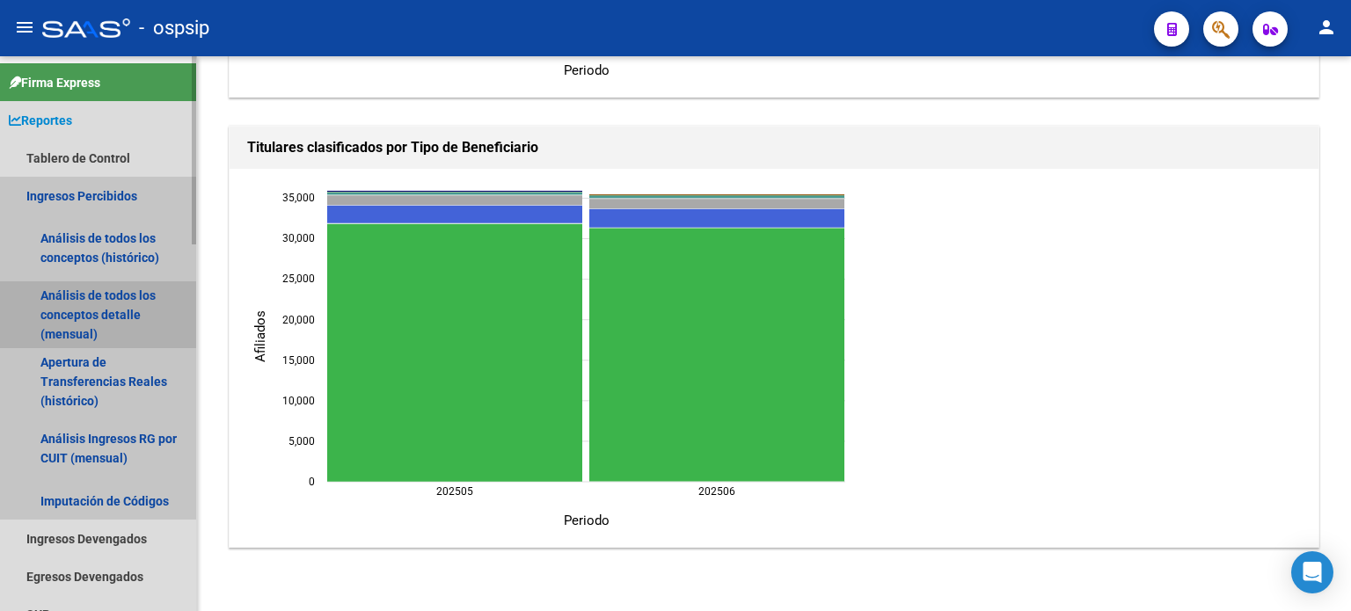
click at [77, 310] on link "Análisis de todos los conceptos detalle (mensual)" at bounding box center [98, 314] width 196 height 67
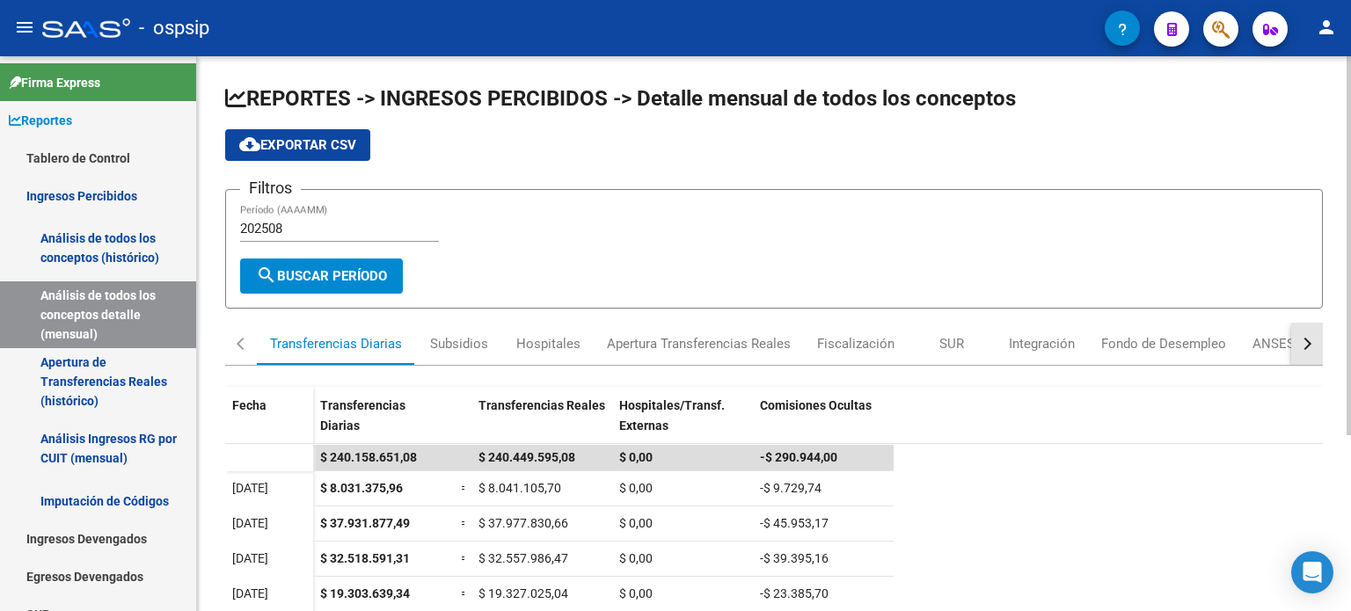
click at [1304, 347] on div "button" at bounding box center [1305, 344] width 12 height 12
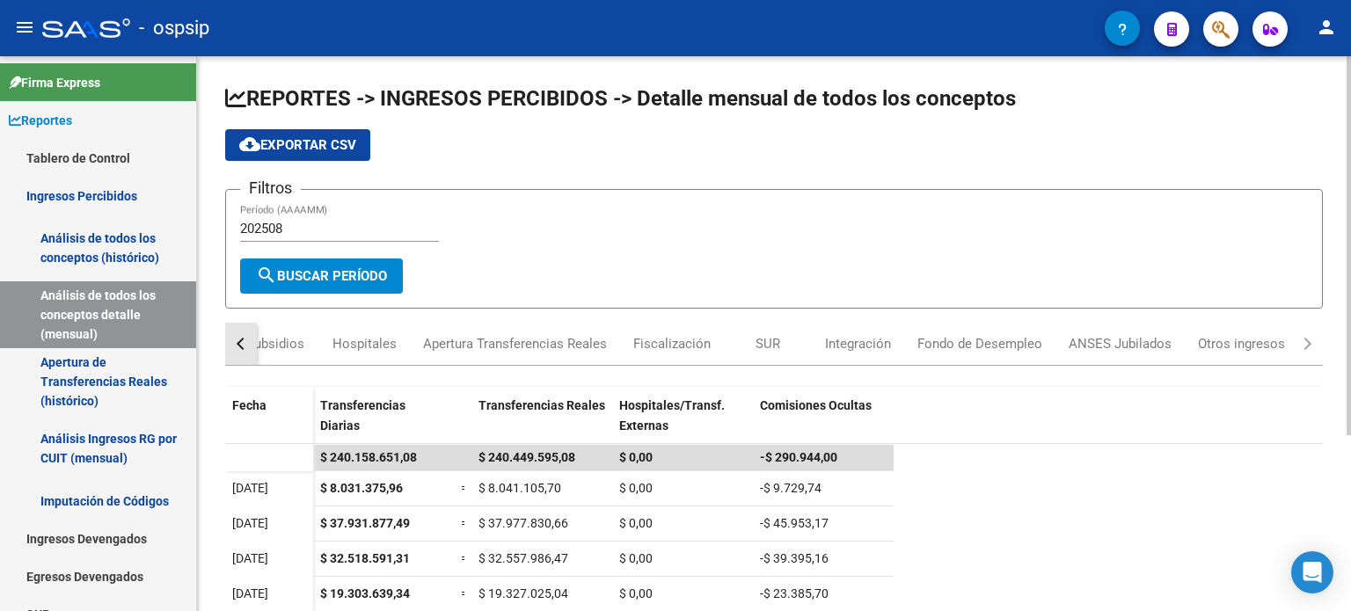
click at [227, 337] on button "button" at bounding box center [241, 344] width 32 height 42
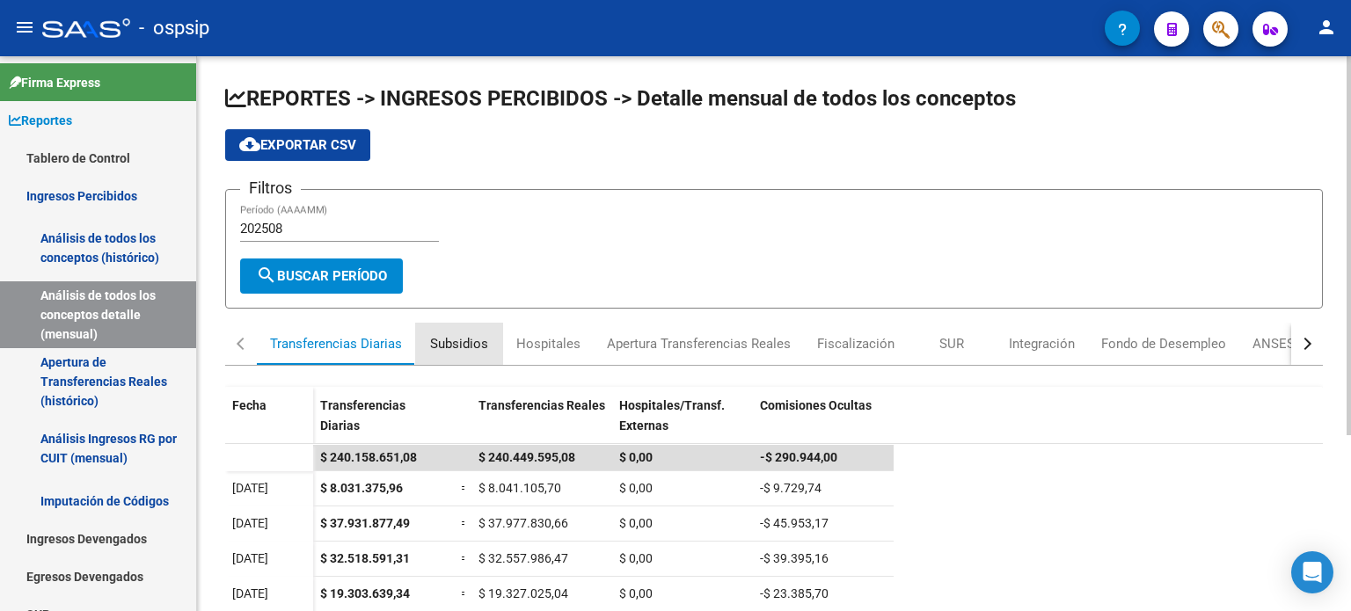
click at [438, 344] on div "Subsidios" at bounding box center [459, 343] width 58 height 19
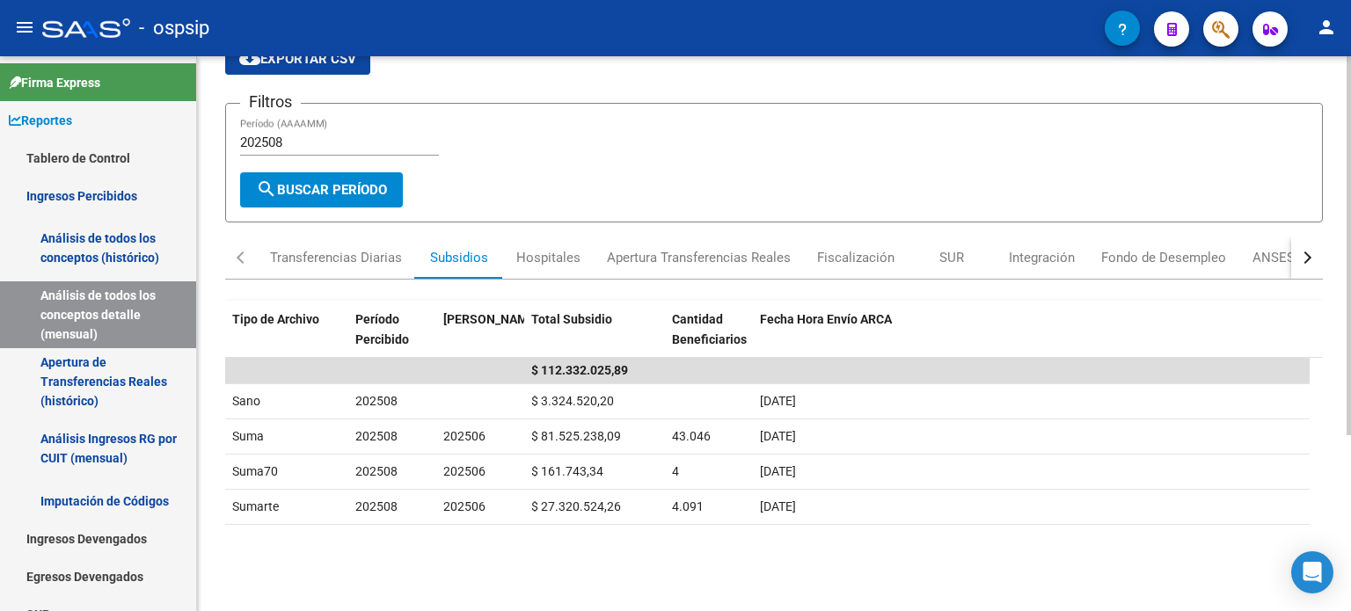
scroll to position [88, 0]
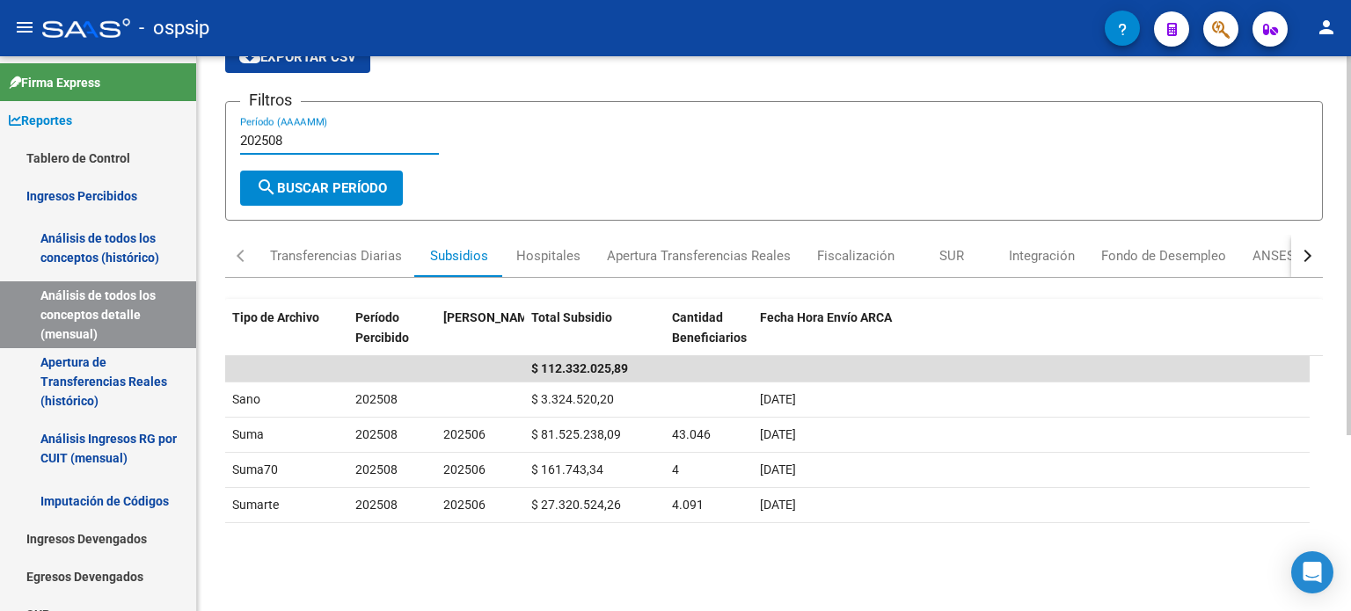
click at [321, 137] on input "202508" at bounding box center [339, 141] width 199 height 16
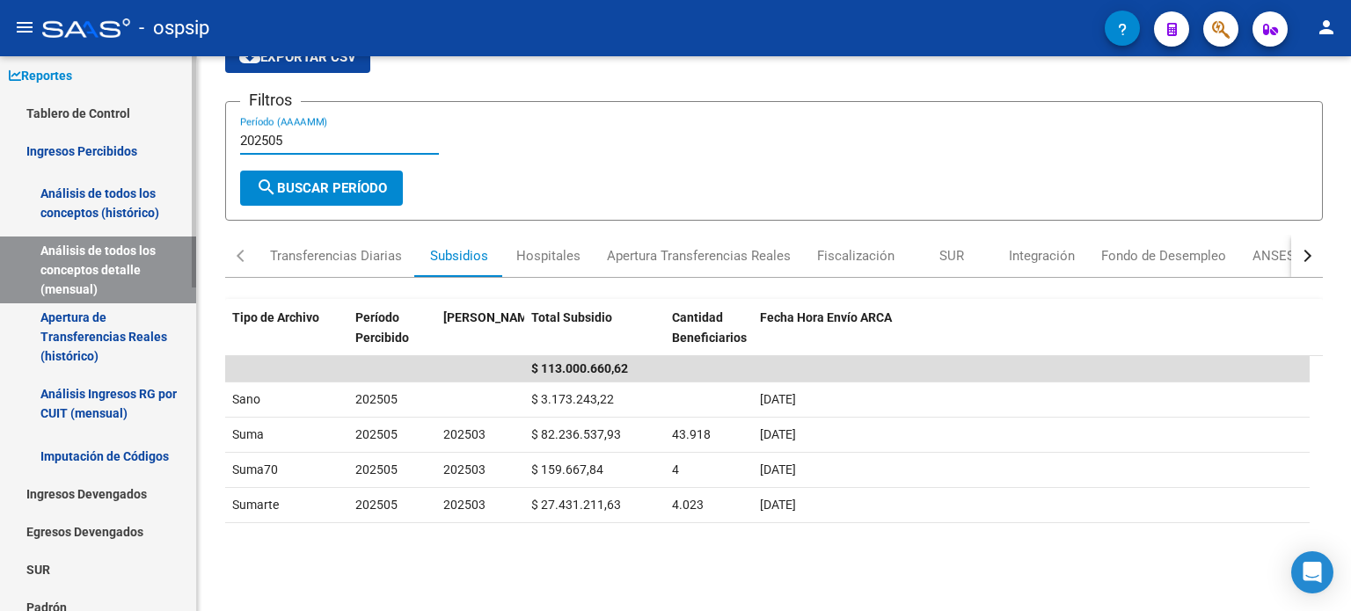
scroll to position [46, 0]
type input "202505"
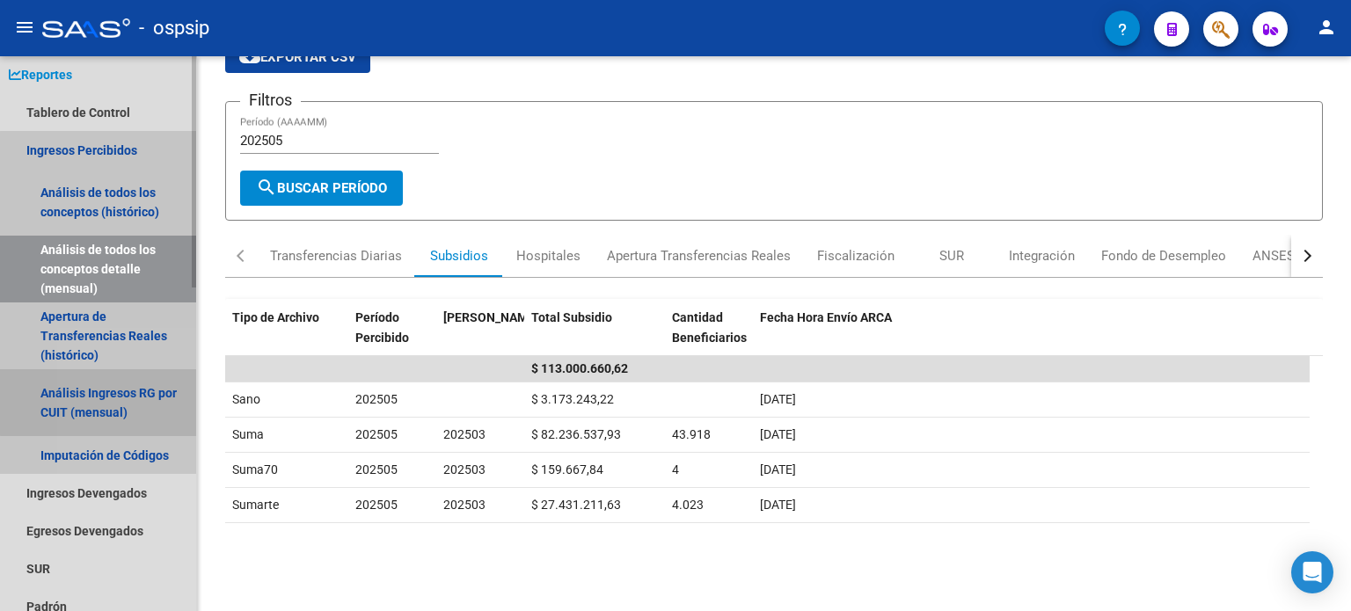
click at [123, 394] on link "Análisis Ingresos RG por CUIT (mensual)" at bounding box center [98, 402] width 196 height 67
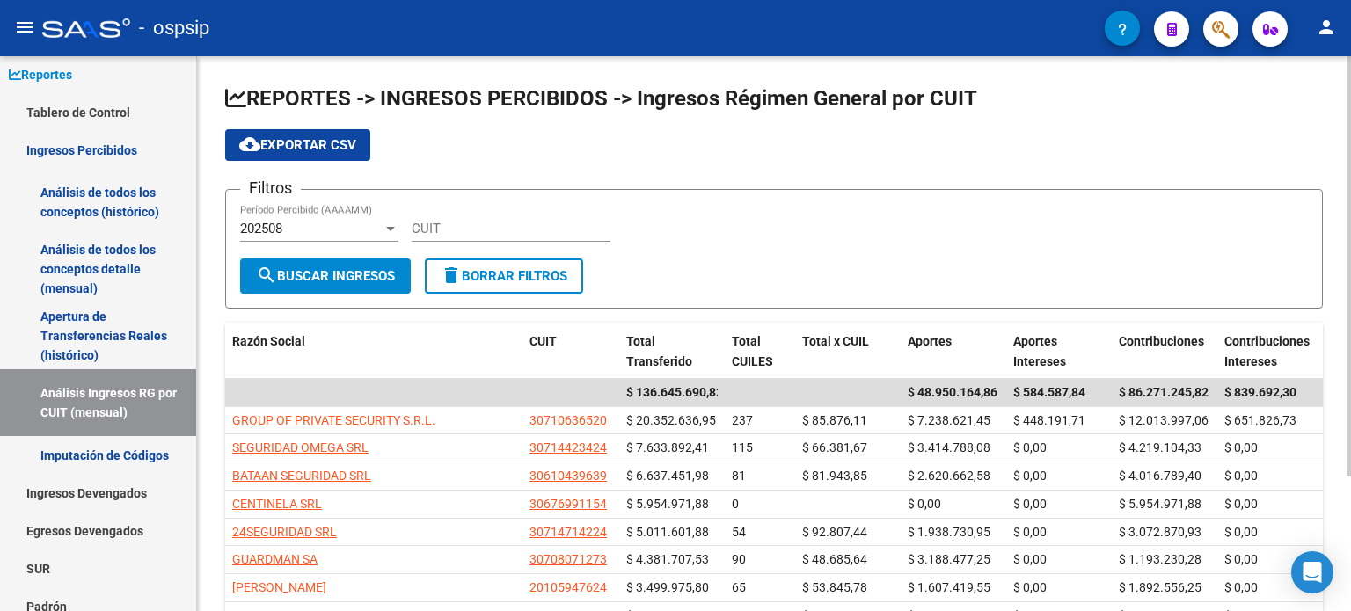
click at [312, 238] on div "202508 Período Percibido (AAAAMM)" at bounding box center [319, 223] width 158 height 38
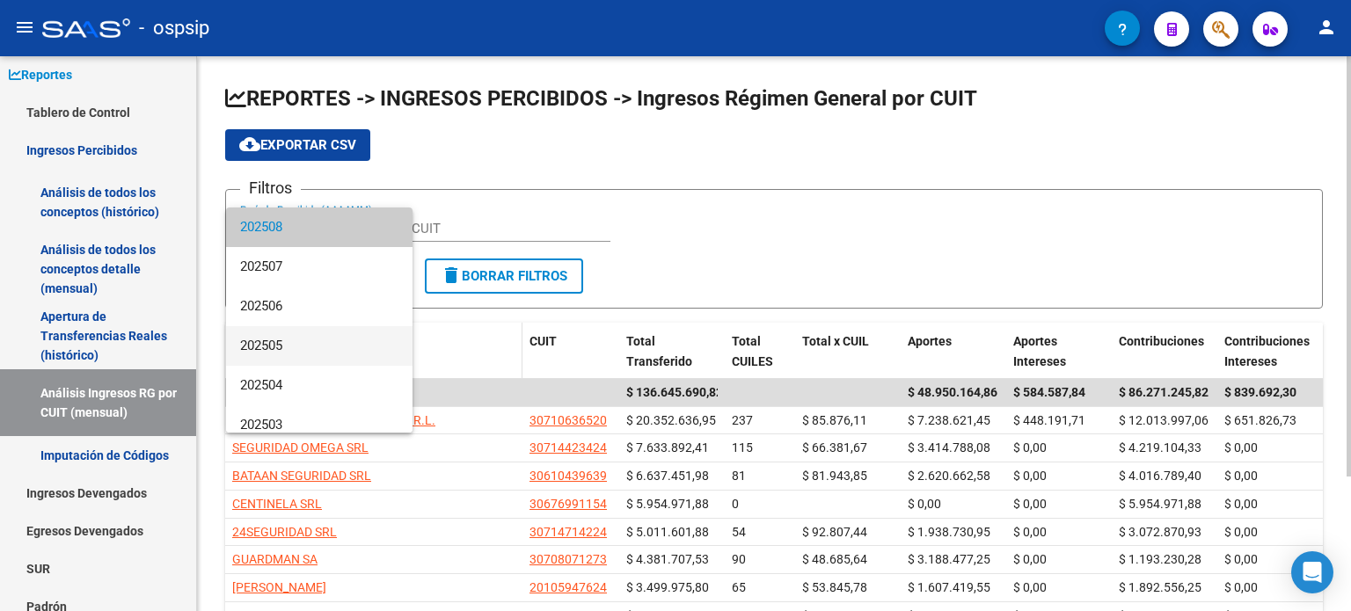
click at [306, 344] on span "202505" at bounding box center [319, 346] width 158 height 40
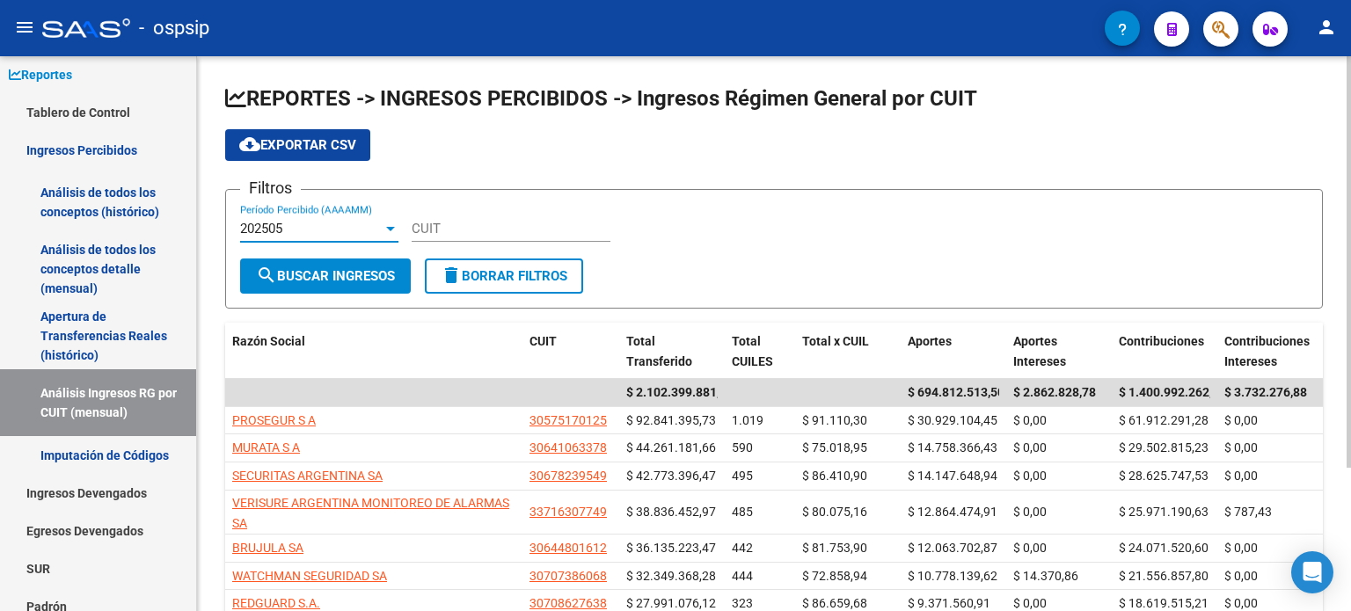
click at [358, 268] on span "search Buscar Ingresos" at bounding box center [325, 276] width 139 height 16
click at [332, 143] on span "cloud_download Exportar CSV" at bounding box center [297, 145] width 117 height 16
click at [317, 229] on div "202505" at bounding box center [311, 229] width 142 height 16
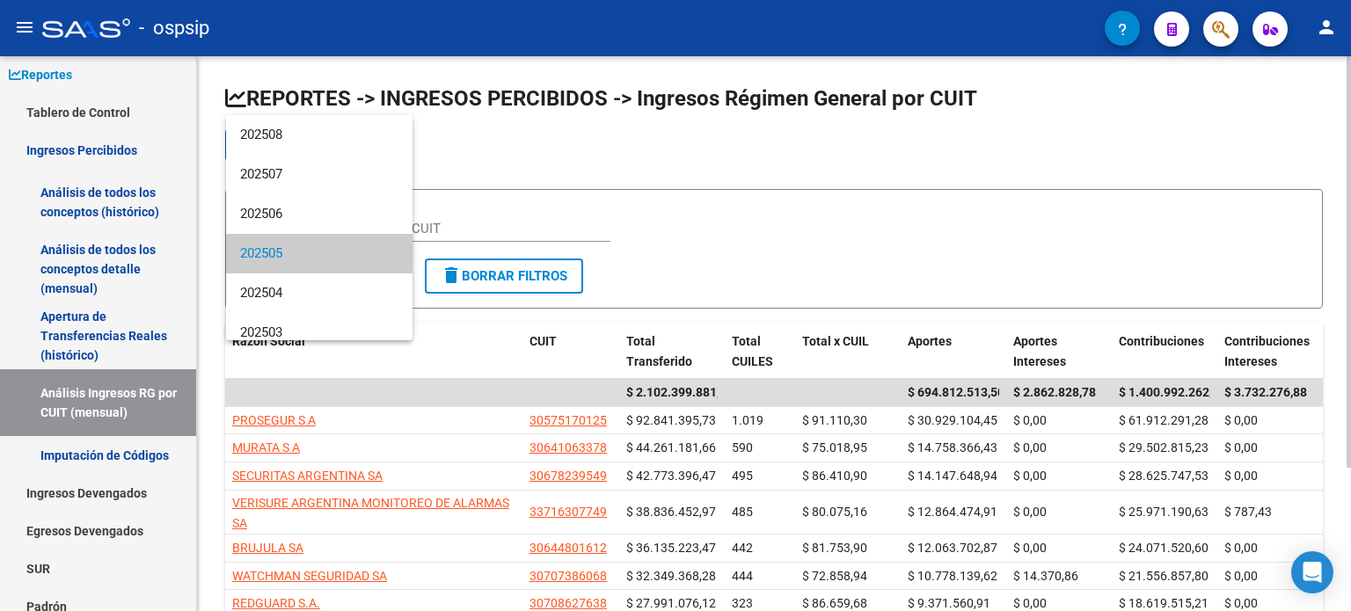
scroll to position [26, 0]
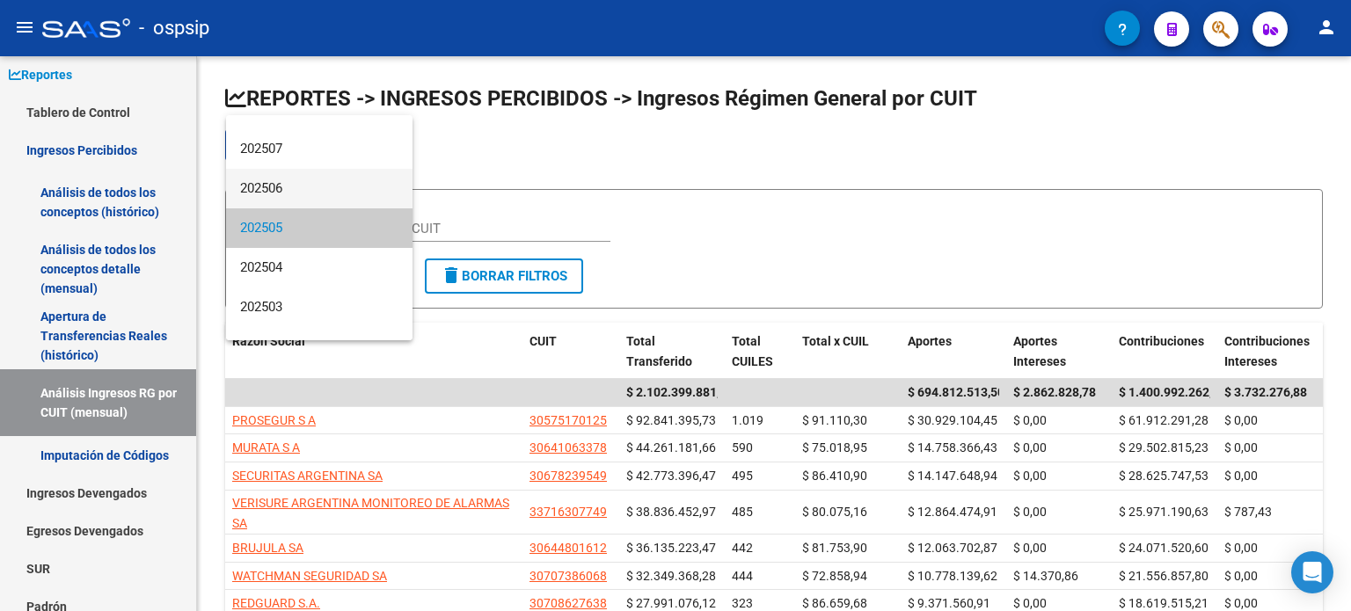
click at [290, 181] on span "202506" at bounding box center [319, 189] width 158 height 40
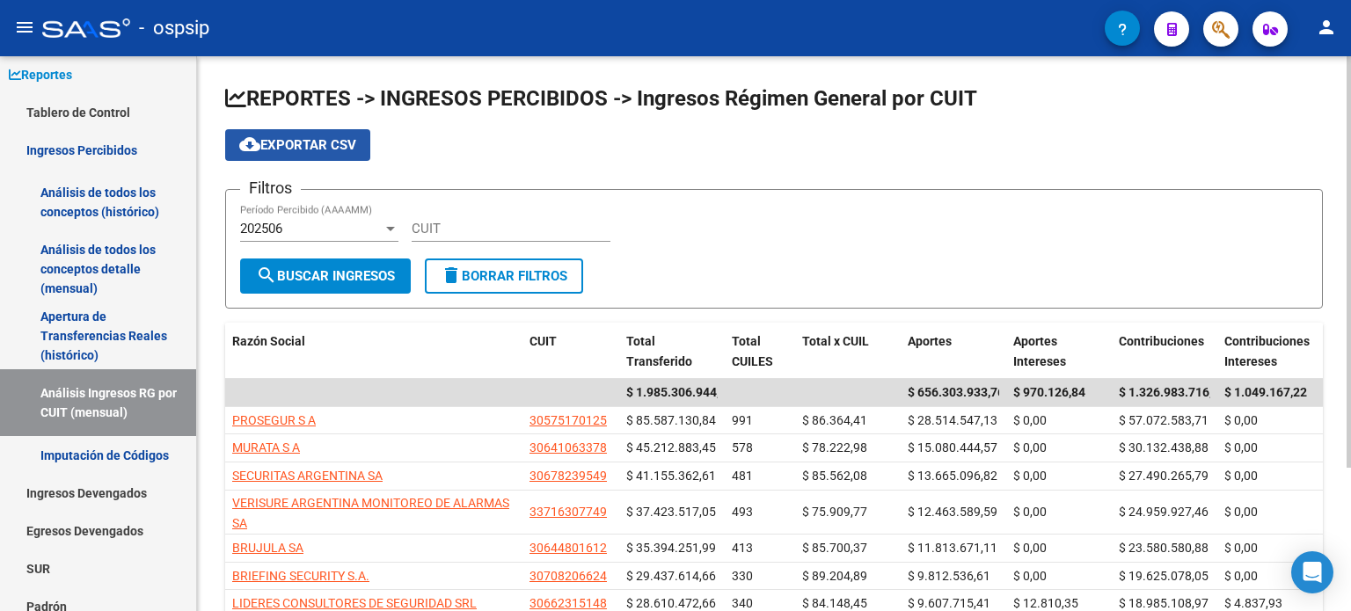
click at [306, 160] on button "cloud_download Exportar CSV" at bounding box center [297, 145] width 145 height 32
click at [302, 223] on div "202506" at bounding box center [311, 229] width 142 height 16
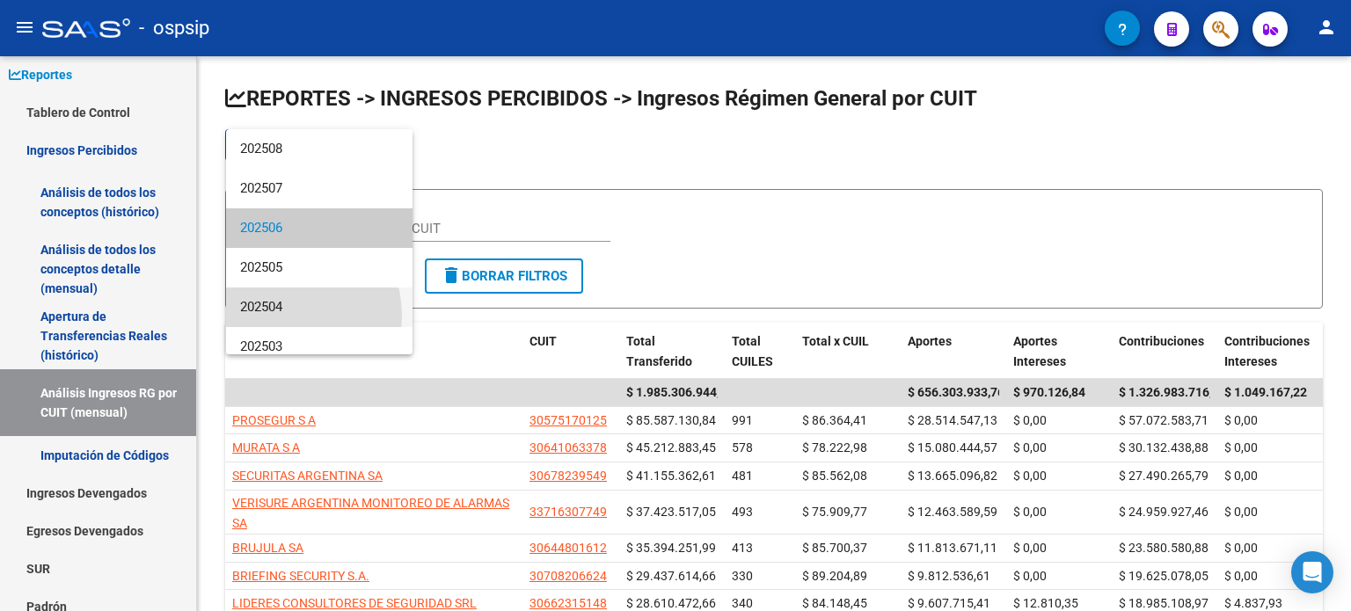
click at [279, 316] on span "202504" at bounding box center [319, 308] width 158 height 40
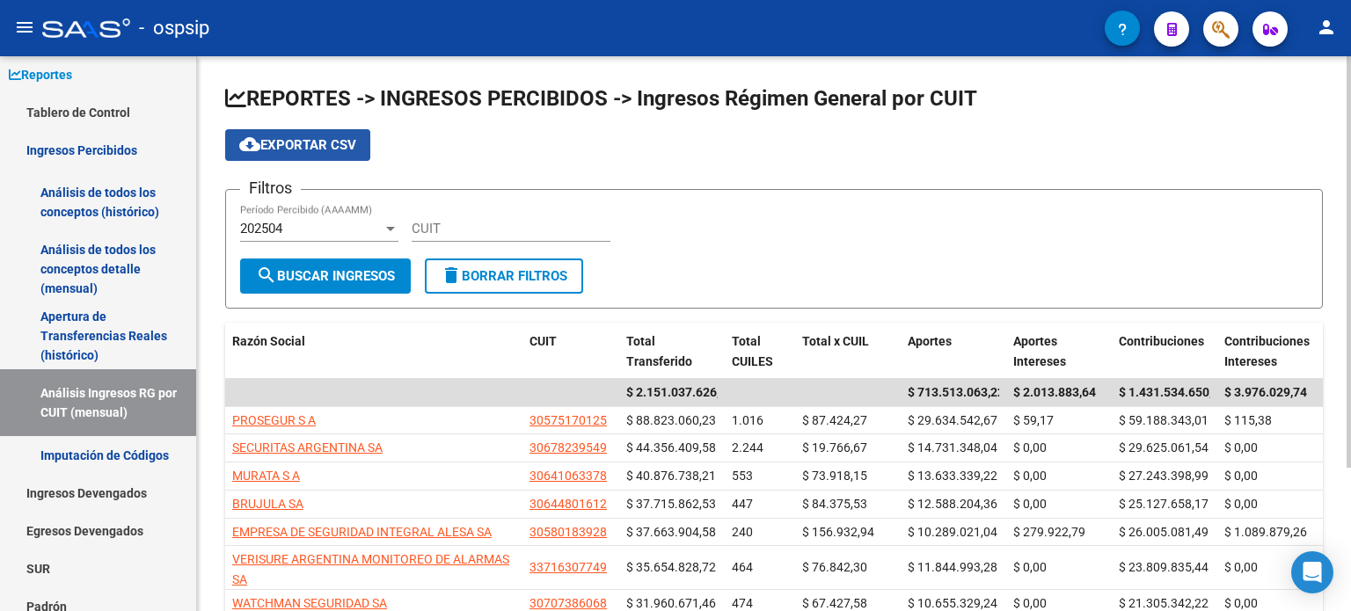
click at [296, 137] on span "cloud_download Exportar CSV" at bounding box center [297, 145] width 117 height 16
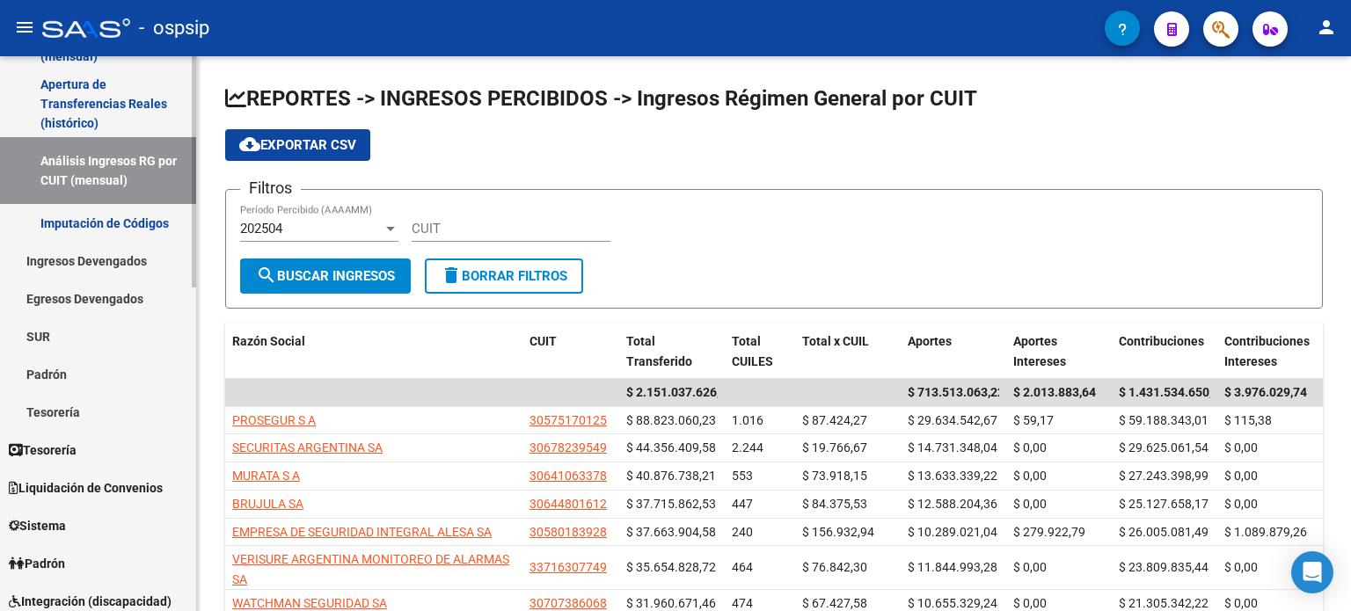
scroll to position [278, 0]
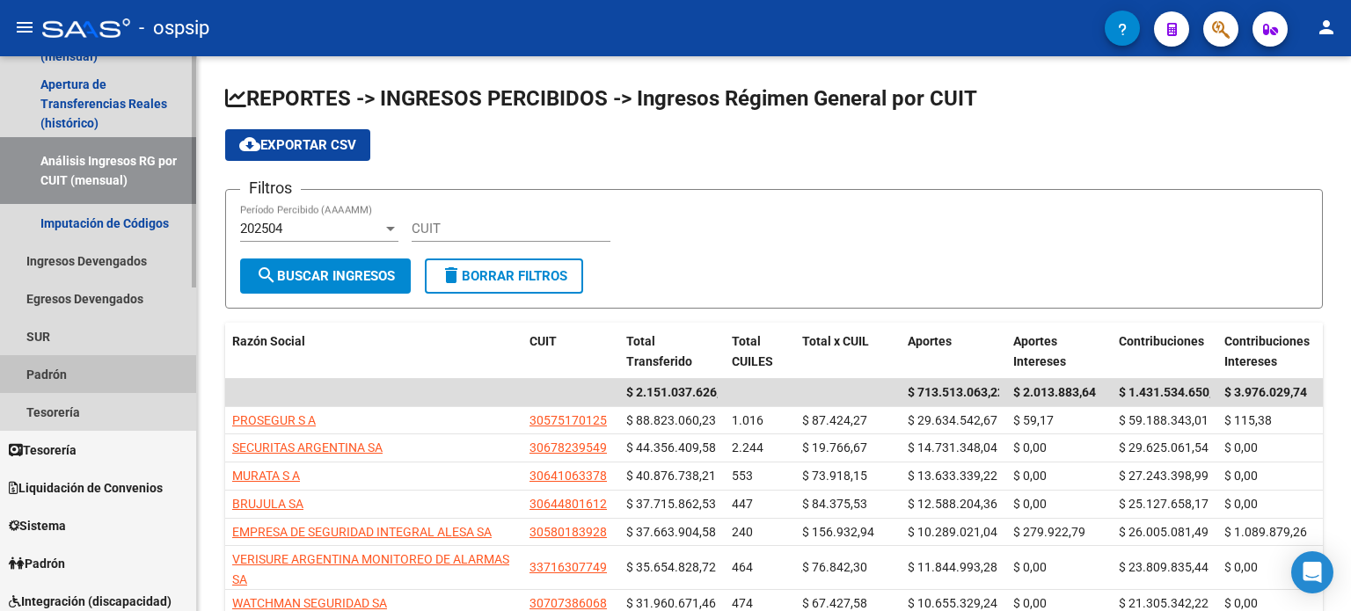
click at [74, 380] on link "Padrón" at bounding box center [98, 374] width 196 height 38
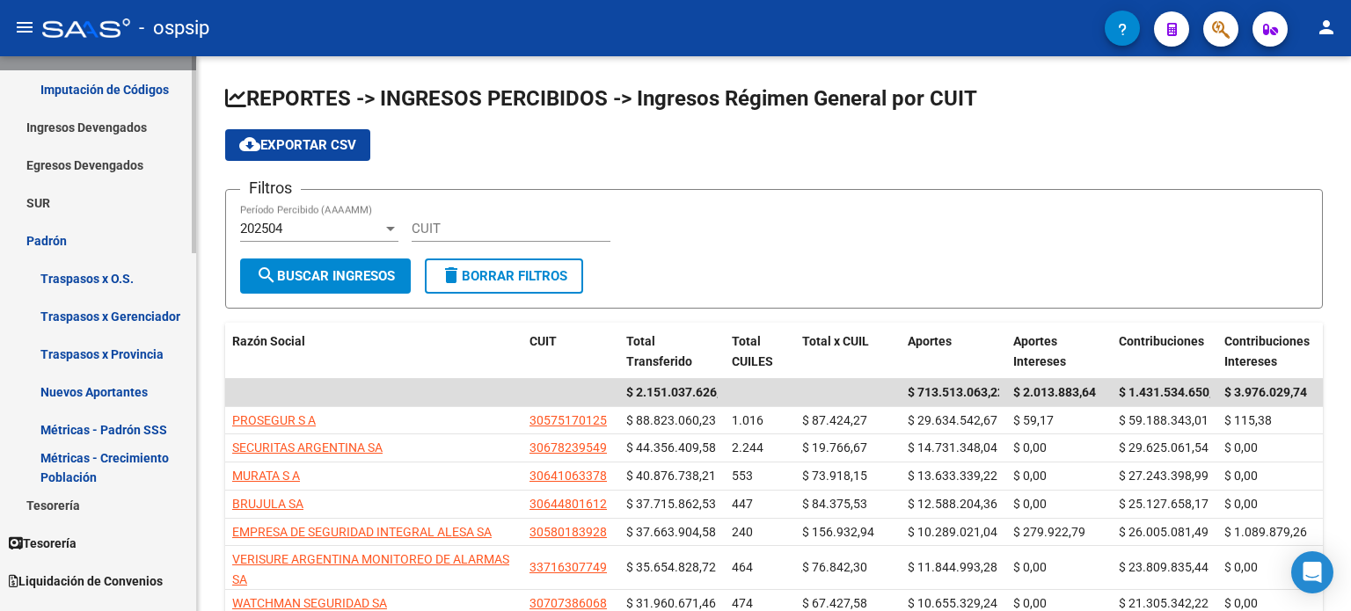
scroll to position [0, 0]
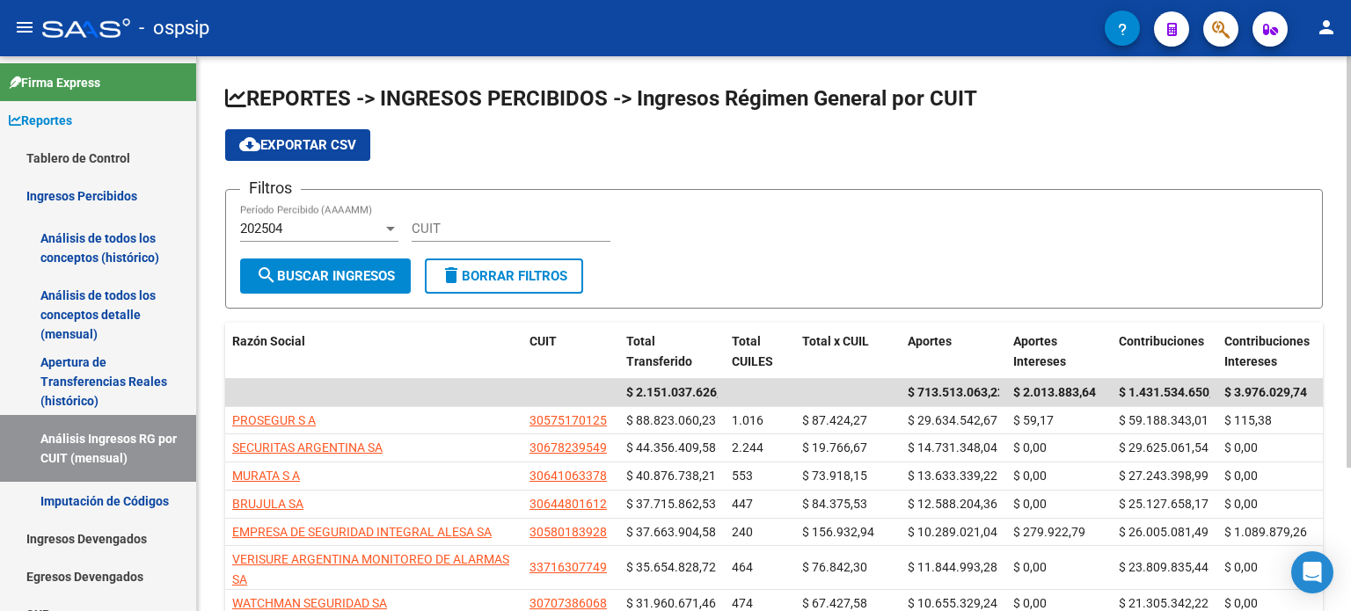
click at [341, 237] on div "202504 Período Percibido (AAAAMM)" at bounding box center [319, 223] width 158 height 38
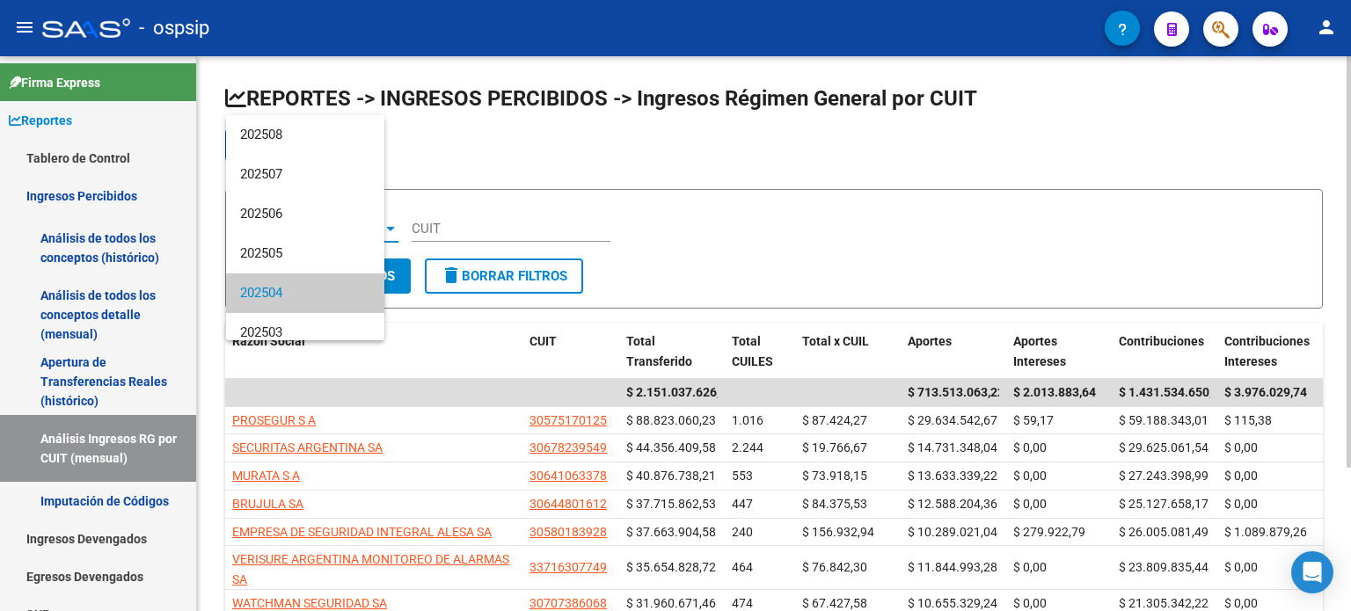
scroll to position [65, 0]
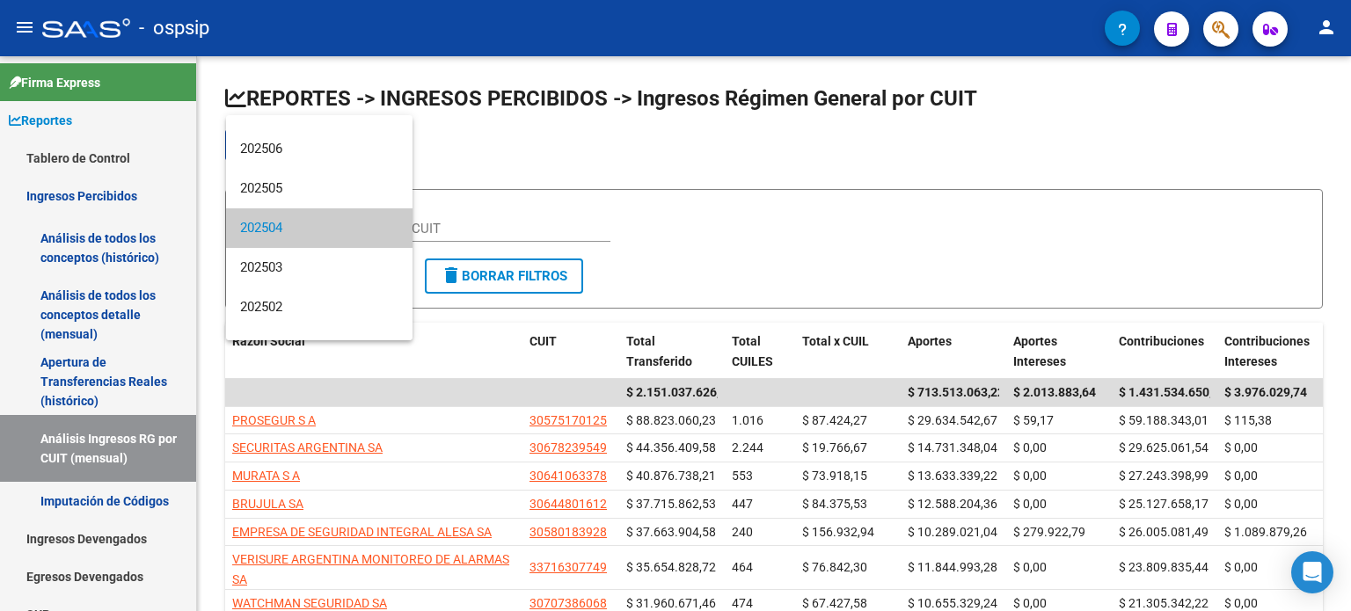
click at [104, 292] on div at bounding box center [675, 305] width 1351 height 611
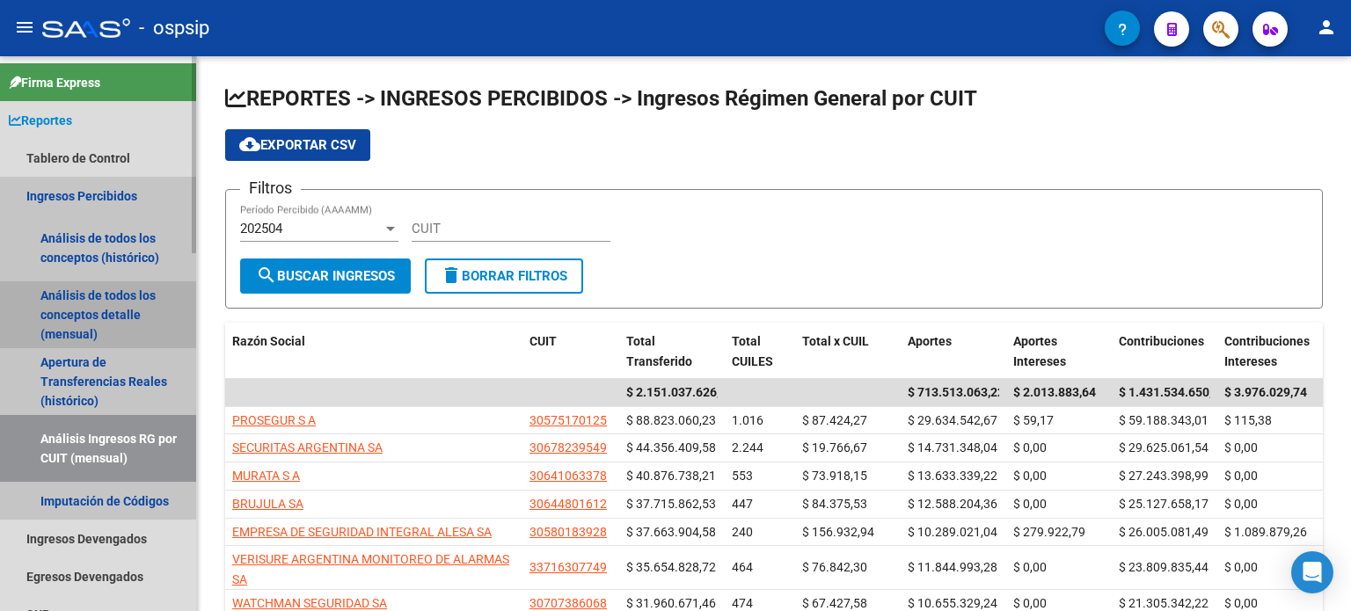
click at [95, 320] on link "Análisis de todos los conceptos detalle (mensual)" at bounding box center [98, 314] width 196 height 67
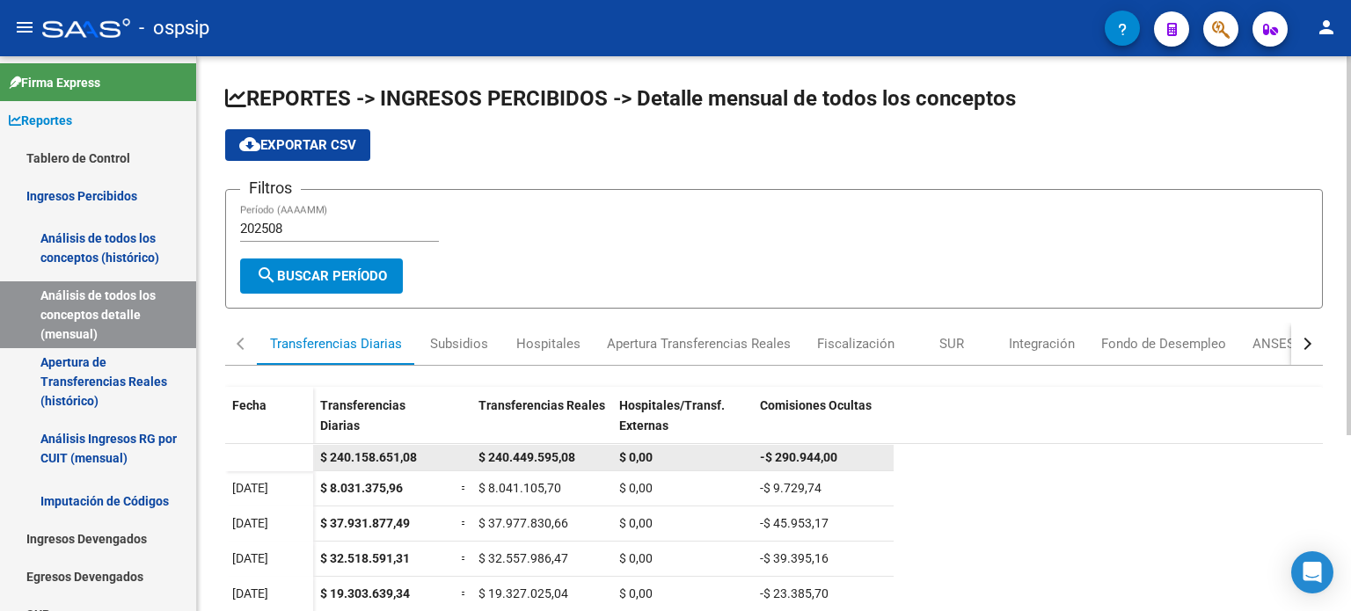
scroll to position [257, 0]
